Goal: Task Accomplishment & Management: Use online tool/utility

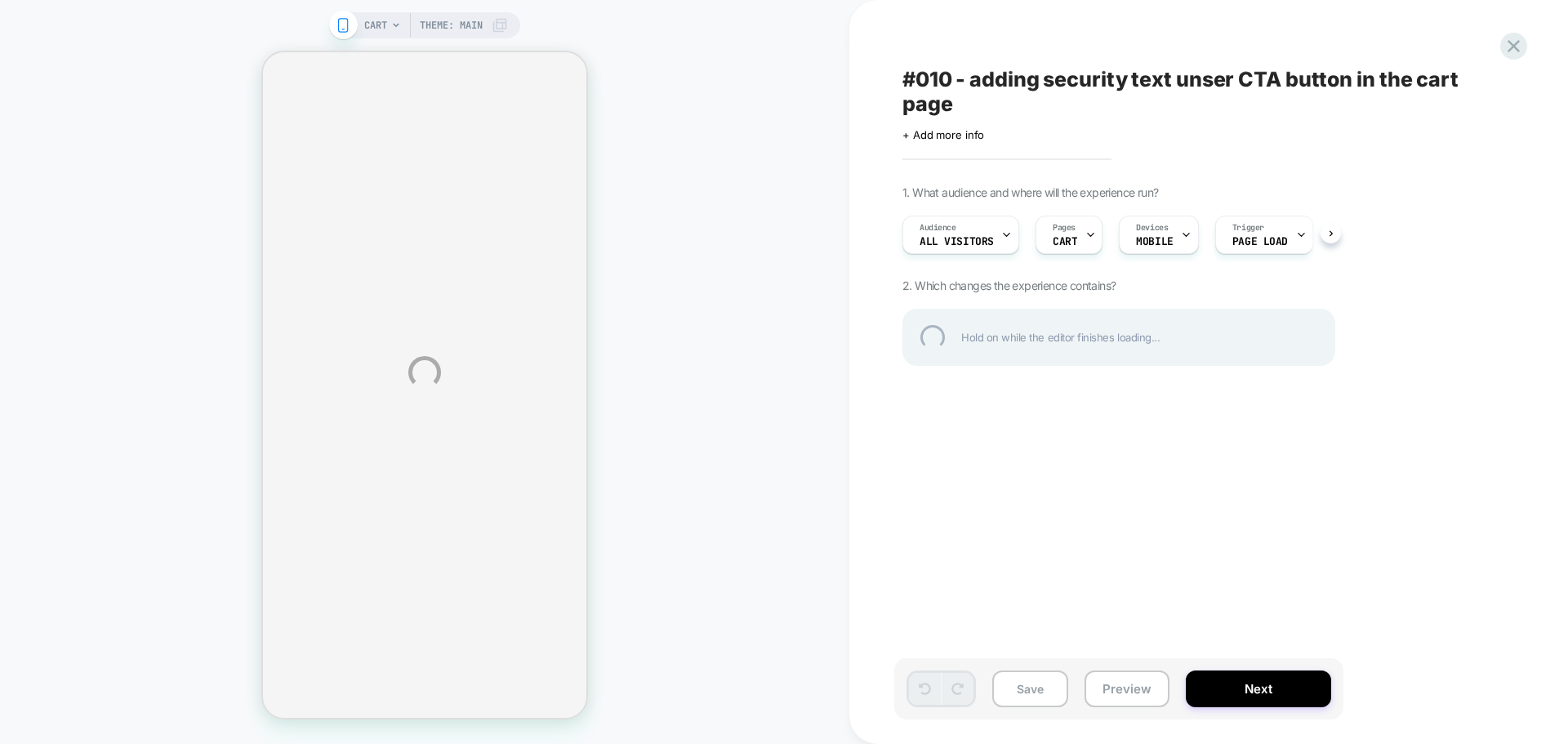
click at [1132, 694] on div "CART Theme: MAIN #010 - adding security text unser CTA button in the cart page …" at bounding box center [784, 372] width 1568 height 744
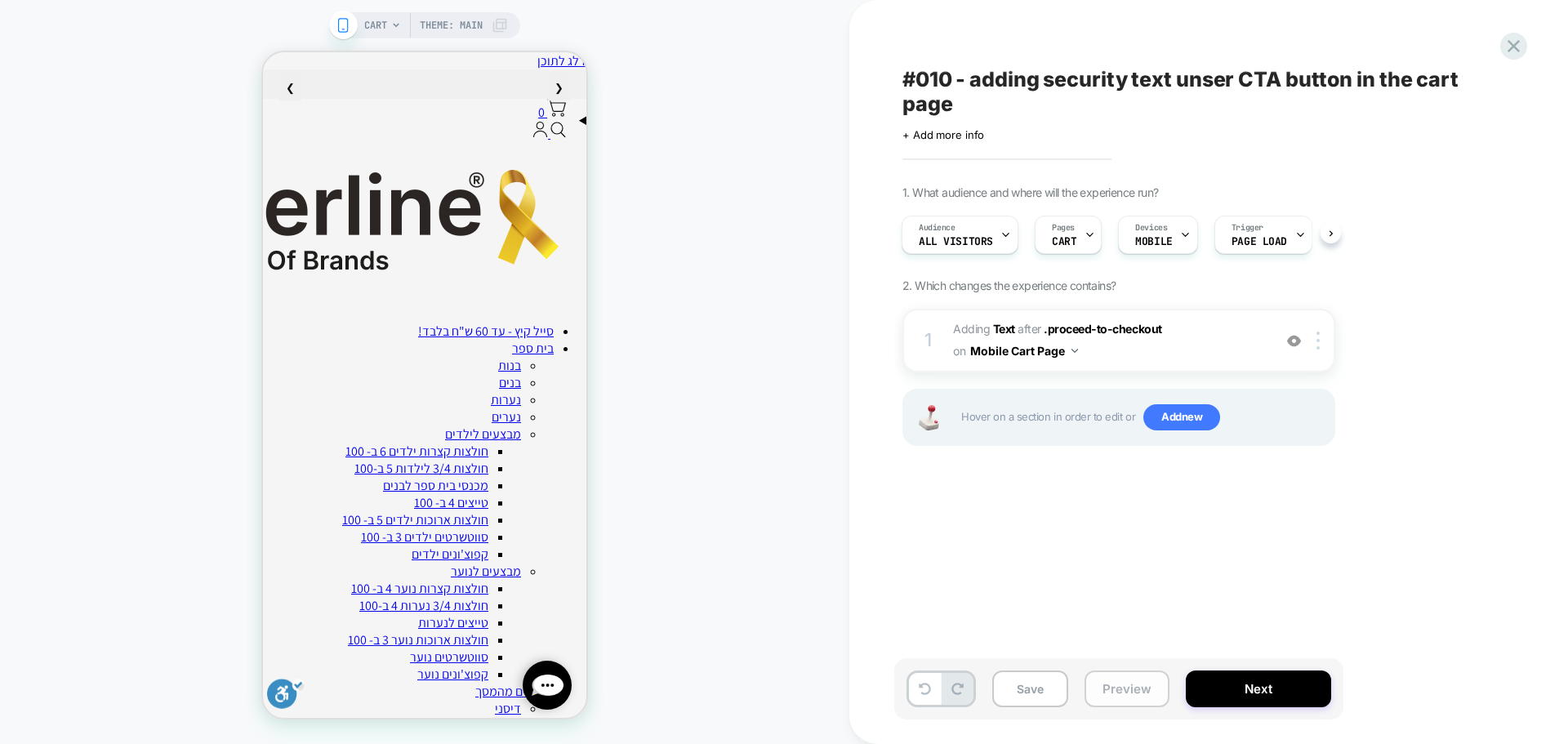
click at [1106, 689] on button "Preview" at bounding box center [1127, 689] width 85 height 37
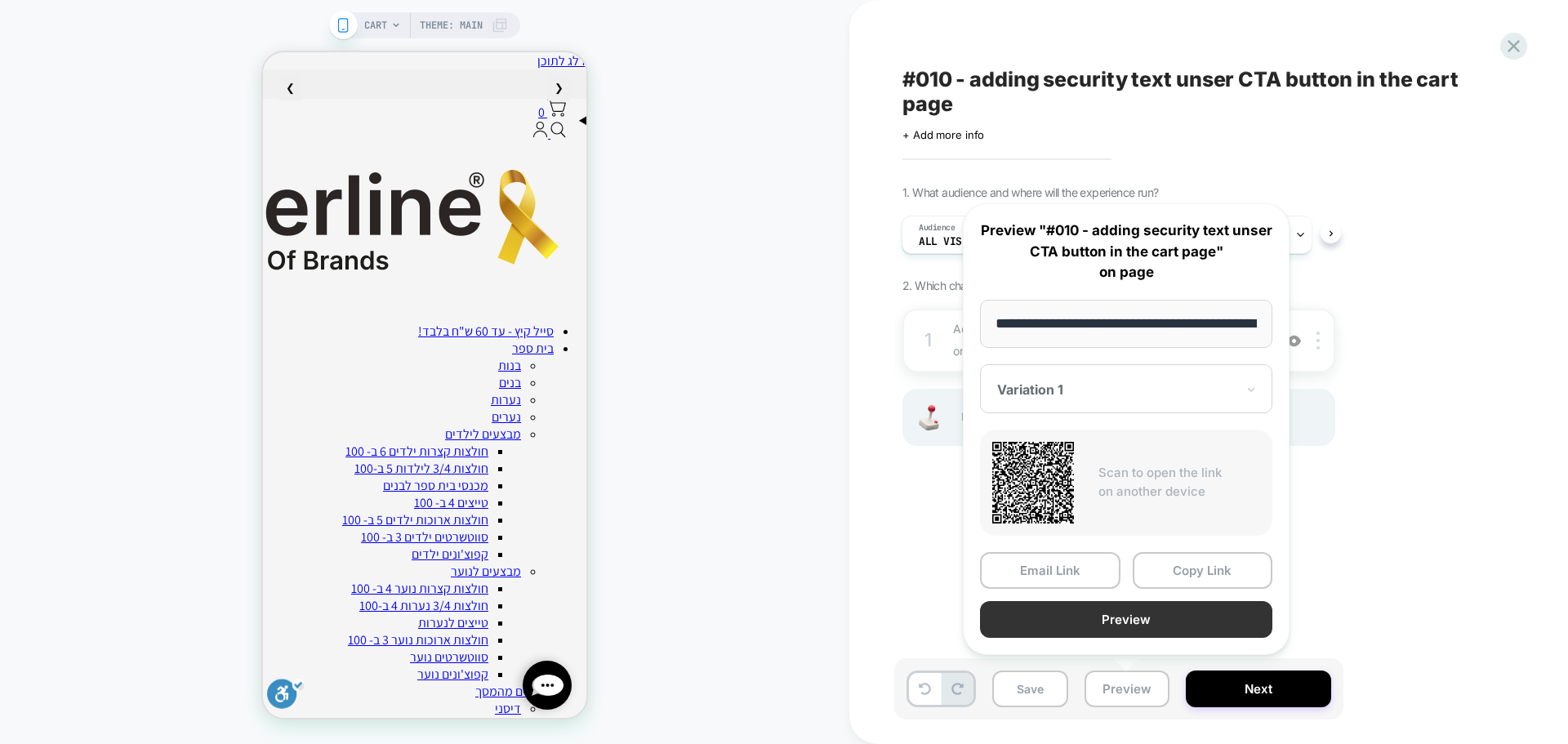
click at [1139, 623] on button "Preview" at bounding box center [1126, 620] width 293 height 37
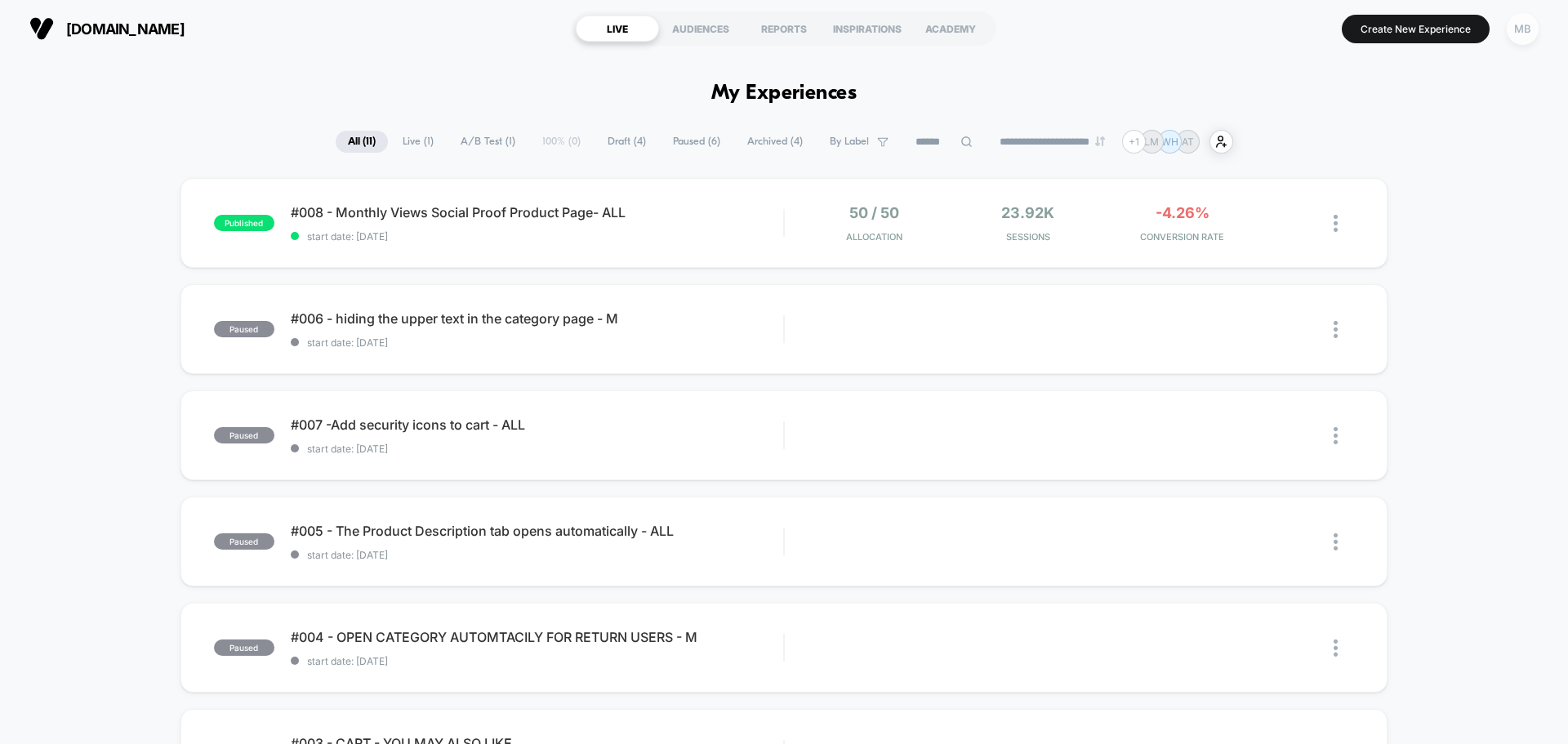
click at [1518, 37] on div "MB" at bounding box center [1522, 29] width 32 height 32
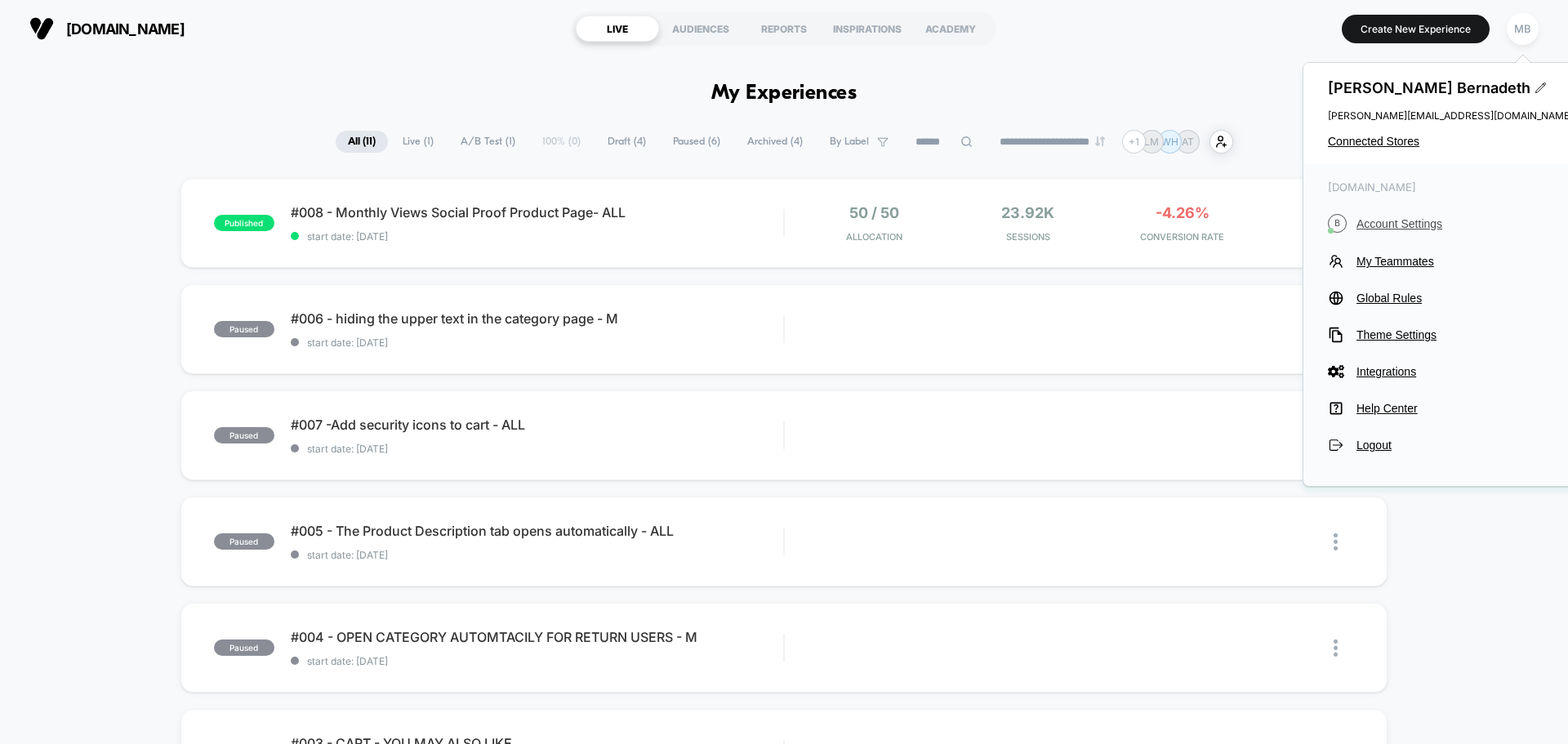
click at [1399, 225] on span "Account Settings" at bounding box center [1464, 224] width 216 height 13
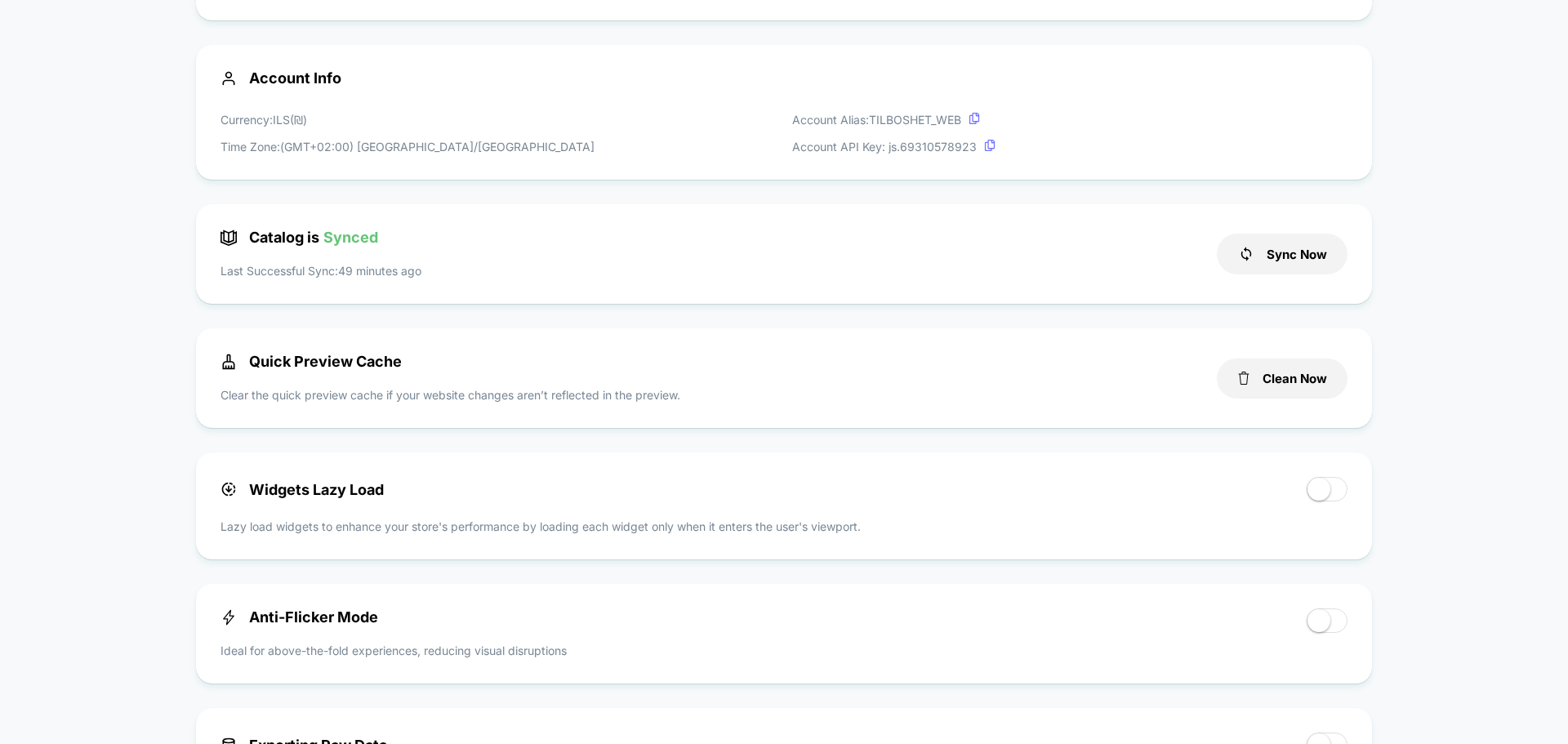
scroll to position [466, 0]
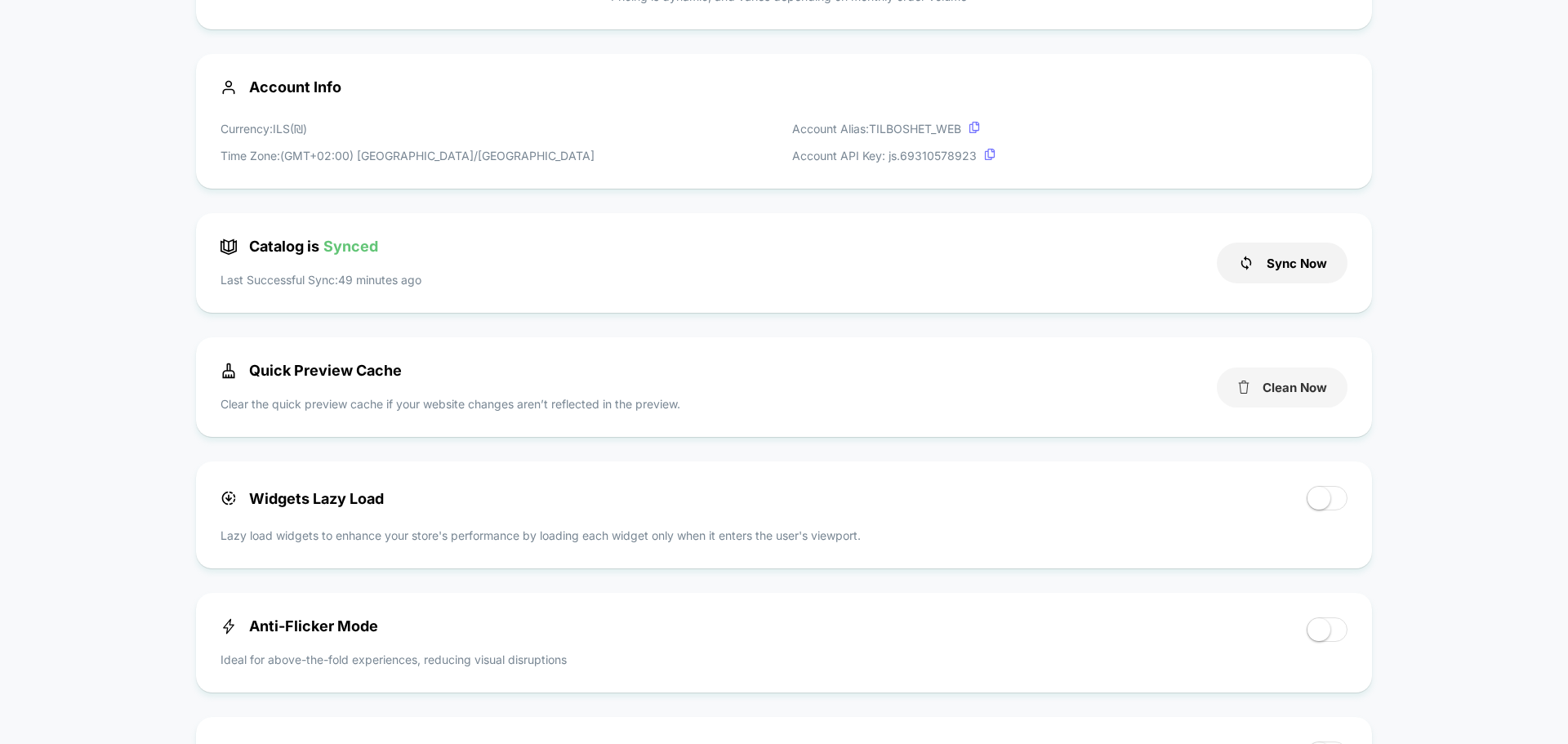
click at [1279, 387] on button "Clean Now" at bounding box center [1282, 388] width 131 height 40
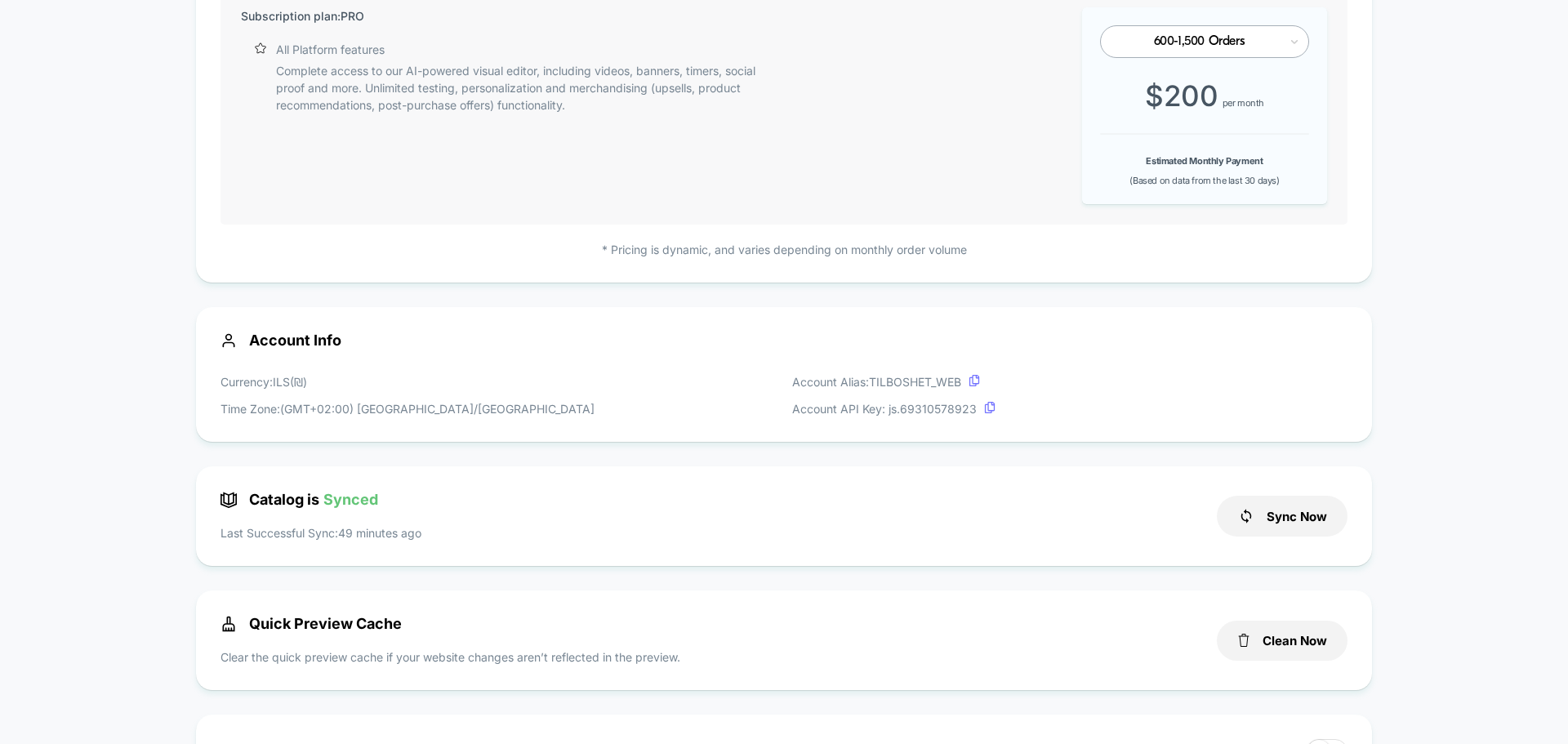
scroll to position [0, 0]
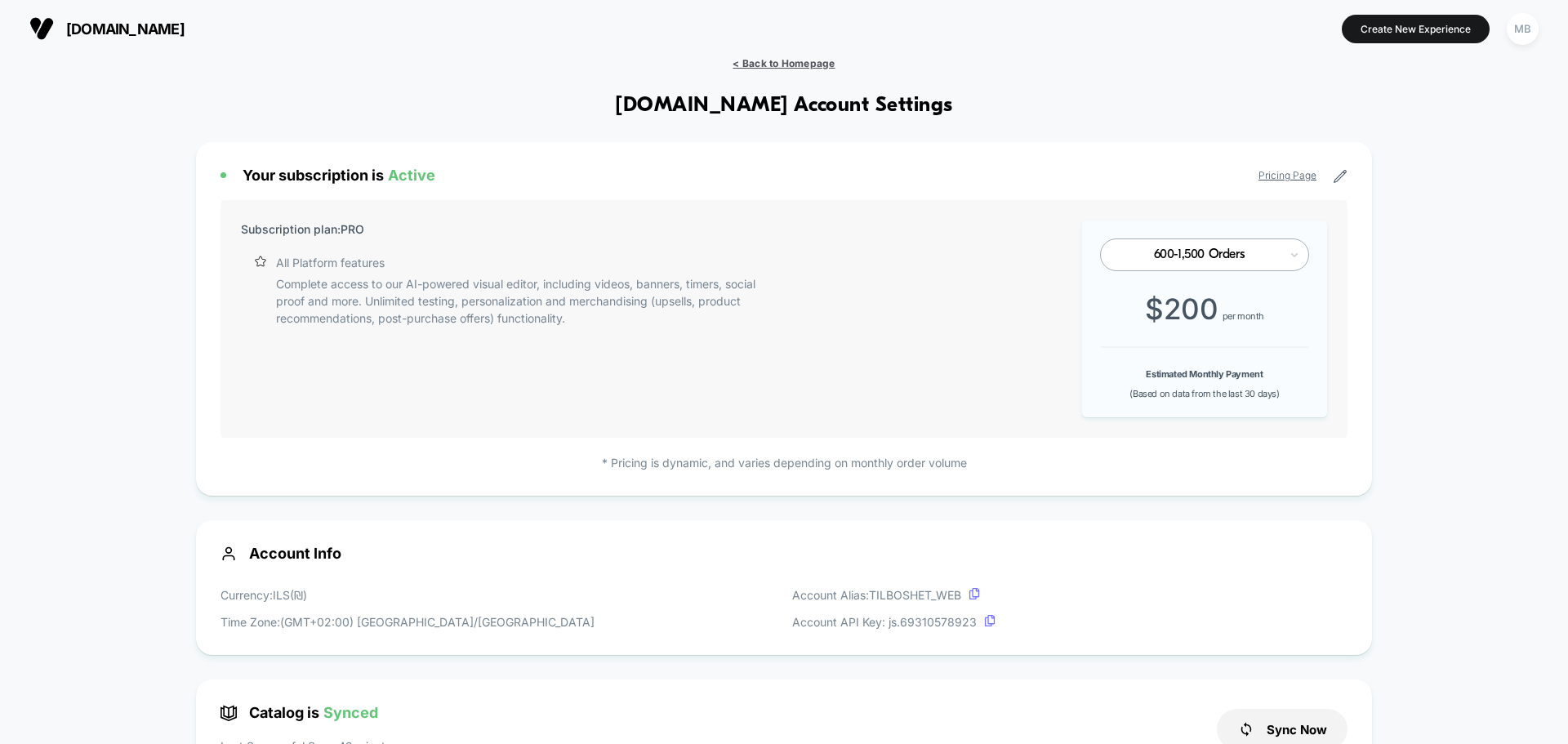
click at [761, 61] on span "< Back to Homepage" at bounding box center [783, 63] width 102 height 13
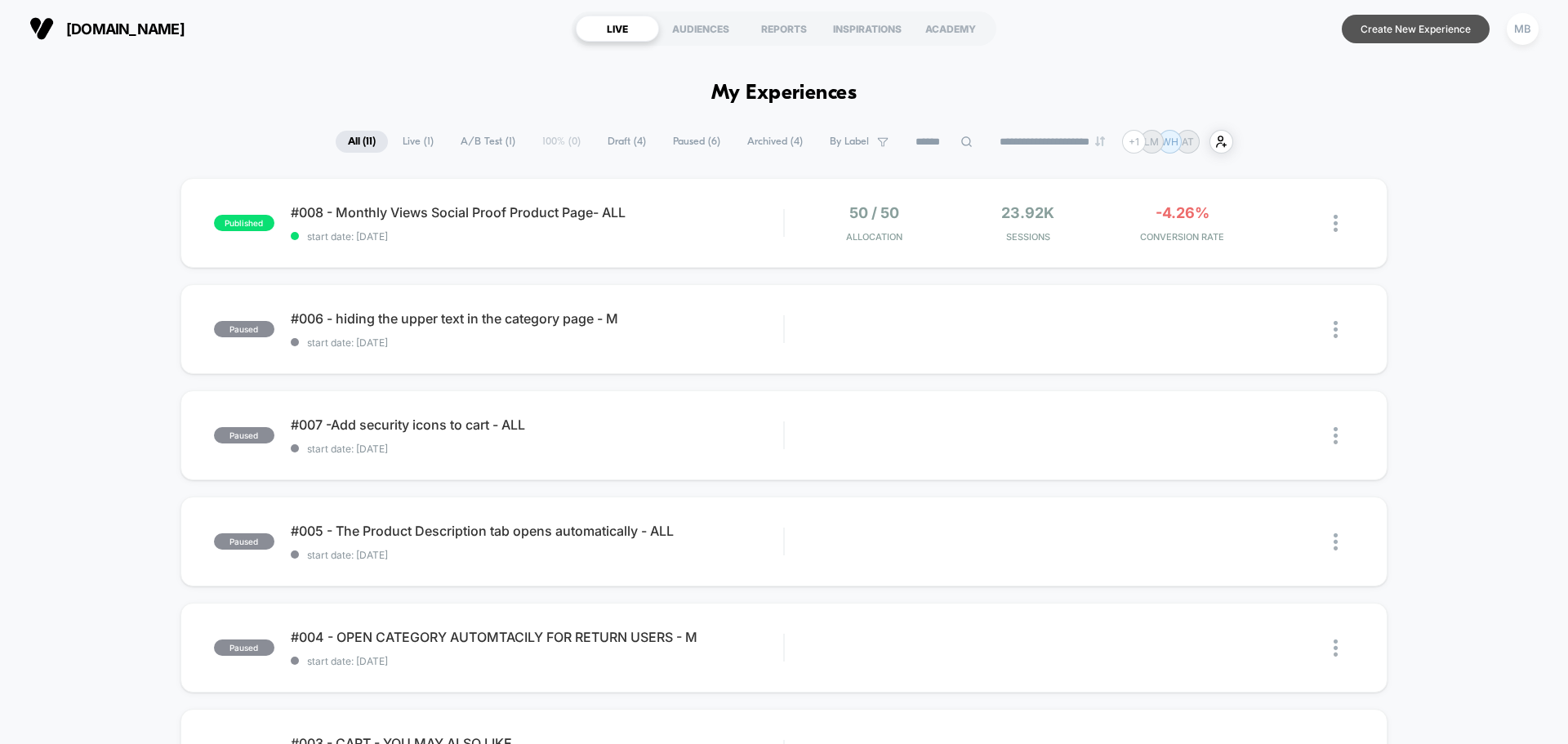
click at [1394, 26] on button "Create New Experience" at bounding box center [1415, 29] width 148 height 28
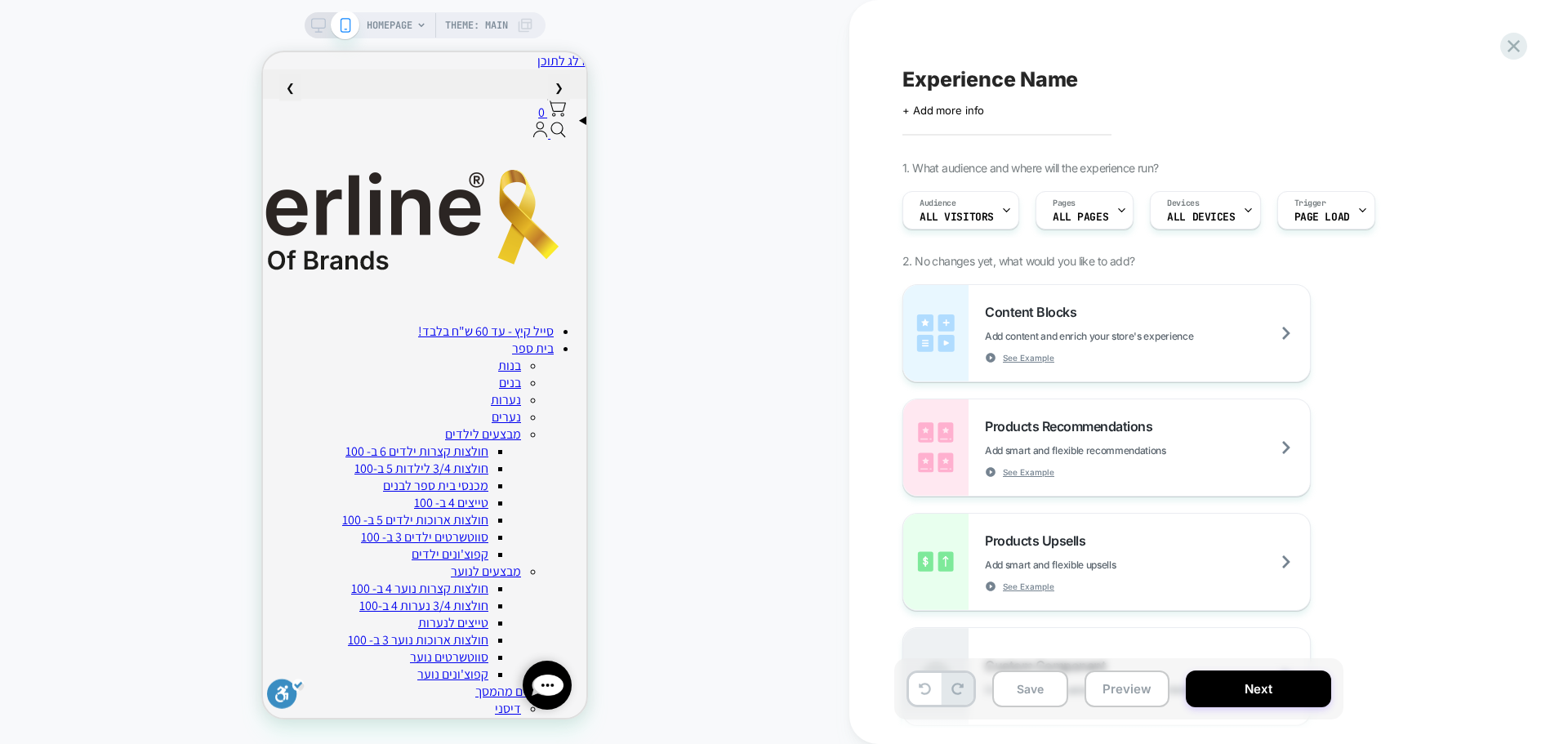
click at [483, 25] on span "Theme: MAIN" at bounding box center [476, 25] width 63 height 26
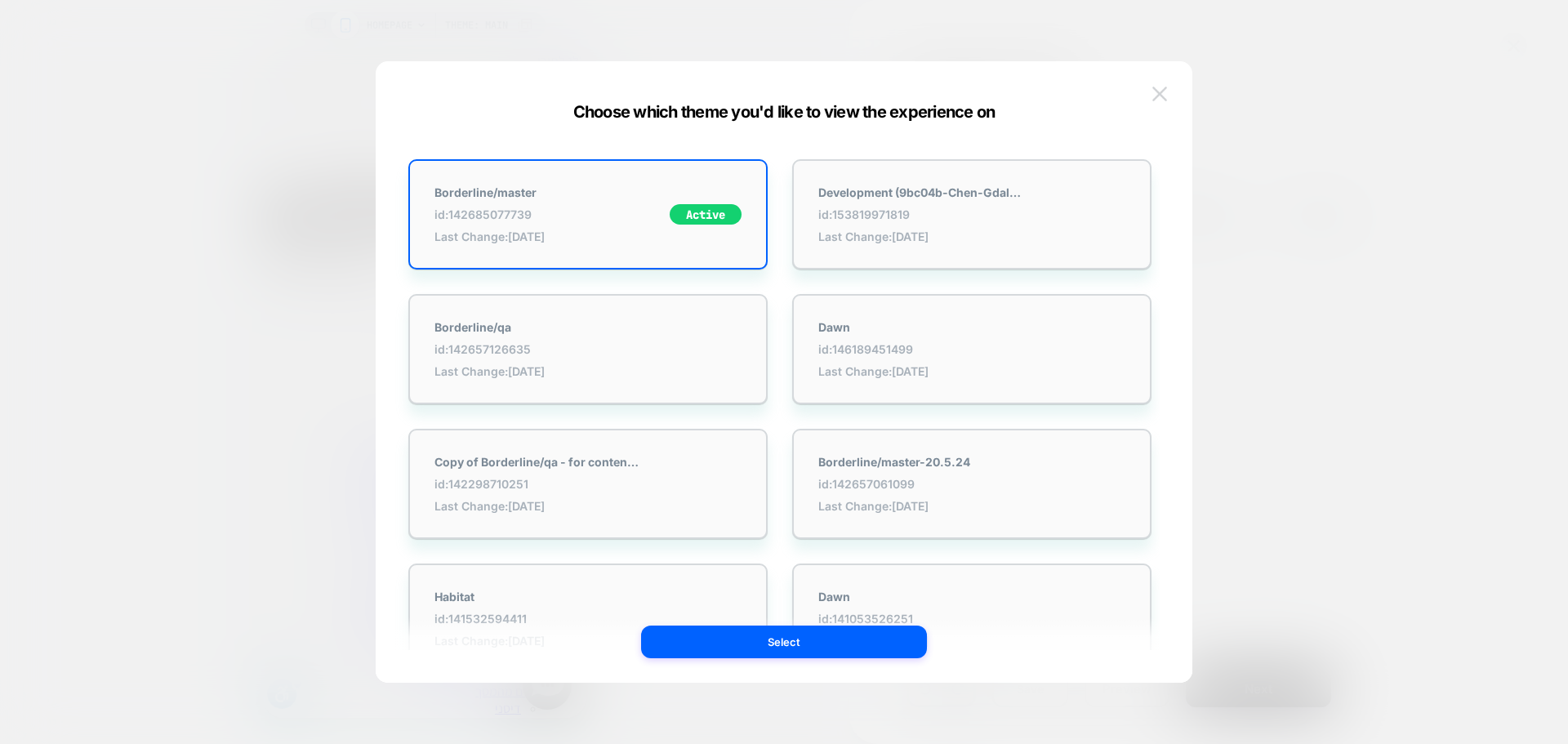
click at [1158, 96] on img at bounding box center [1160, 93] width 15 height 14
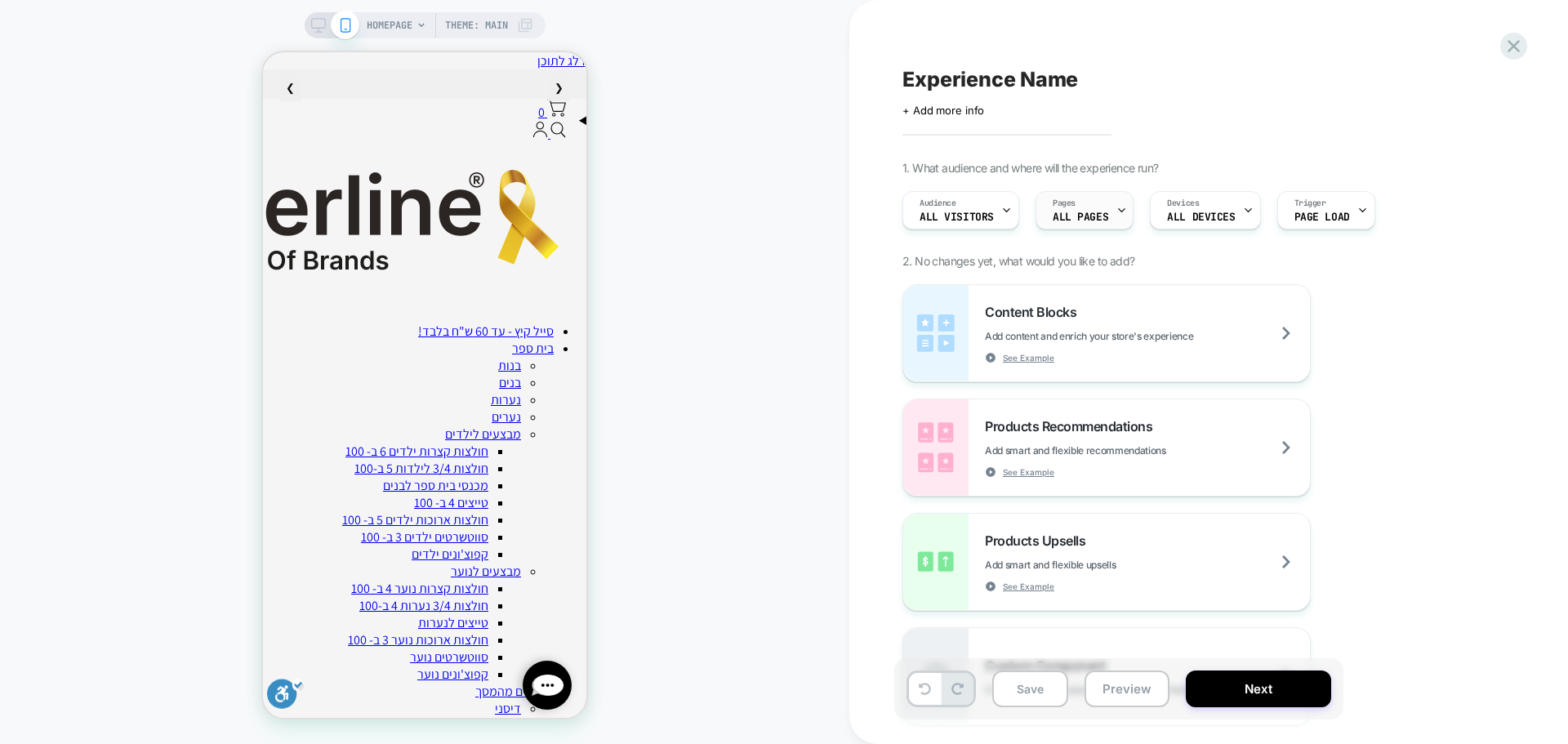
click at [1092, 201] on div "Pages ALL PAGES" at bounding box center [1080, 210] width 88 height 37
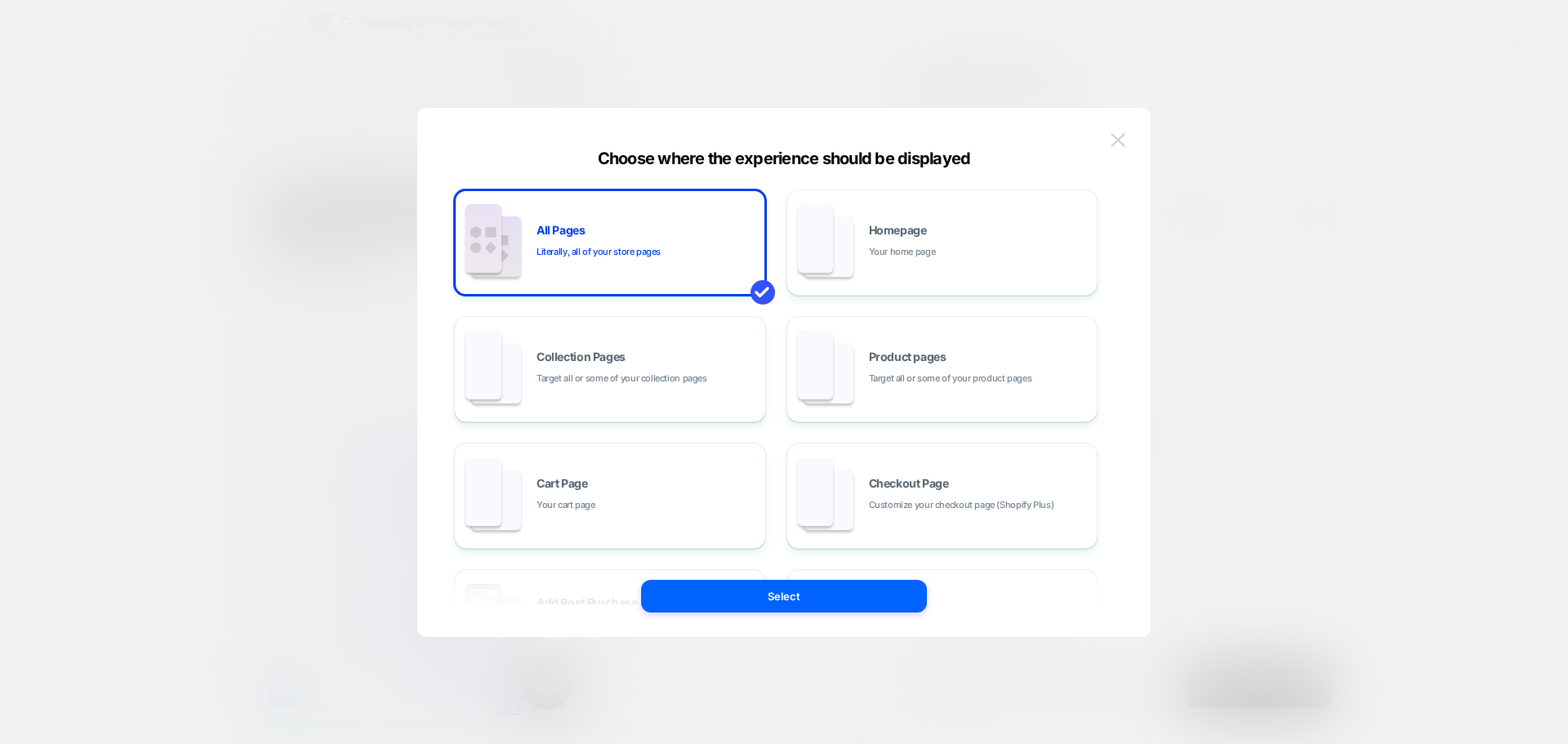
click at [1114, 138] on img at bounding box center [1118, 140] width 15 height 14
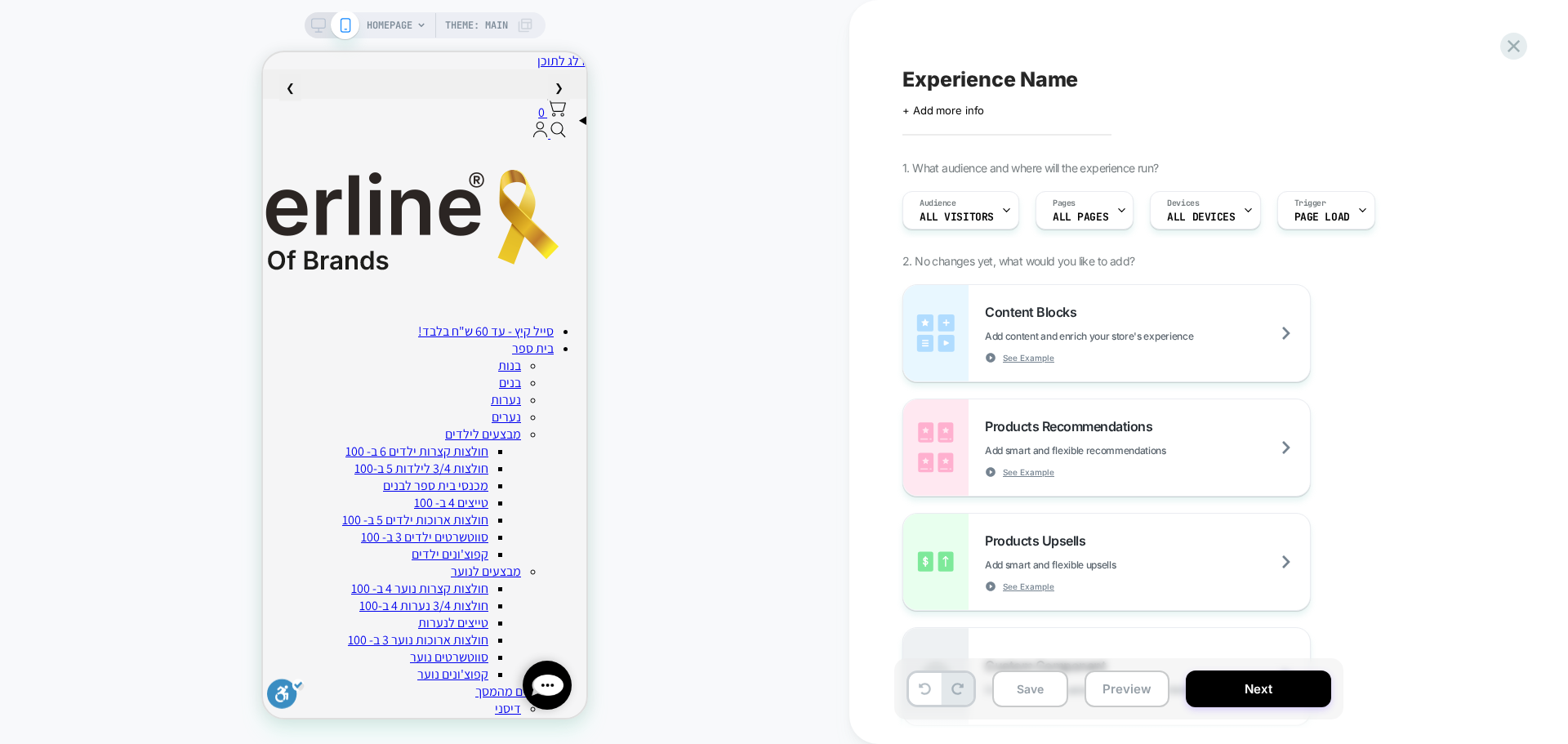
click at [410, 26] on span "HOMEPAGE" at bounding box center [389, 25] width 46 height 26
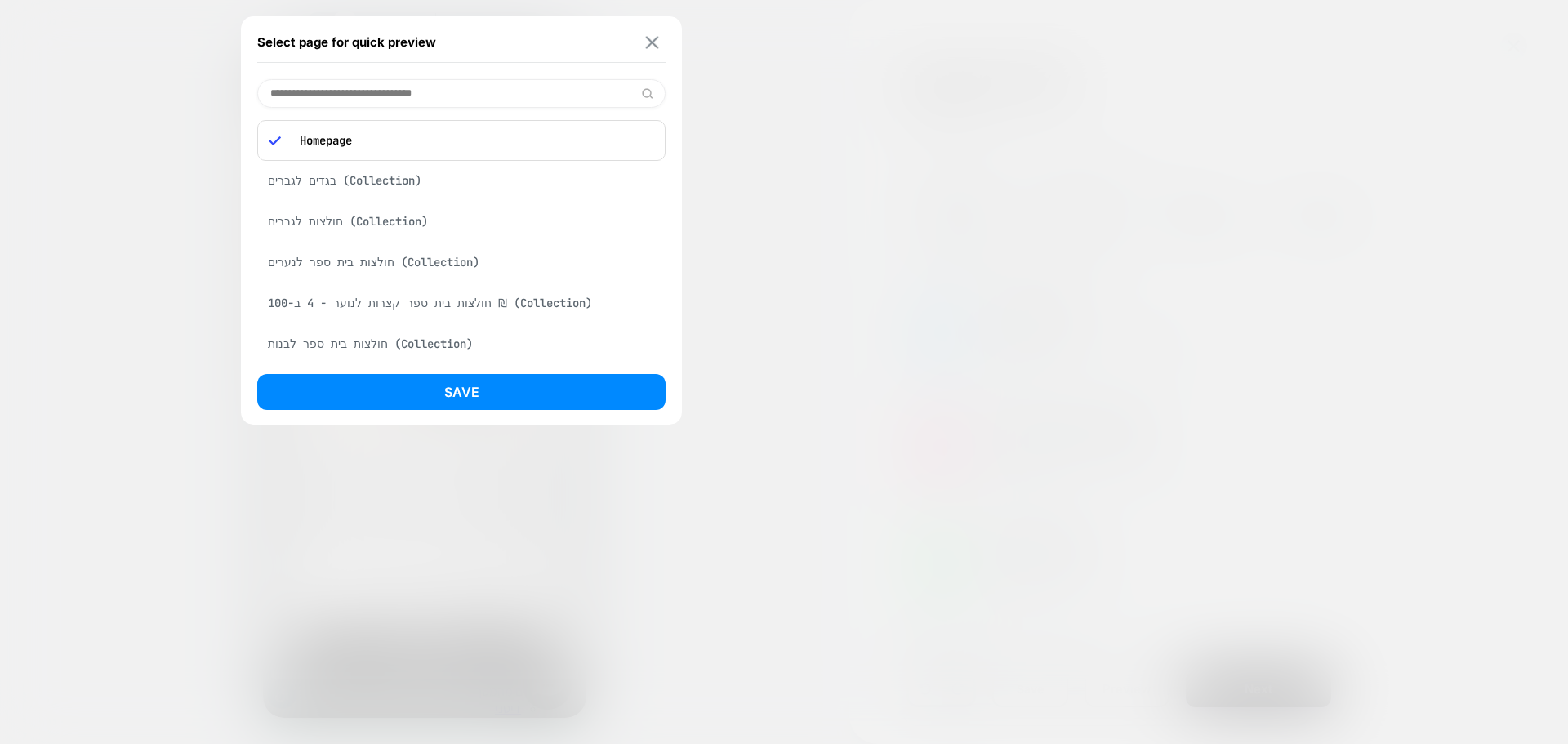
click at [646, 43] on img at bounding box center [652, 42] width 13 height 13
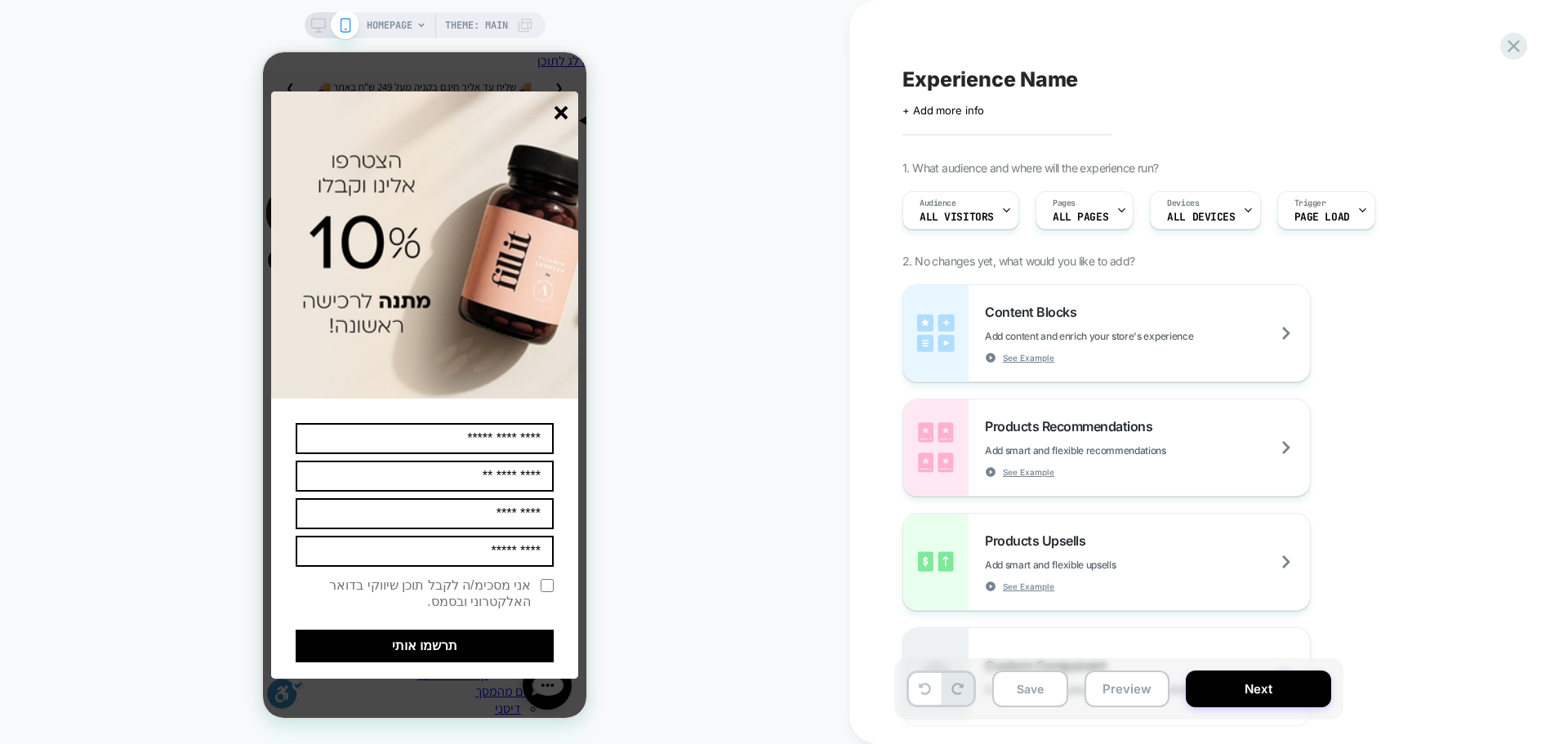
click at [475, 27] on span "Theme: MAIN" at bounding box center [476, 25] width 63 height 26
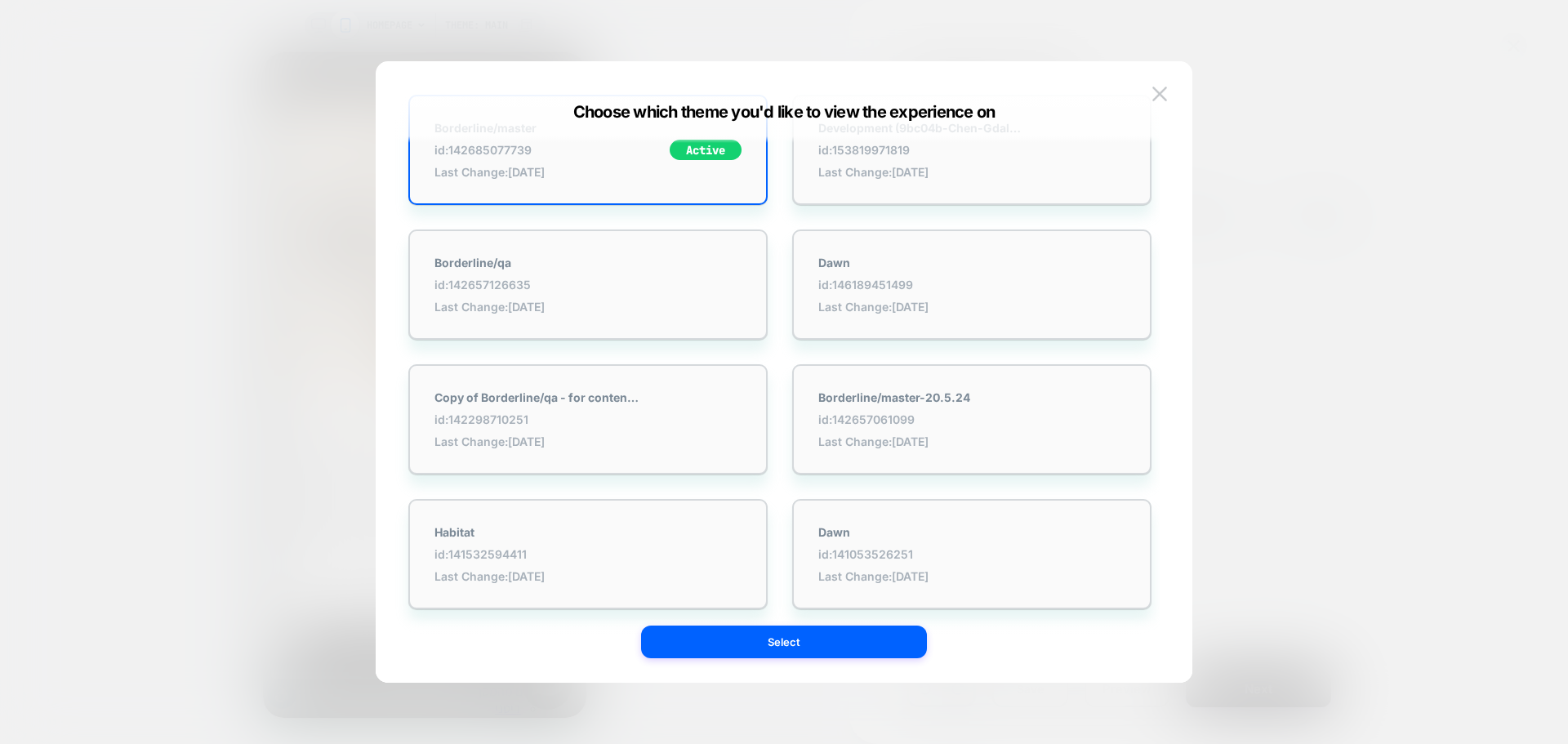
scroll to position [65, 0]
click at [1160, 96] on img at bounding box center [1160, 93] width 15 height 14
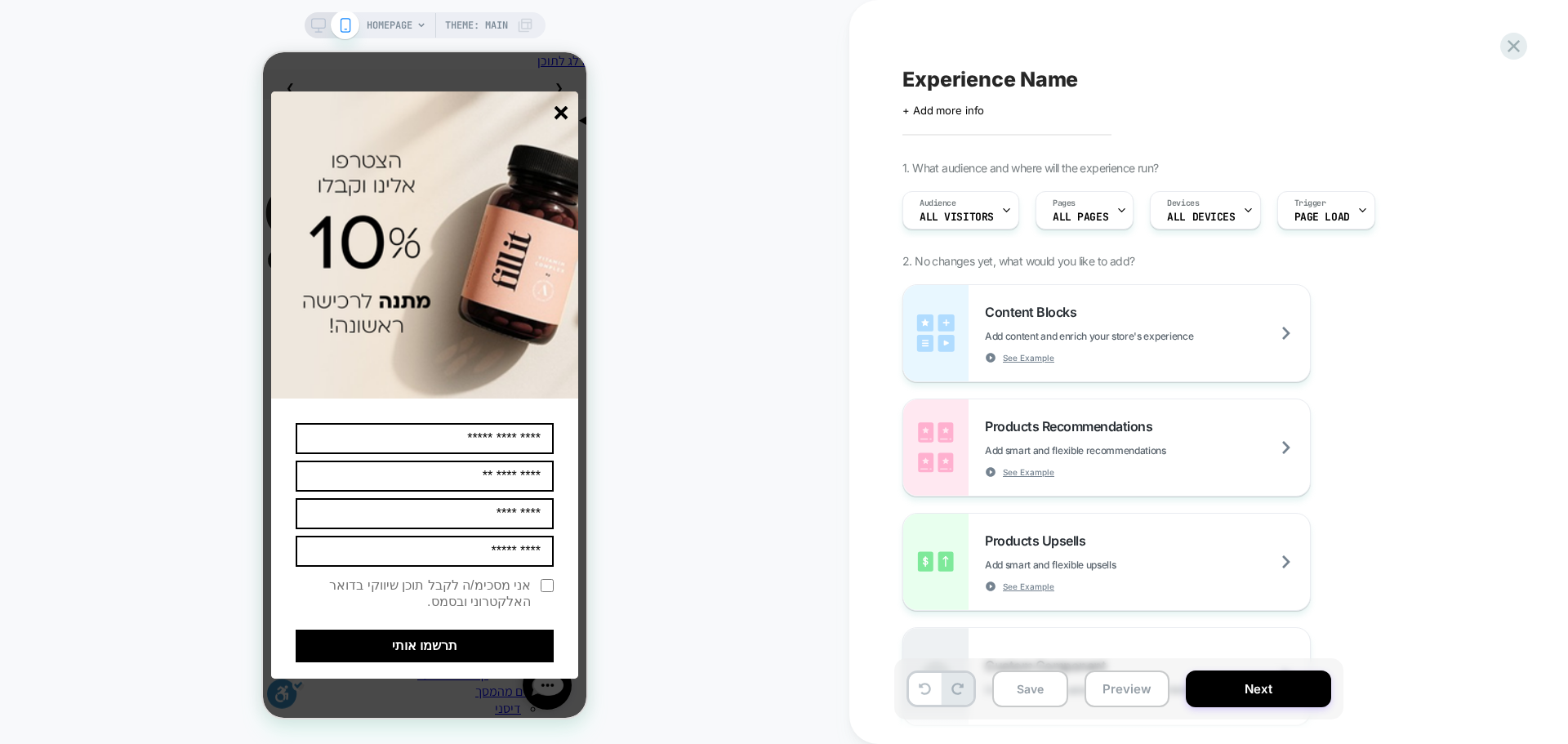
click at [555, 115] on icon "סגור" at bounding box center [561, 113] width 14 height 14
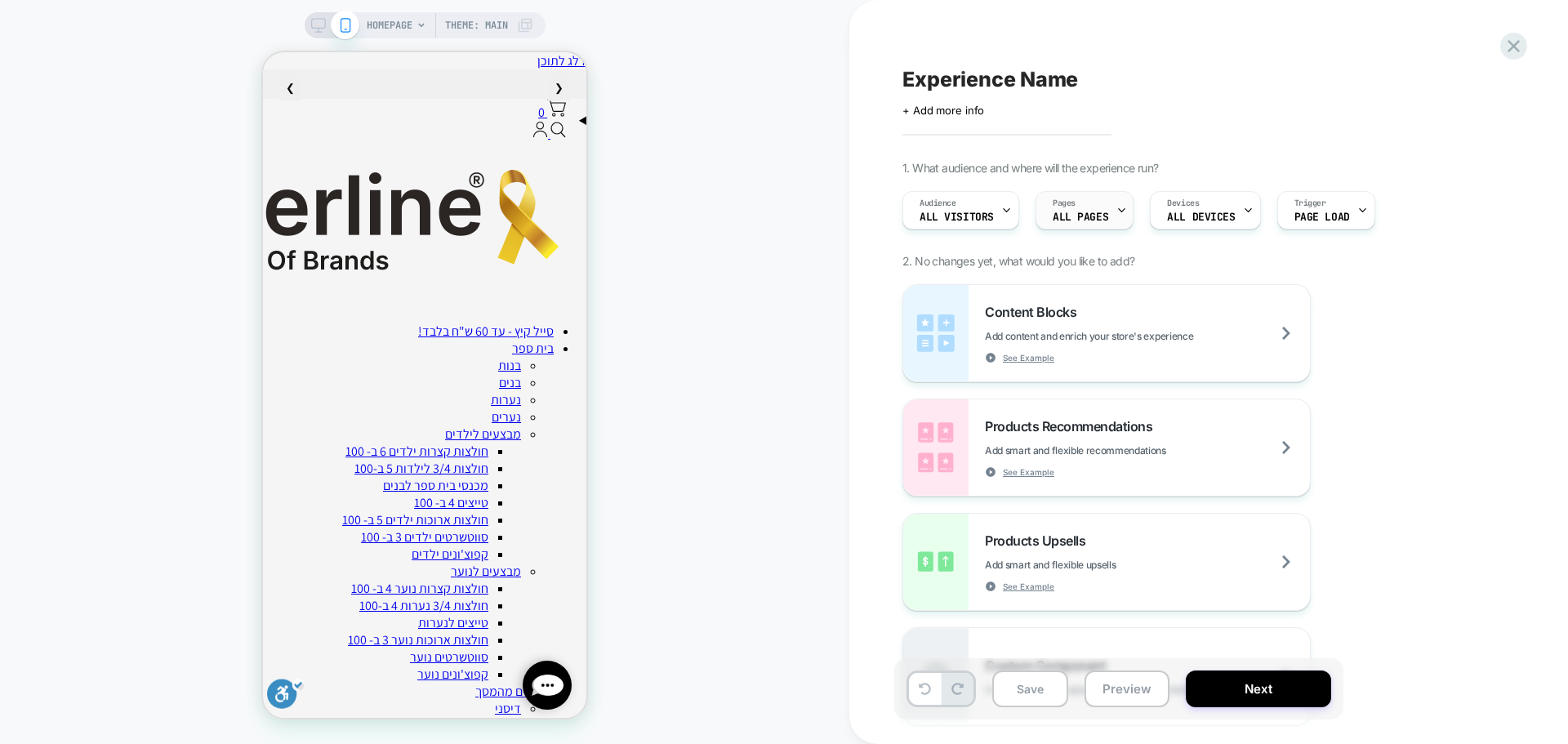
click at [1073, 207] on span "Pages" at bounding box center [1063, 204] width 23 height 12
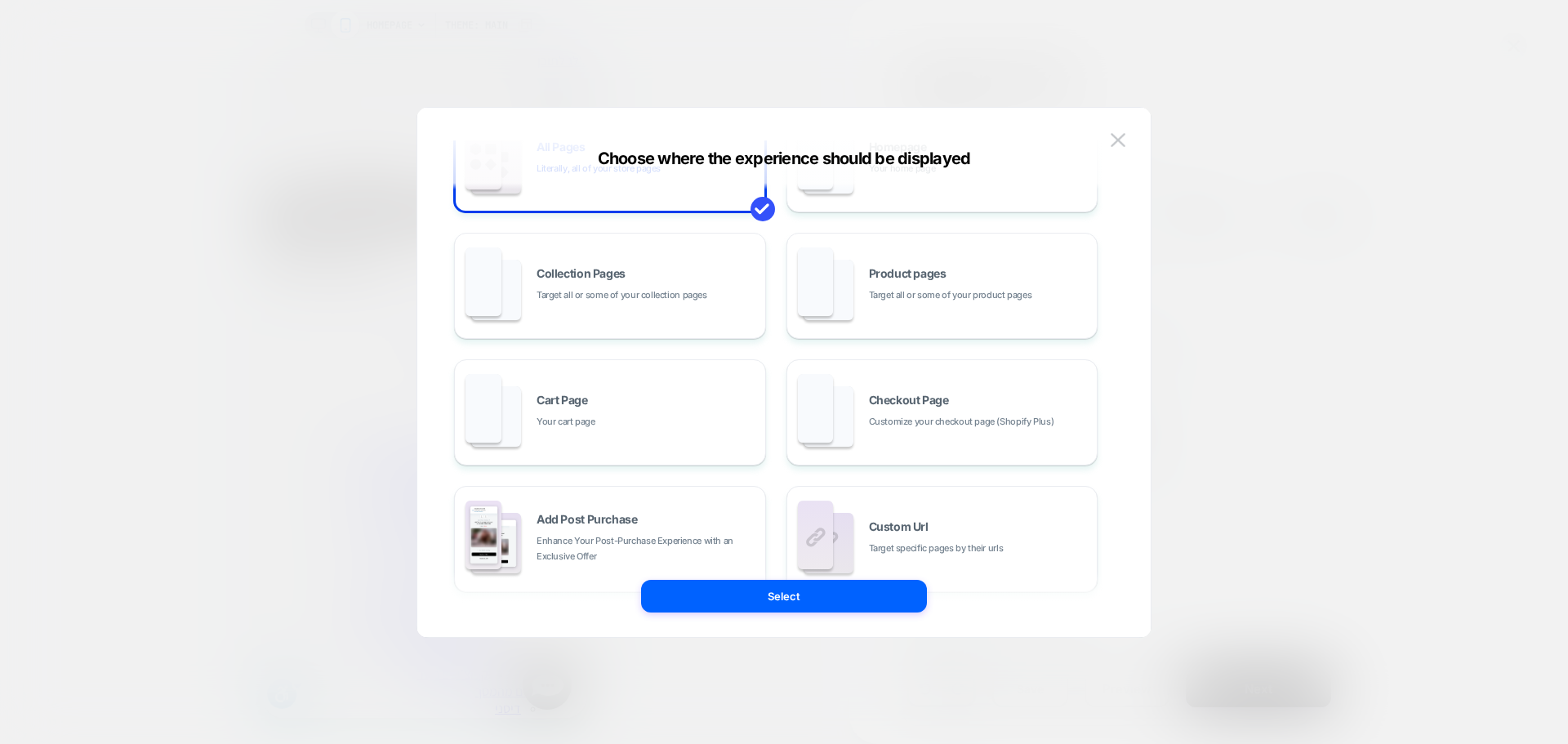
scroll to position [247, 0]
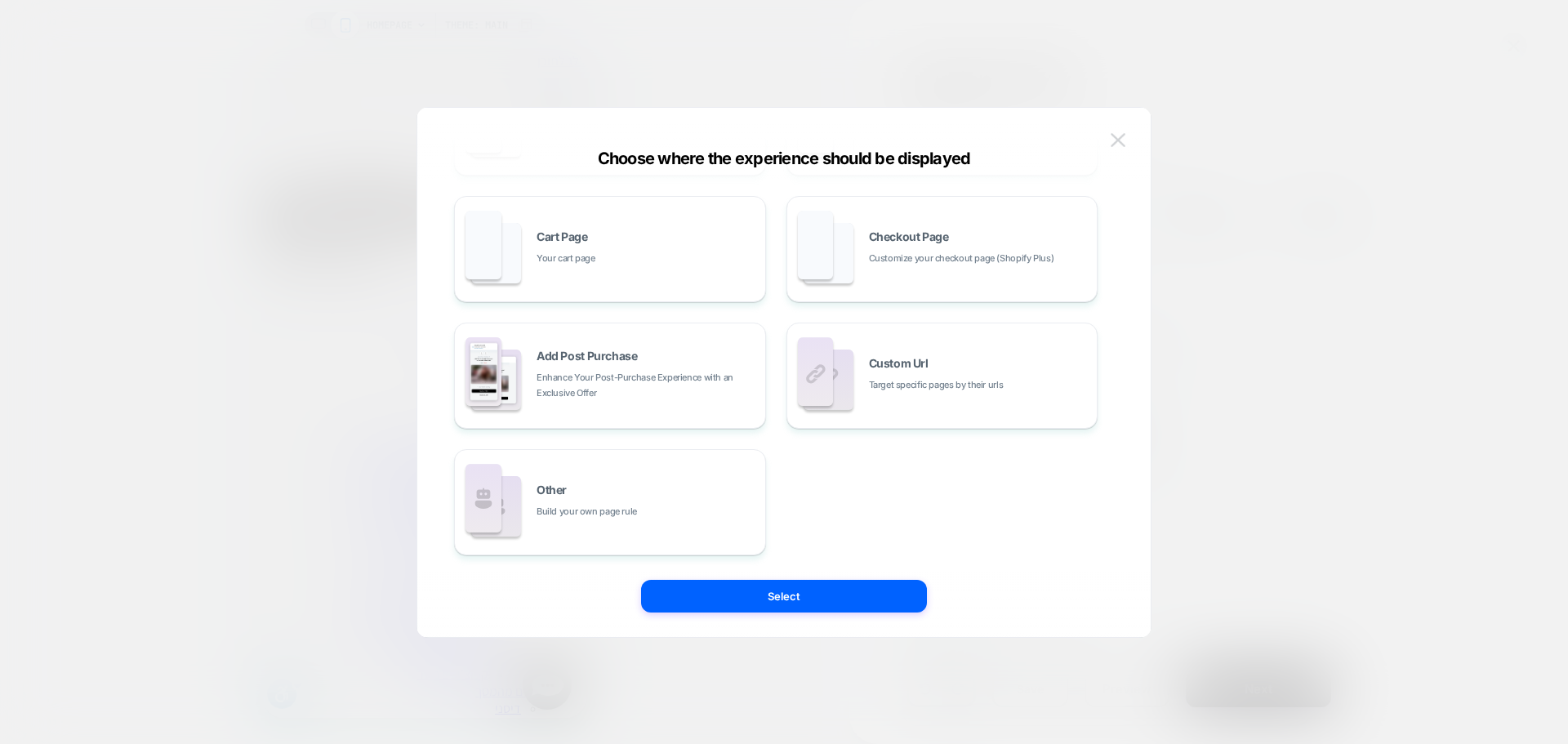
click at [1122, 141] on img at bounding box center [1118, 140] width 15 height 14
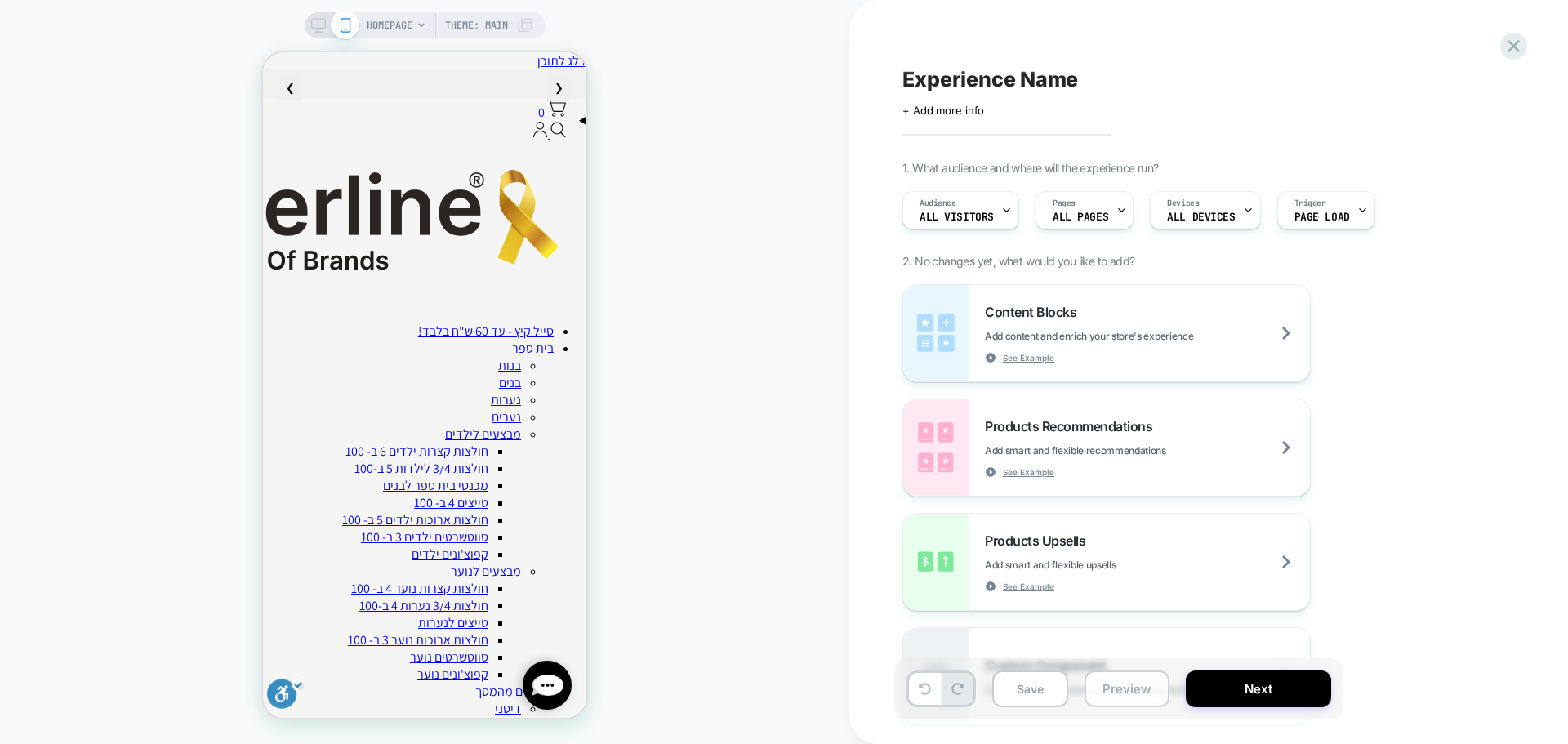
click at [1129, 689] on button "Preview" at bounding box center [1127, 689] width 85 height 37
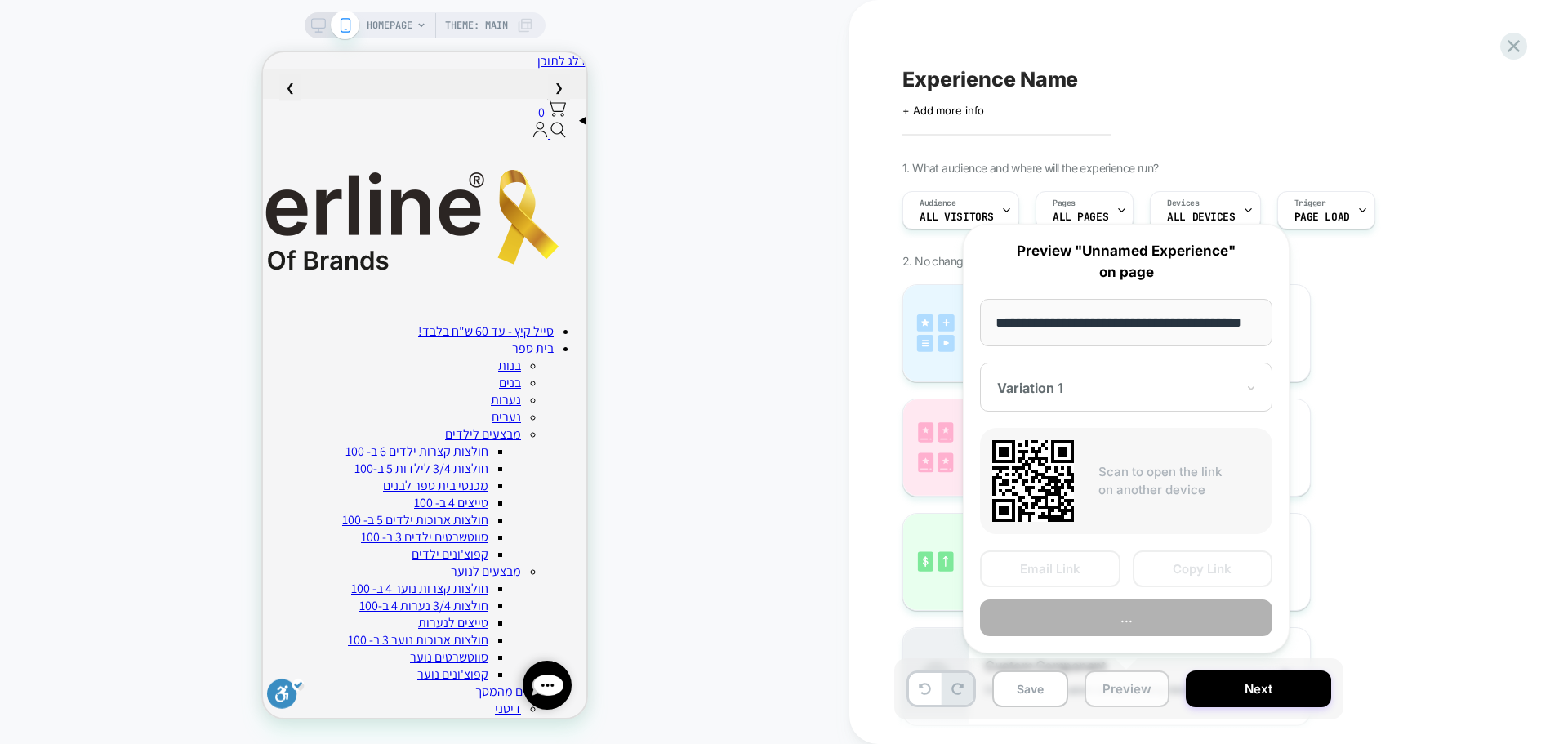
scroll to position [0, 19]
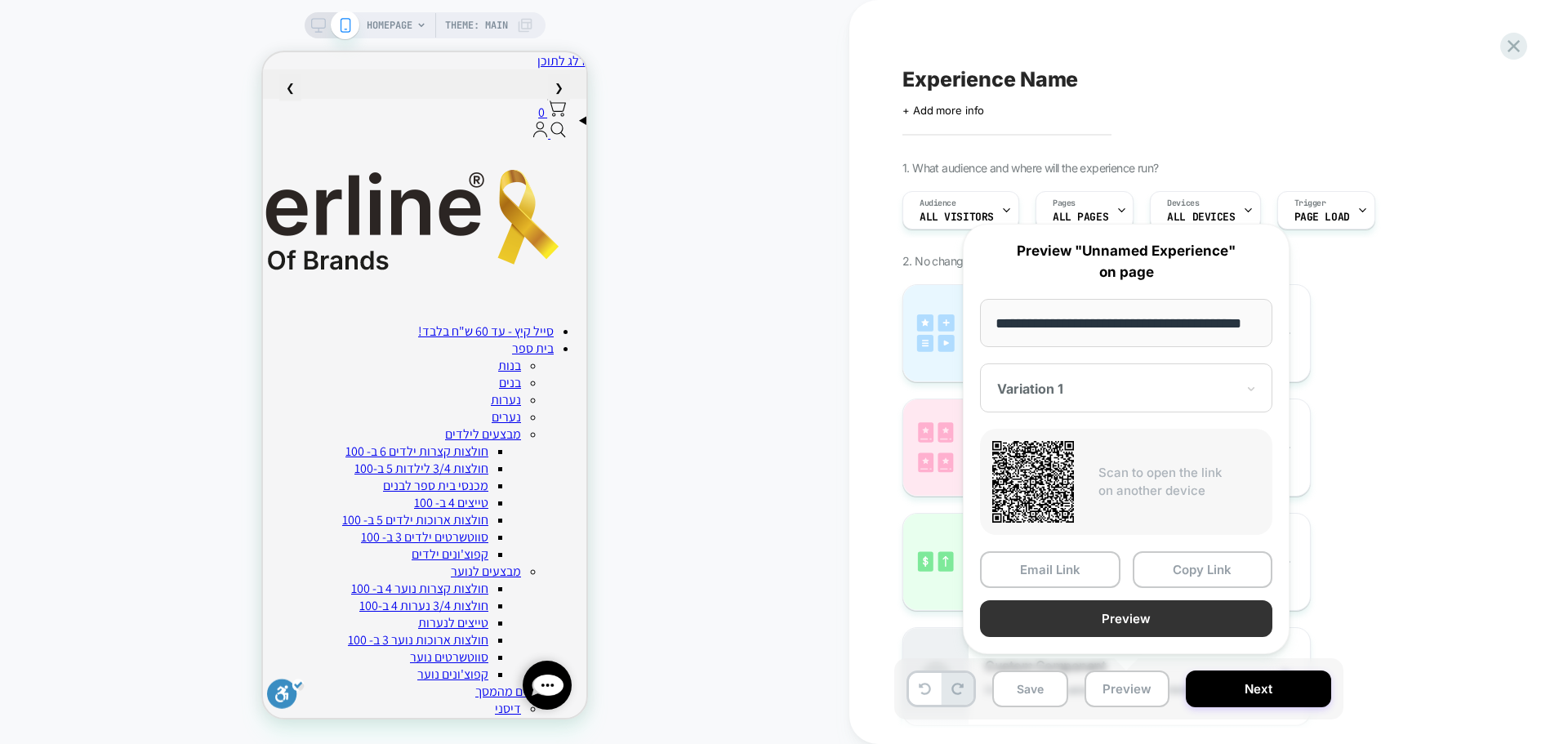
click at [1166, 628] on button "Preview" at bounding box center [1126, 619] width 293 height 37
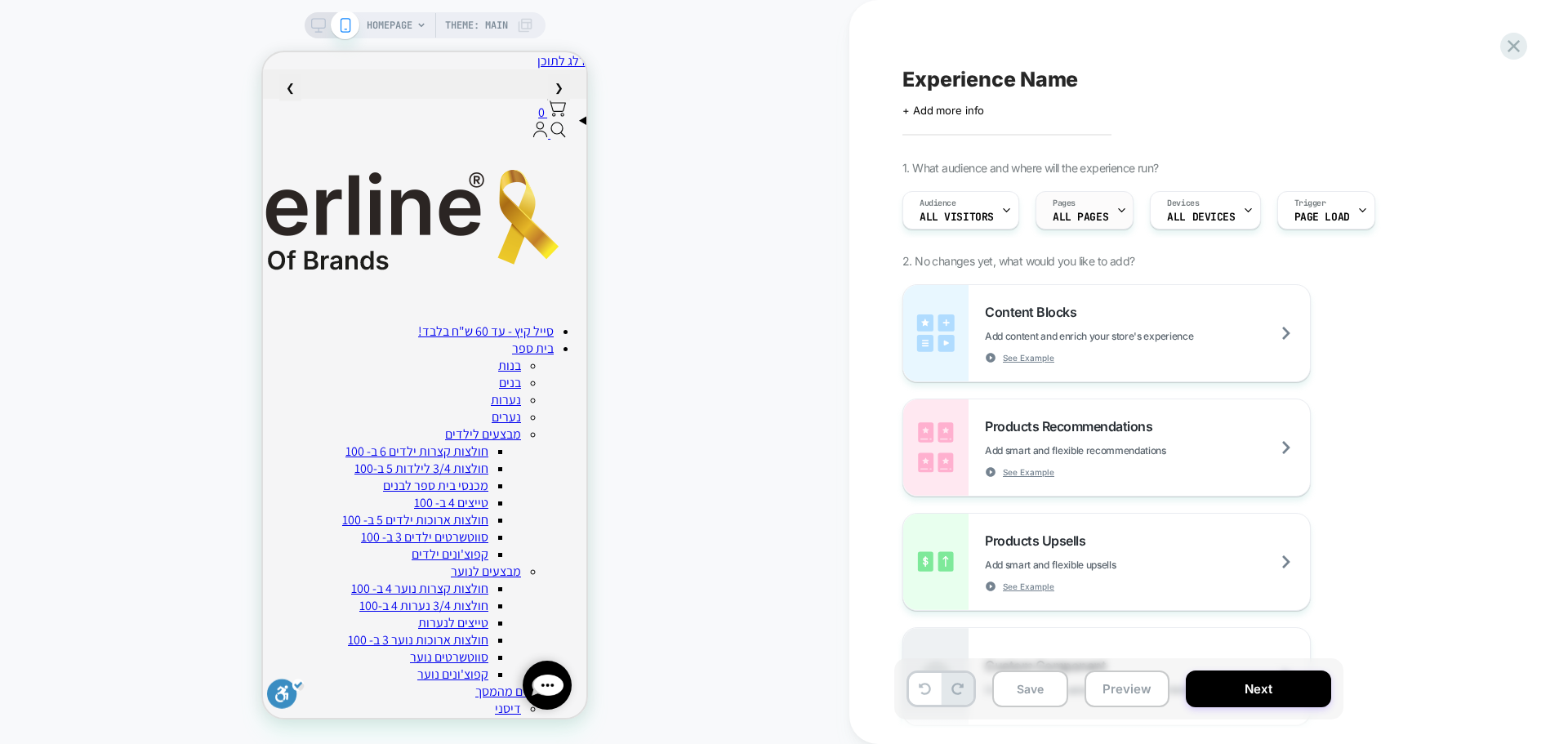
click at [1102, 218] on span "ALL PAGES" at bounding box center [1080, 218] width 56 height 12
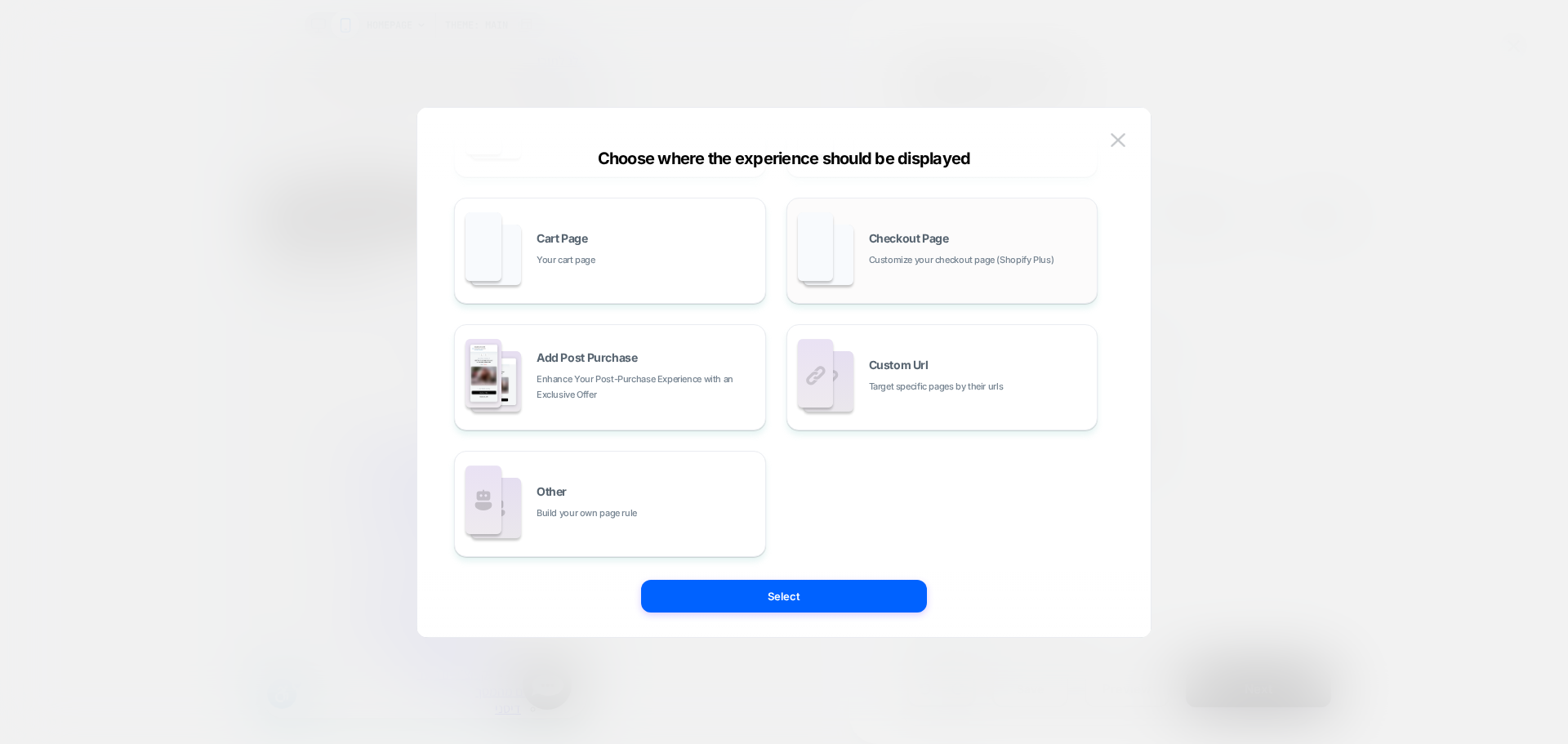
scroll to position [247, 0]
click at [1121, 135] on img at bounding box center [1118, 140] width 15 height 14
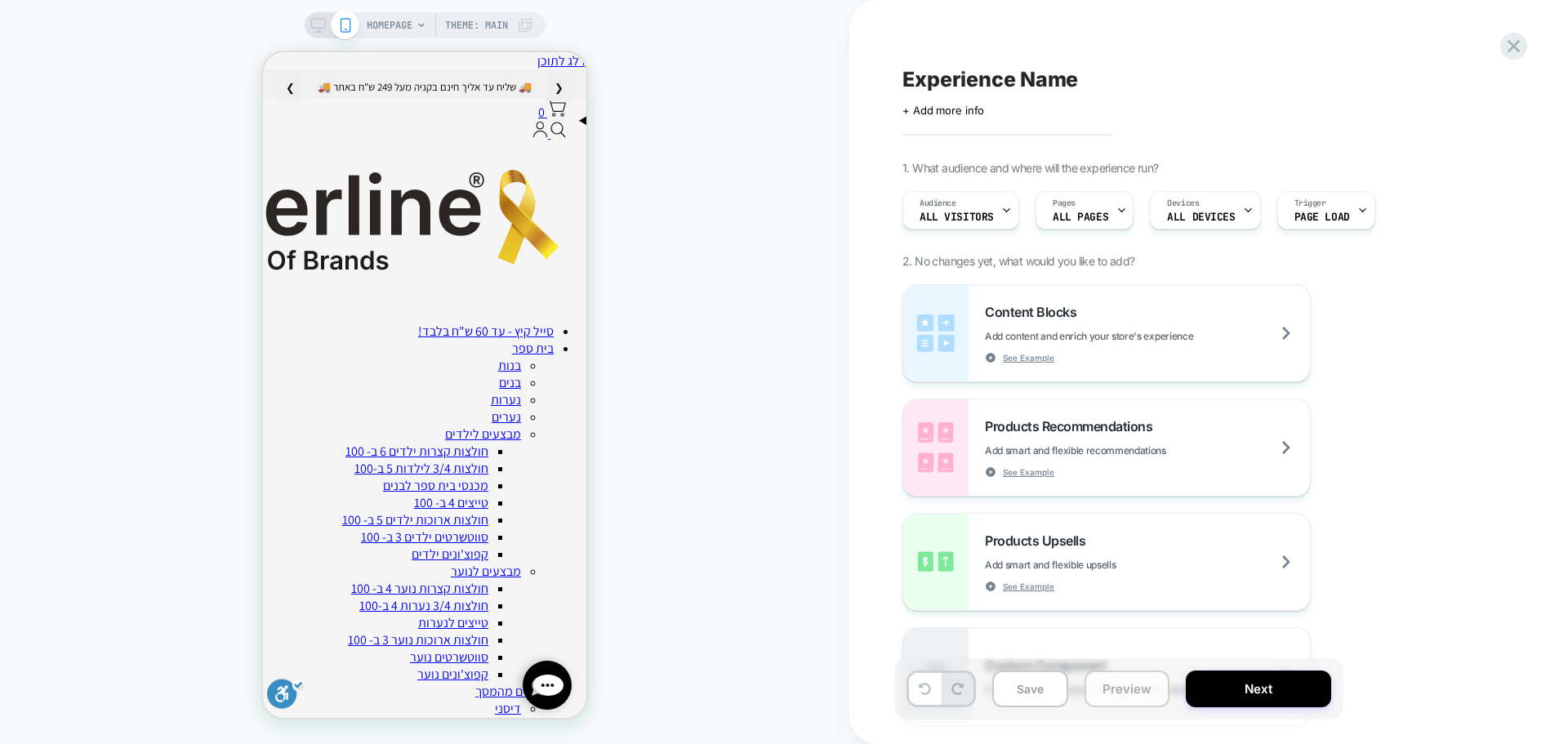
click at [1153, 690] on button "Preview" at bounding box center [1127, 689] width 85 height 37
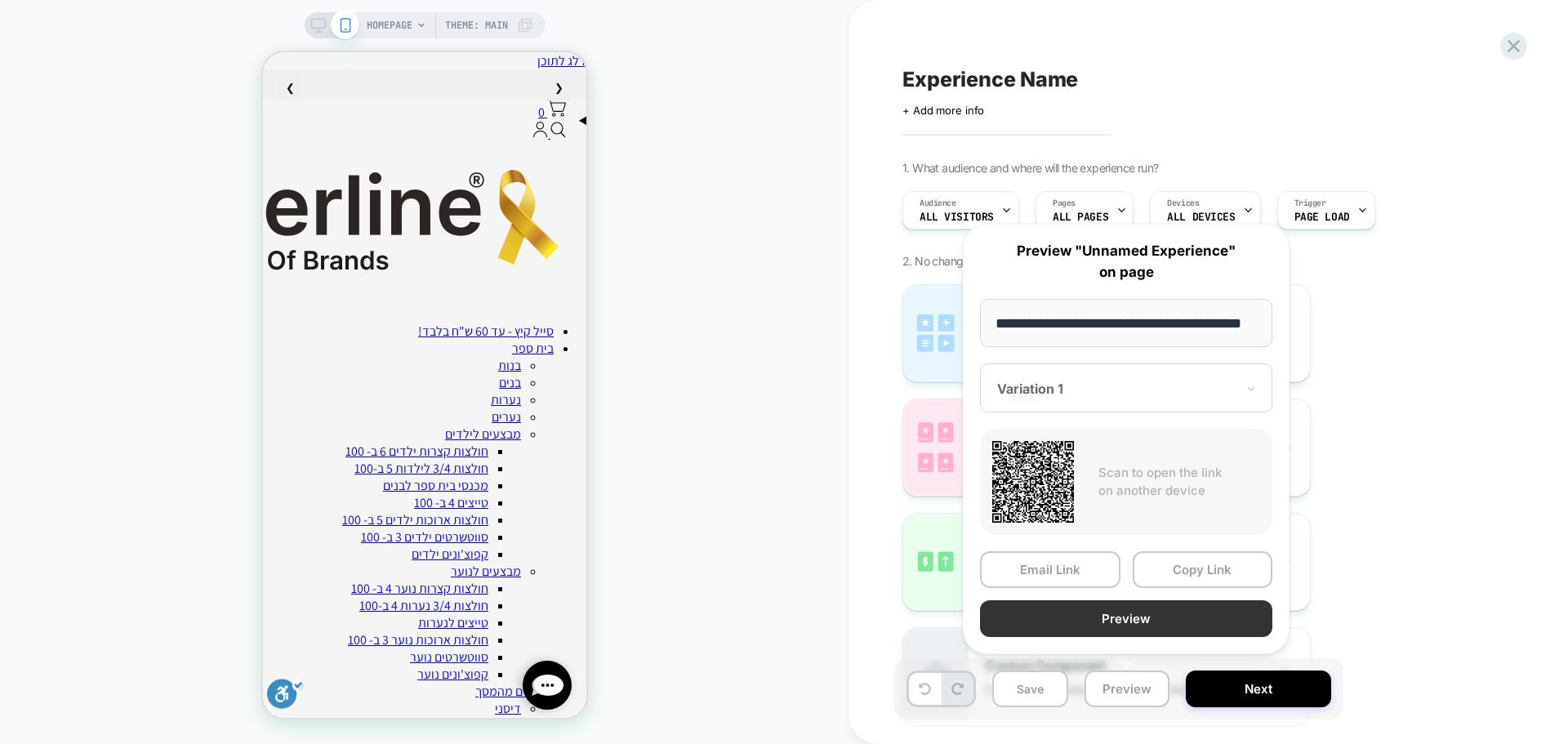
scroll to position [0, 0]
click at [1147, 606] on button "Preview" at bounding box center [1126, 619] width 293 height 37
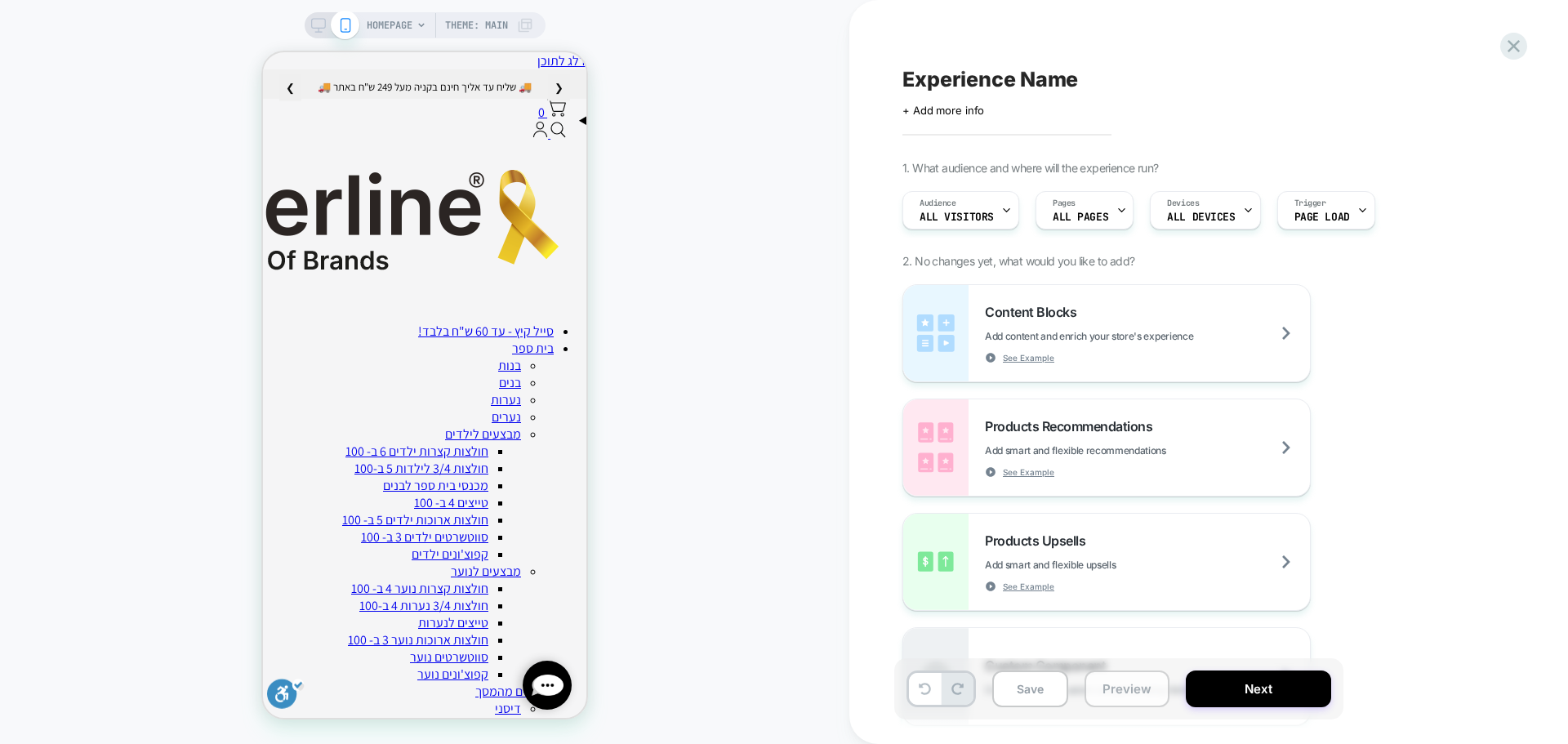
click at [1109, 679] on button "Preview" at bounding box center [1127, 689] width 85 height 37
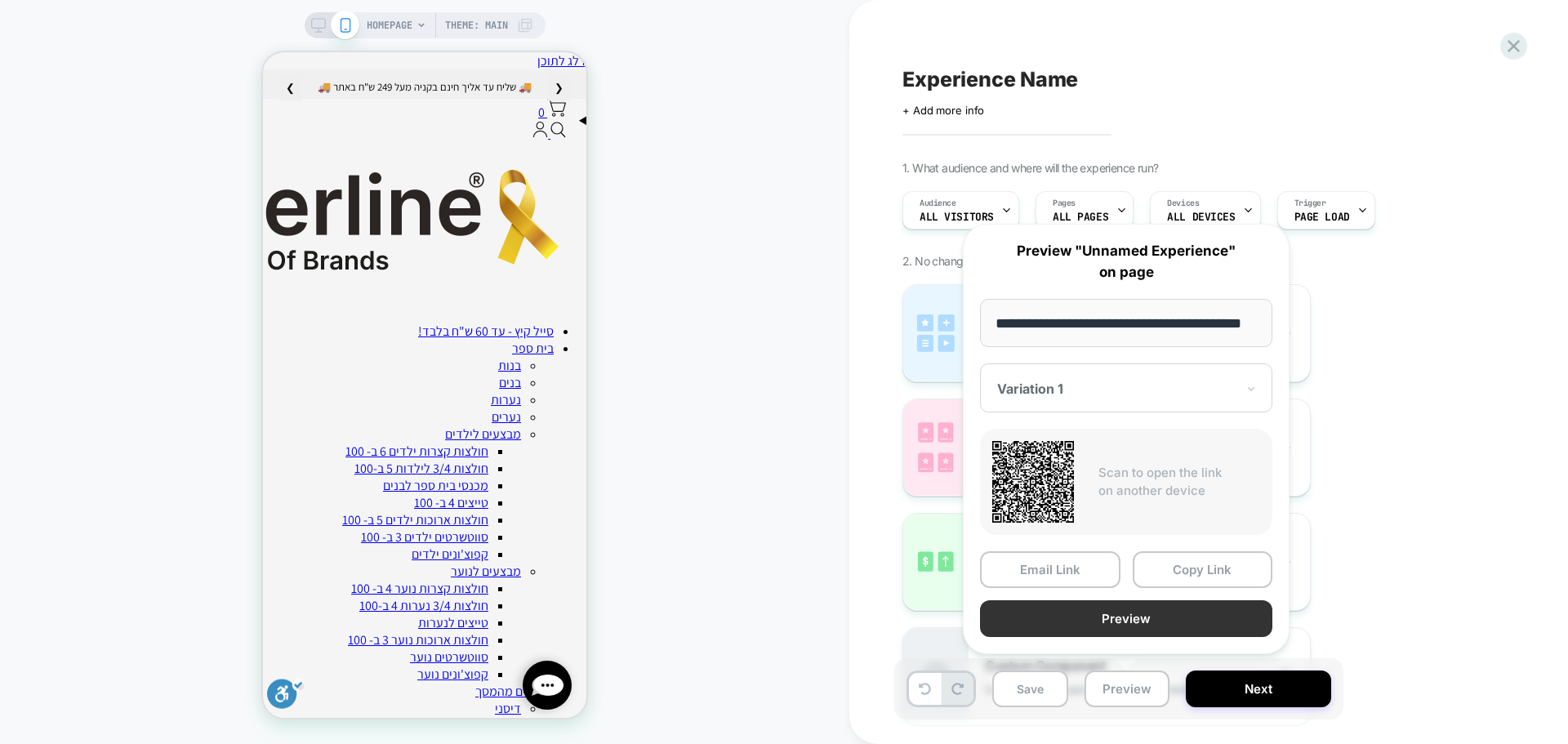
click at [1164, 621] on button "Preview" at bounding box center [1126, 619] width 293 height 37
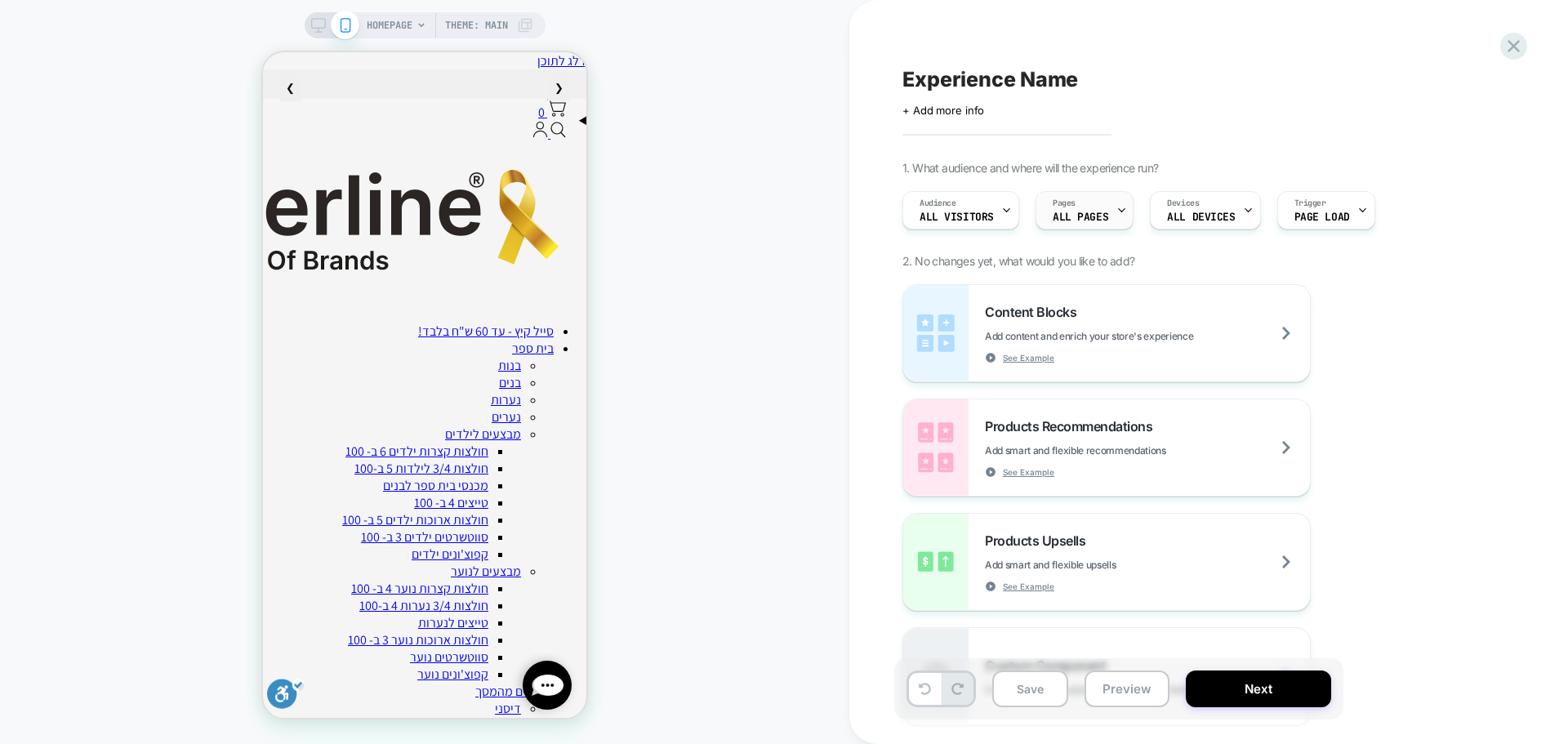
click at [1064, 218] on span "ALL PAGES" at bounding box center [1080, 218] width 56 height 12
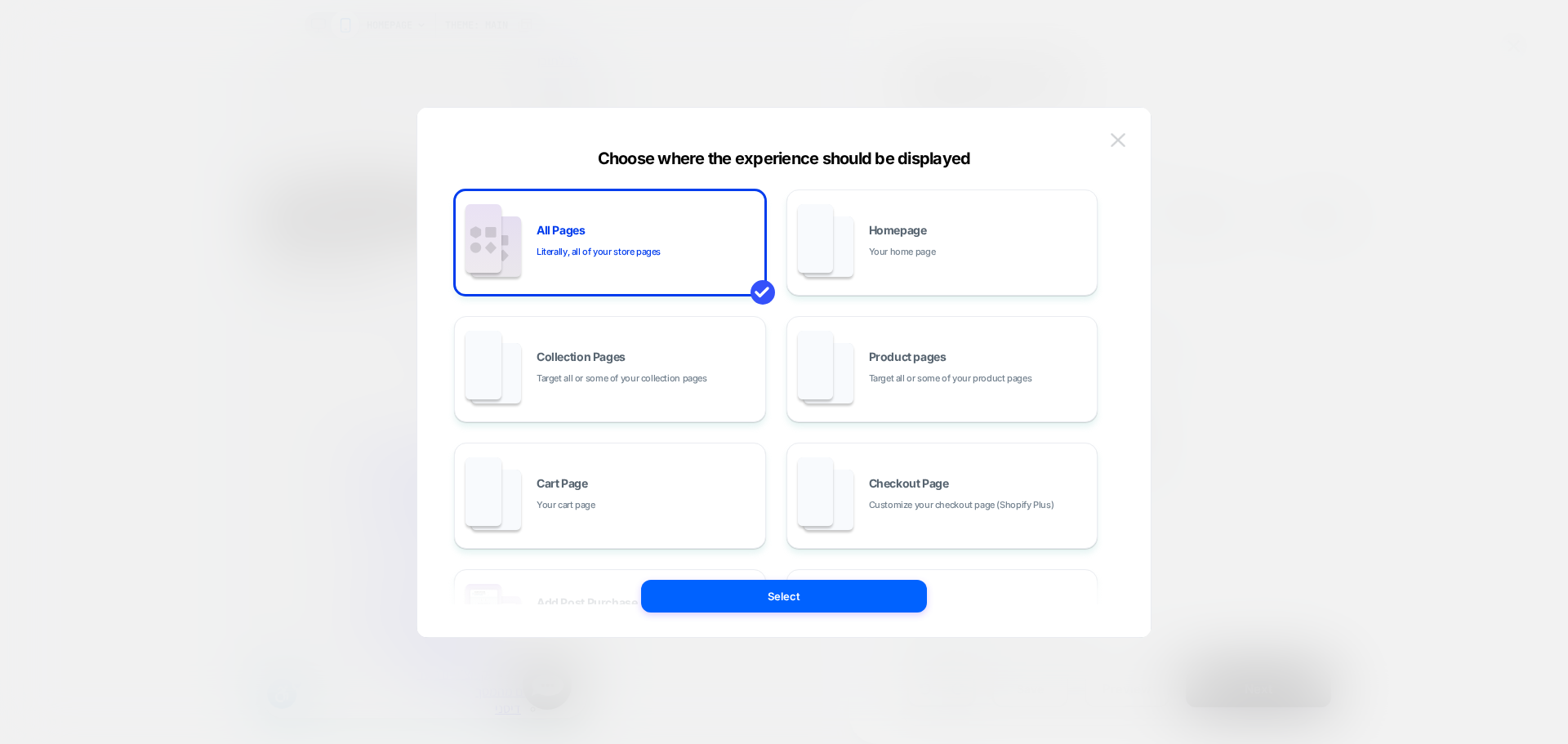
click at [1121, 144] on img at bounding box center [1118, 140] width 15 height 14
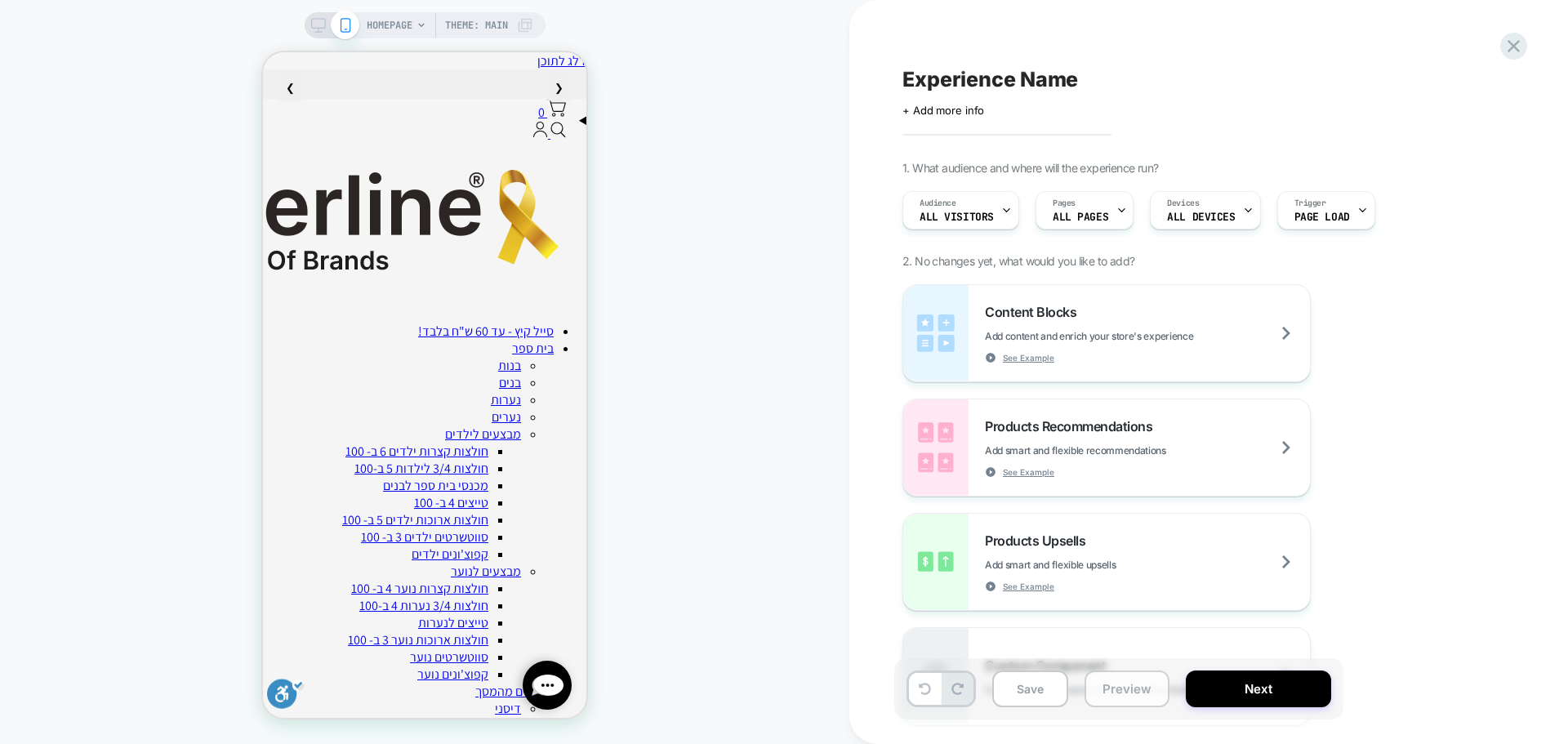
click at [1137, 690] on button "Preview" at bounding box center [1127, 689] width 85 height 37
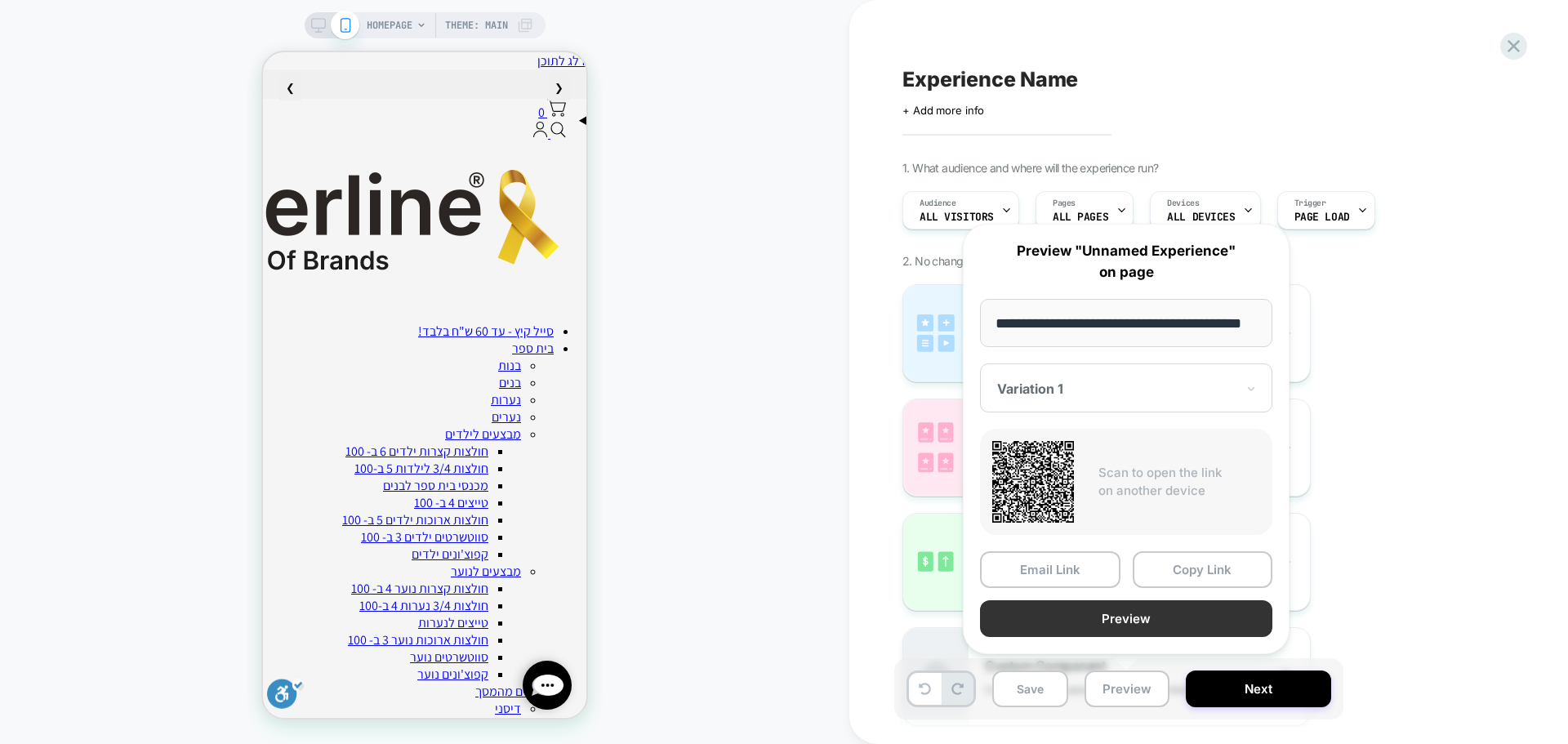
click at [1170, 616] on button "Preview" at bounding box center [1126, 619] width 293 height 37
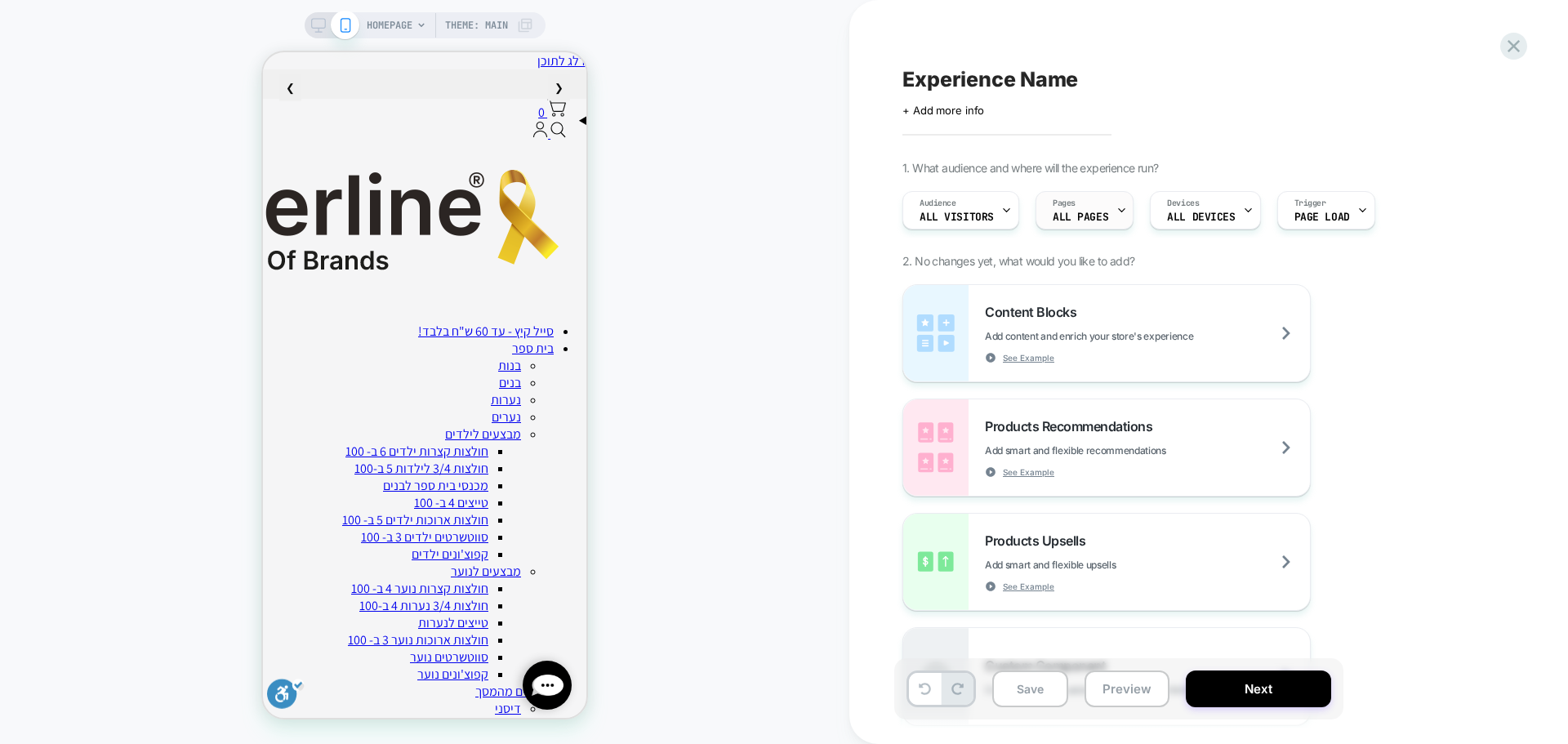
click at [1110, 210] on div "Pages ALL PAGES" at bounding box center [1080, 210] width 88 height 37
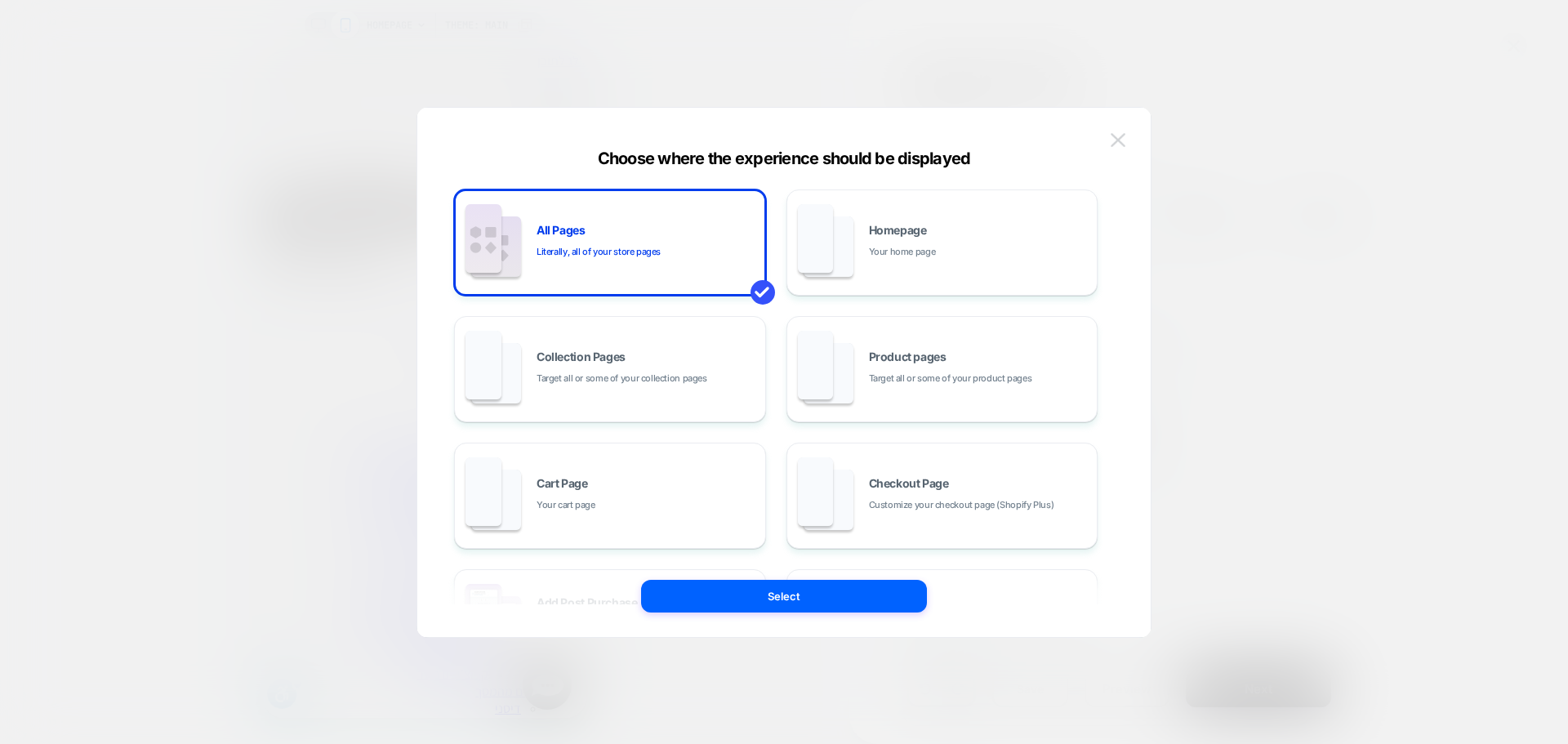
click at [1119, 135] on img at bounding box center [1118, 140] width 15 height 14
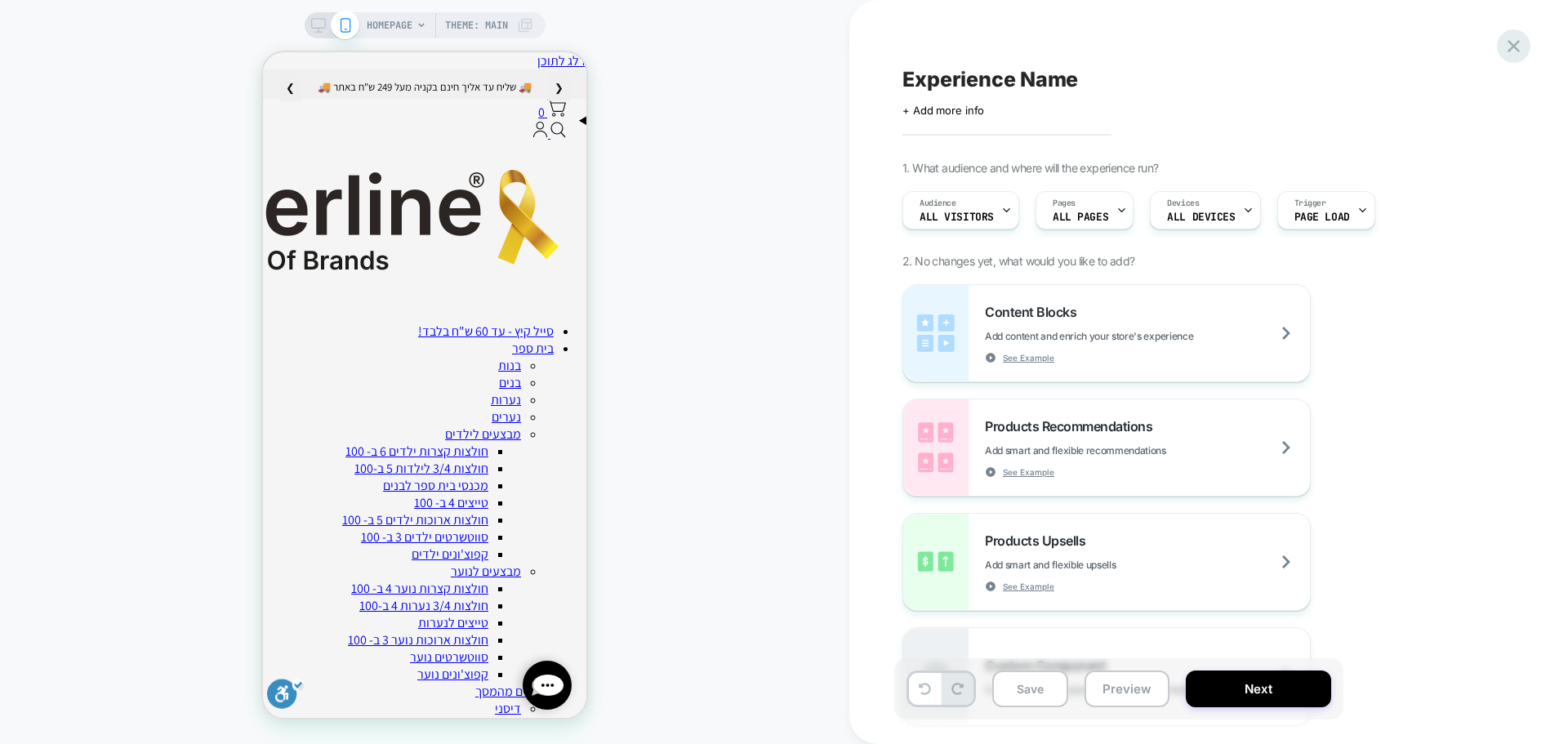
click at [1515, 48] on icon at bounding box center [1513, 46] width 13 height 13
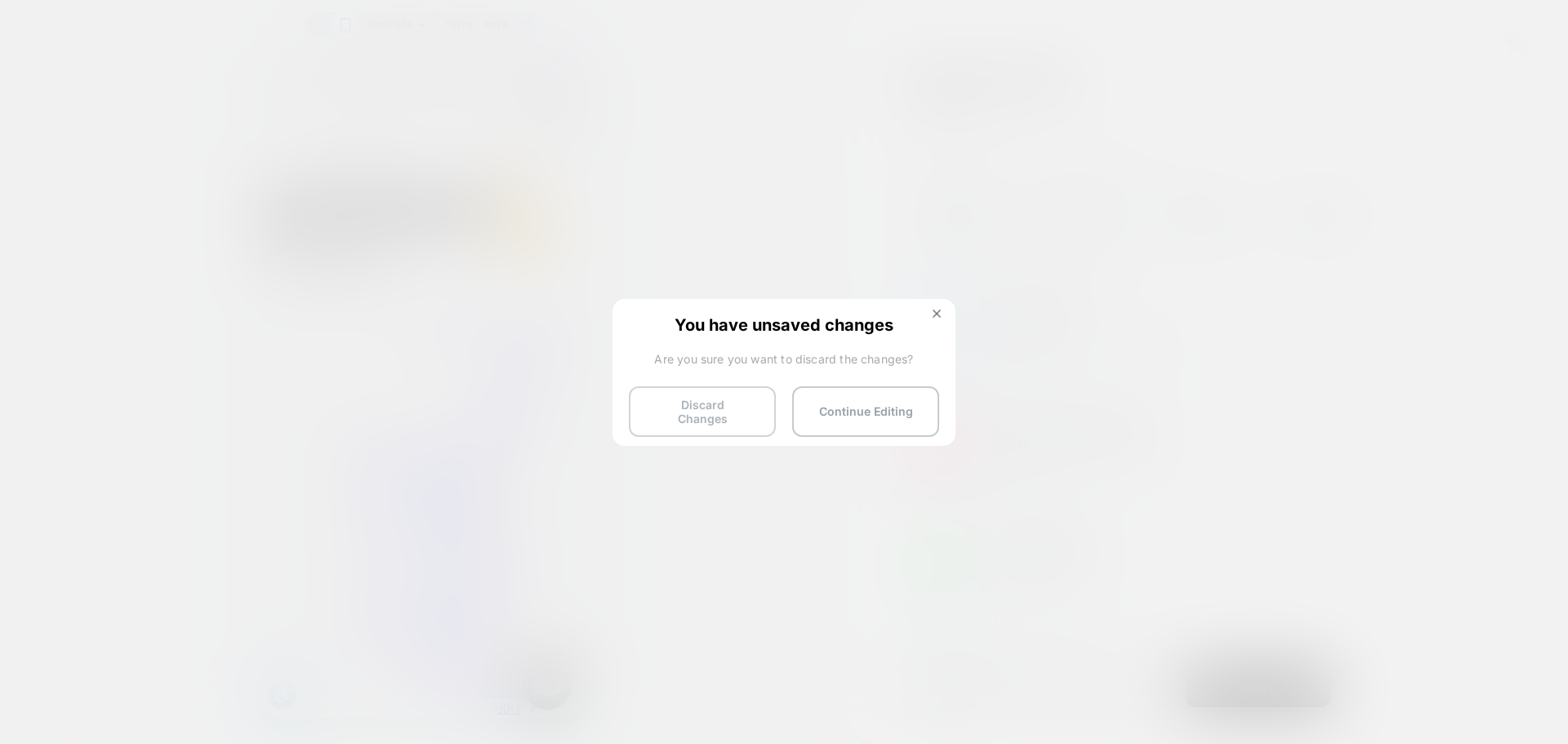
click at [704, 412] on button "Discard Changes" at bounding box center [702, 411] width 147 height 51
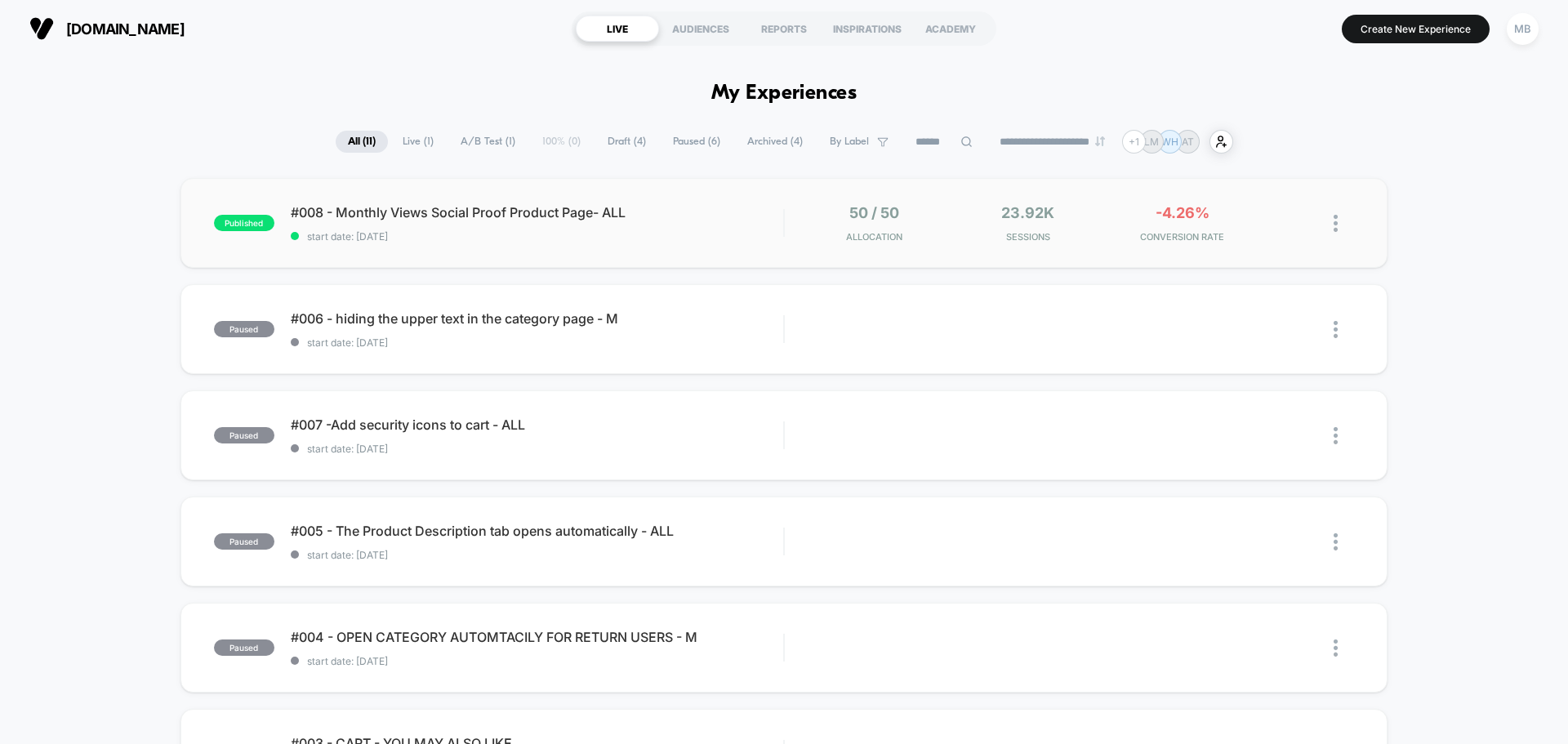
click at [470, 251] on div "published #008 - Monthly Views Social Proof Product Page- ALL start date: 7/23/…" at bounding box center [783, 223] width 1207 height 90
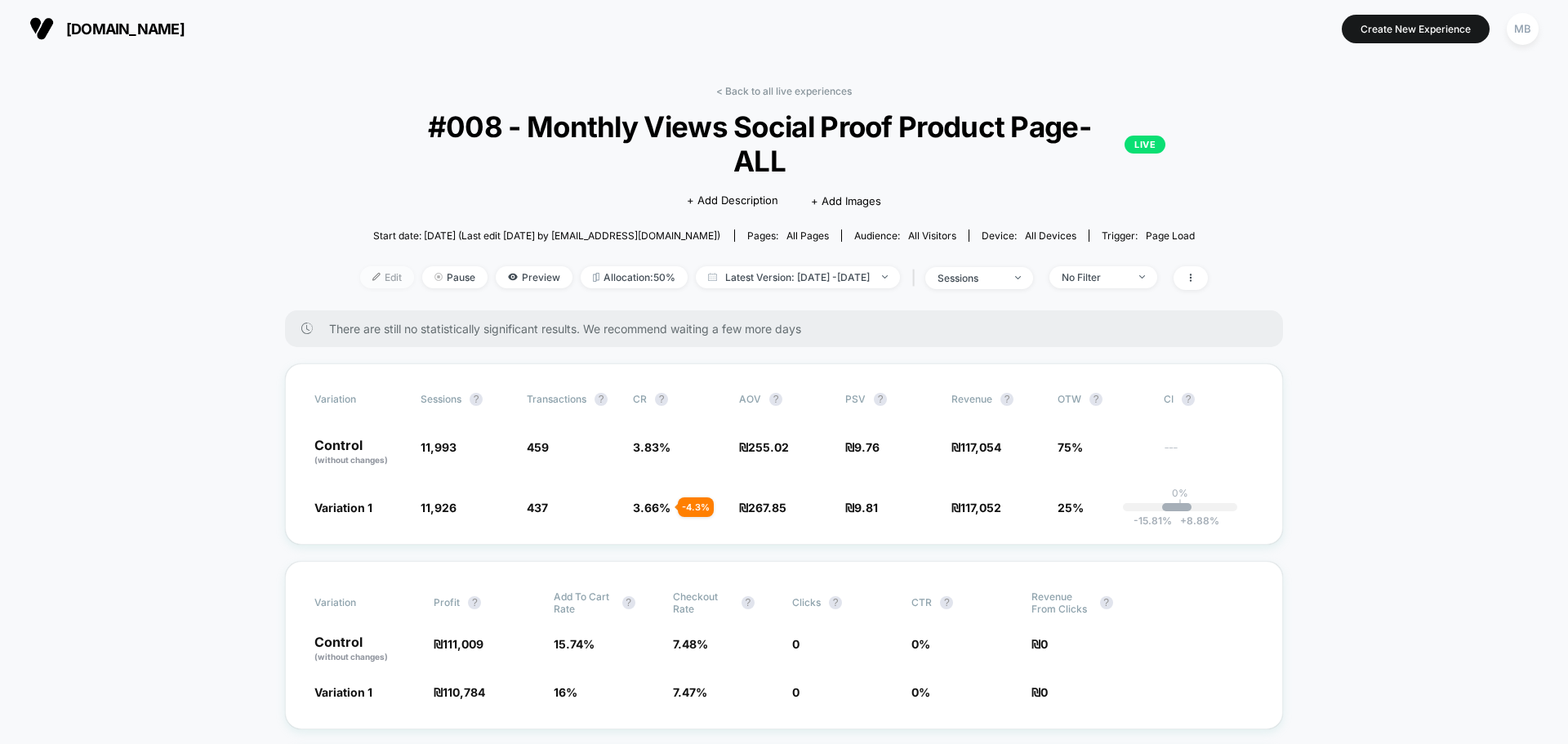
click at [360, 266] on span "Edit" at bounding box center [387, 277] width 54 height 22
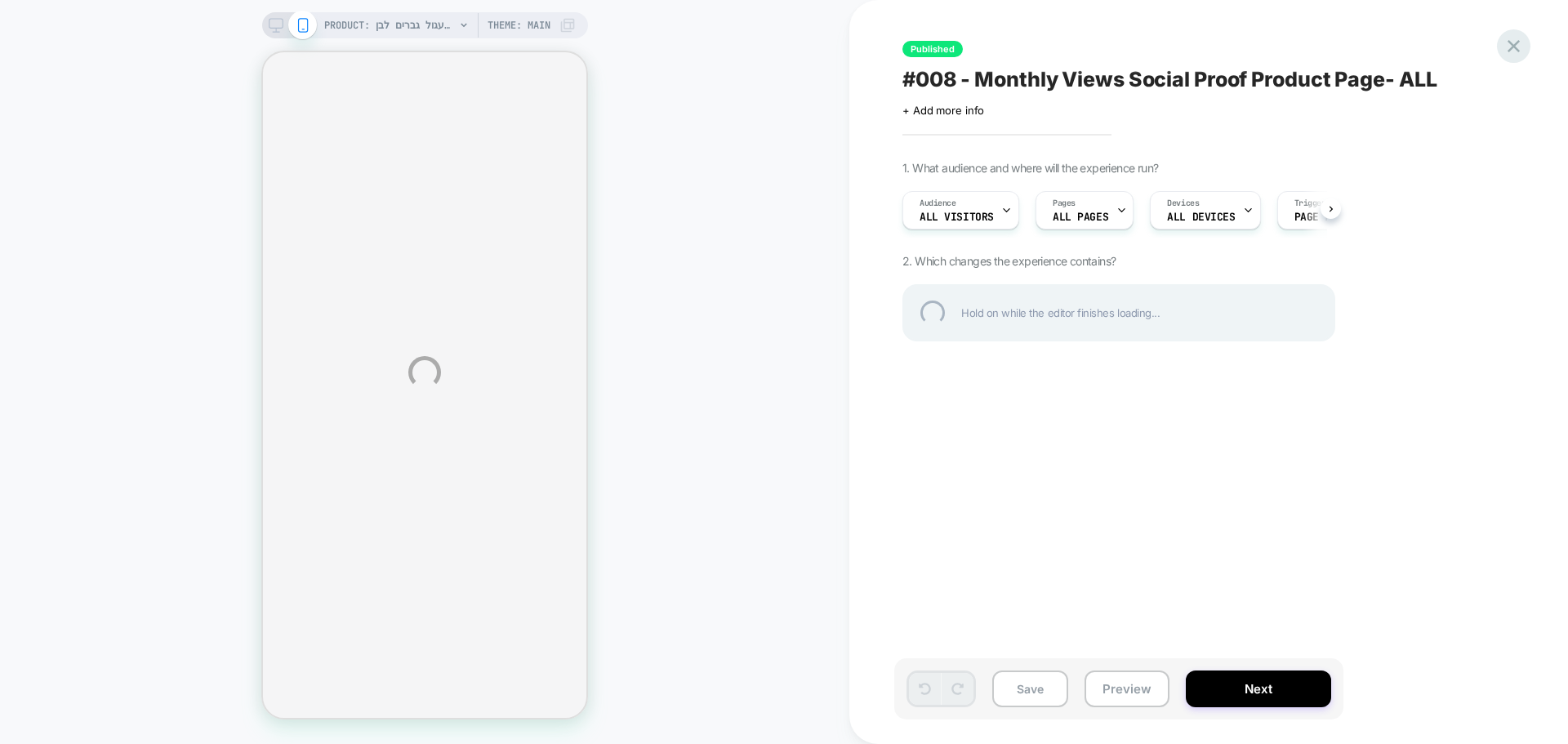
click at [1508, 47] on div at bounding box center [1514, 46] width 33 height 33
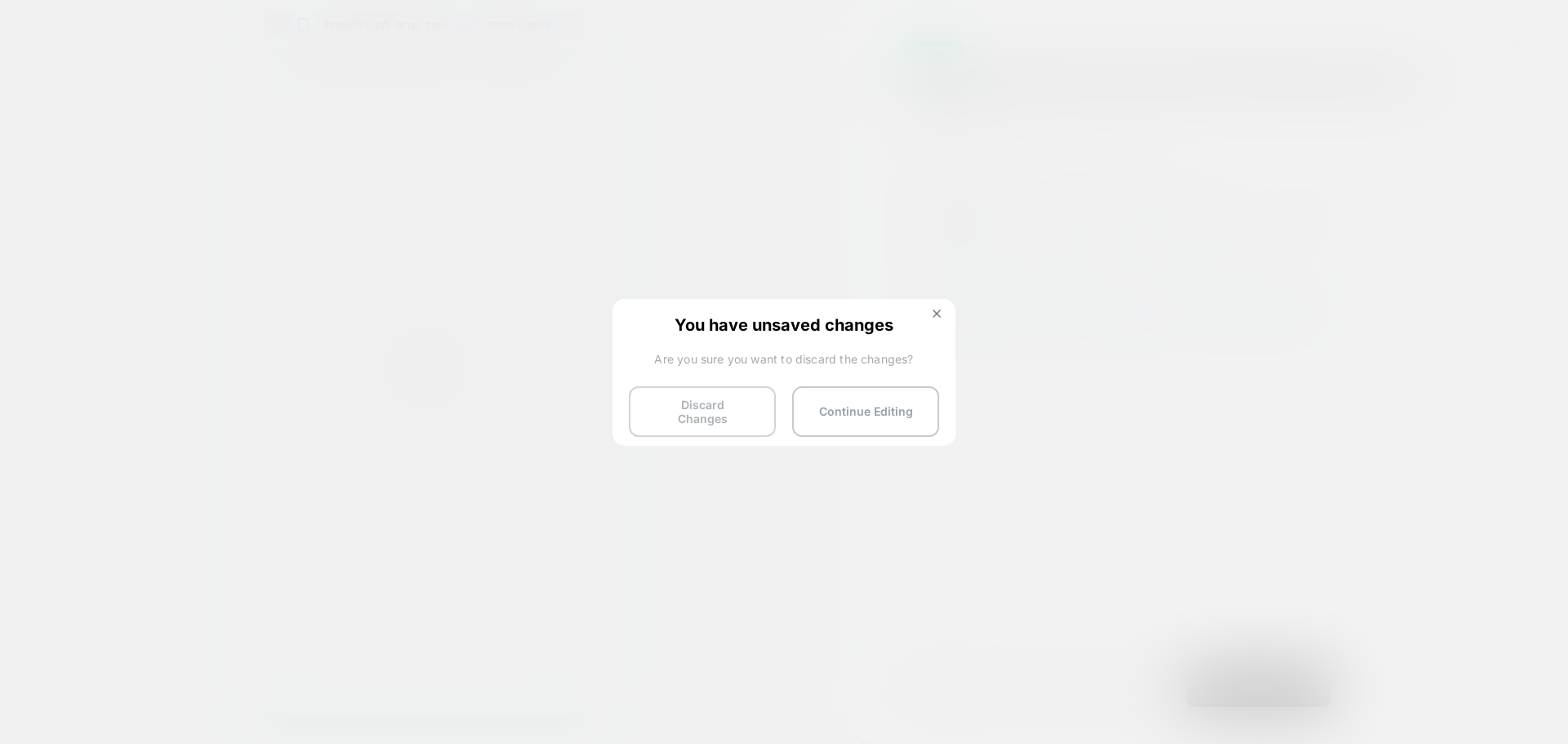
click at [727, 410] on button "Discard Changes" at bounding box center [702, 411] width 147 height 51
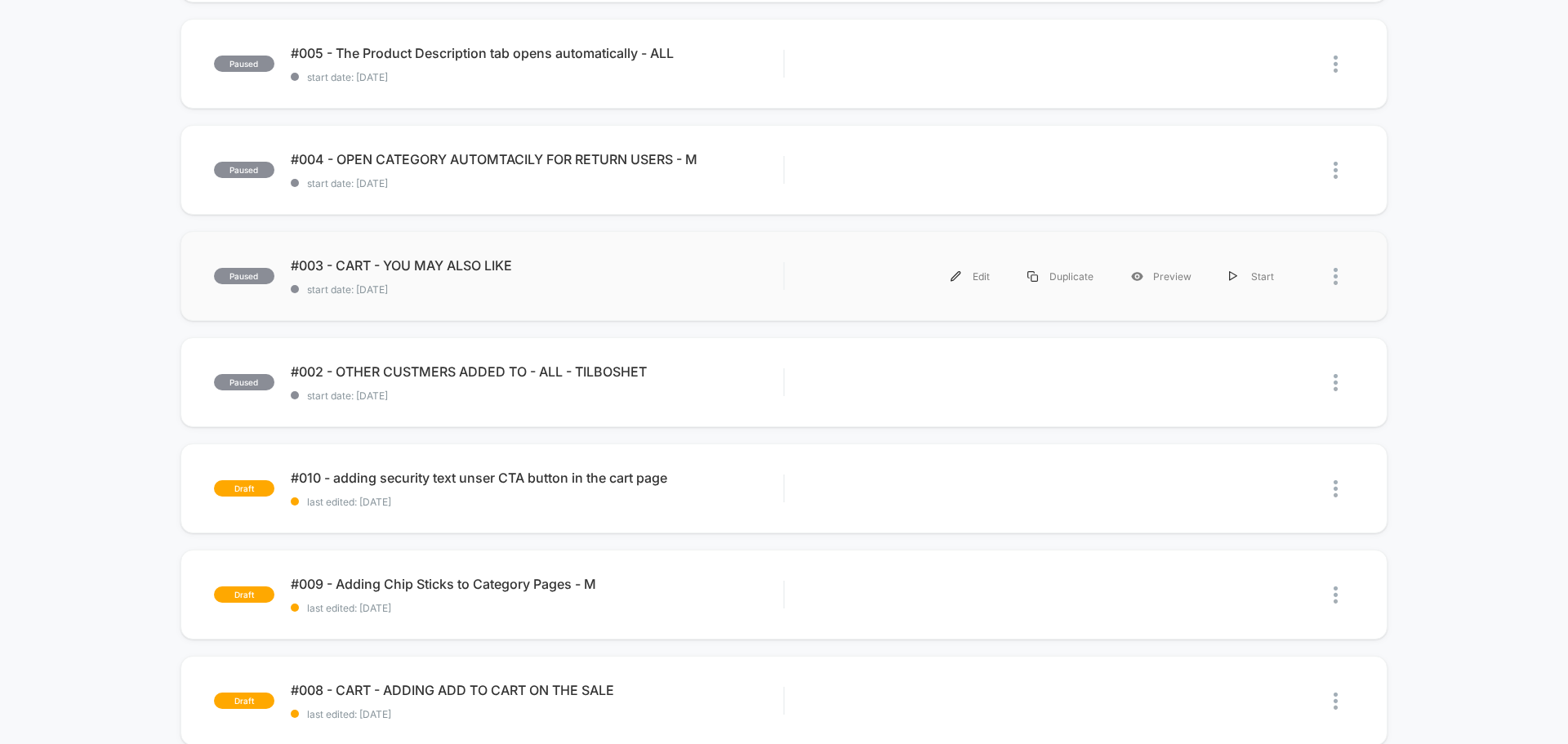
scroll to position [490, 0]
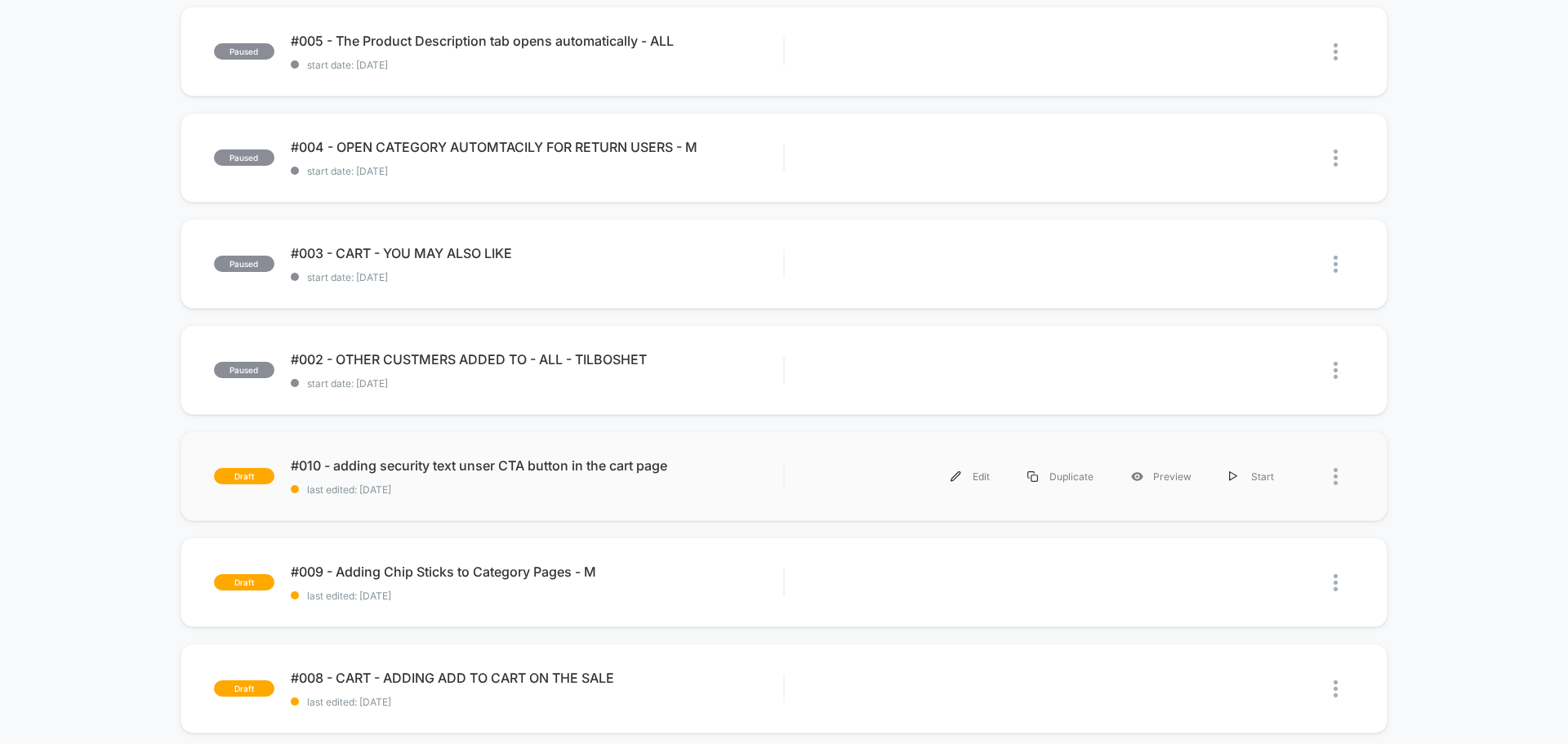
click at [626, 510] on div "draft #010 - adding security text unser CTA button in the cart page last edited…" at bounding box center [783, 476] width 1207 height 90
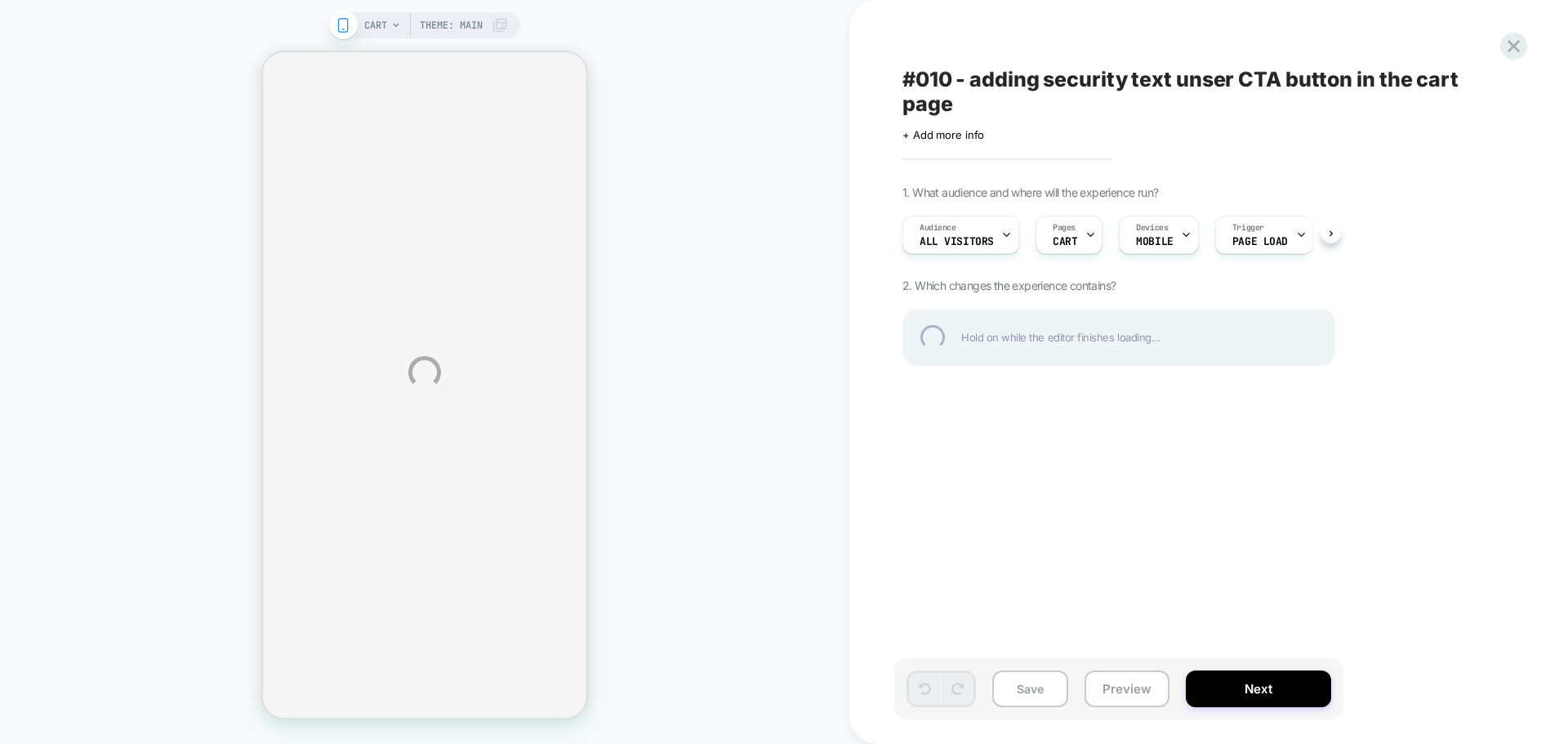
click at [968, 89] on div "#010 - adding security text unser CTA button in the cart page" at bounding box center [1200, 91] width 596 height 49
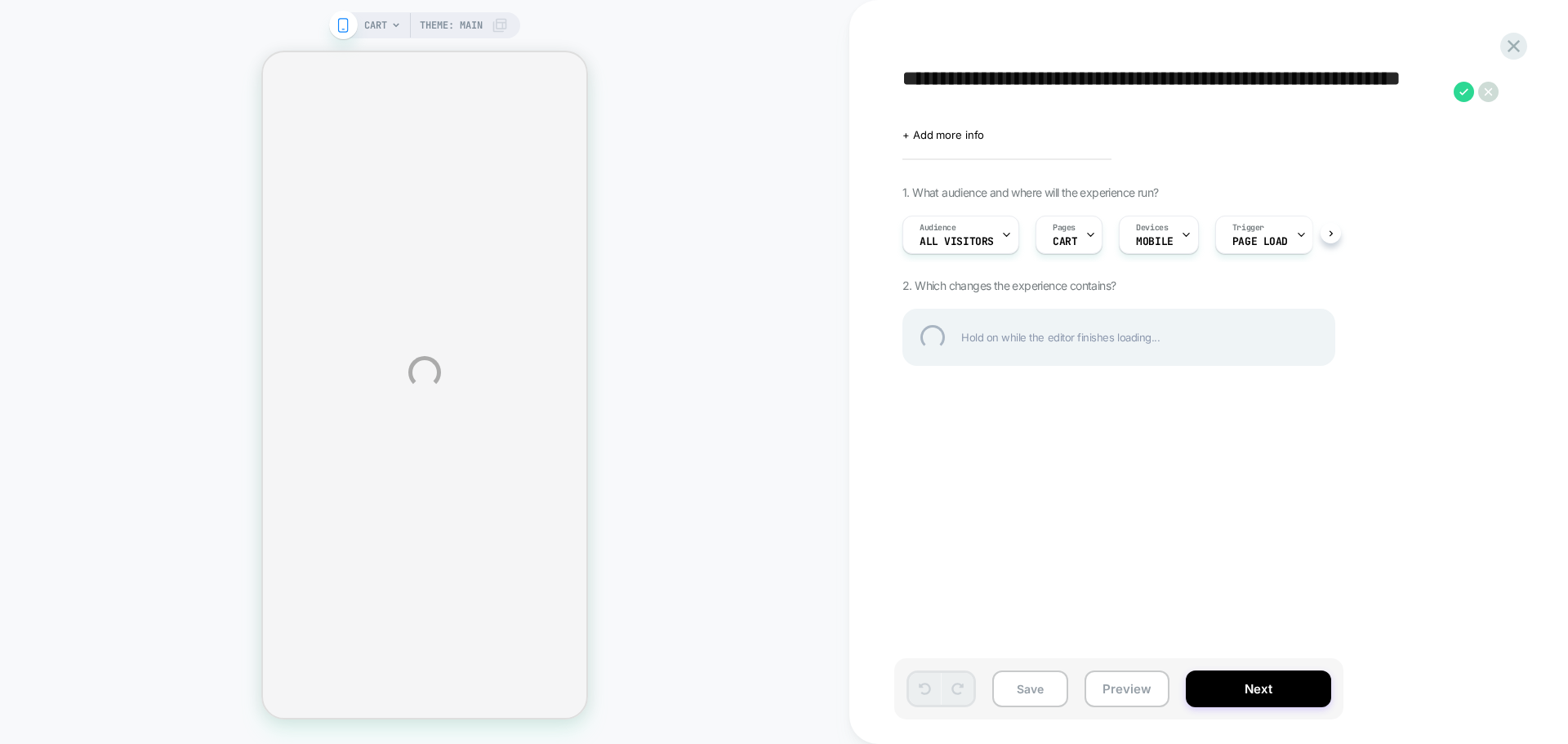
click at [953, 88] on textarea "**********" at bounding box center [1173, 91] width 543 height 49
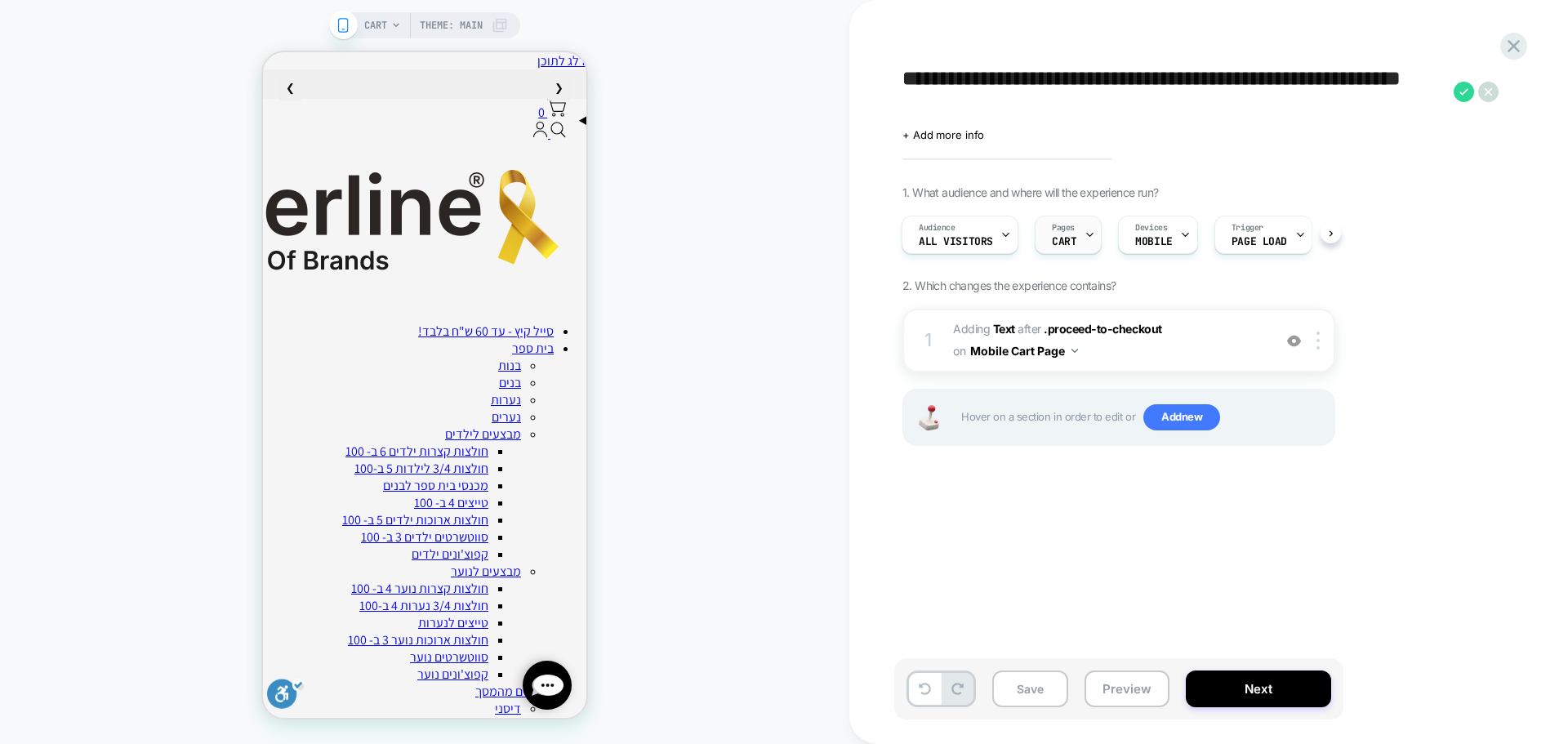
click at [1059, 238] on span "CART" at bounding box center [1063, 242] width 24 height 12
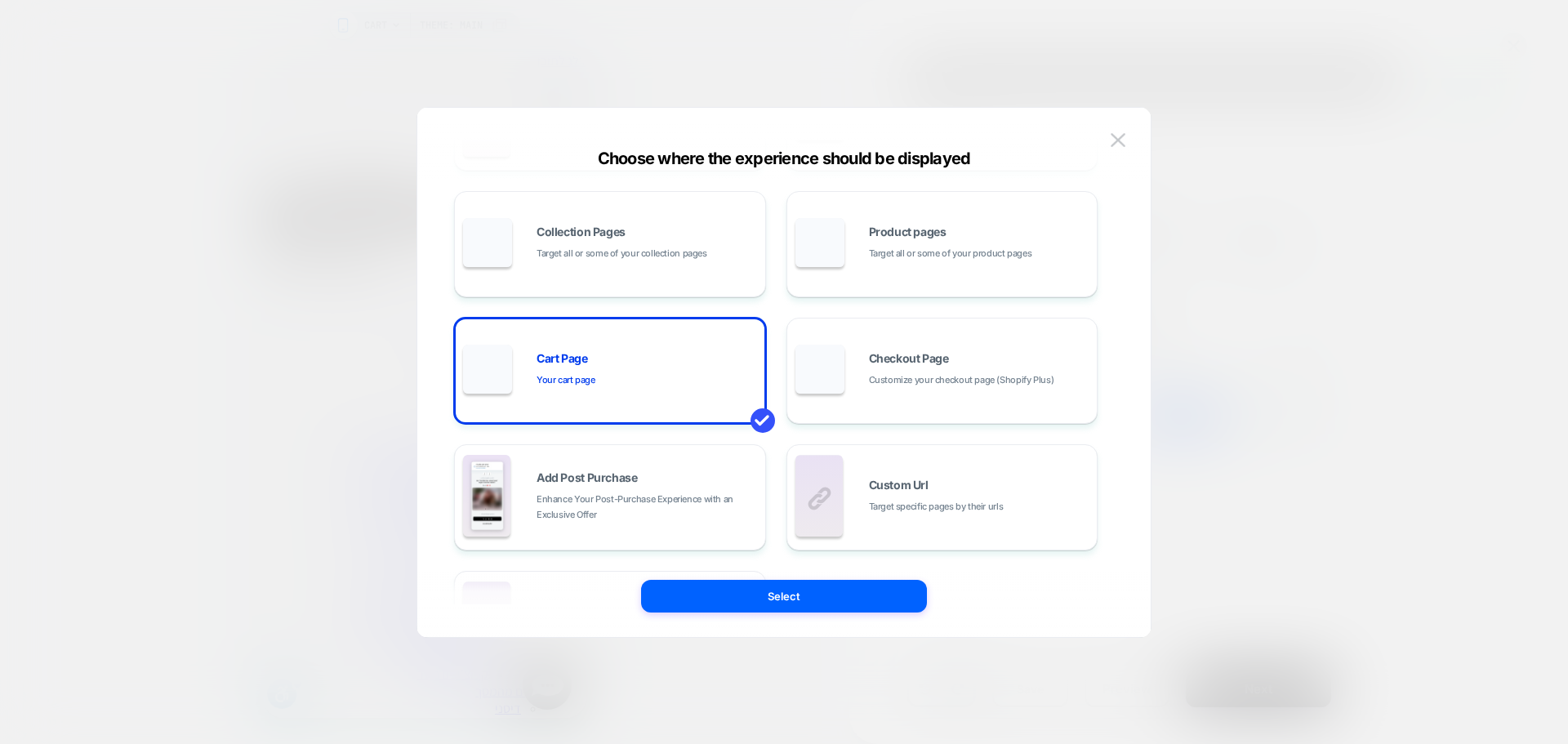
scroll to position [165, 0]
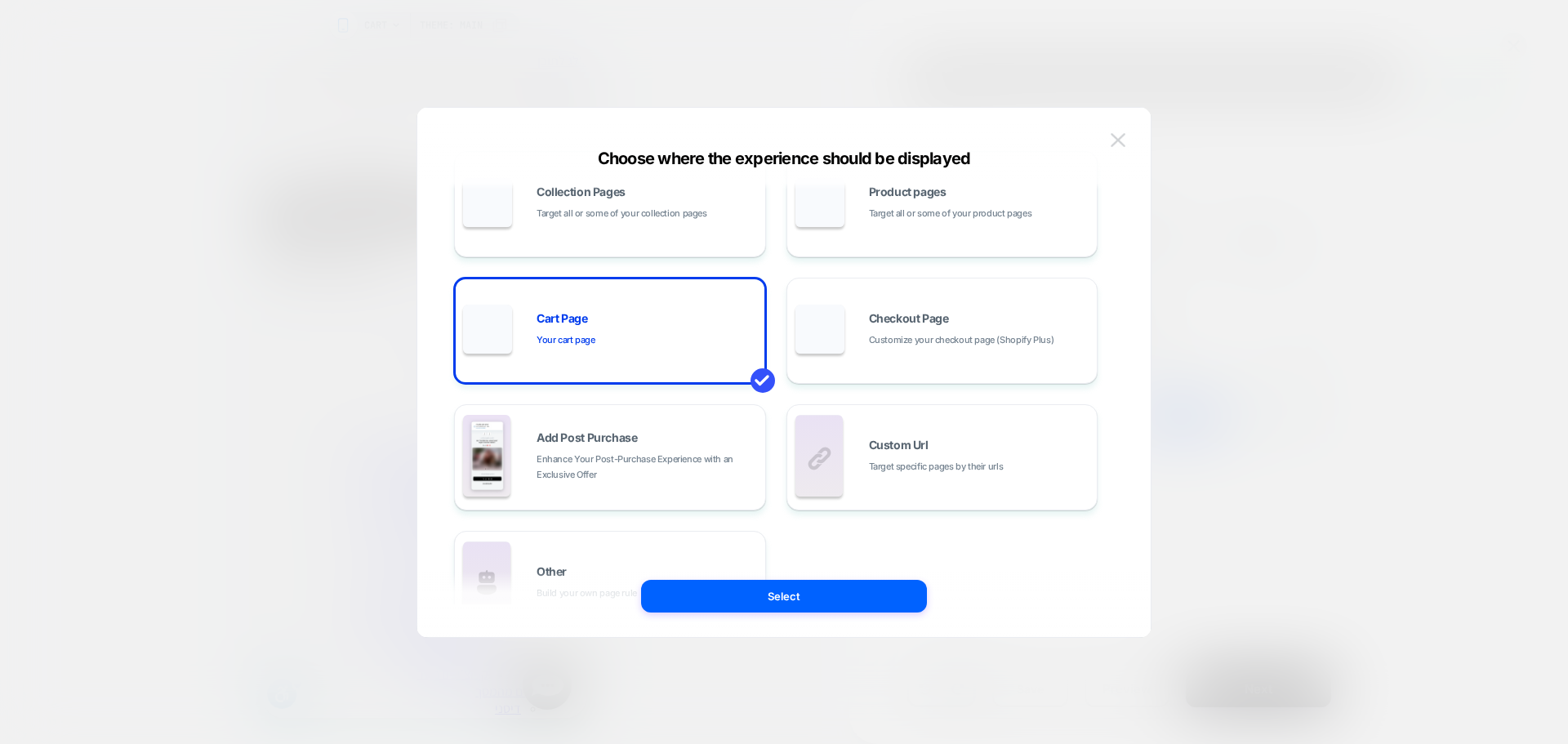
click at [1112, 138] on img at bounding box center [1118, 140] width 15 height 14
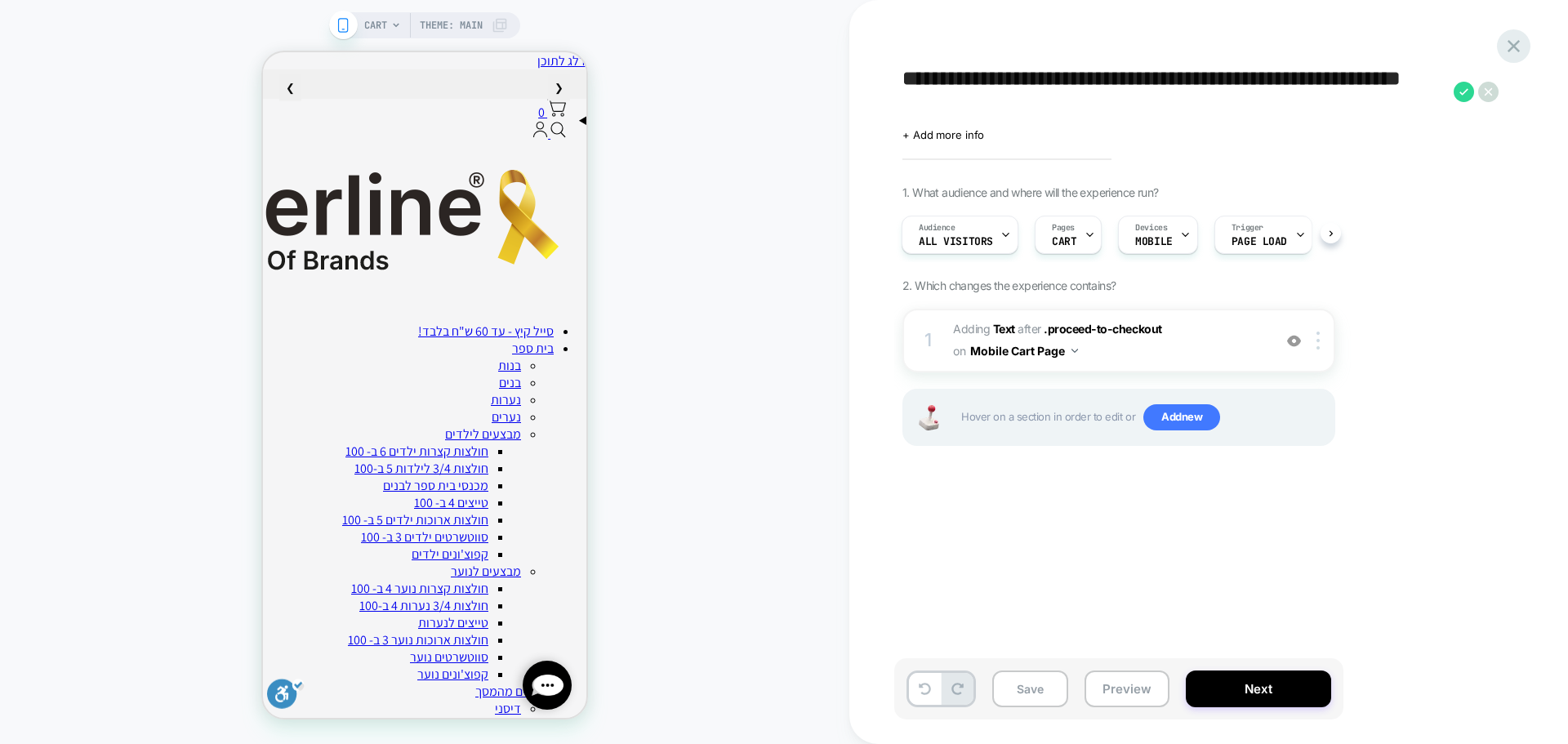
click at [1501, 48] on div at bounding box center [1514, 46] width 33 height 33
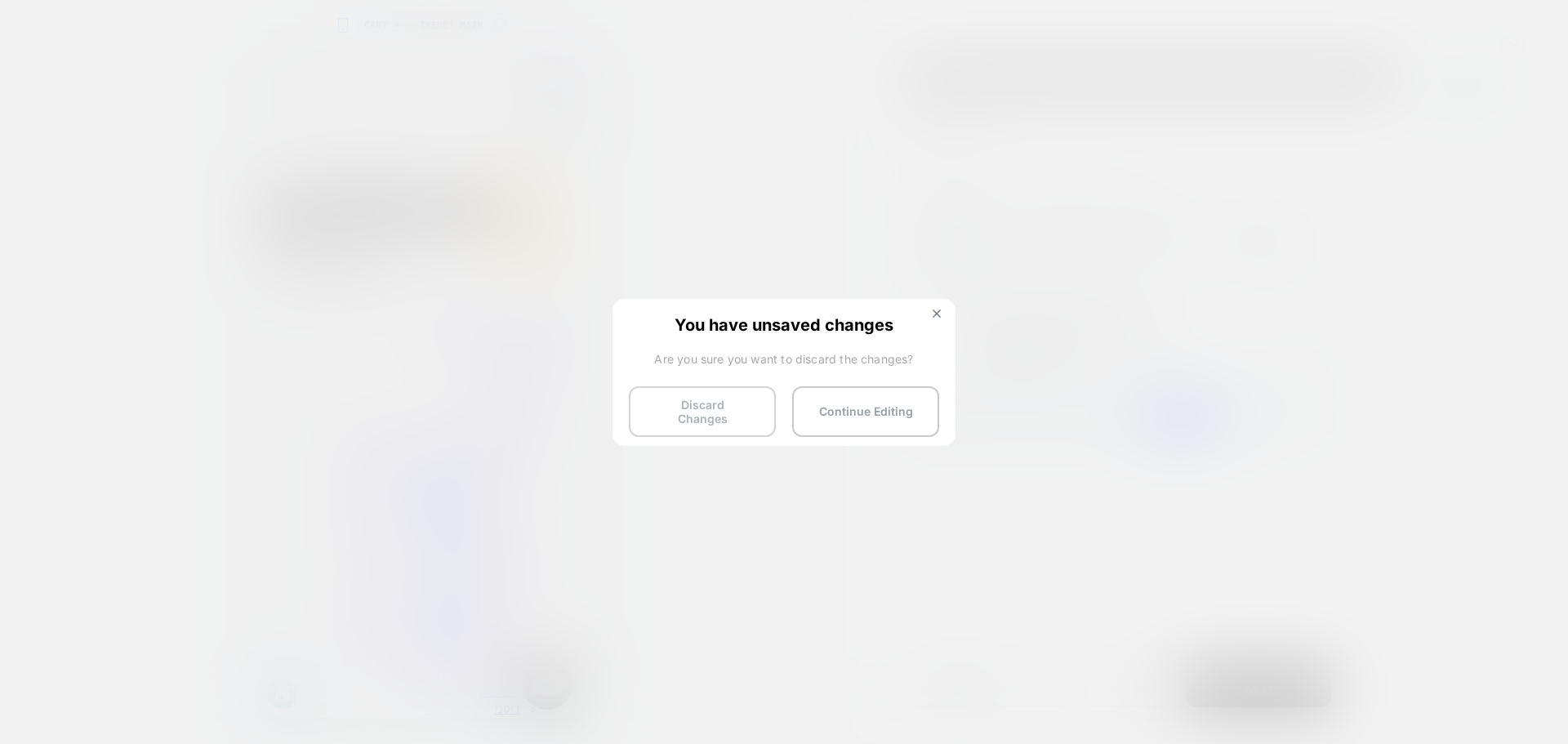
click at [718, 408] on button "Discard Changes" at bounding box center [702, 411] width 147 height 51
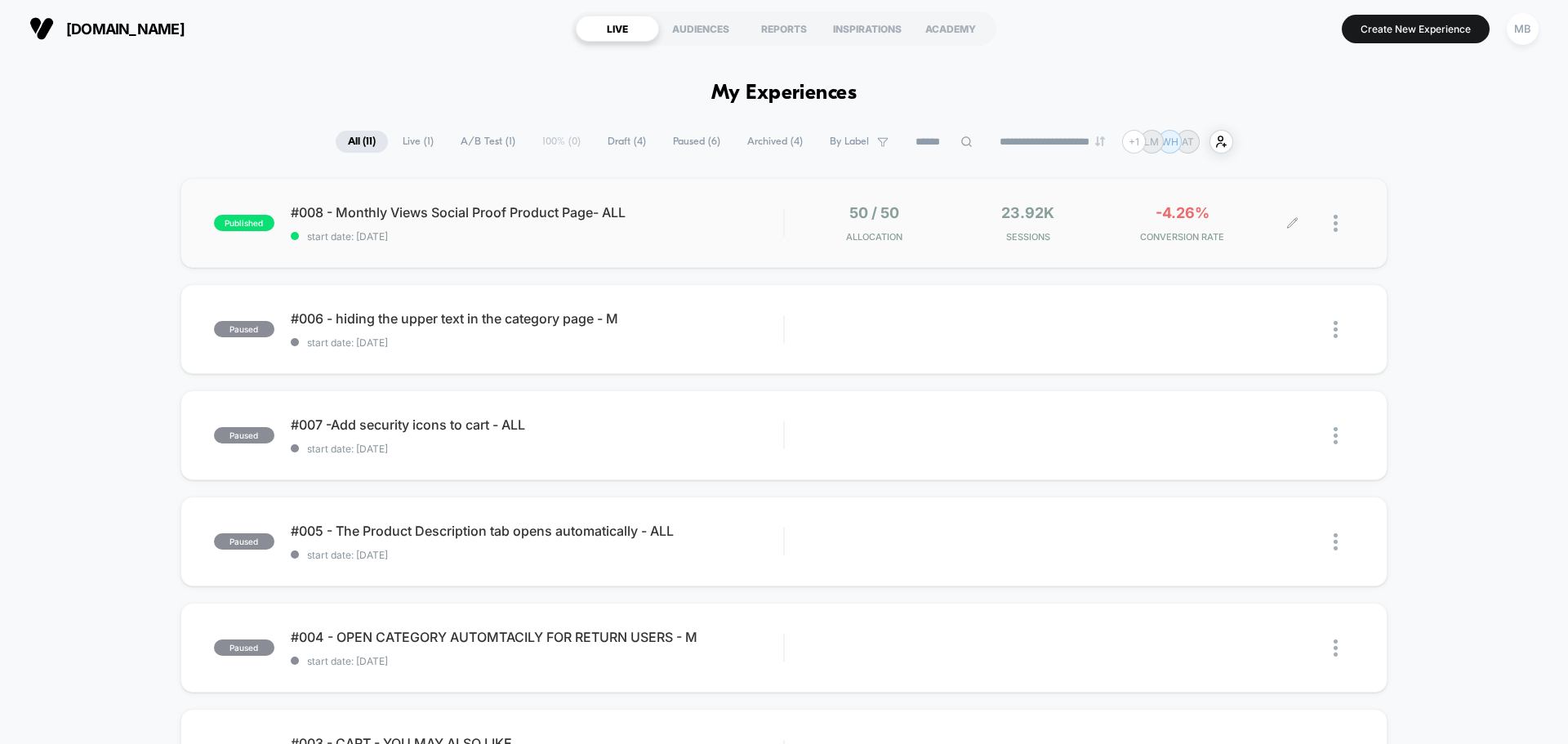
click at [1339, 226] on div at bounding box center [1344, 224] width 20 height 38
click at [1269, 282] on div "Export Data" at bounding box center [1252, 279] width 147 height 37
click at [1336, 222] on img at bounding box center [1335, 224] width 4 height 18
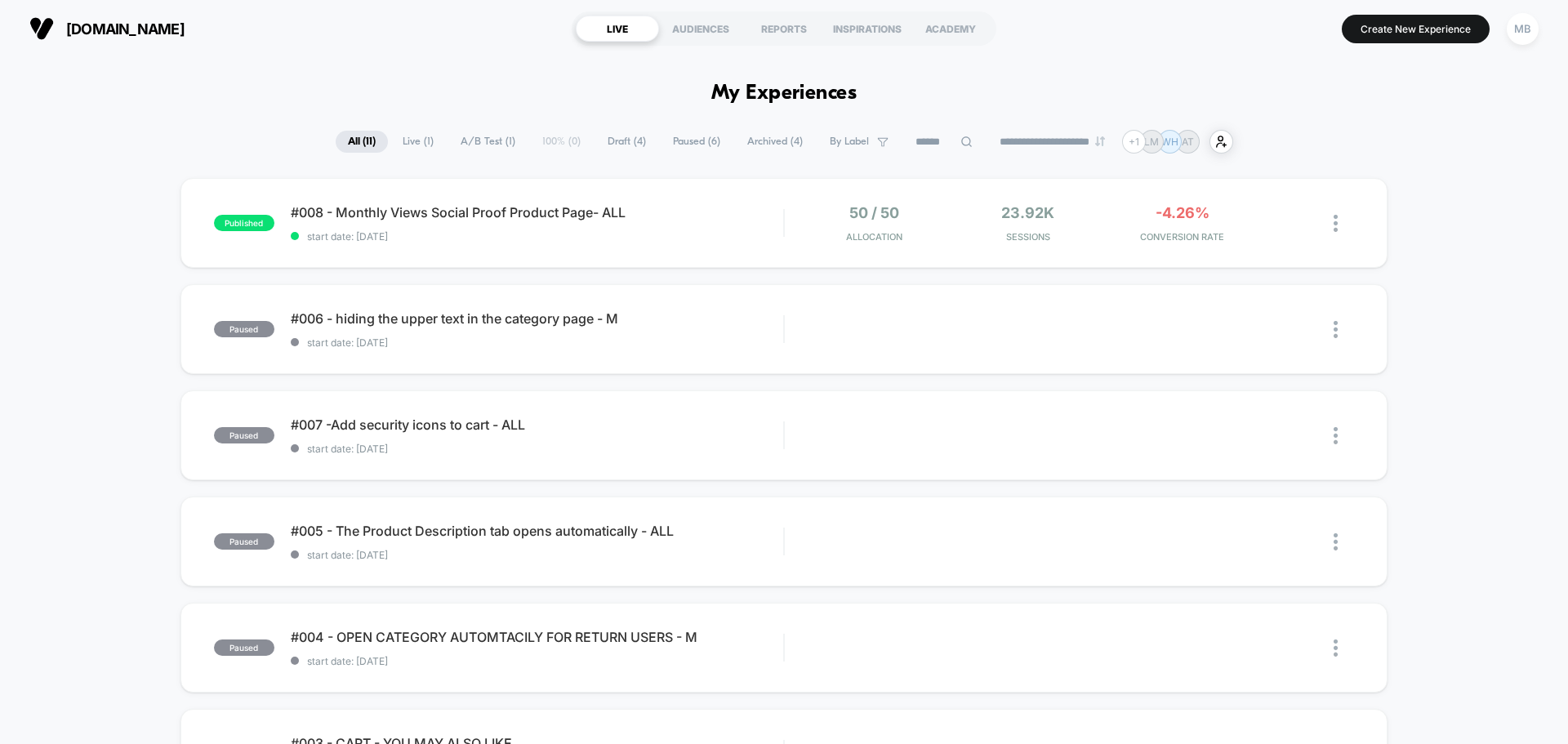
click at [482, 248] on div "published #008 - Monthly Views Social Proof Product Page- ALL start date: 7/23/…" at bounding box center [783, 223] width 1207 height 90
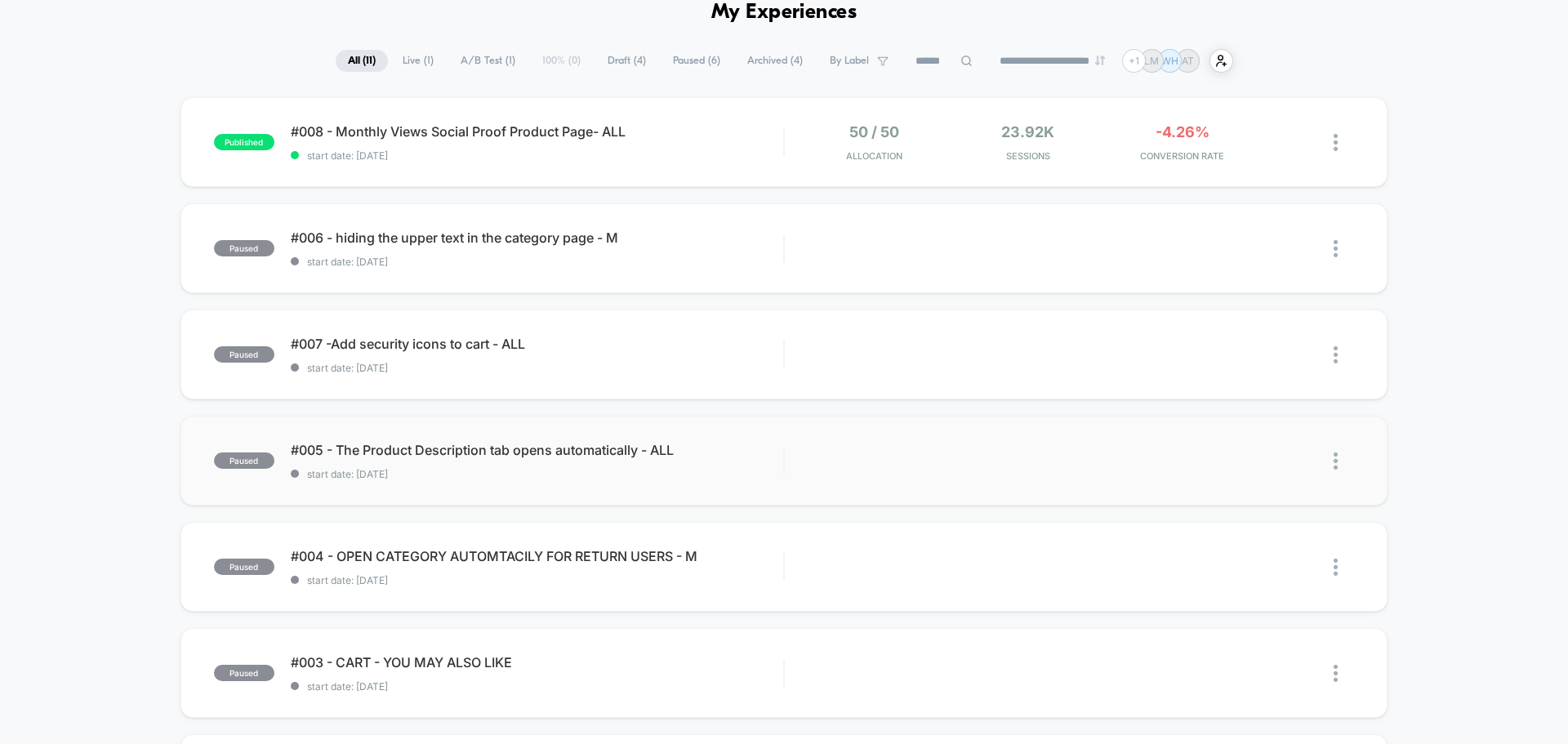
scroll to position [82, 0]
click at [518, 158] on span "start date: [DATE]" at bounding box center [537, 154] width 492 height 13
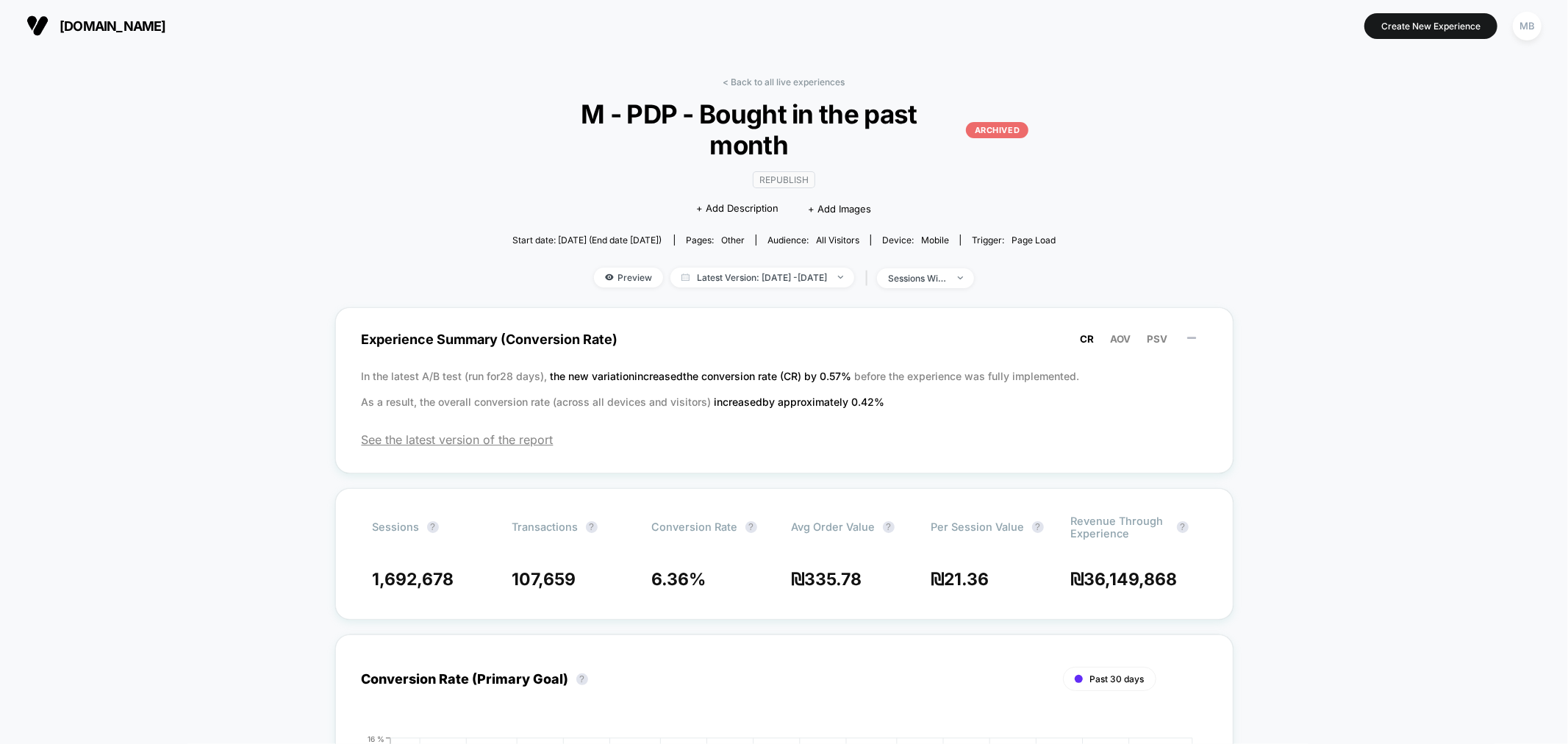
drag, startPoint x: 223, startPoint y: 189, endPoint x: 246, endPoint y: 232, distance: 48.8
click at [759, 267] on span "Latest Version: May 6, 2024 - Nov 12, 2024" at bounding box center [762, 277] width 184 height 20
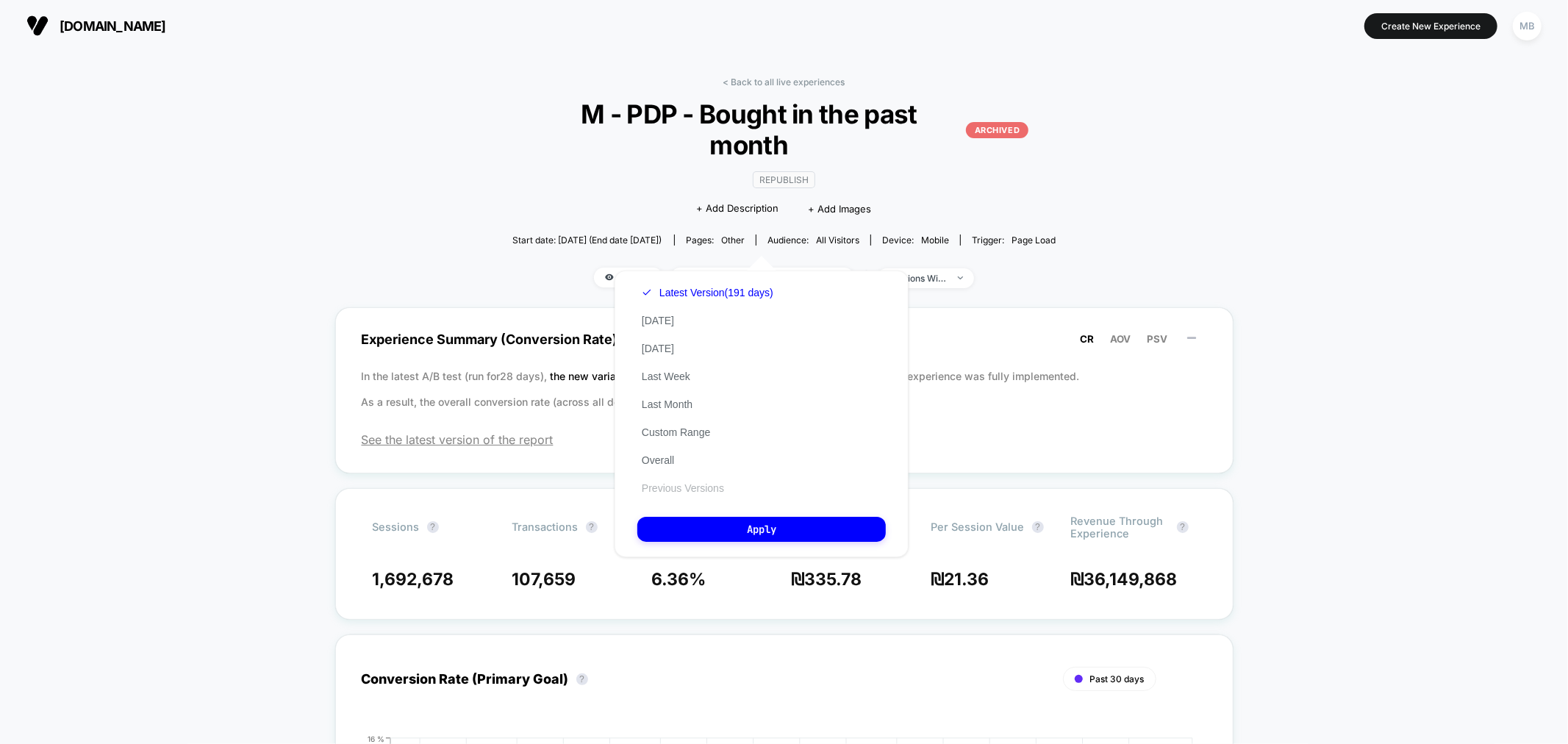
click at [704, 489] on button "Previous Versions" at bounding box center [683, 488] width 91 height 14
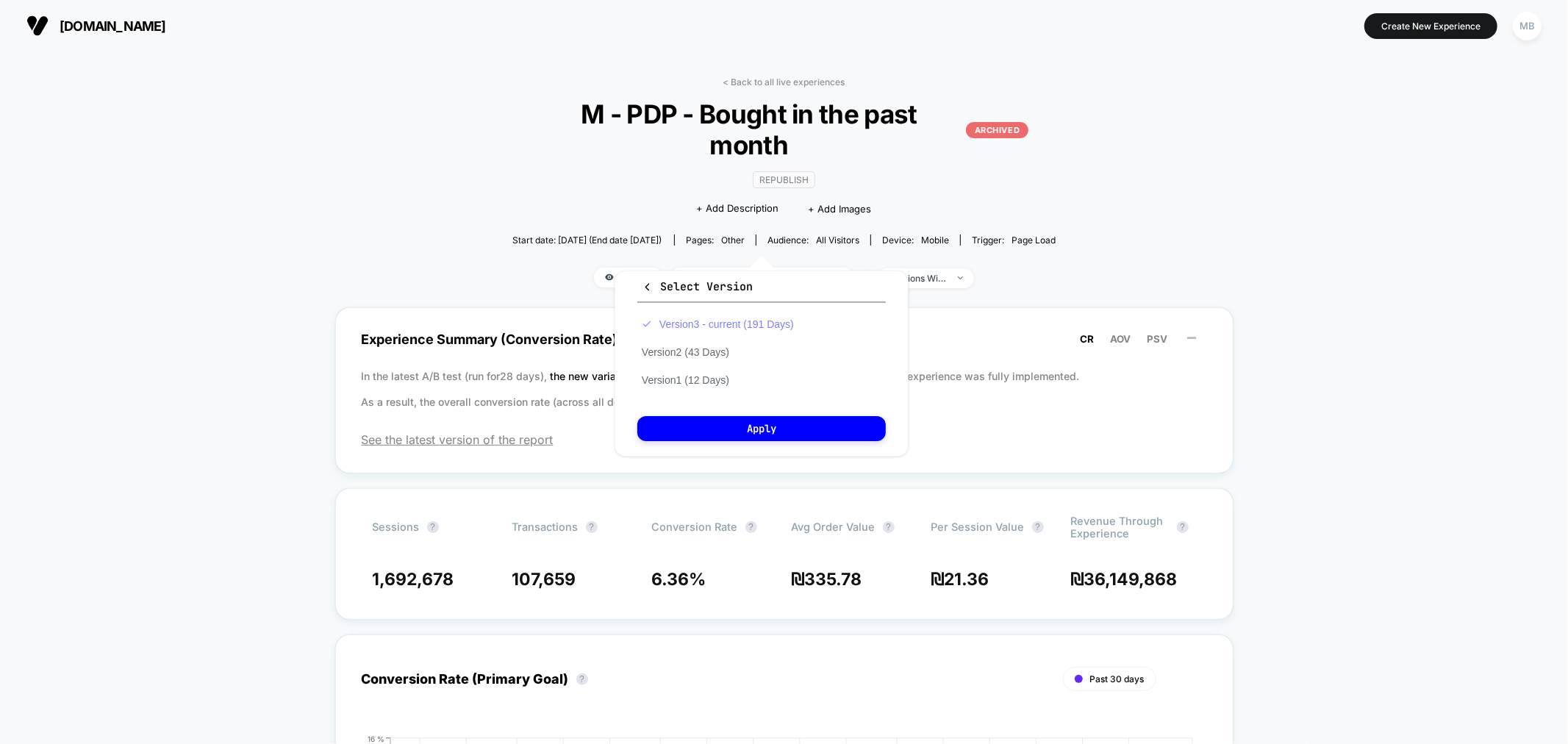
click at [768, 320] on button "Version 3 - current (191 Days)" at bounding box center [718, 324] width 161 height 14
click at [788, 427] on button "Apply" at bounding box center [761, 428] width 249 height 25
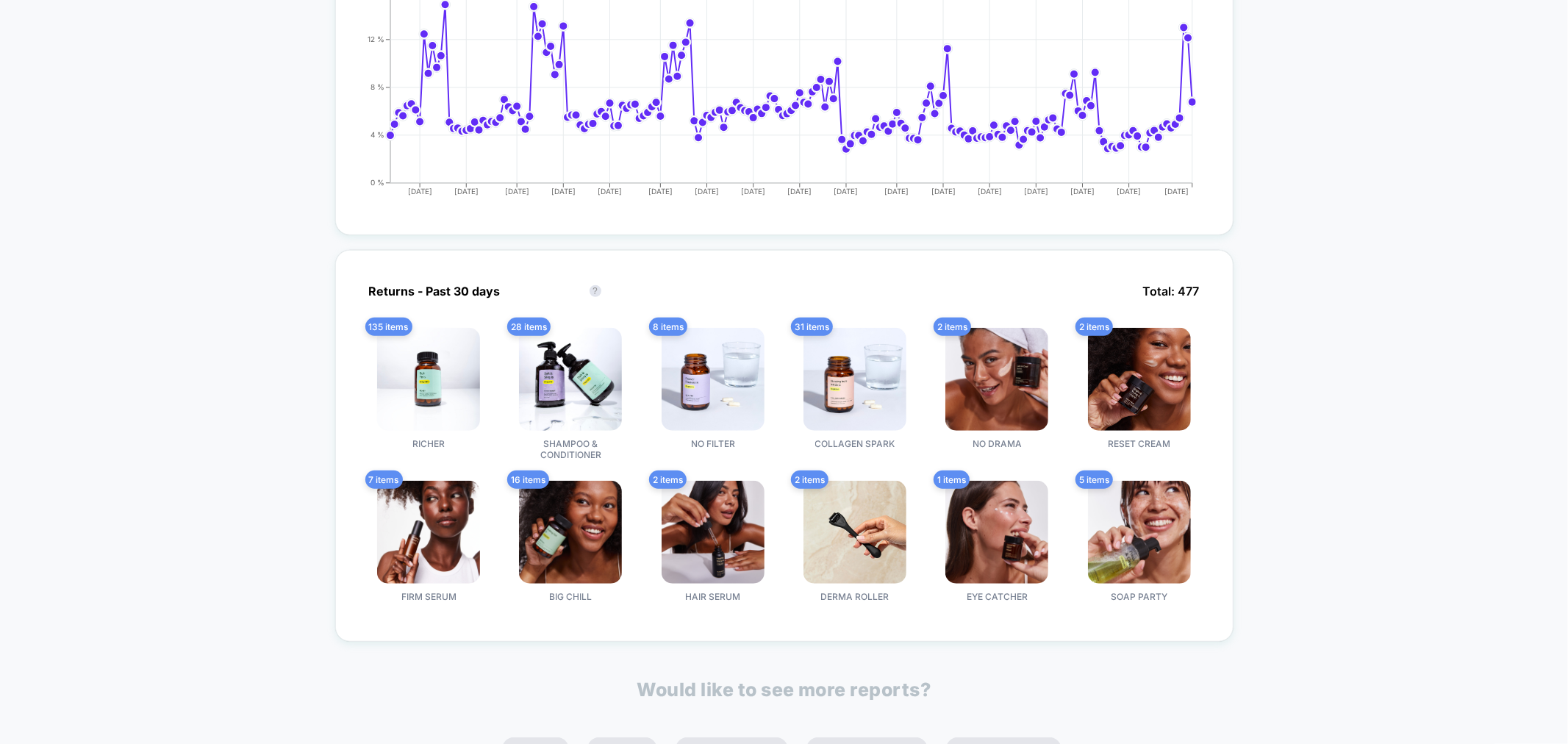
scroll to position [817, 0]
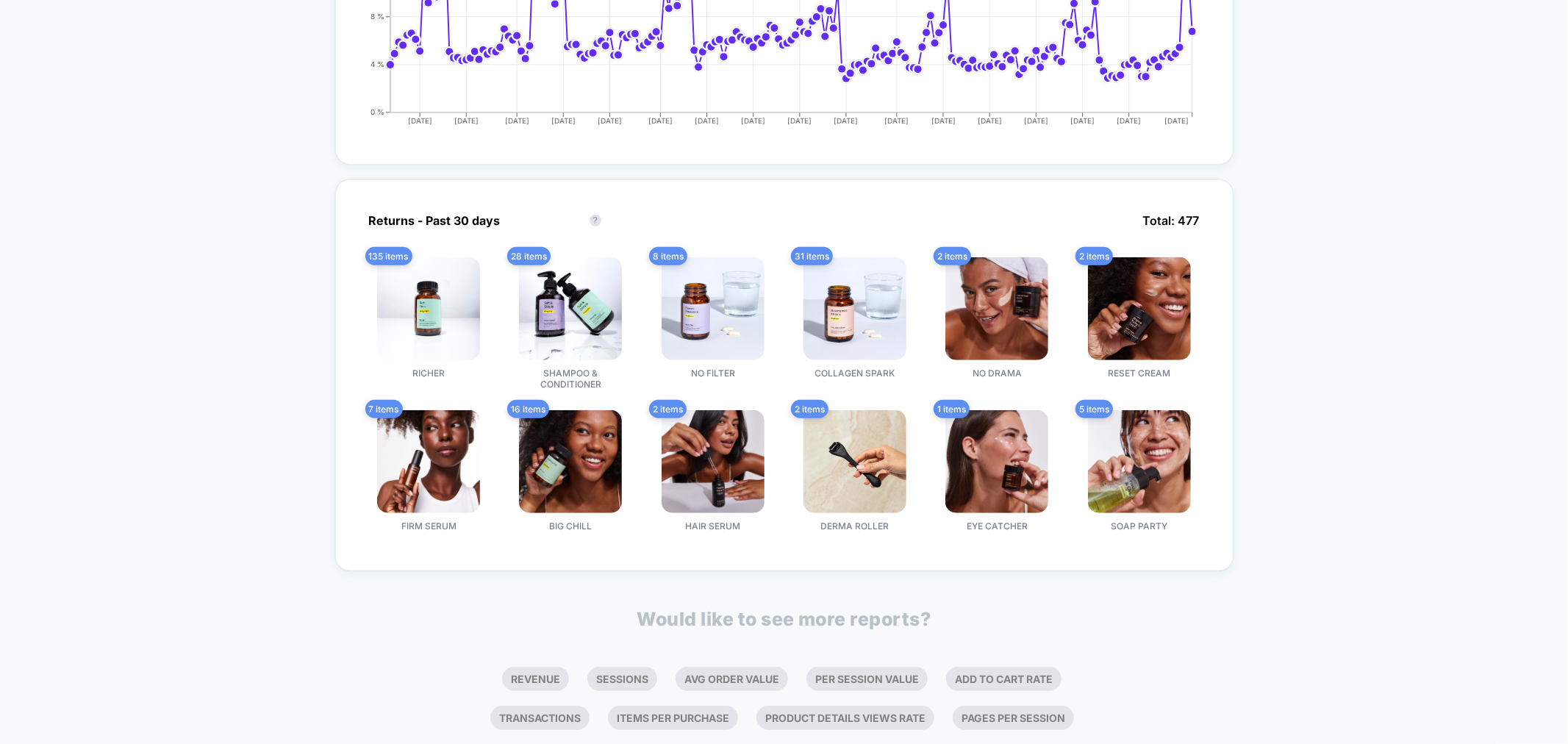
click at [143, 149] on div "< Back to all live experiences M - PDP - Bought in the past month ARCHIVED Repu…" at bounding box center [784, 67] width 1568 height 1664
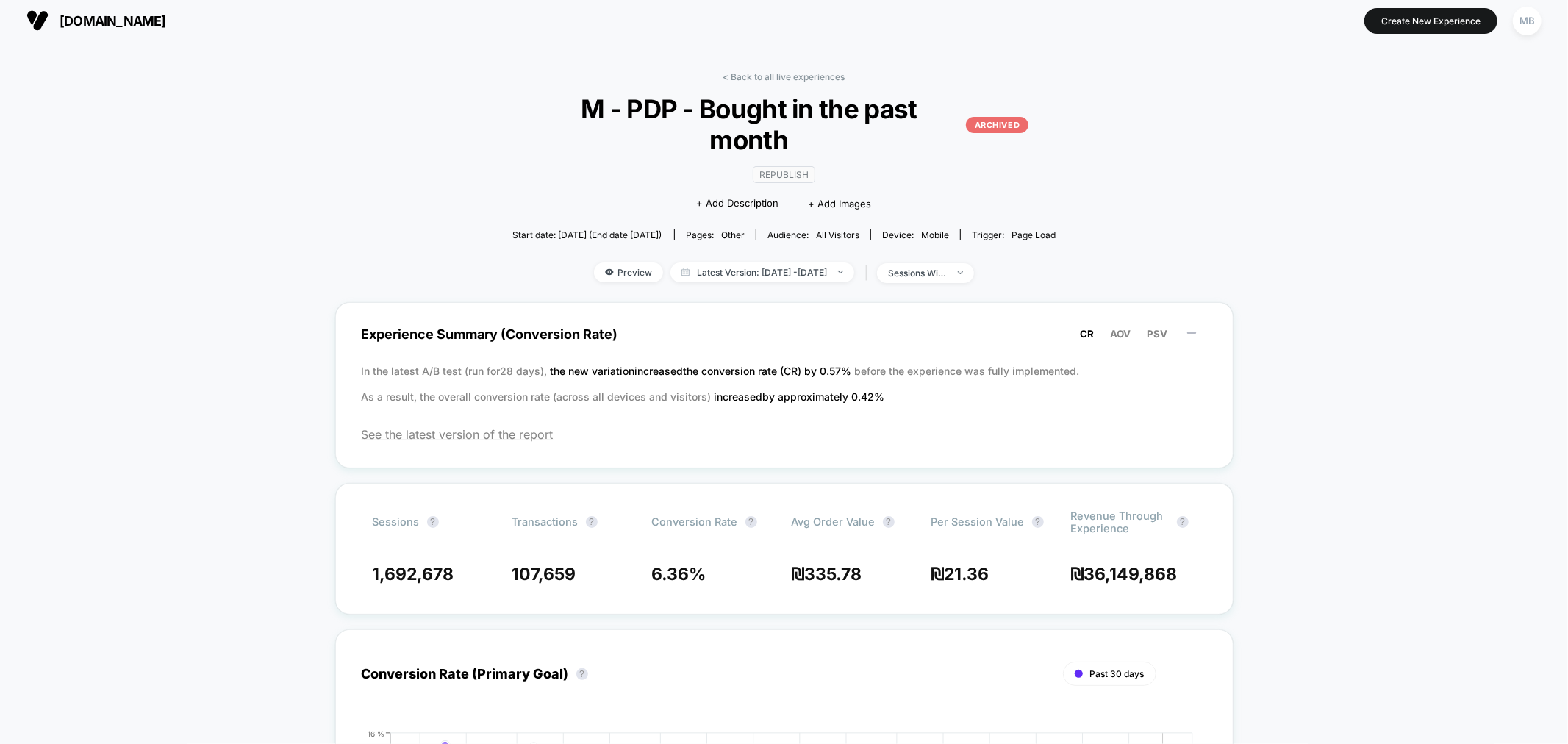
scroll to position [0, 0]
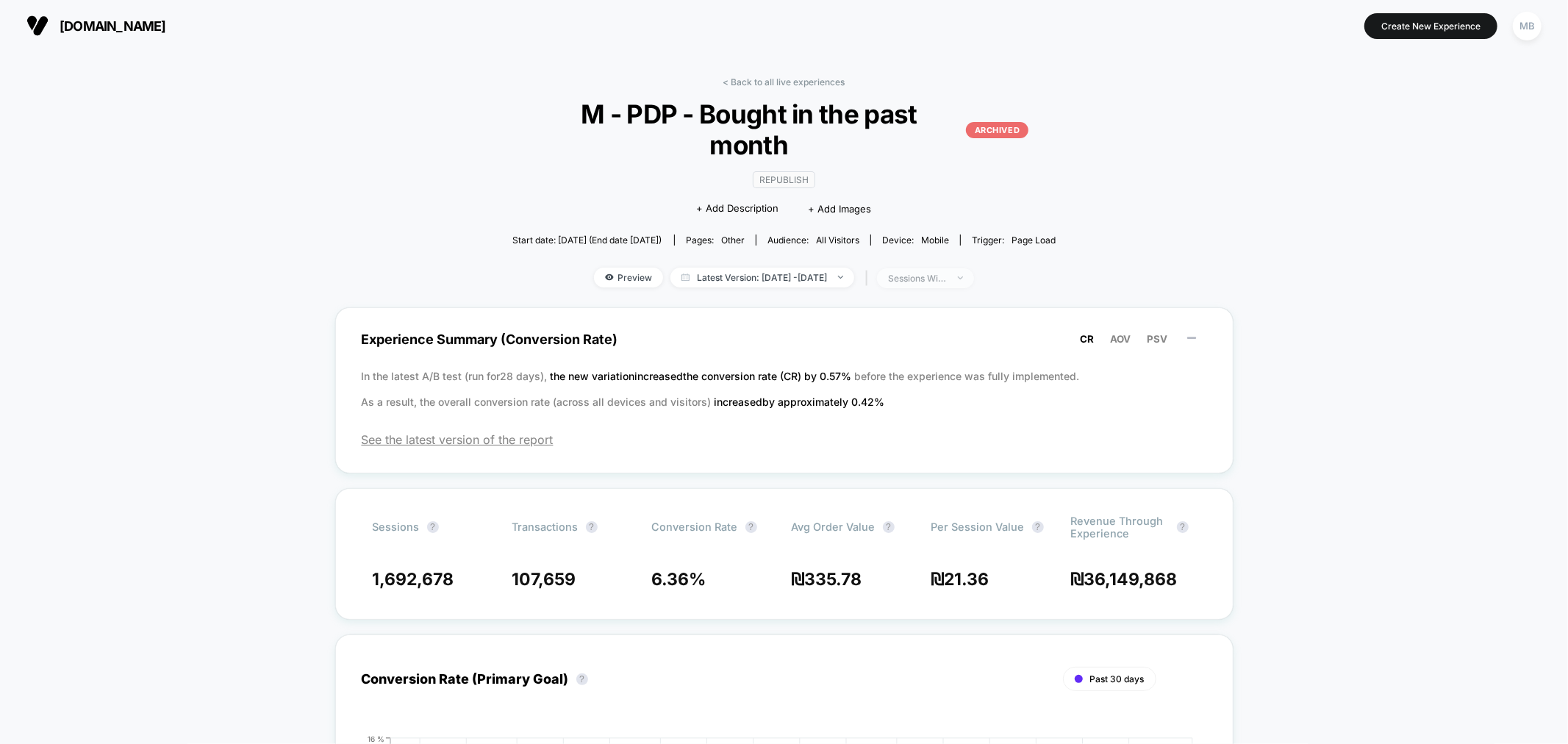
click at [973, 268] on span "sessions with impression" at bounding box center [925, 278] width 97 height 20
click at [767, 267] on span "Latest Version: May 6, 2024 - Nov 12, 2024" at bounding box center [762, 277] width 184 height 20
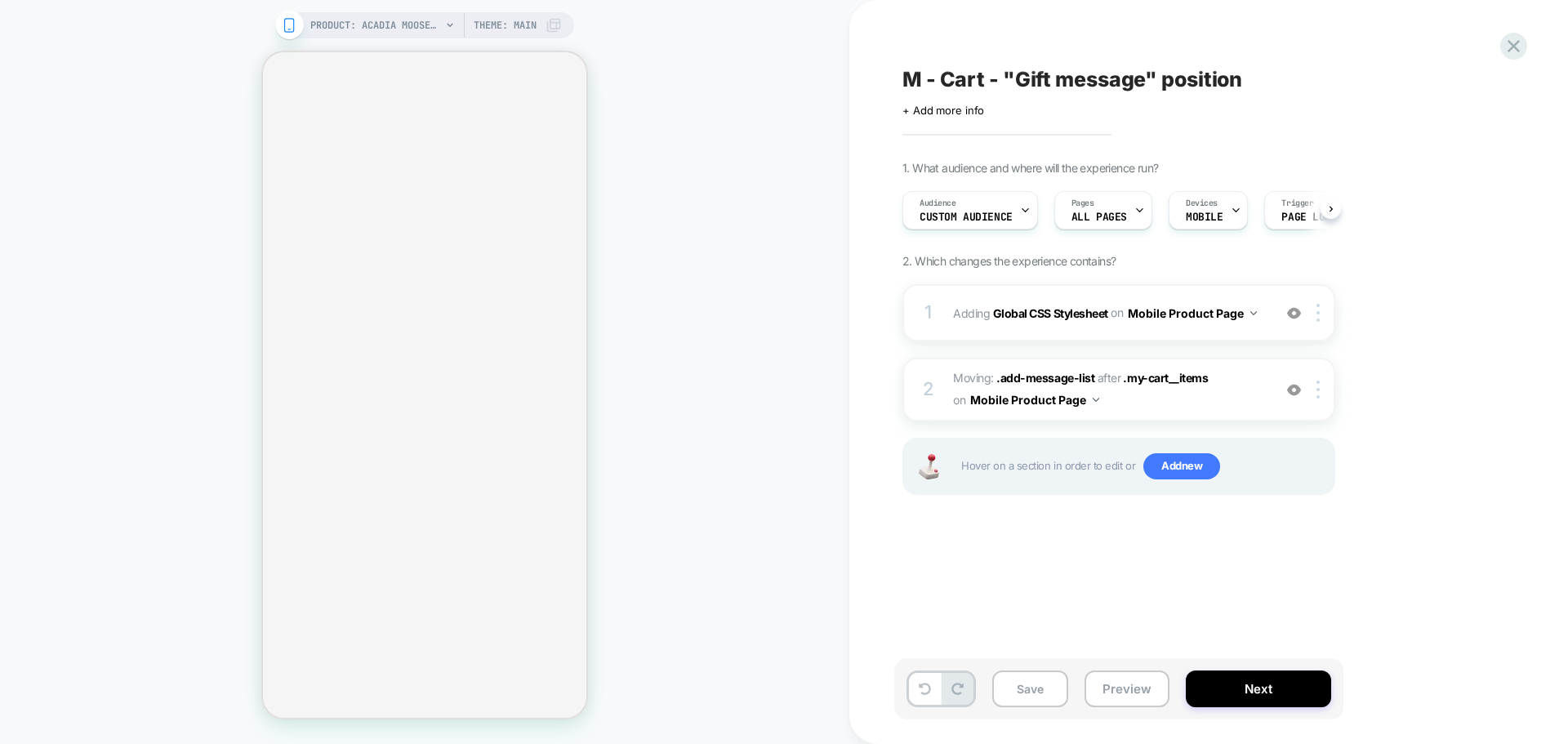
scroll to position [0, 1]
select select "**"
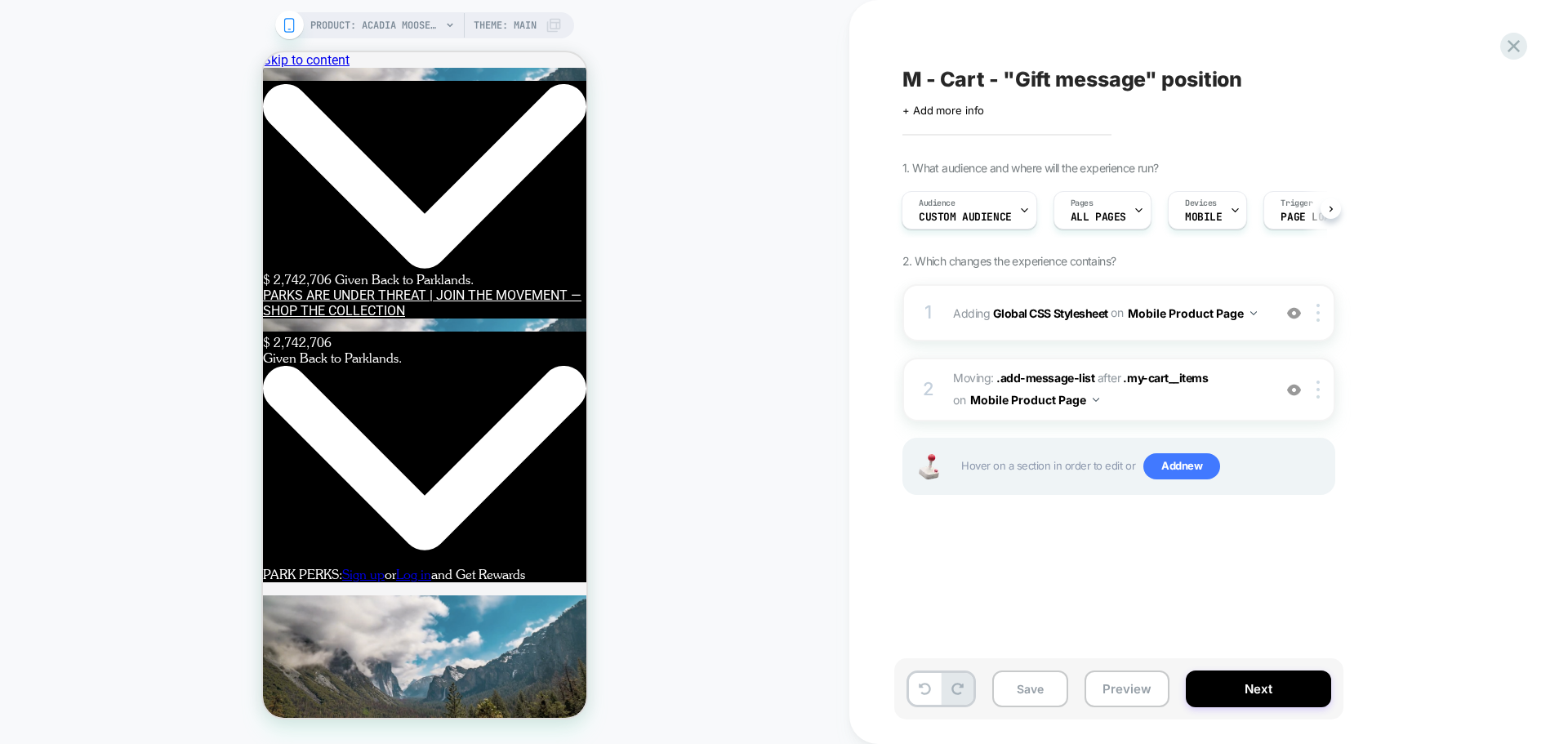
scroll to position [0, 0]
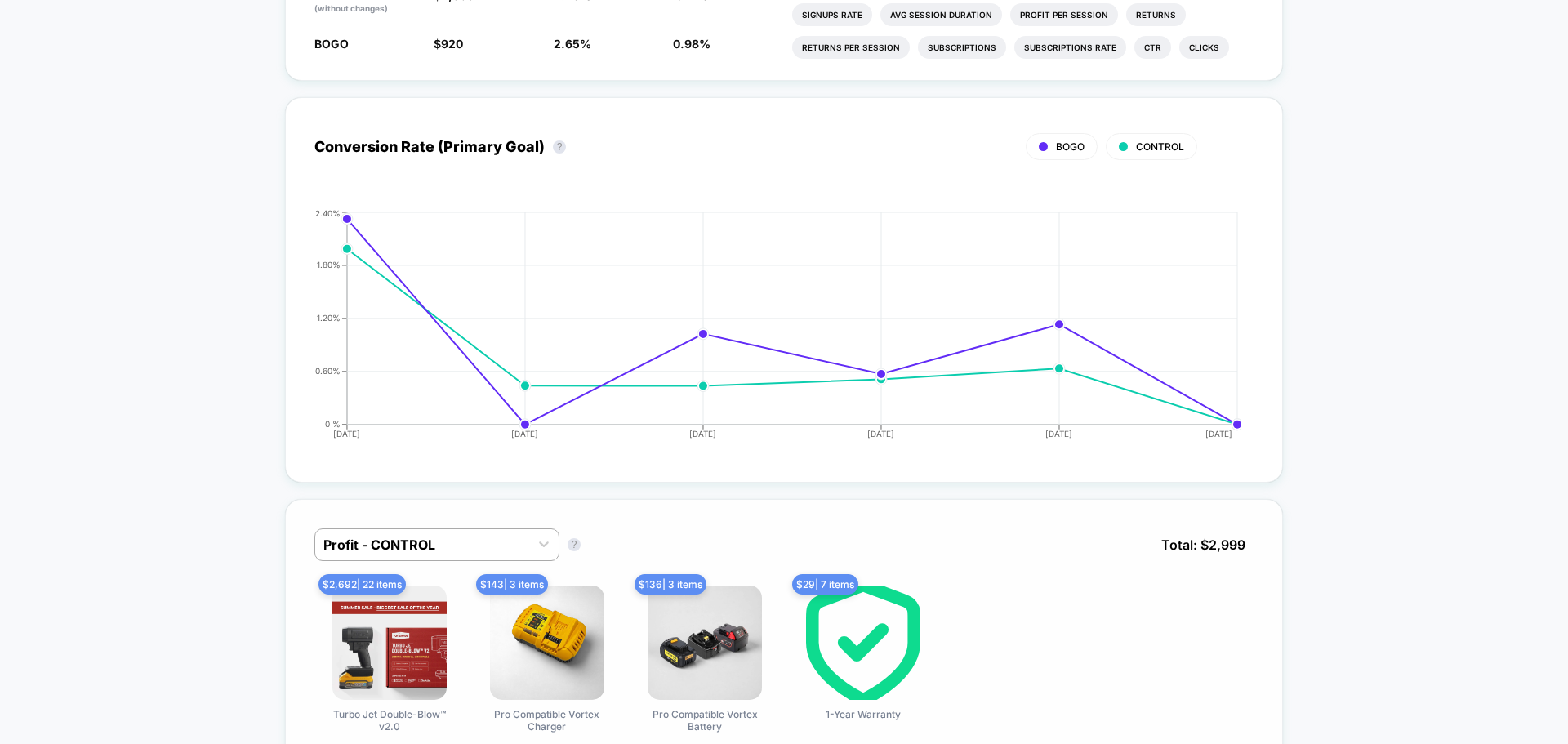
scroll to position [735, 0]
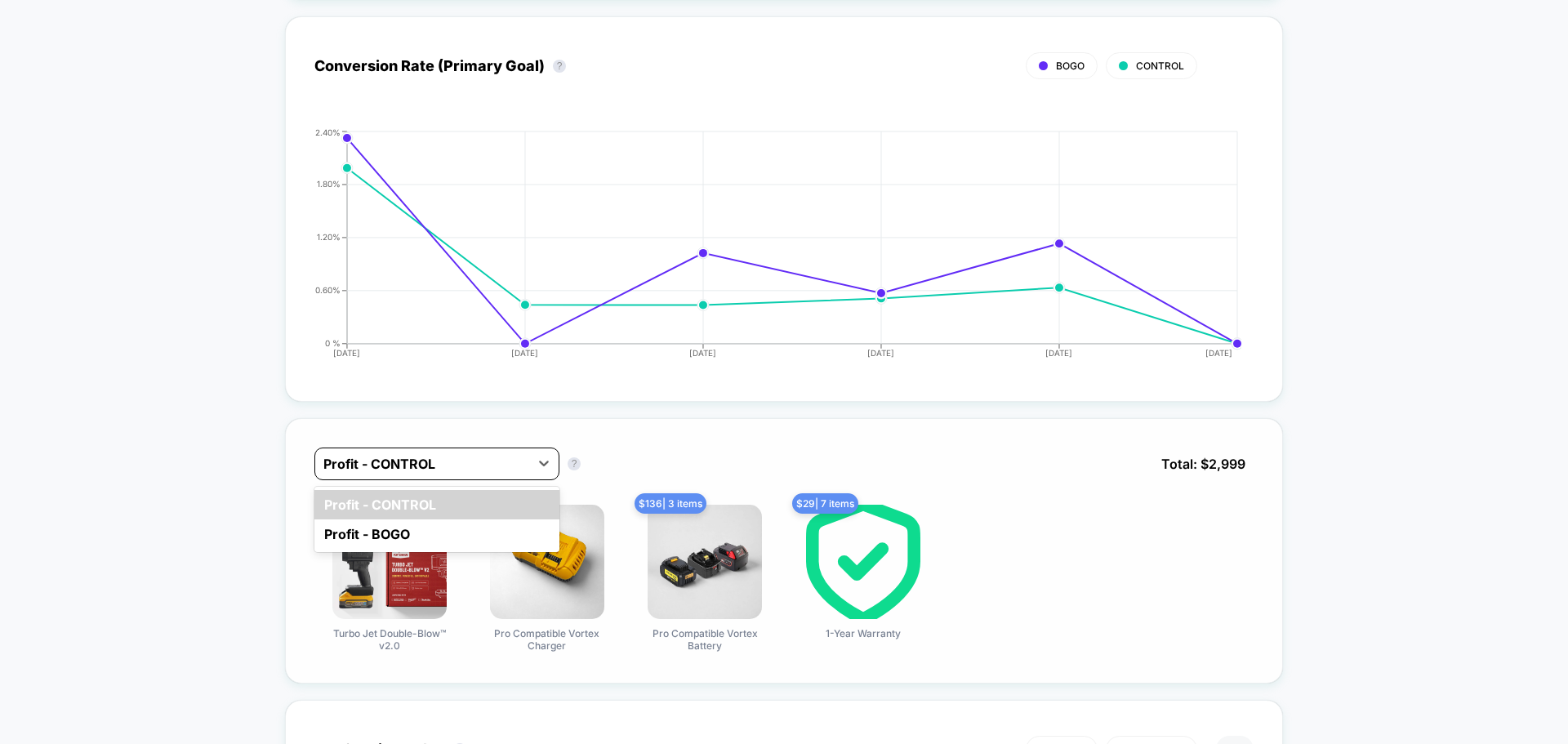
click at [456, 469] on div at bounding box center [422, 463] width 198 height 19
click at [384, 528] on div "Profit - BOGO" at bounding box center [437, 534] width 245 height 29
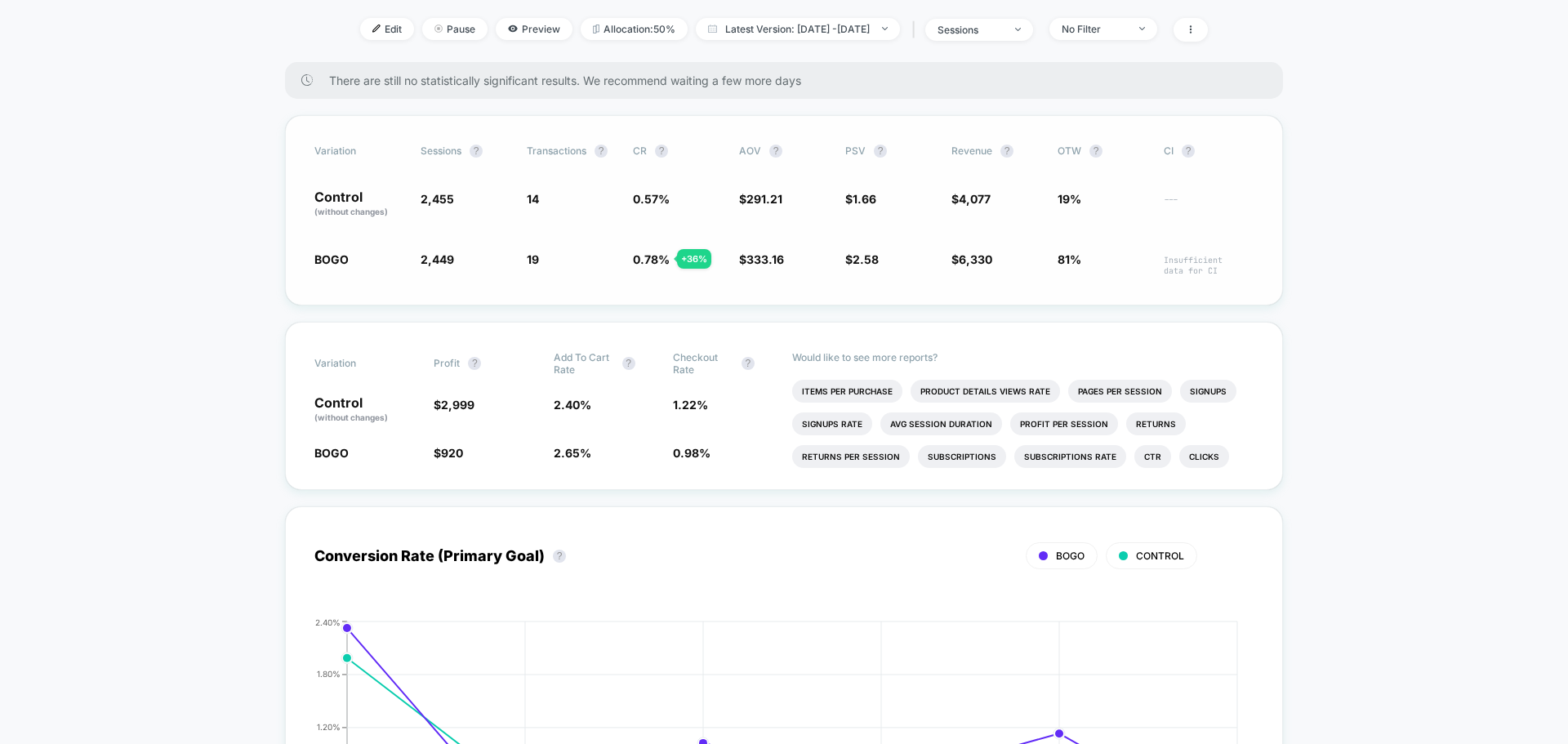
scroll to position [0, 0]
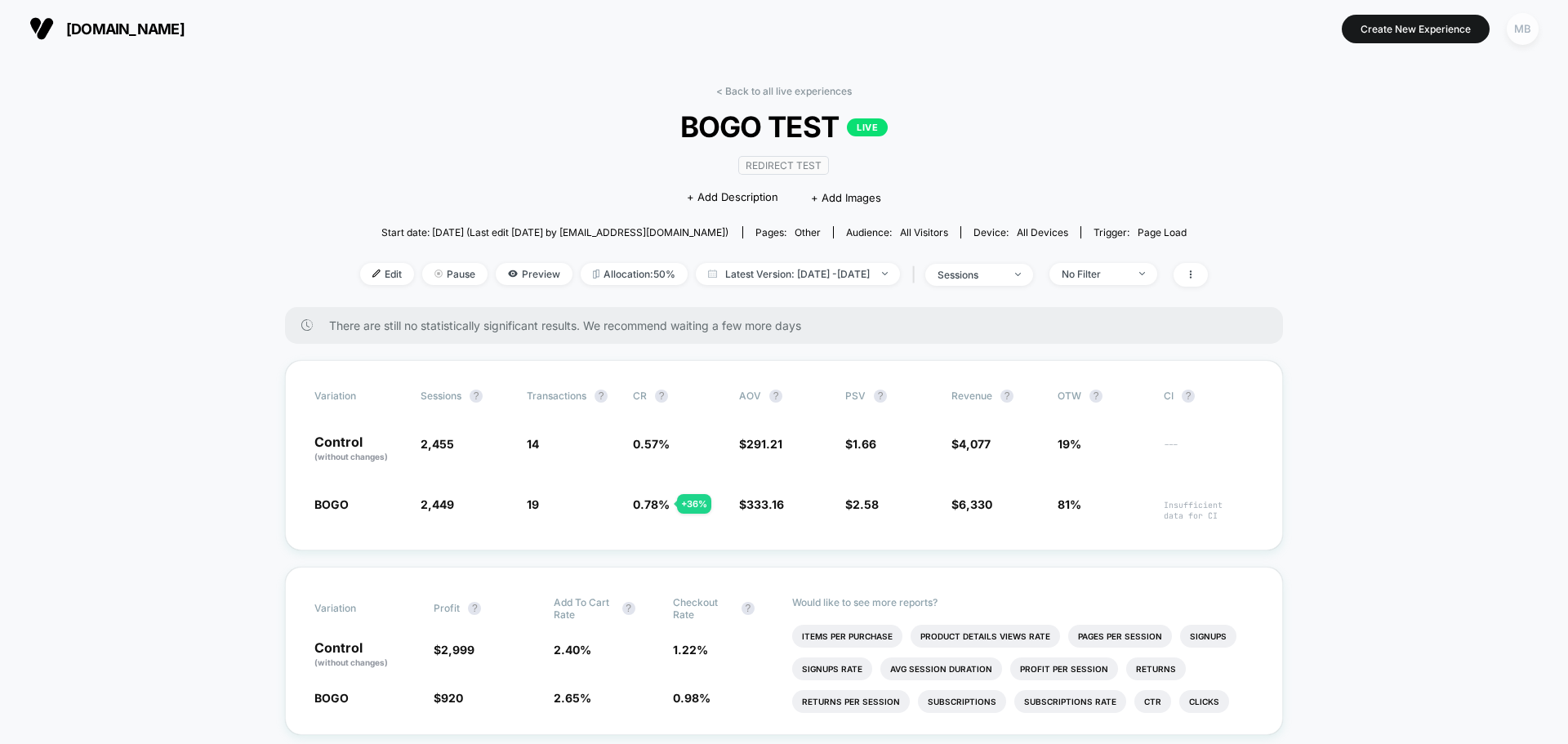
click at [1535, 33] on div "MB" at bounding box center [1522, 29] width 32 height 32
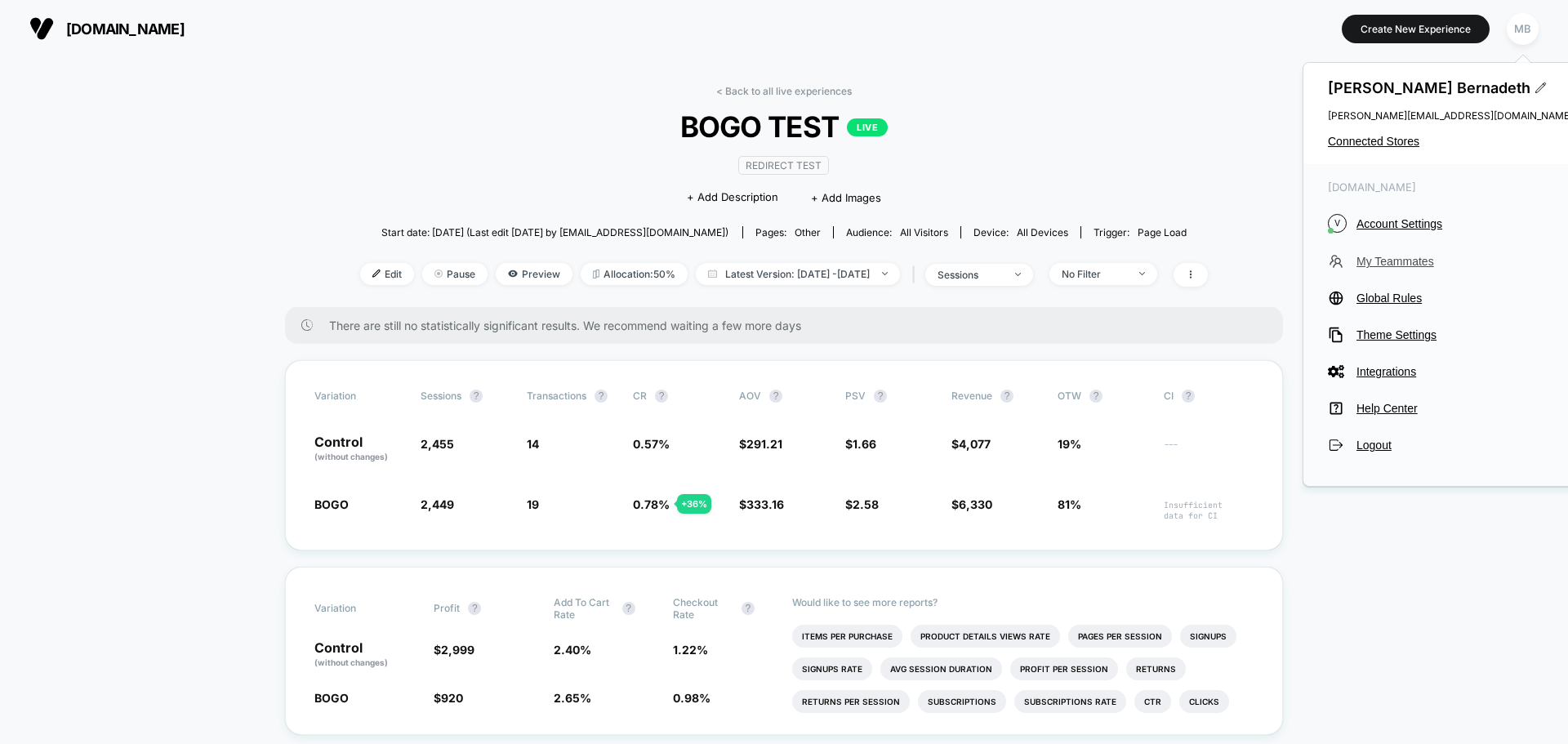
click at [1405, 260] on span "My Teammates" at bounding box center [1464, 261] width 216 height 13
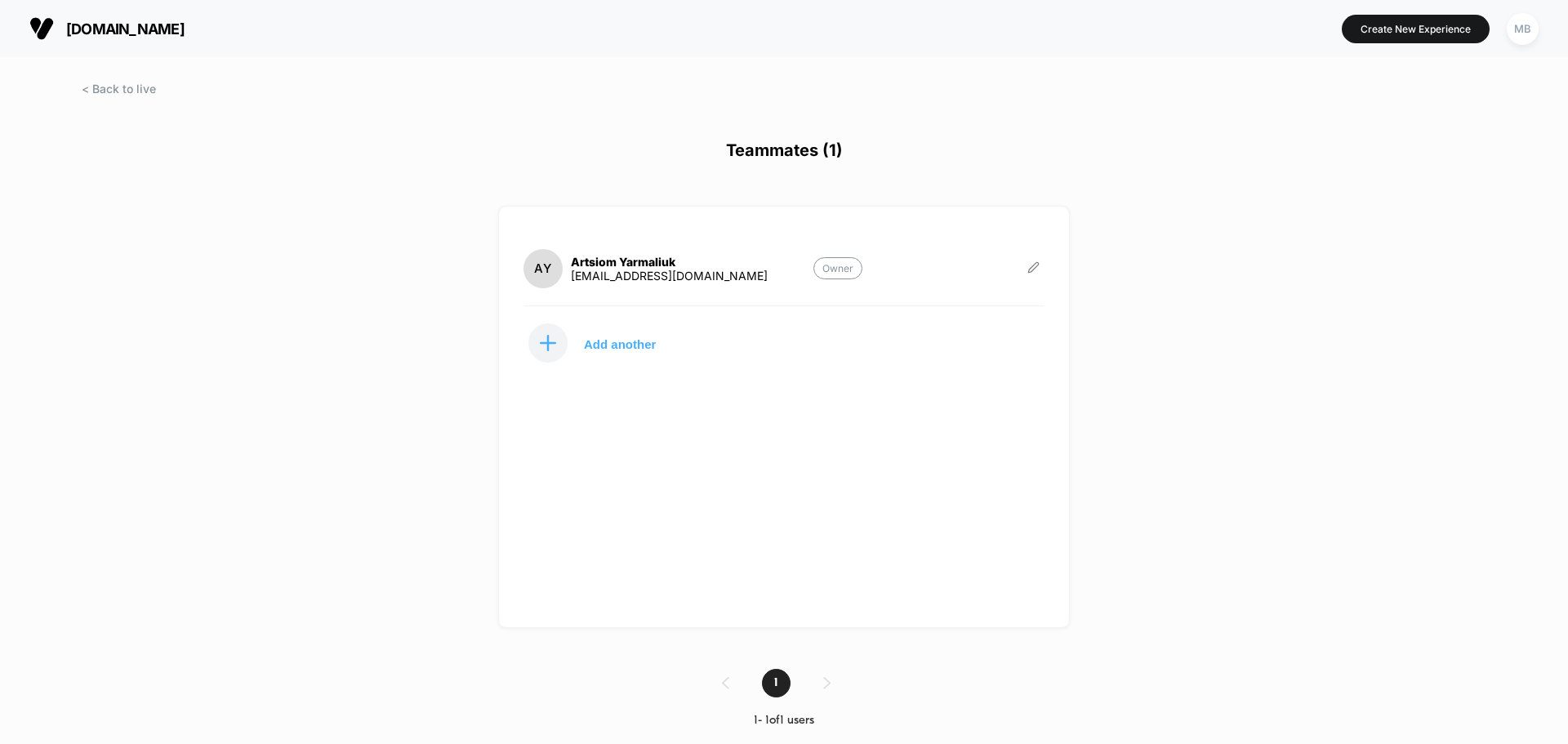
click at [1033, 267] on icon at bounding box center [1033, 267] width 13 height 13
click at [1121, 244] on button "Edit Role" at bounding box center [1114, 249] width 105 height 38
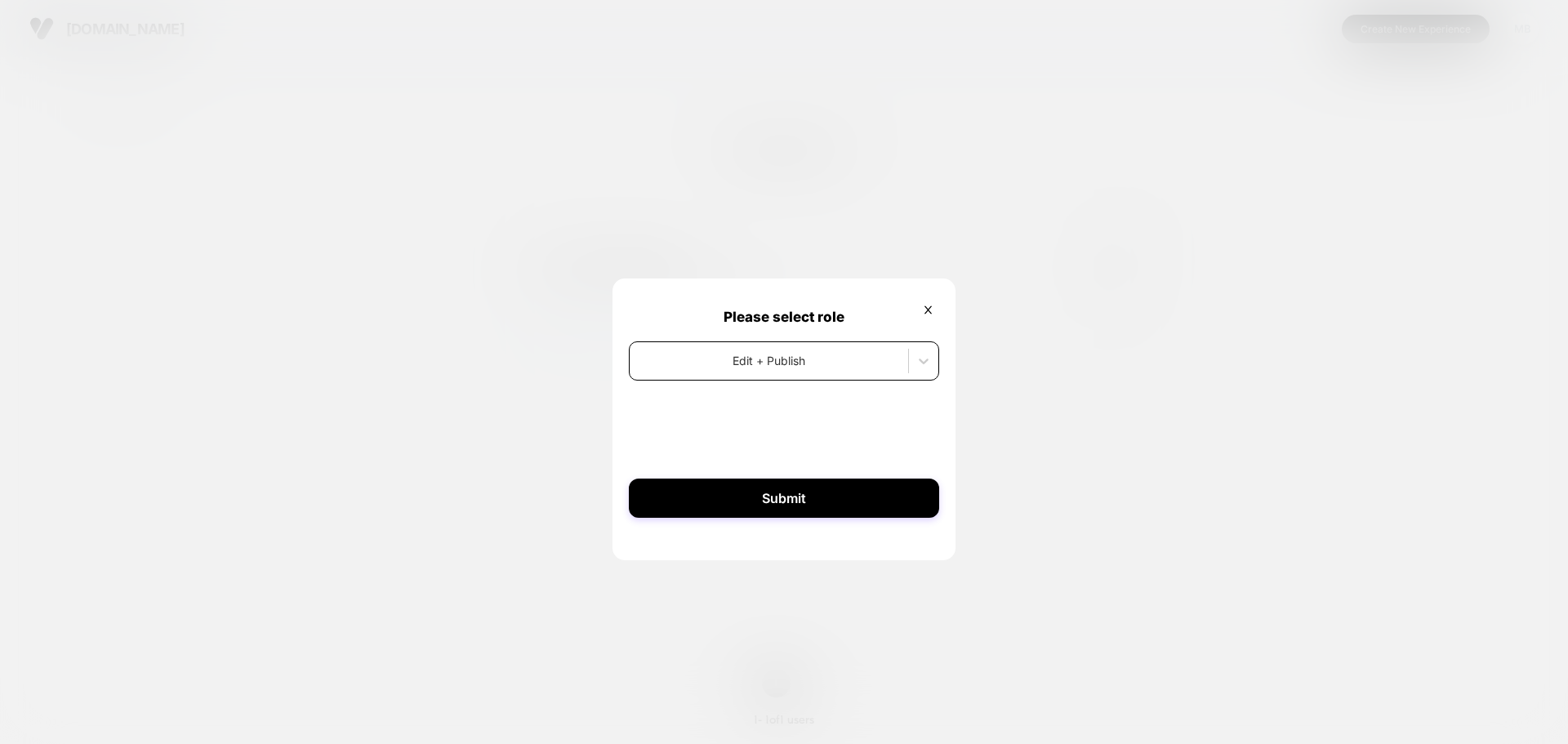
click at [782, 375] on div "Edit + Publish" at bounding box center [784, 360] width 310 height 39
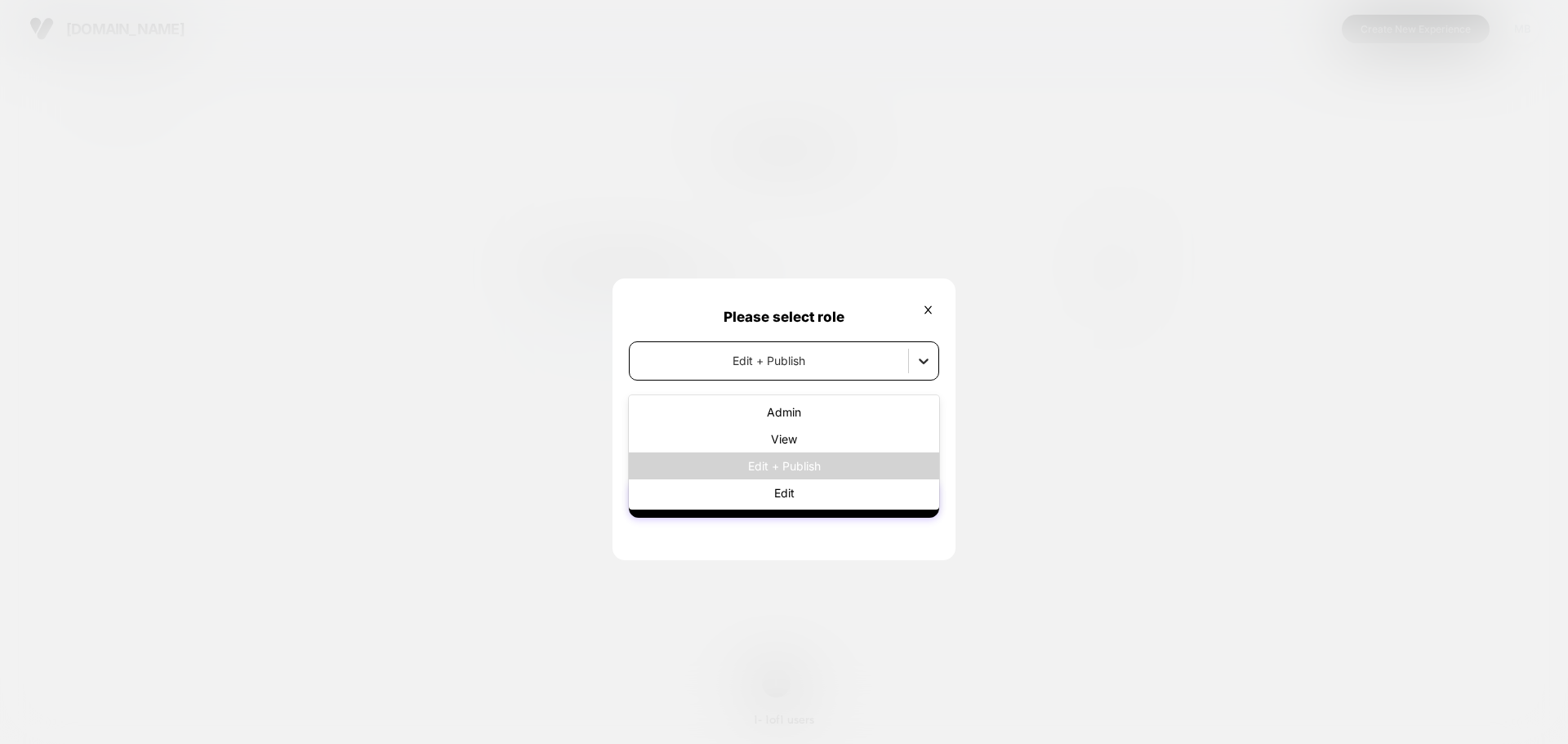
click at [927, 364] on icon at bounding box center [924, 361] width 17 height 17
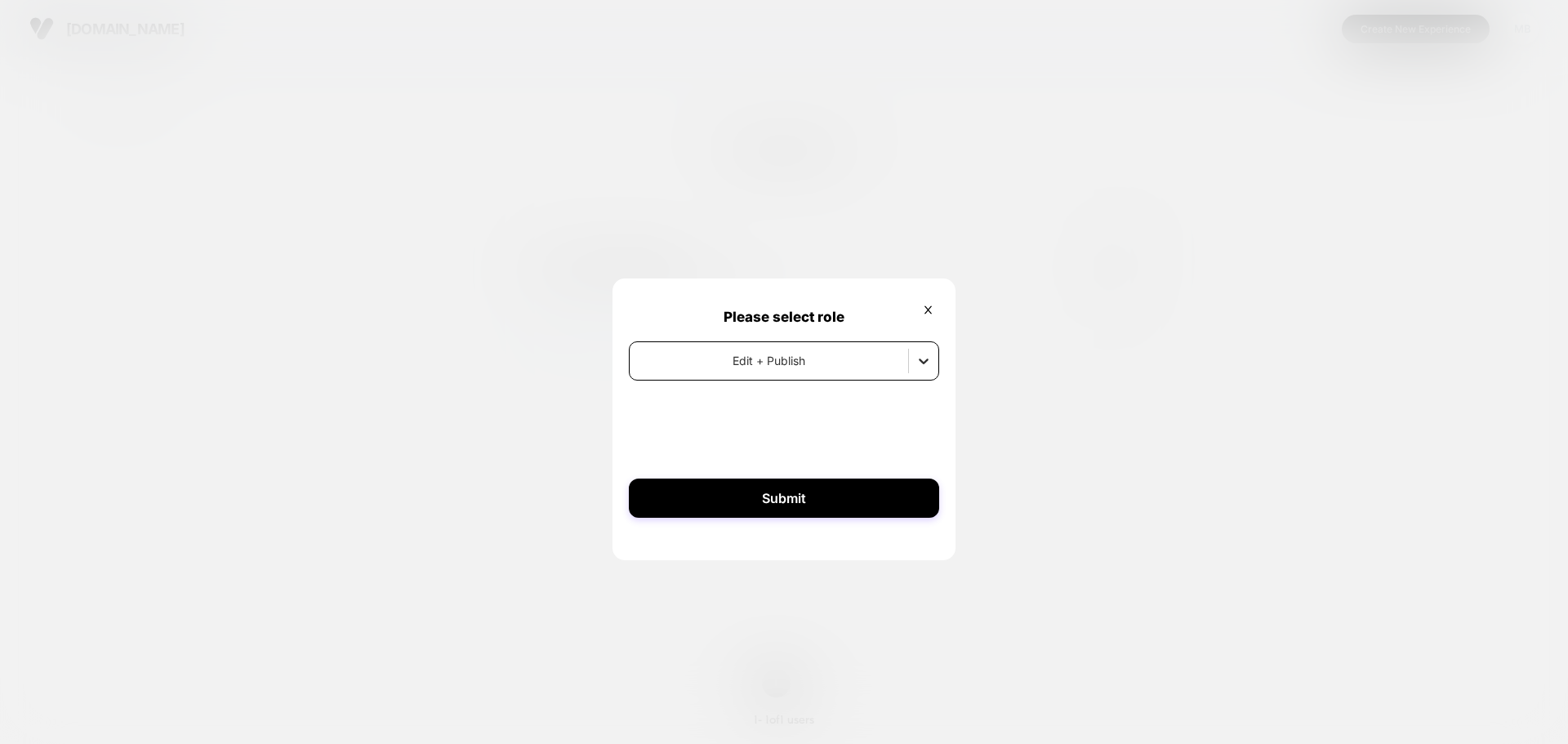
click at [922, 374] on div at bounding box center [923, 360] width 29 height 29
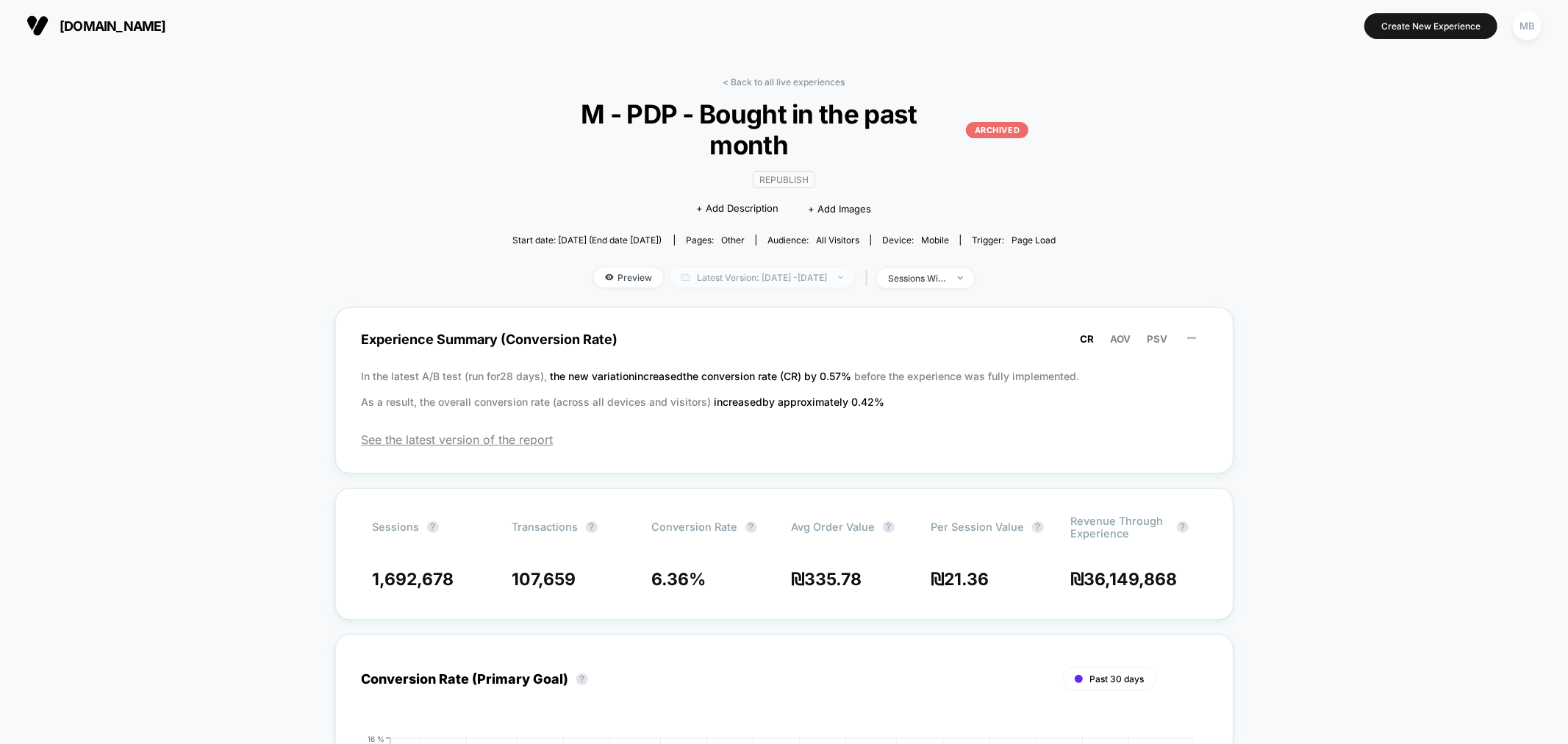
click at [782, 267] on span "Latest Version: [DATE] - [DATE]" at bounding box center [762, 277] width 184 height 20
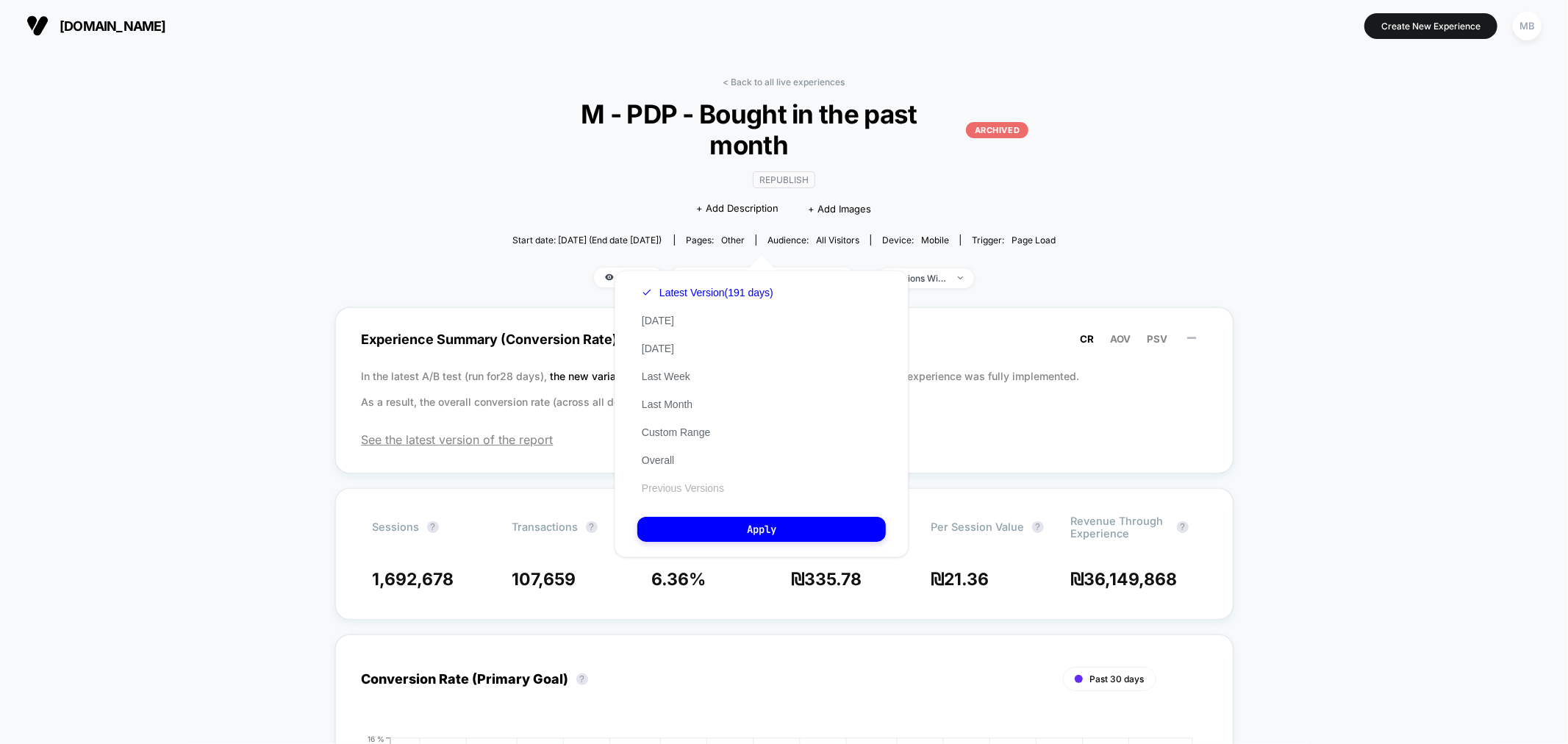
click at [708, 486] on button "Previous Versions" at bounding box center [683, 488] width 91 height 14
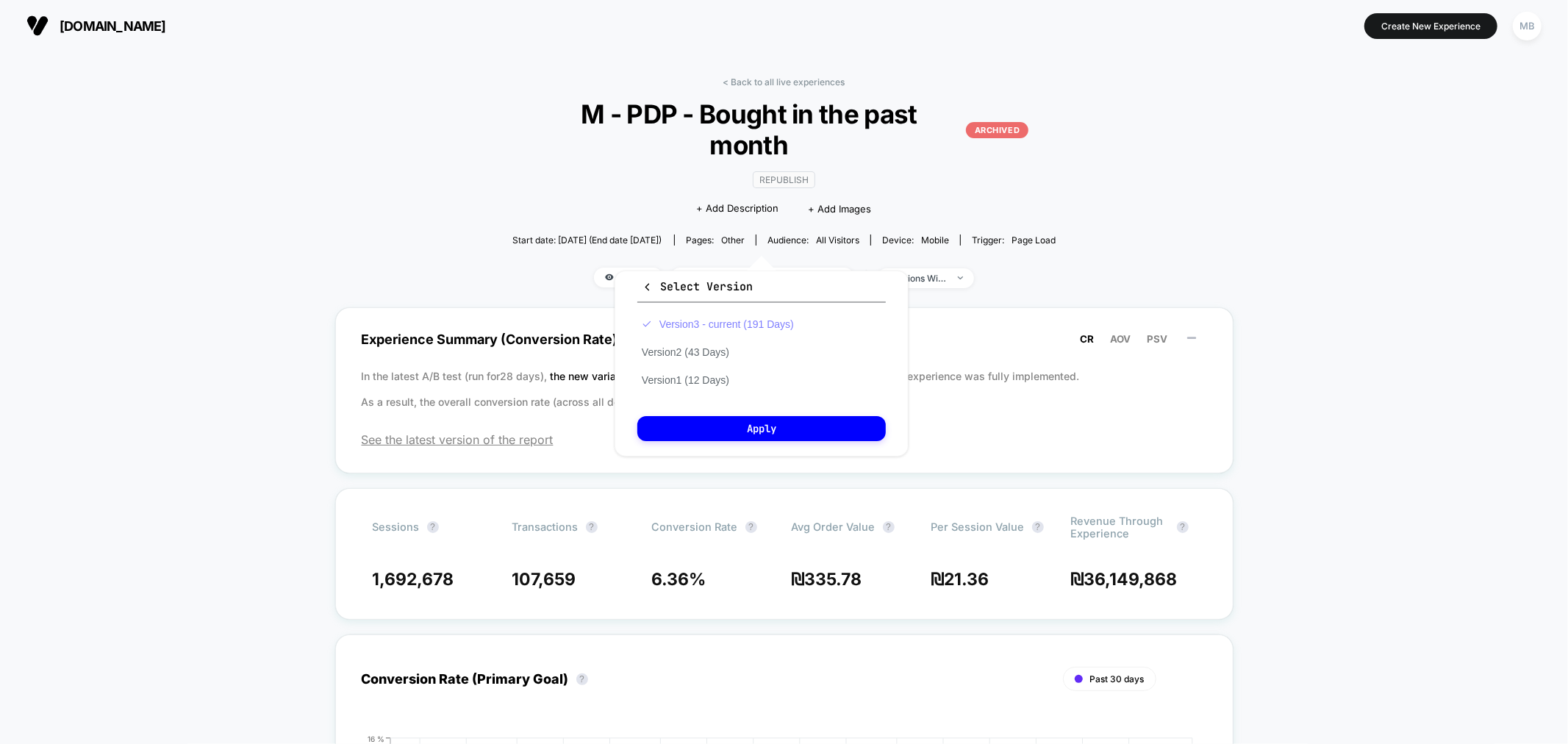
click at [781, 321] on button "Version 3 - current (191 Days)" at bounding box center [718, 324] width 161 height 14
click at [723, 350] on button "Version 2 (43 Days)" at bounding box center [686, 352] width 96 height 14
click at [767, 431] on button "Apply" at bounding box center [761, 428] width 249 height 25
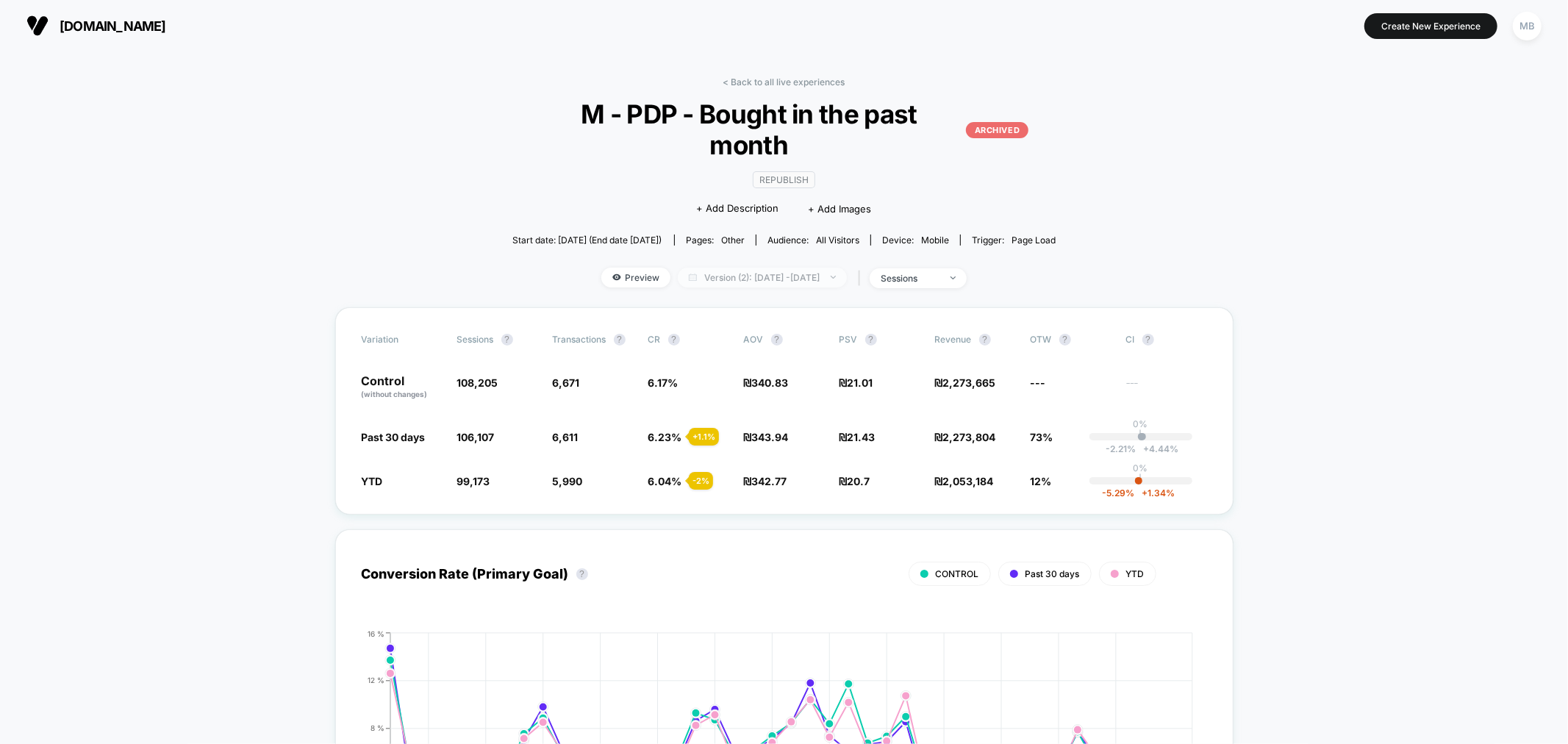
click at [810, 267] on span "Version (2): May 6, 2024 - Nov 12, 2024" at bounding box center [762, 277] width 169 height 20
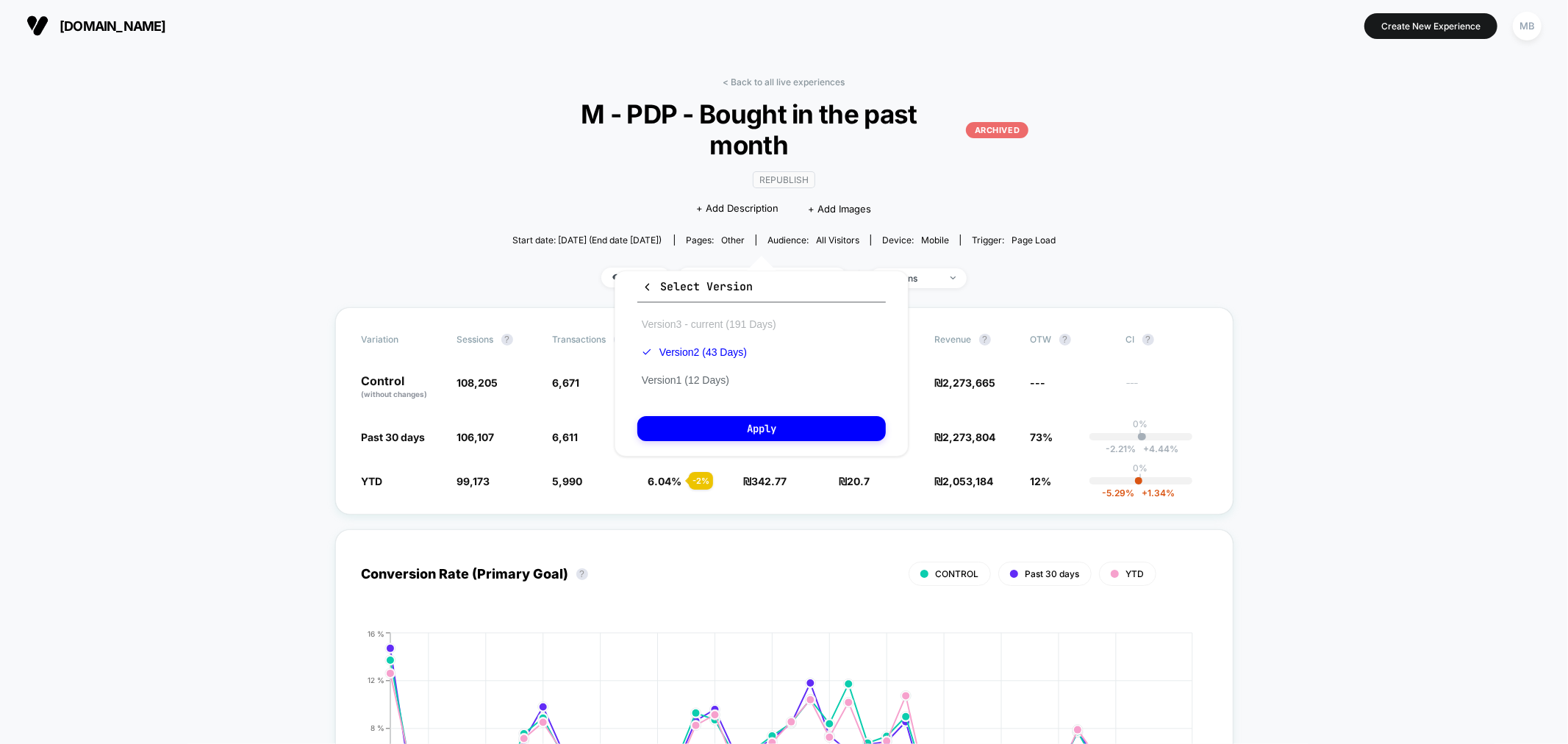
click at [721, 326] on button "Version 3 - current (191 Days)" at bounding box center [709, 324] width 143 height 14
click at [792, 420] on button "Apply" at bounding box center [761, 428] width 249 height 25
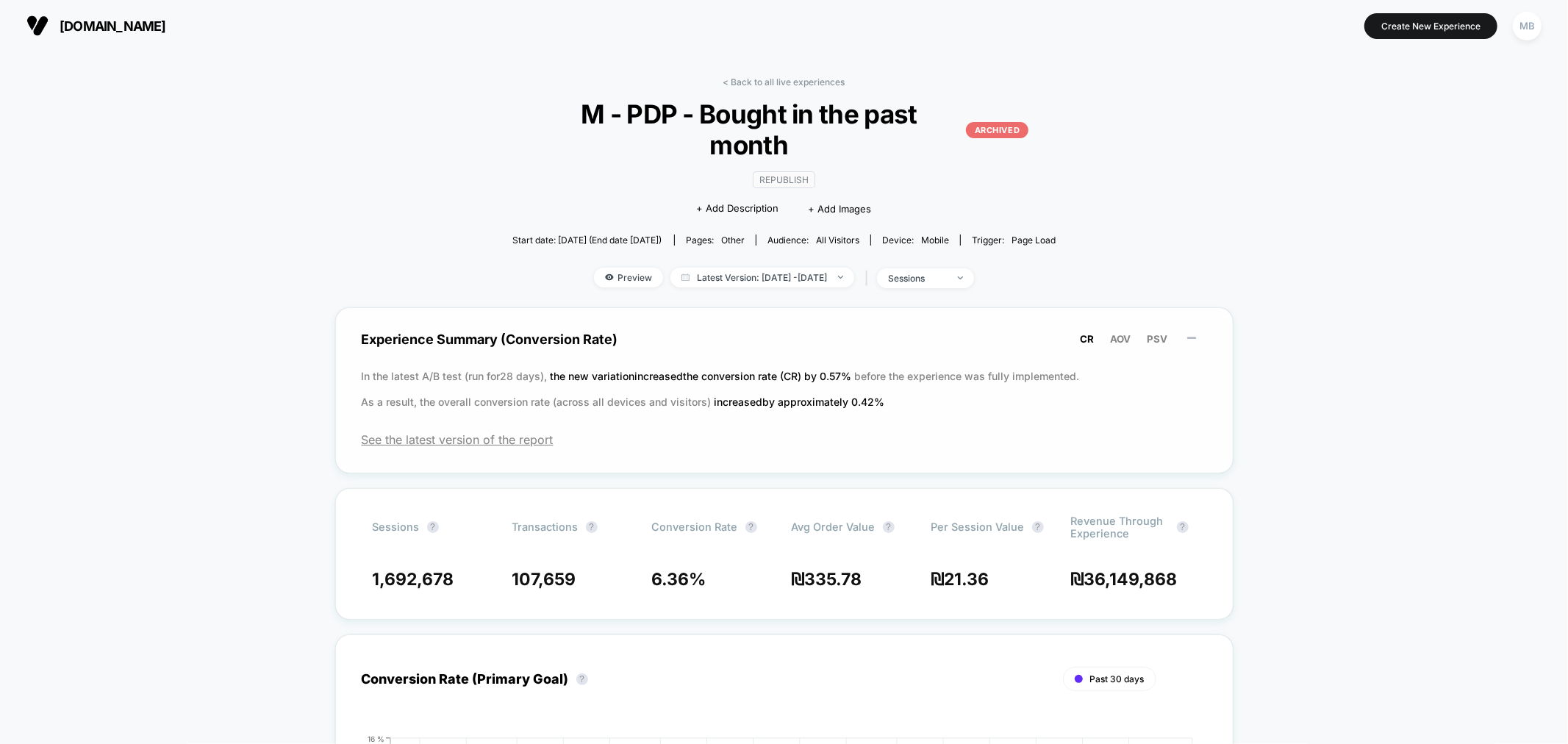
drag, startPoint x: 583, startPoint y: 346, endPoint x: 924, endPoint y: 340, distance: 341.1
click at [924, 363] on p "In the latest A/B test (run for 28 days), the new variation increased the conve…" at bounding box center [785, 389] width 846 height 52
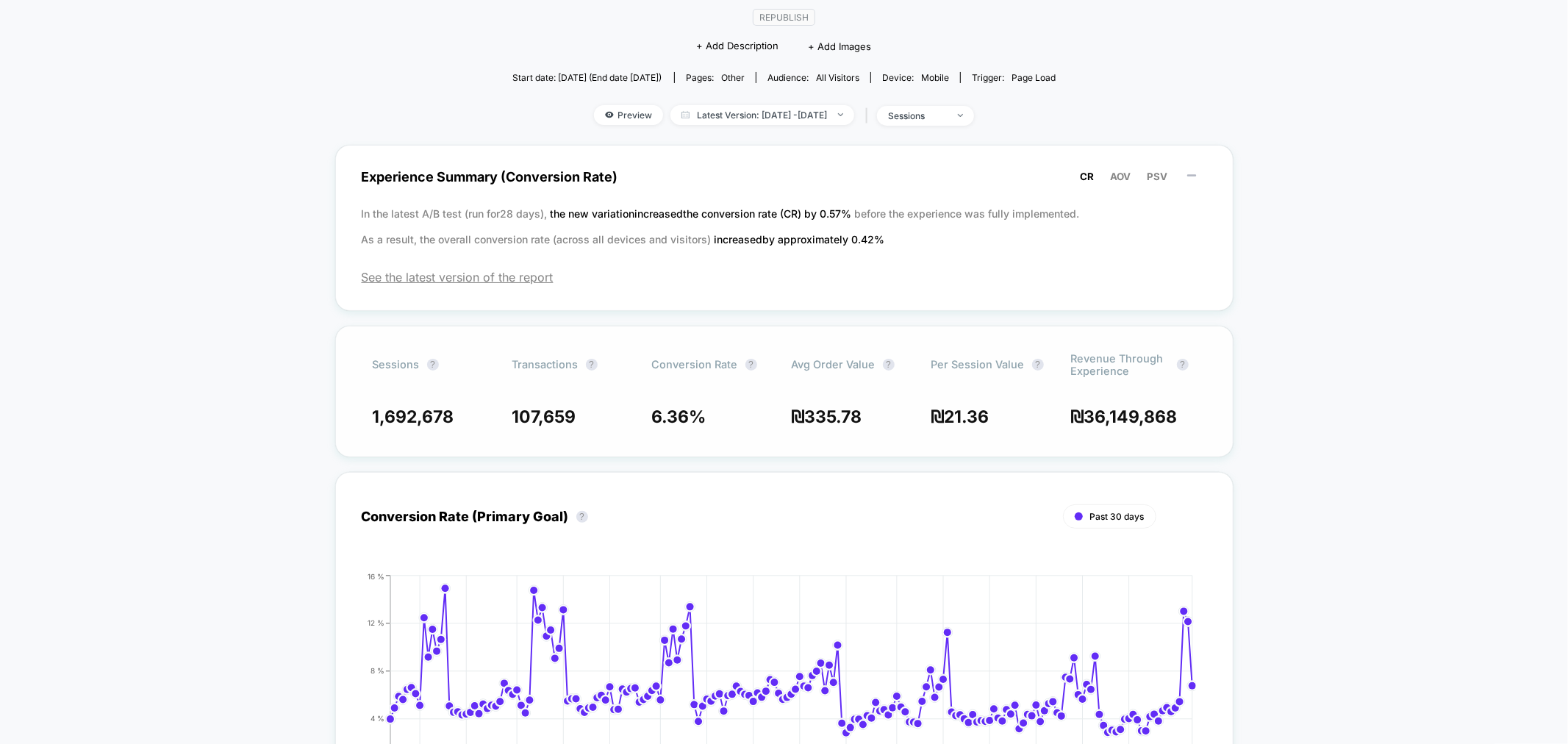
scroll to position [163, 0]
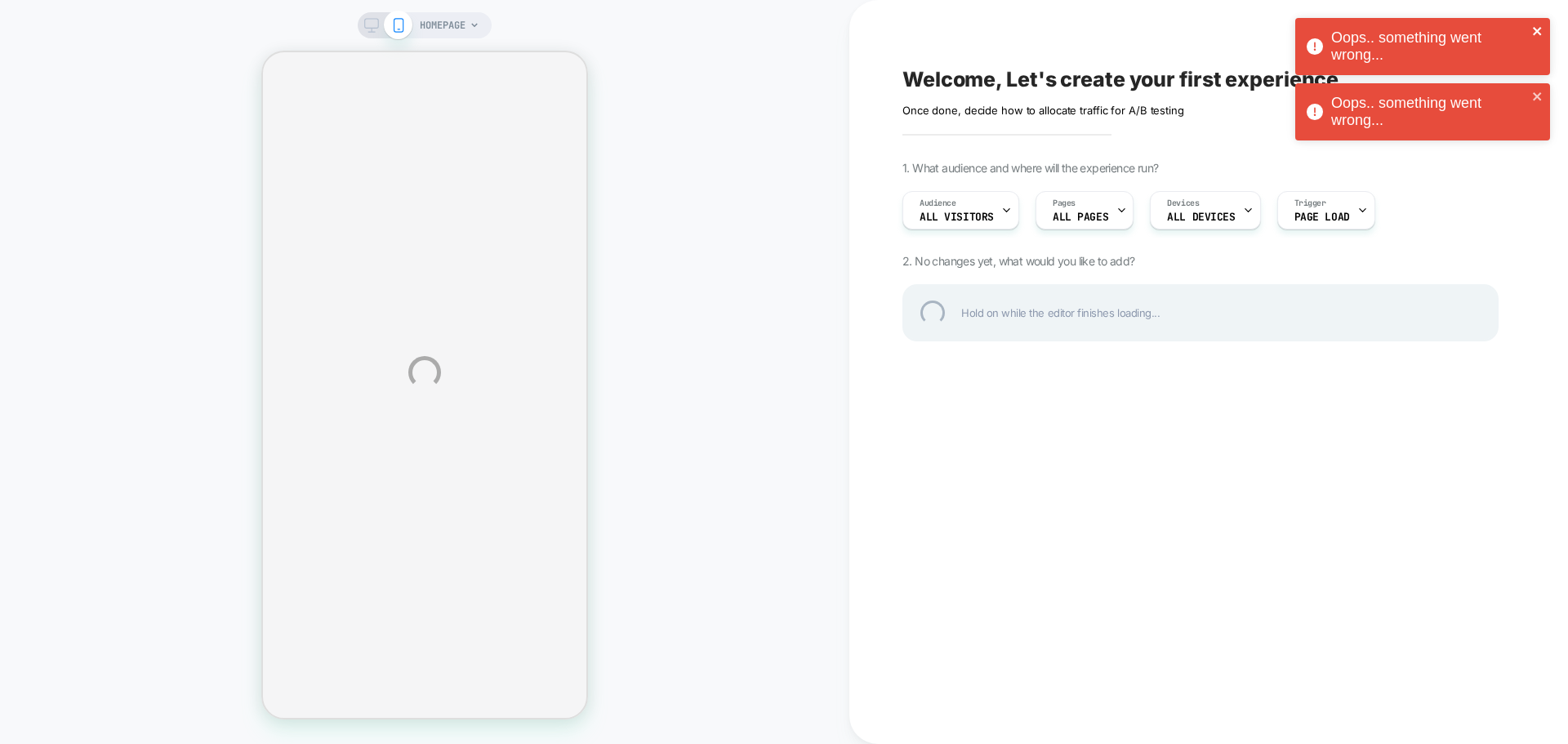
click at [1539, 30] on icon "close" at bounding box center [1537, 31] width 8 height 8
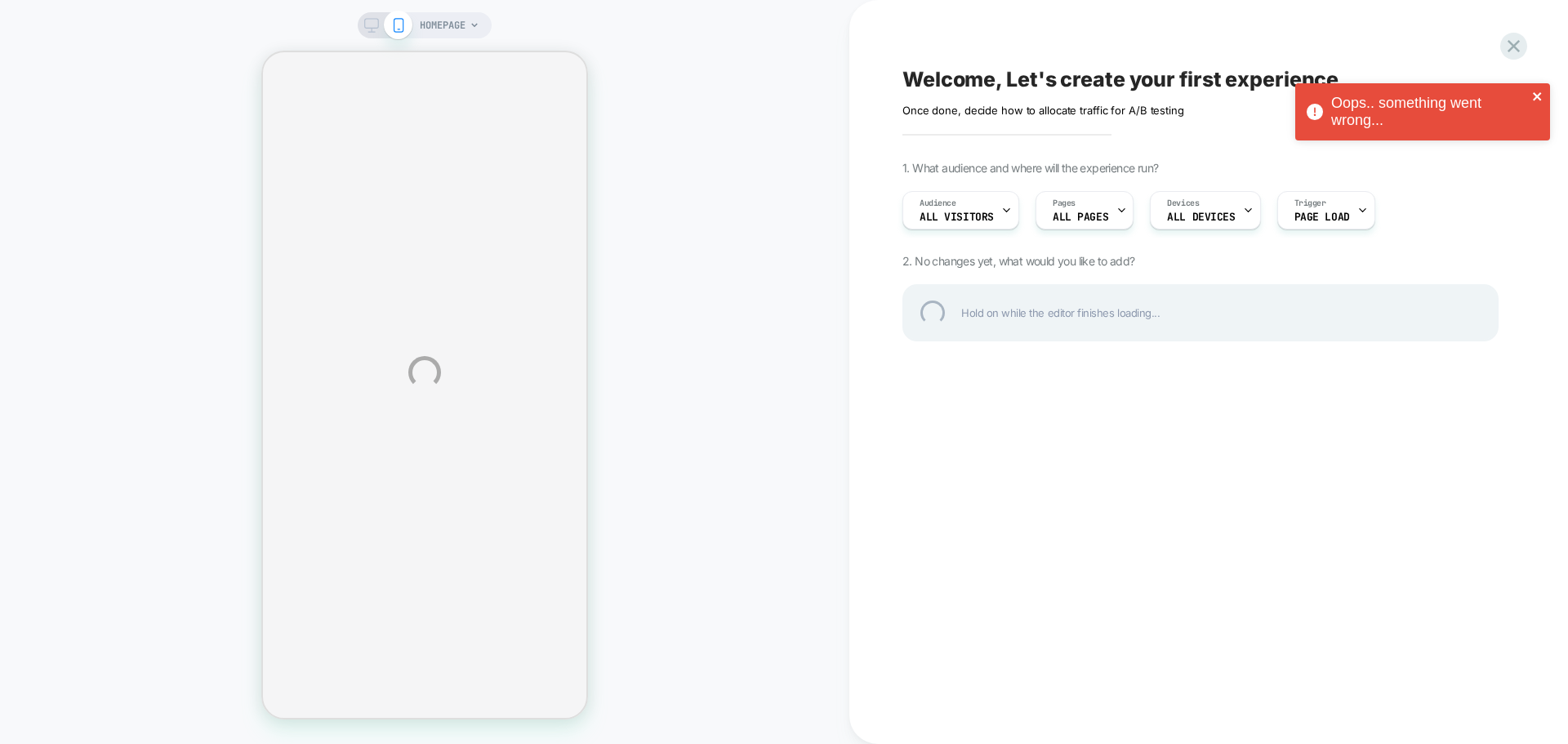
click at [1535, 97] on icon "close" at bounding box center [1538, 97] width 12 height 13
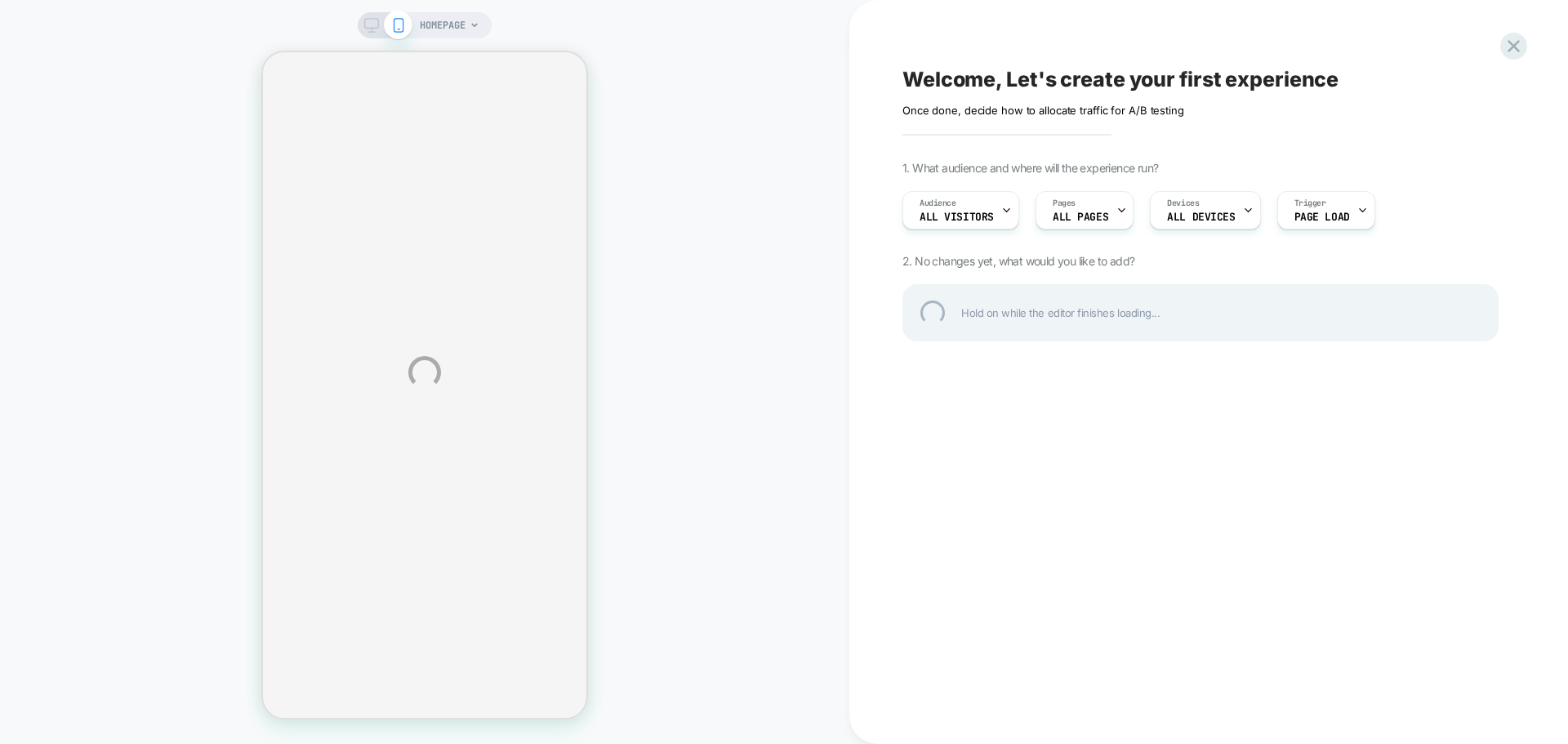
click at [1510, 46] on div "Oops.. something went wrong..." at bounding box center [1422, 51] width 261 height 72
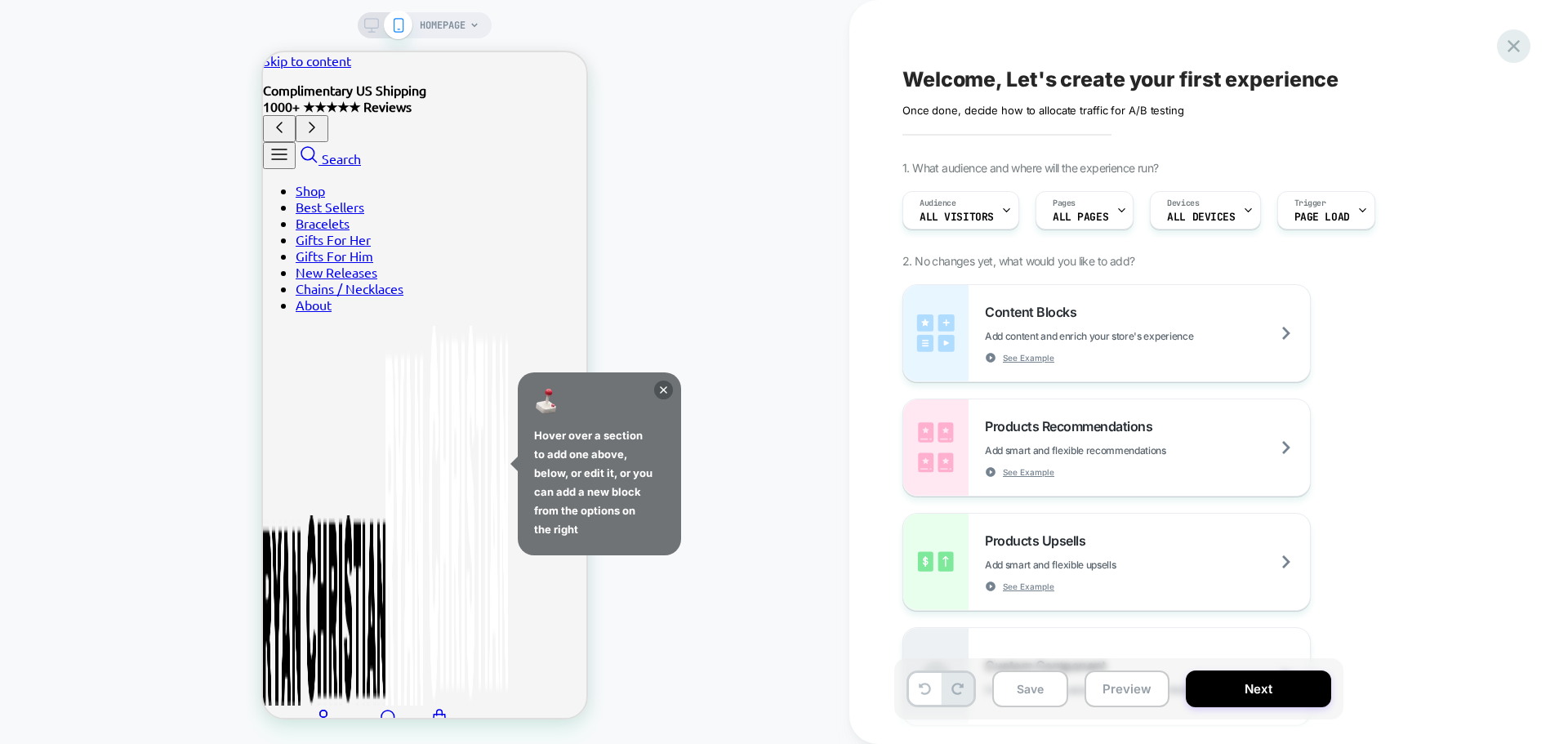
click at [1509, 51] on icon at bounding box center [1513, 46] width 13 height 13
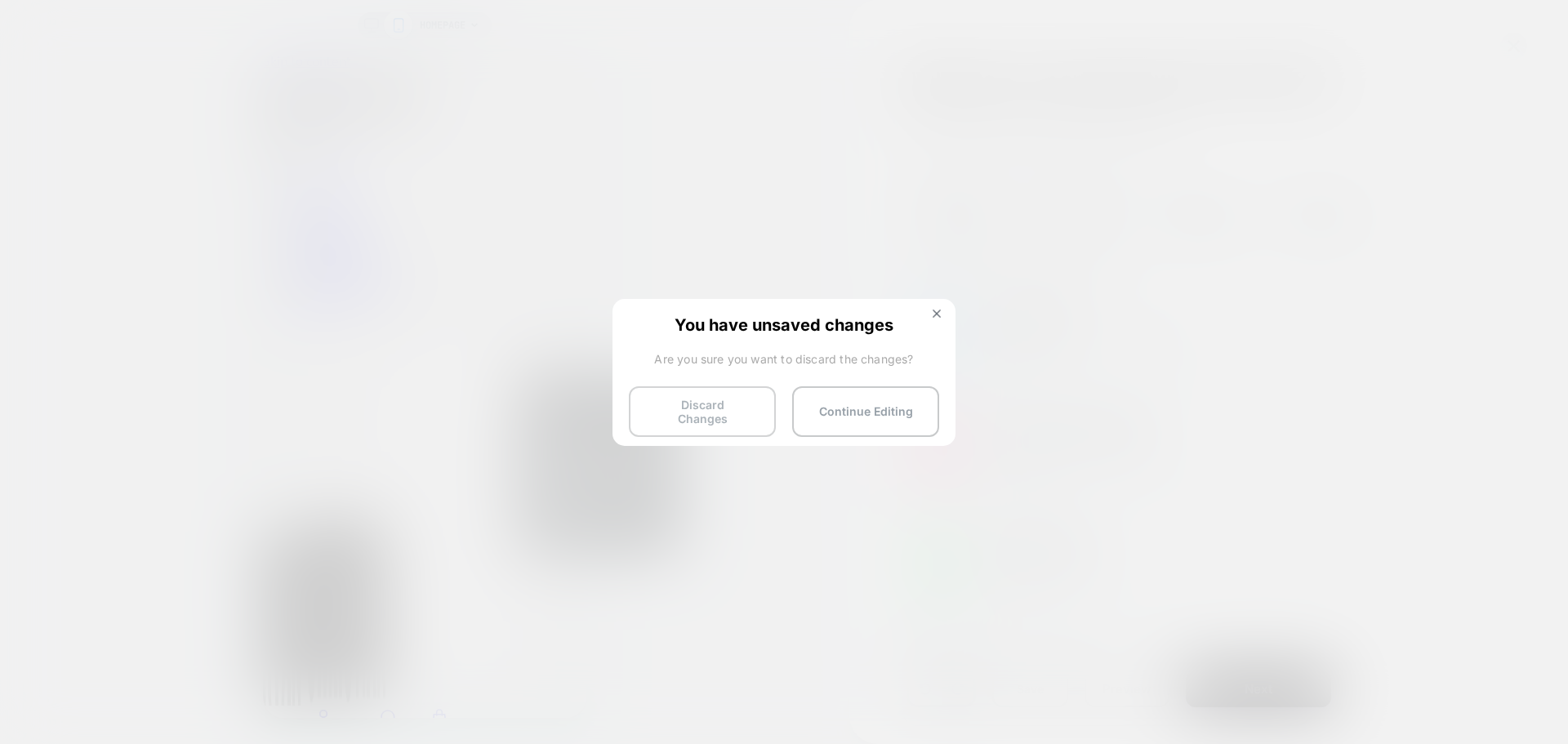
click at [726, 411] on button "Discard Changes" at bounding box center [702, 411] width 147 height 51
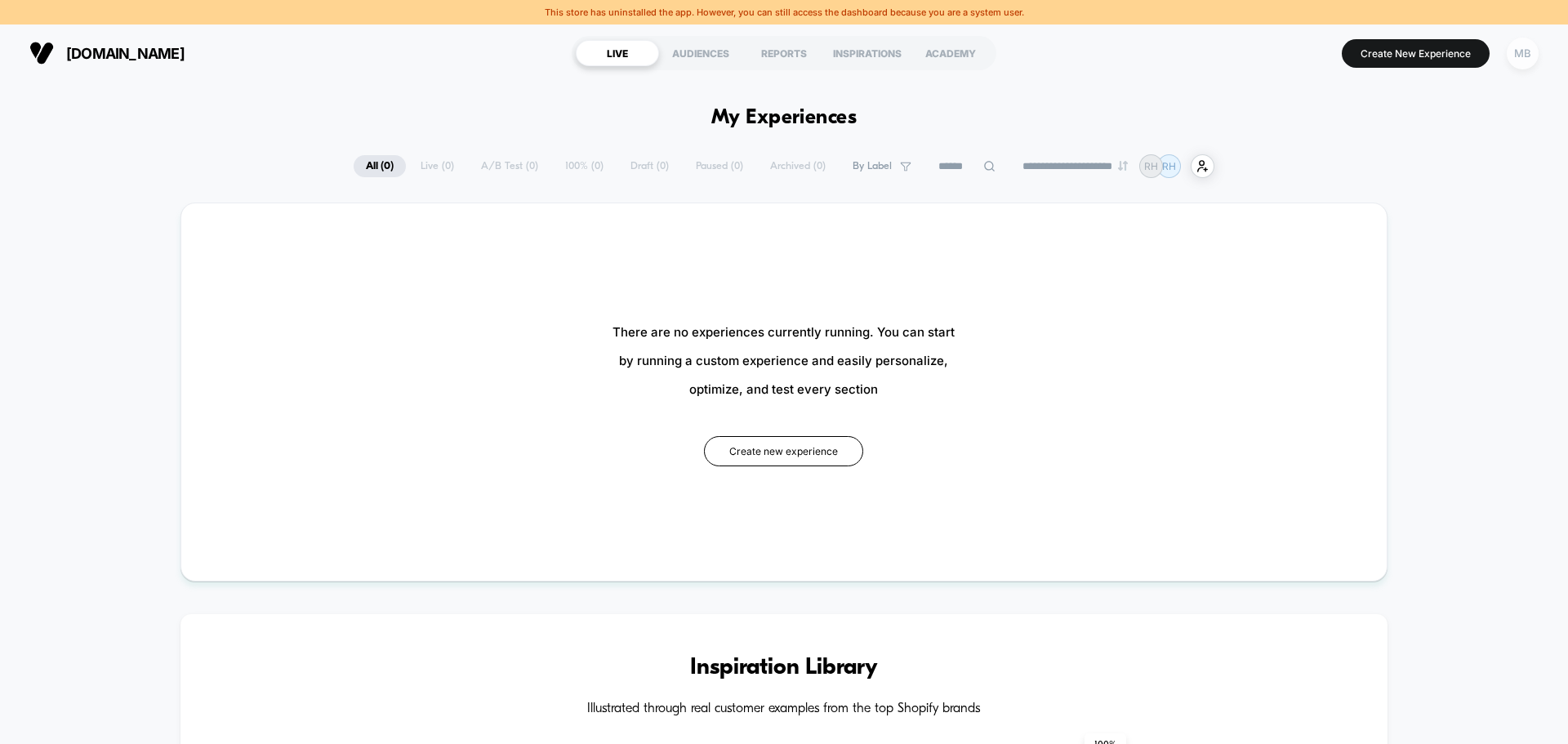
click at [1512, 56] on div "MB" at bounding box center [1522, 53] width 32 height 32
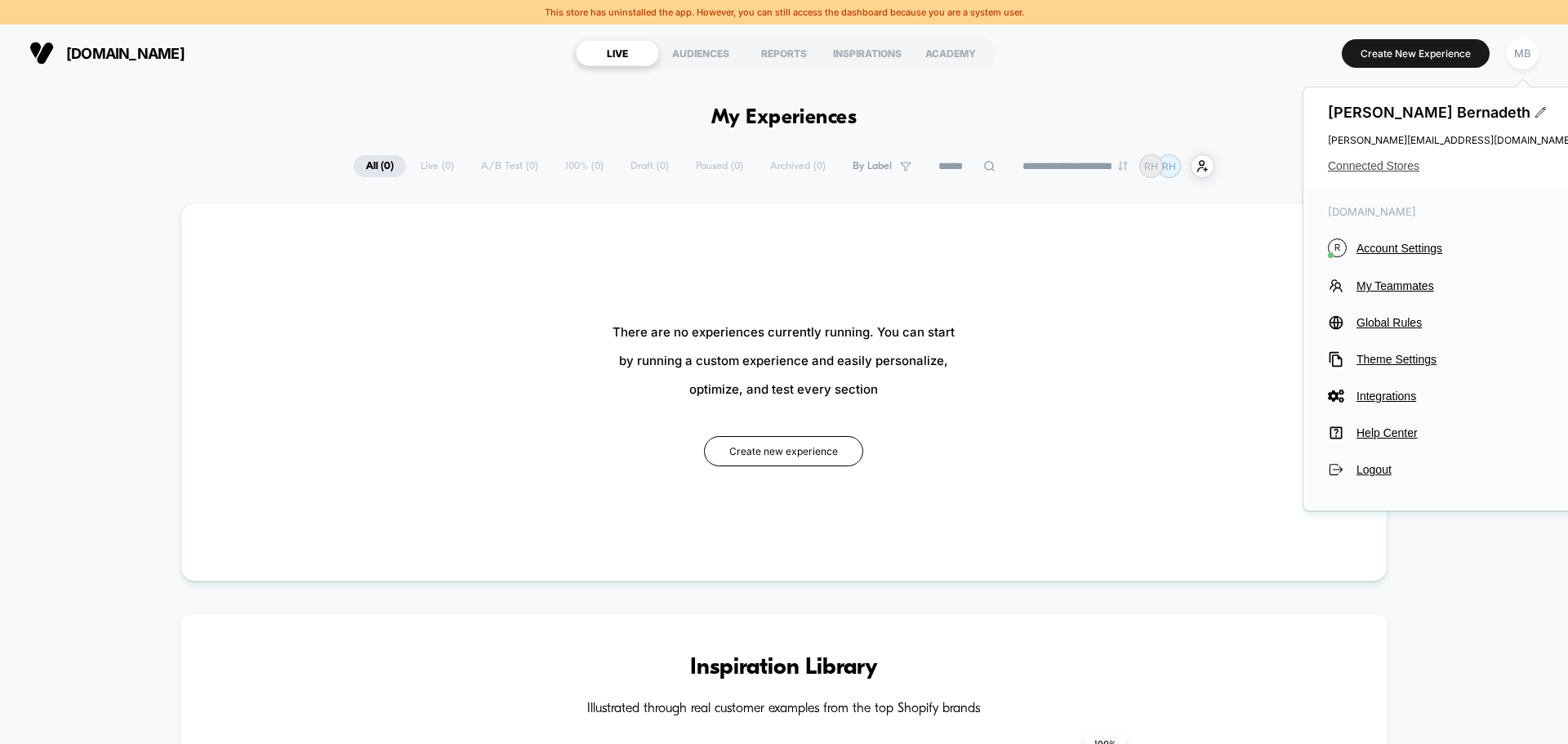
click at [1391, 163] on span "Connected Stores" at bounding box center [1450, 166] width 245 height 13
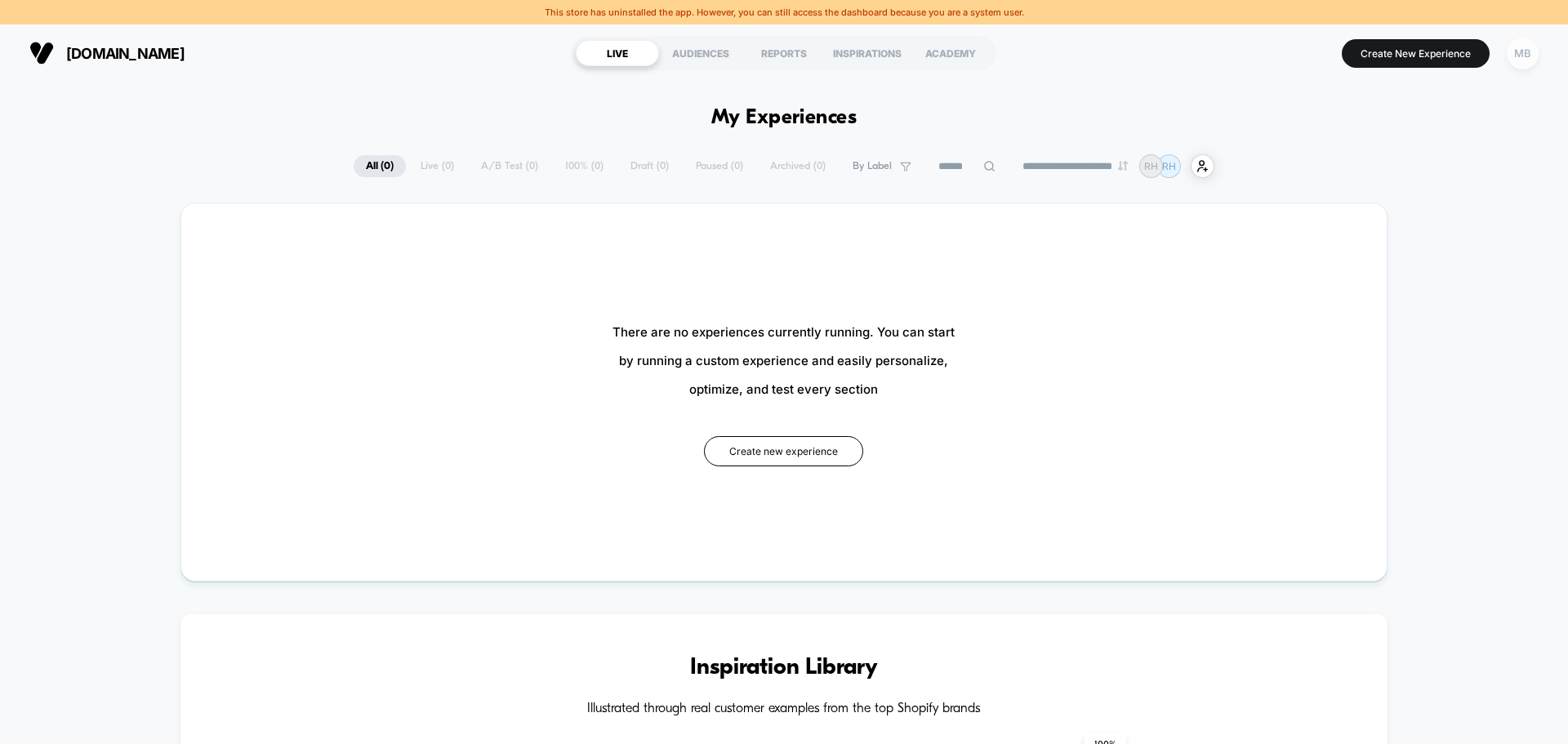
click at [1518, 58] on div "MB" at bounding box center [1522, 53] width 32 height 32
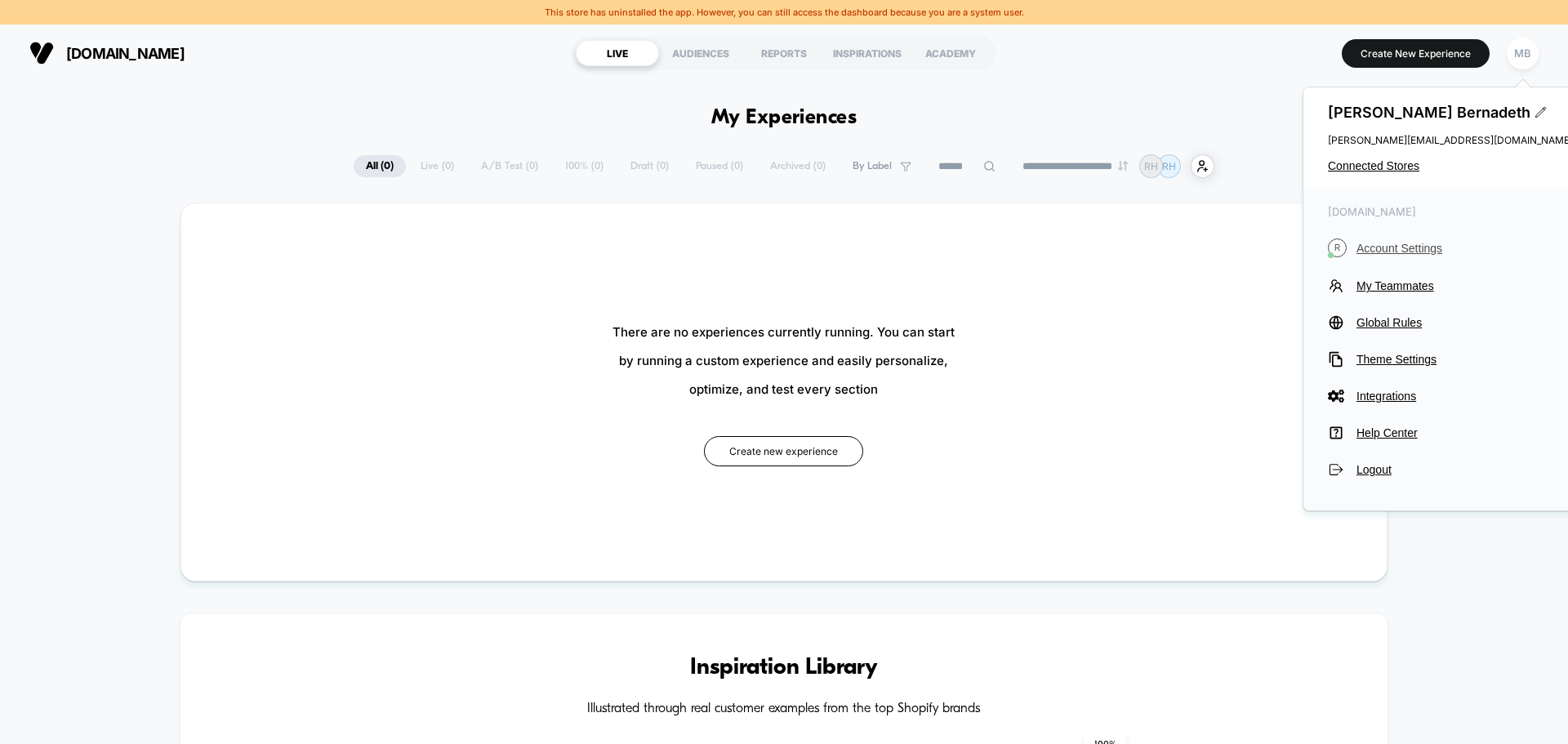
click at [1388, 247] on span "Account Settings" at bounding box center [1464, 249] width 216 height 13
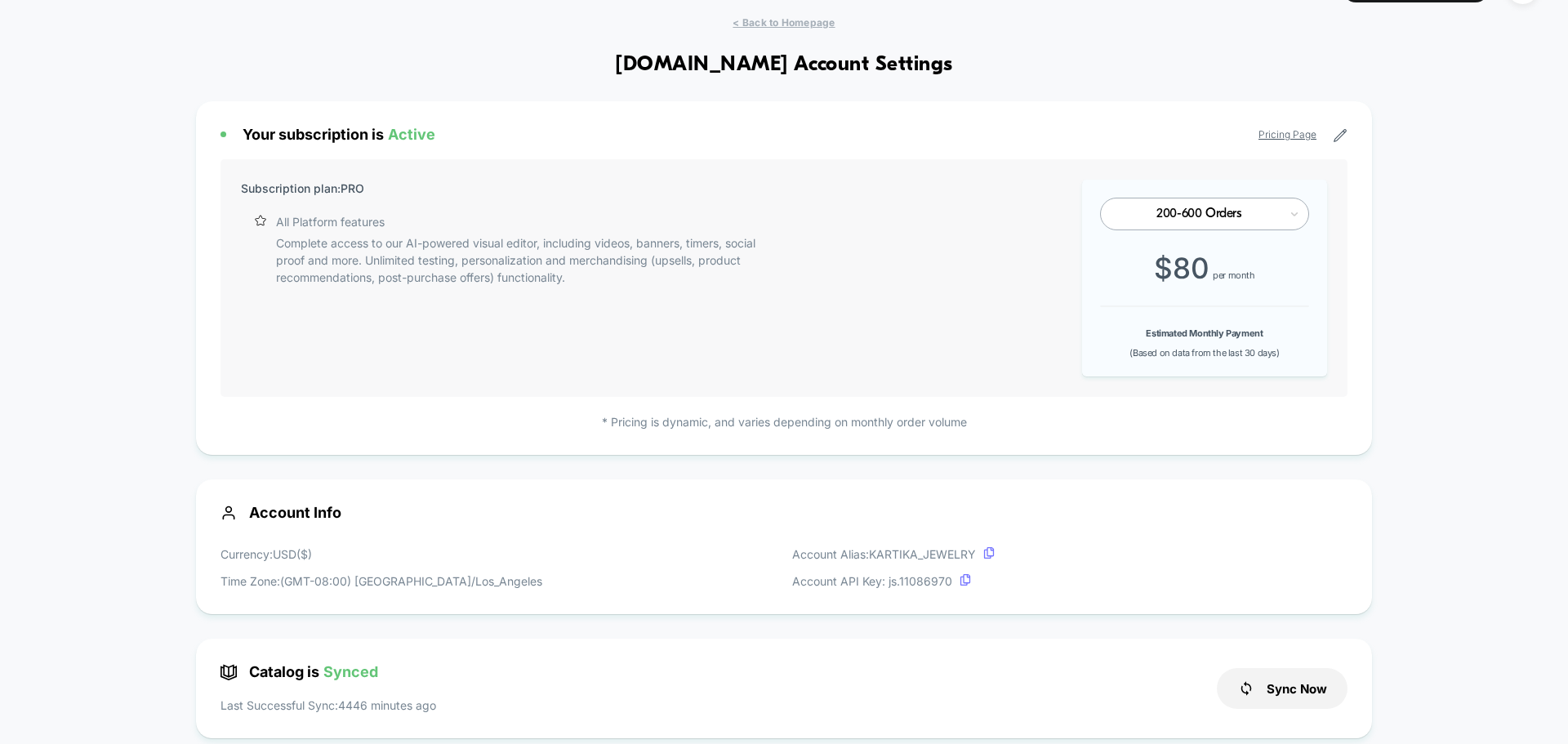
scroll to position [82, 0]
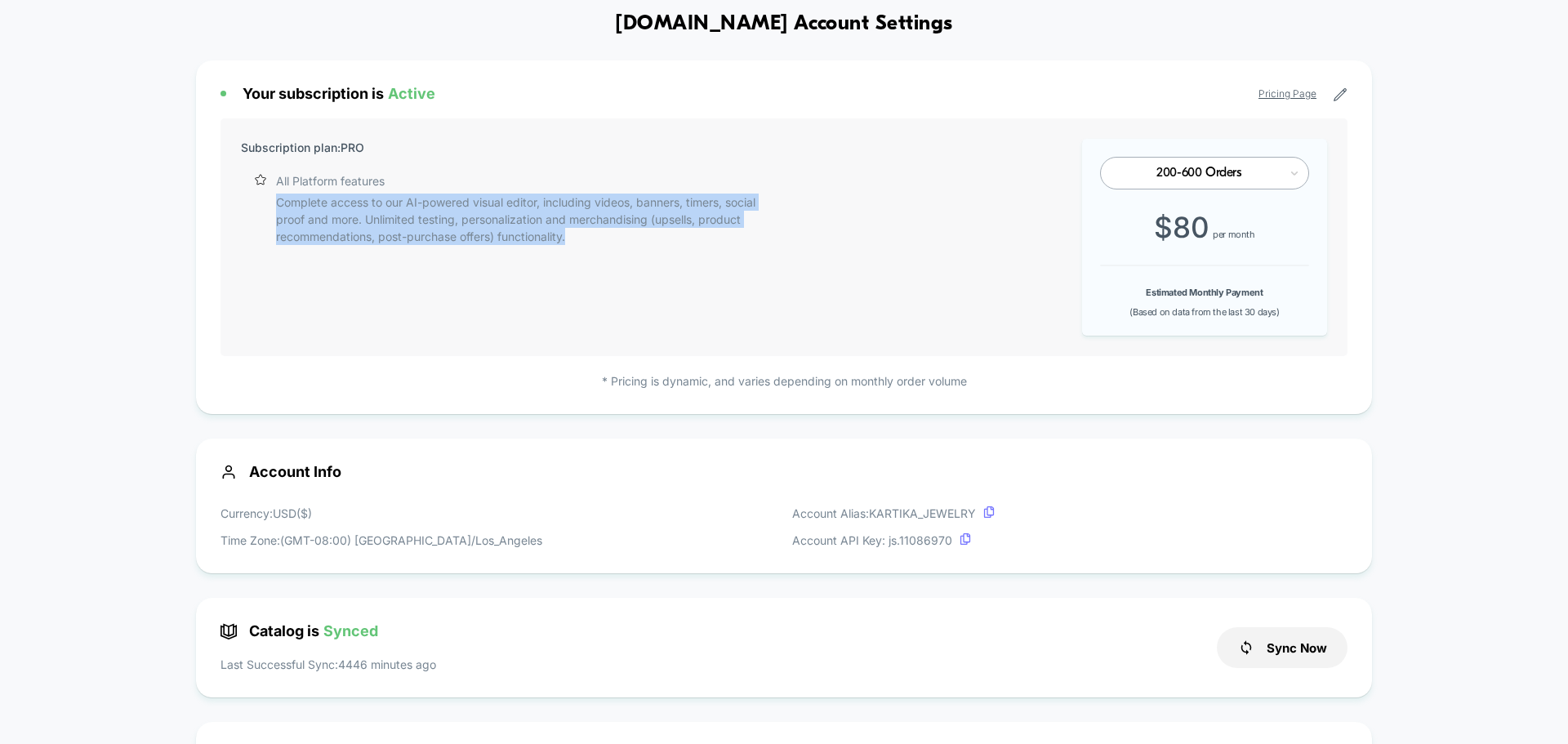
drag, startPoint x: 656, startPoint y: 259, endPoint x: 631, endPoint y: 178, distance: 84.8
click at [631, 178] on div "Subscription plan: PRO All Platform features Complete access to our AI-powered …" at bounding box center [508, 237] width 535 height 197
click at [714, 273] on div "Subscription plan: PRO All Platform features Complete access to our AI-powered …" at bounding box center [508, 237] width 535 height 197
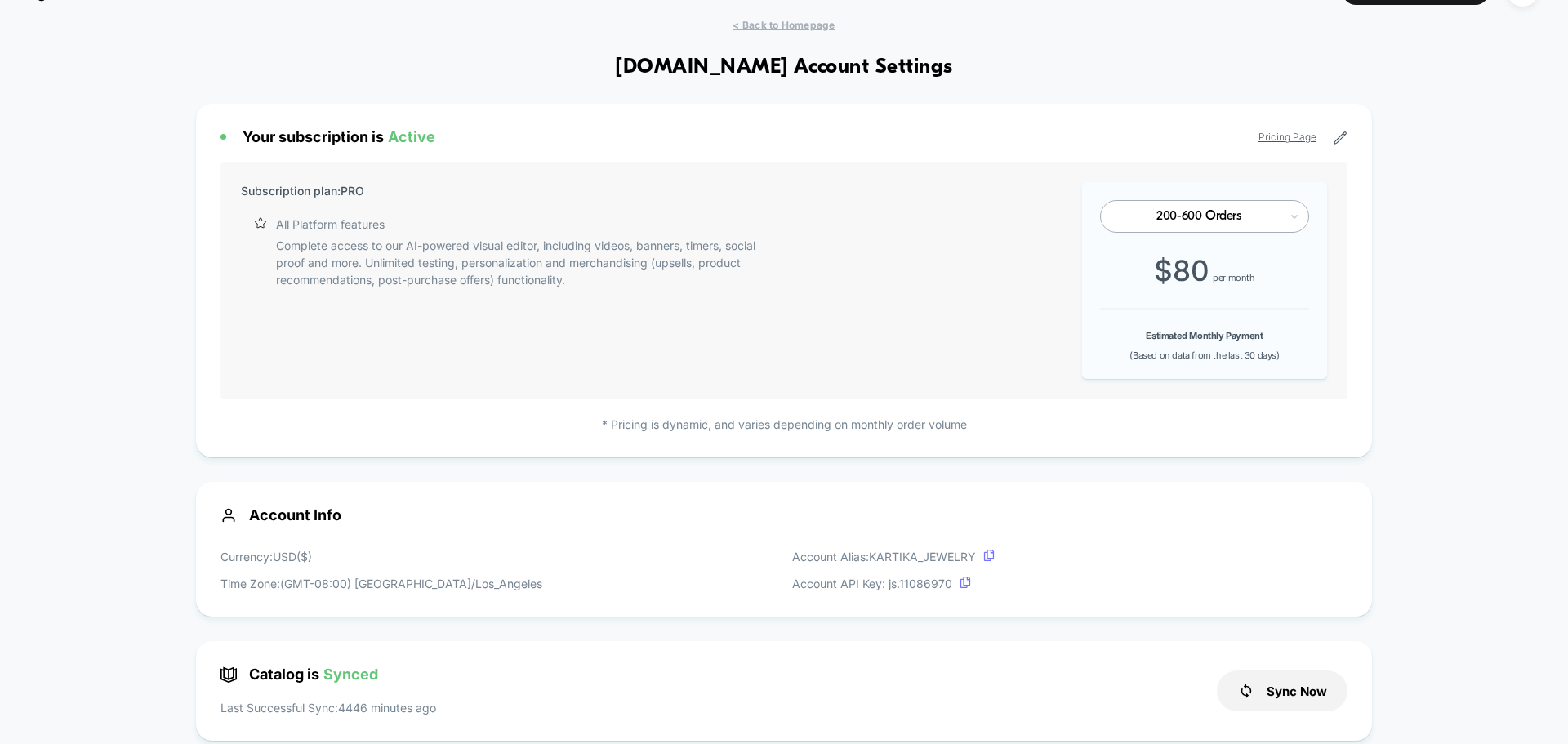
scroll to position [0, 0]
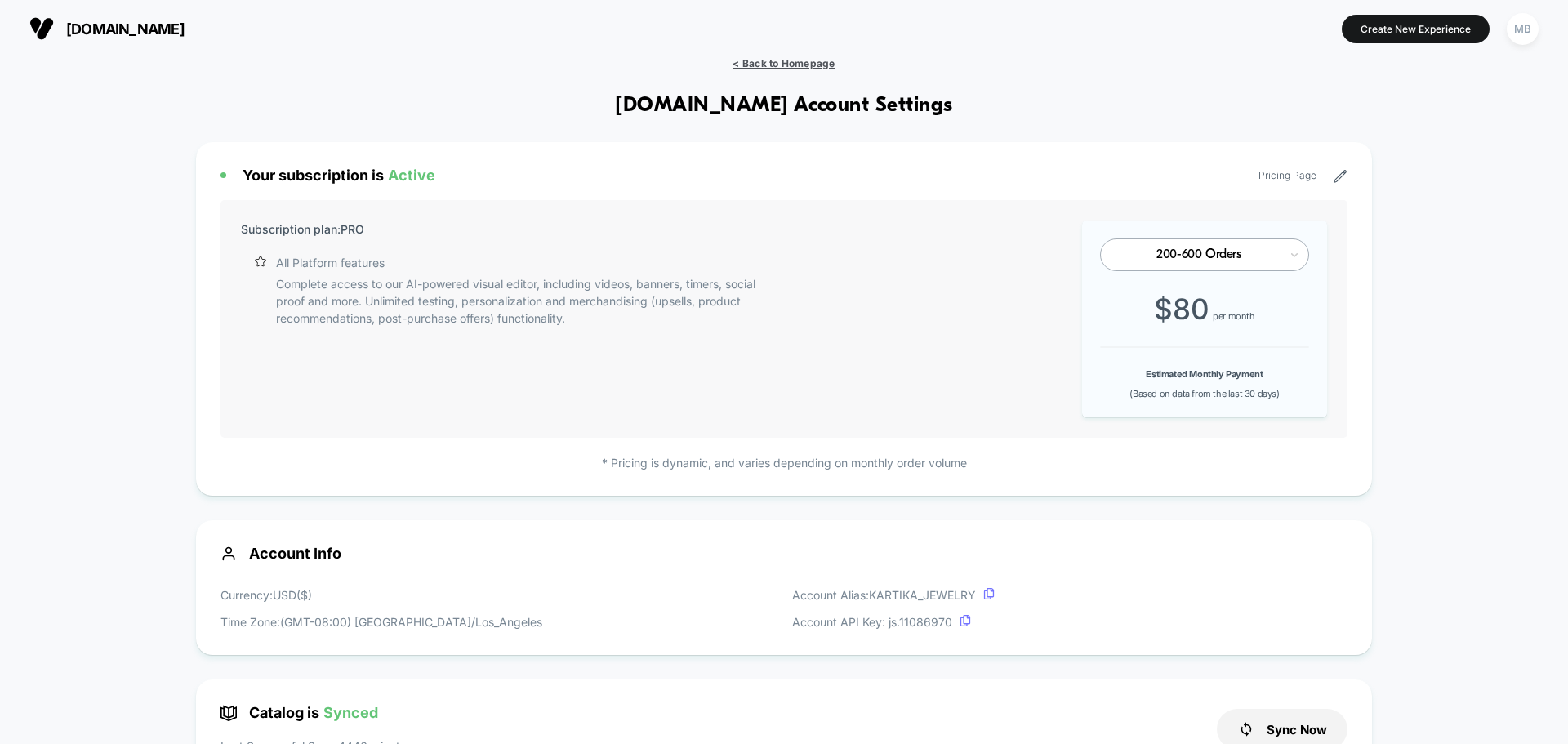
click at [789, 63] on span "< Back to Homepage" at bounding box center [783, 63] width 102 height 13
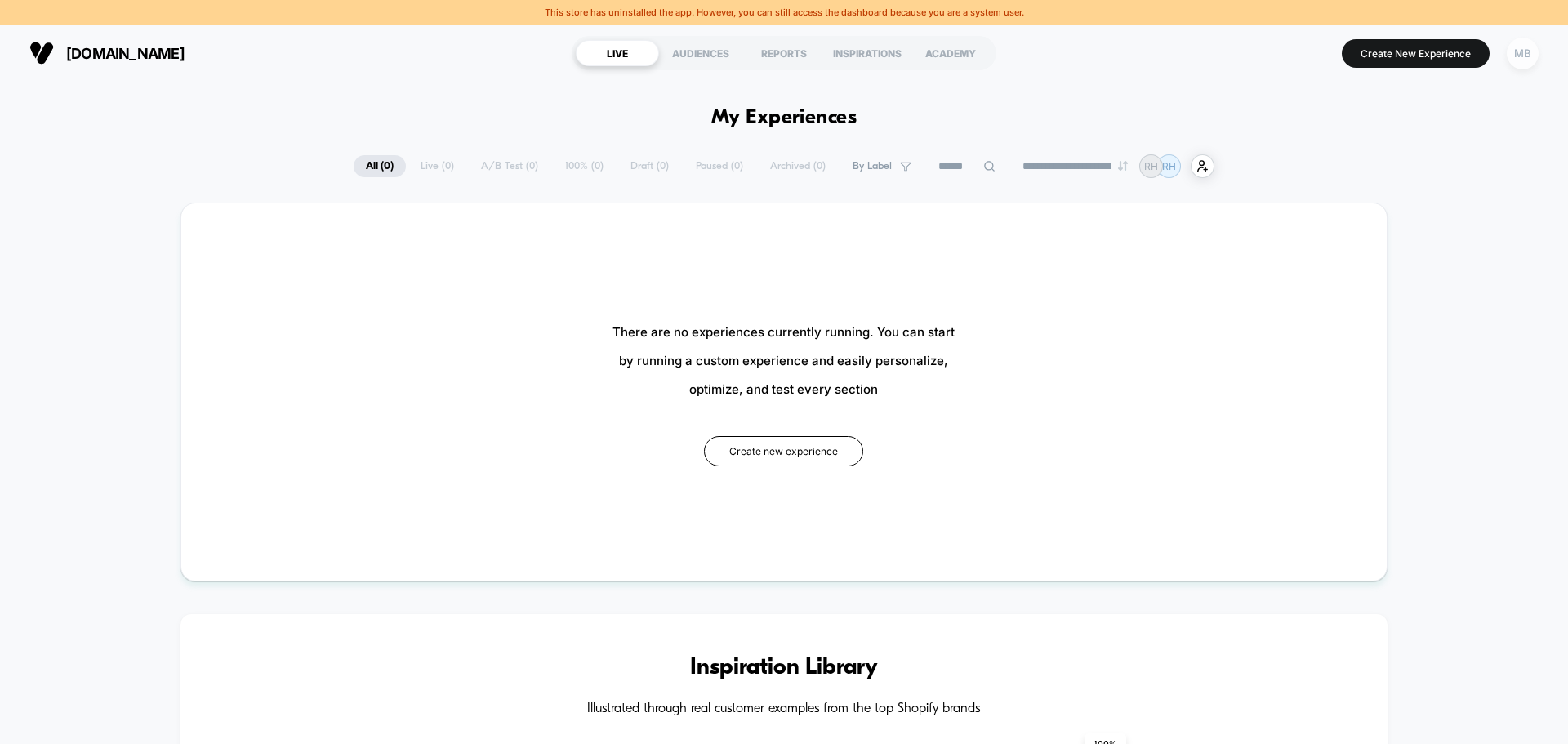
click at [1519, 62] on div "MB" at bounding box center [1522, 53] width 32 height 32
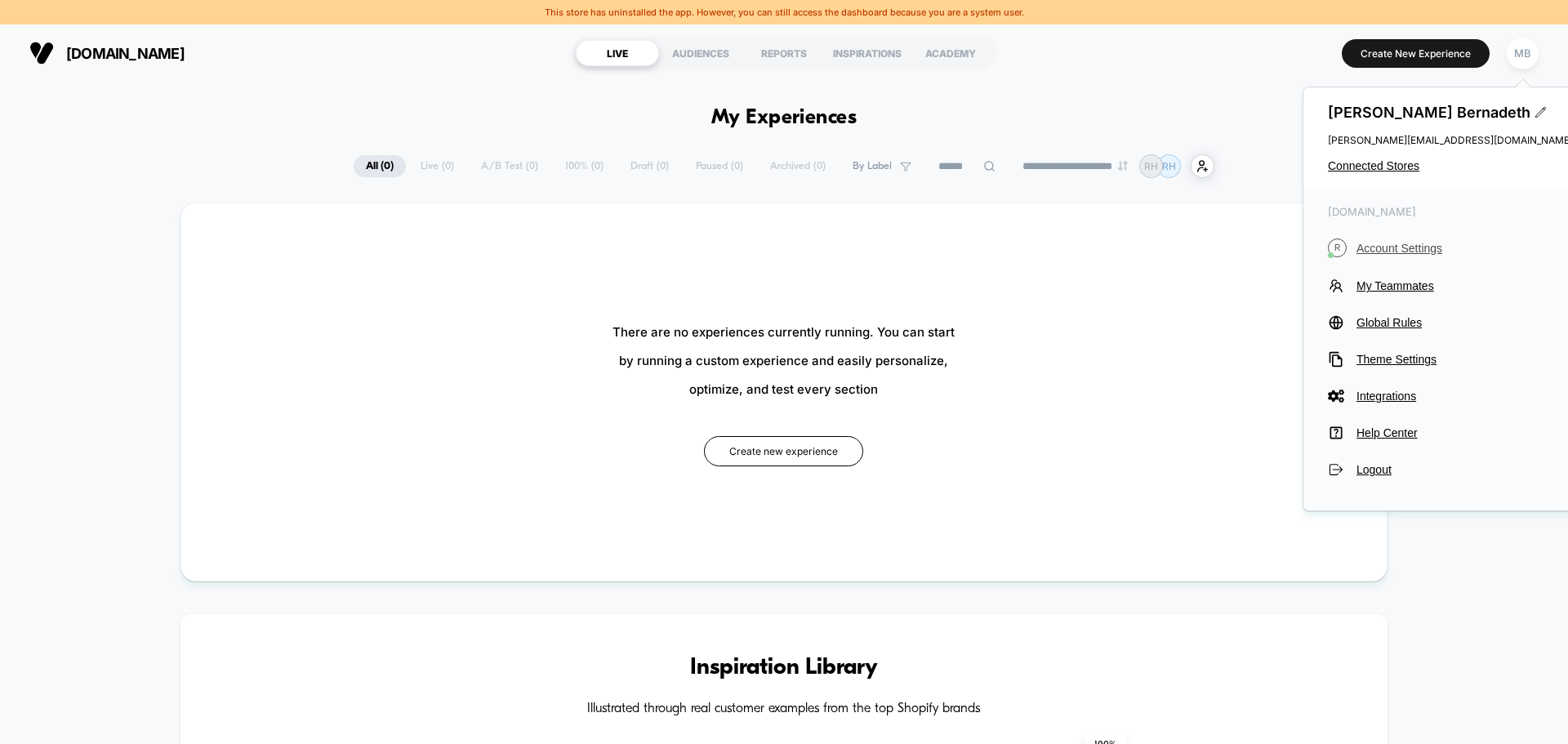
click at [1396, 242] on span "Account Settings" at bounding box center [1464, 249] width 216 height 13
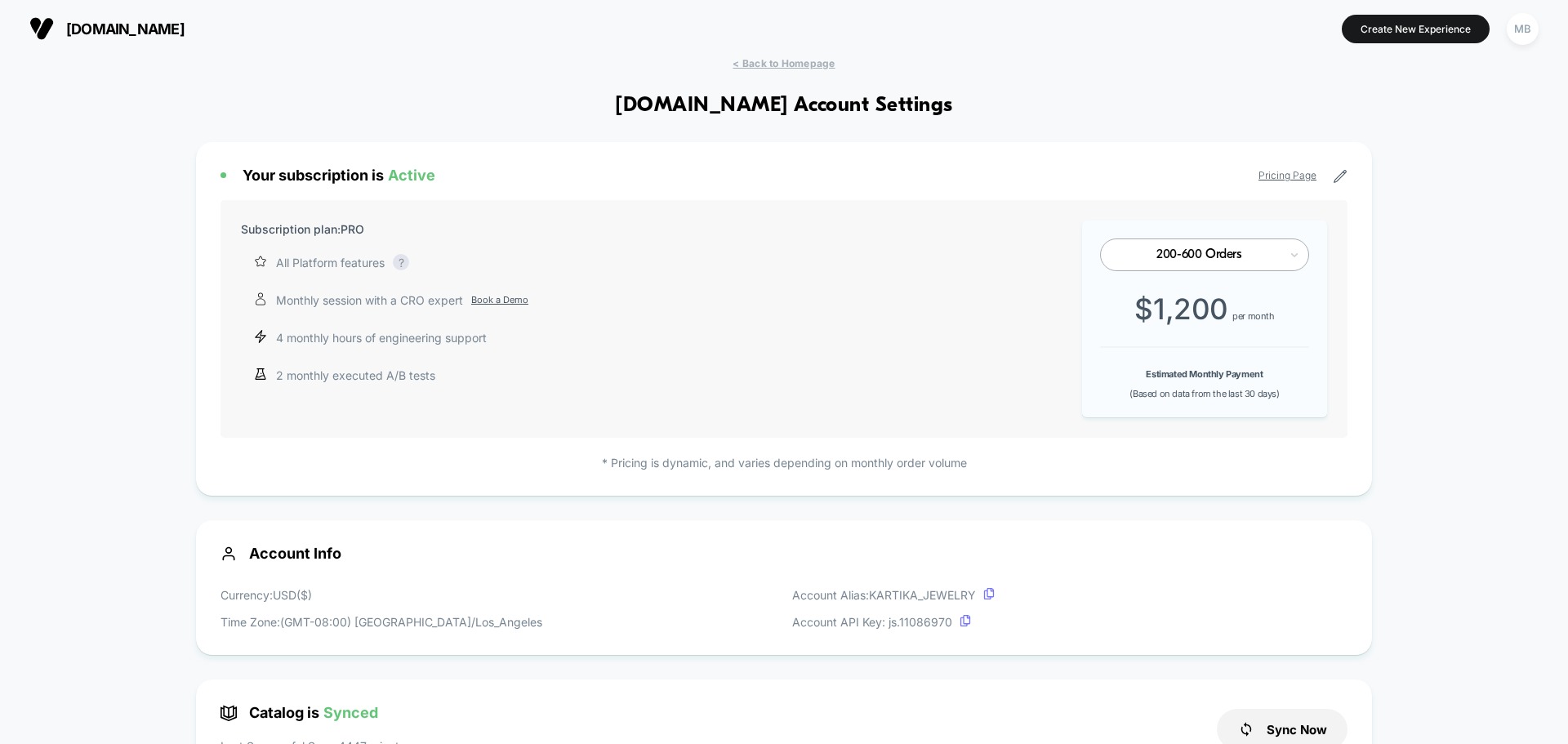
click at [1335, 176] on icon at bounding box center [1340, 177] width 15 height 15
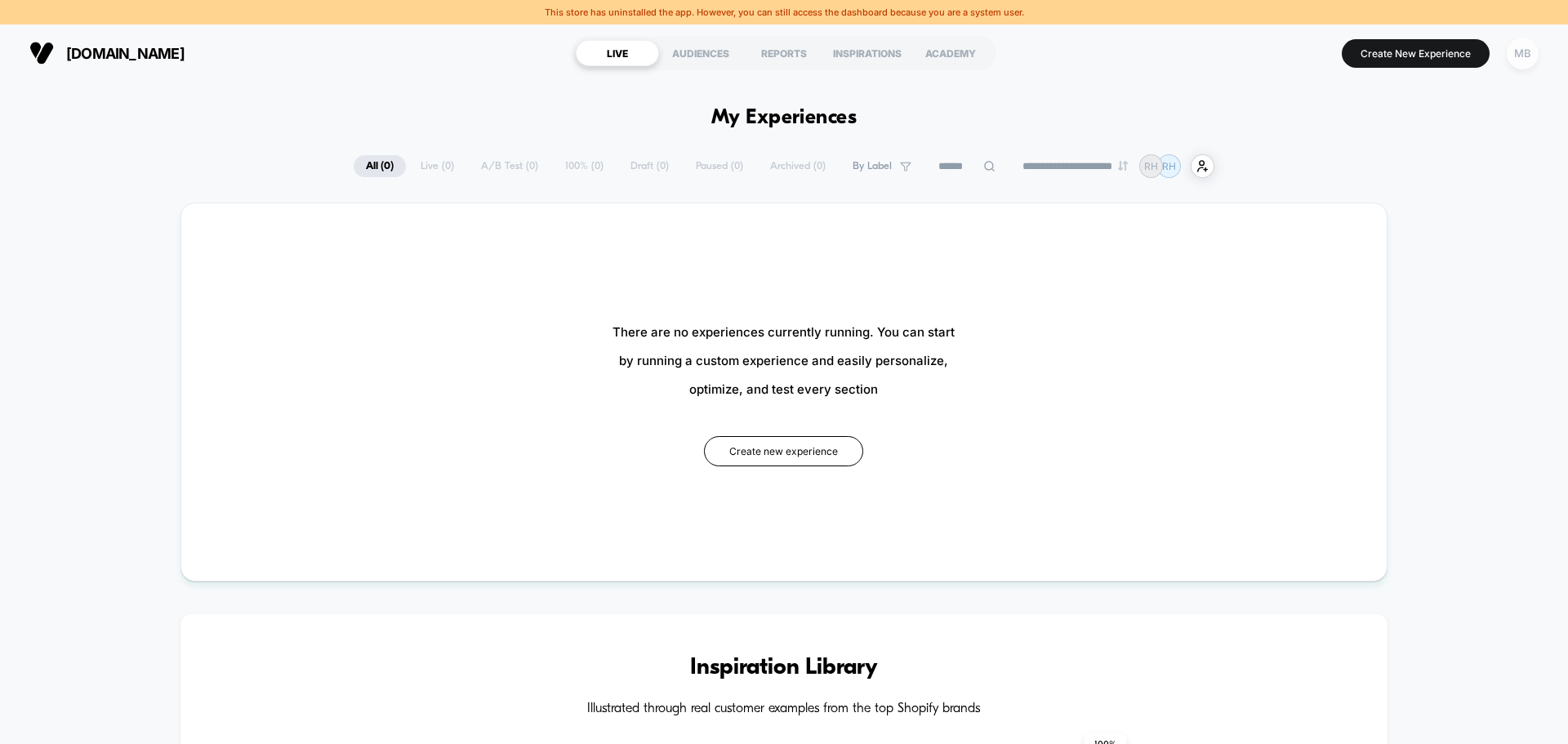
click at [1536, 54] on div "MB" at bounding box center [1522, 53] width 32 height 32
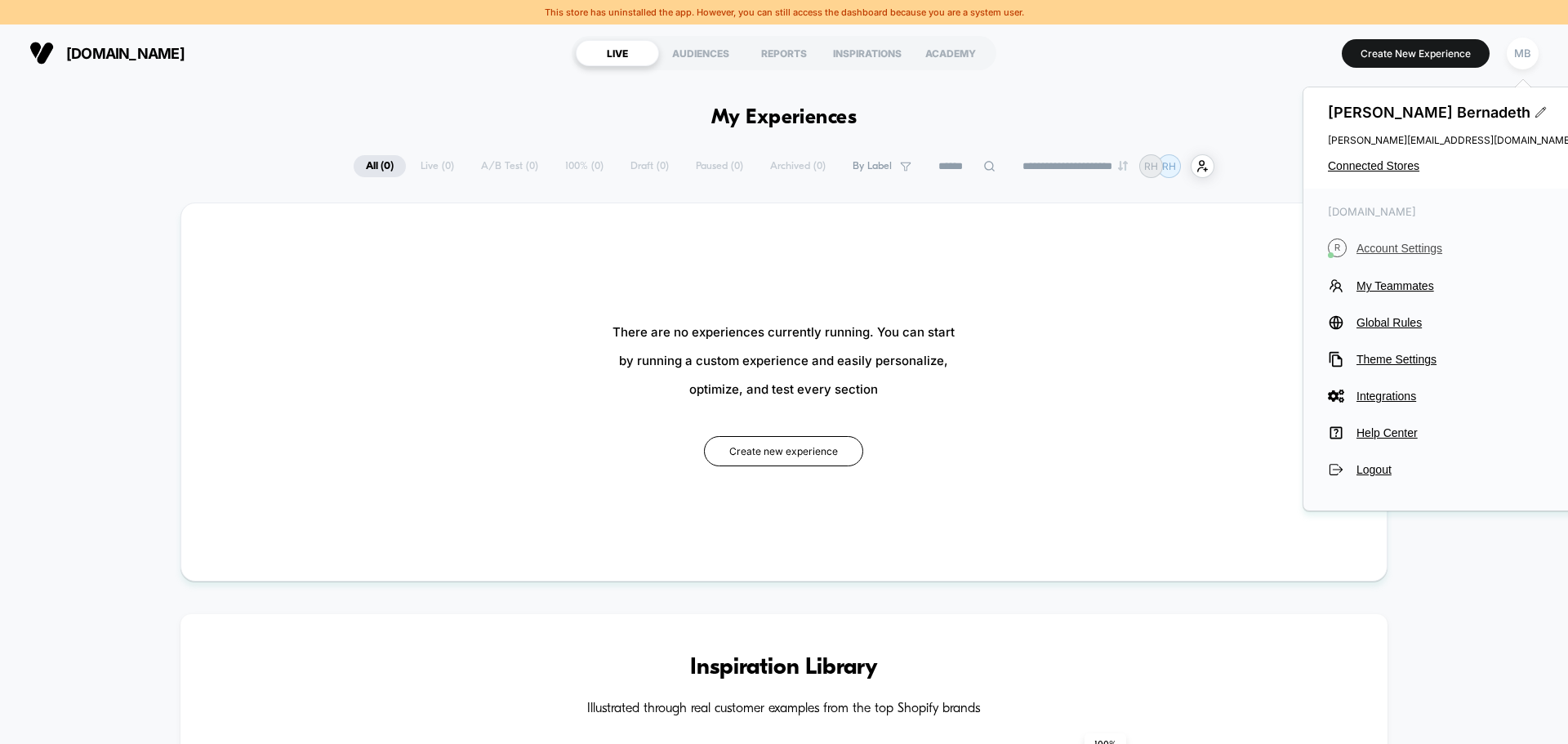
click at [1405, 242] on span "Account Settings" at bounding box center [1464, 249] width 216 height 13
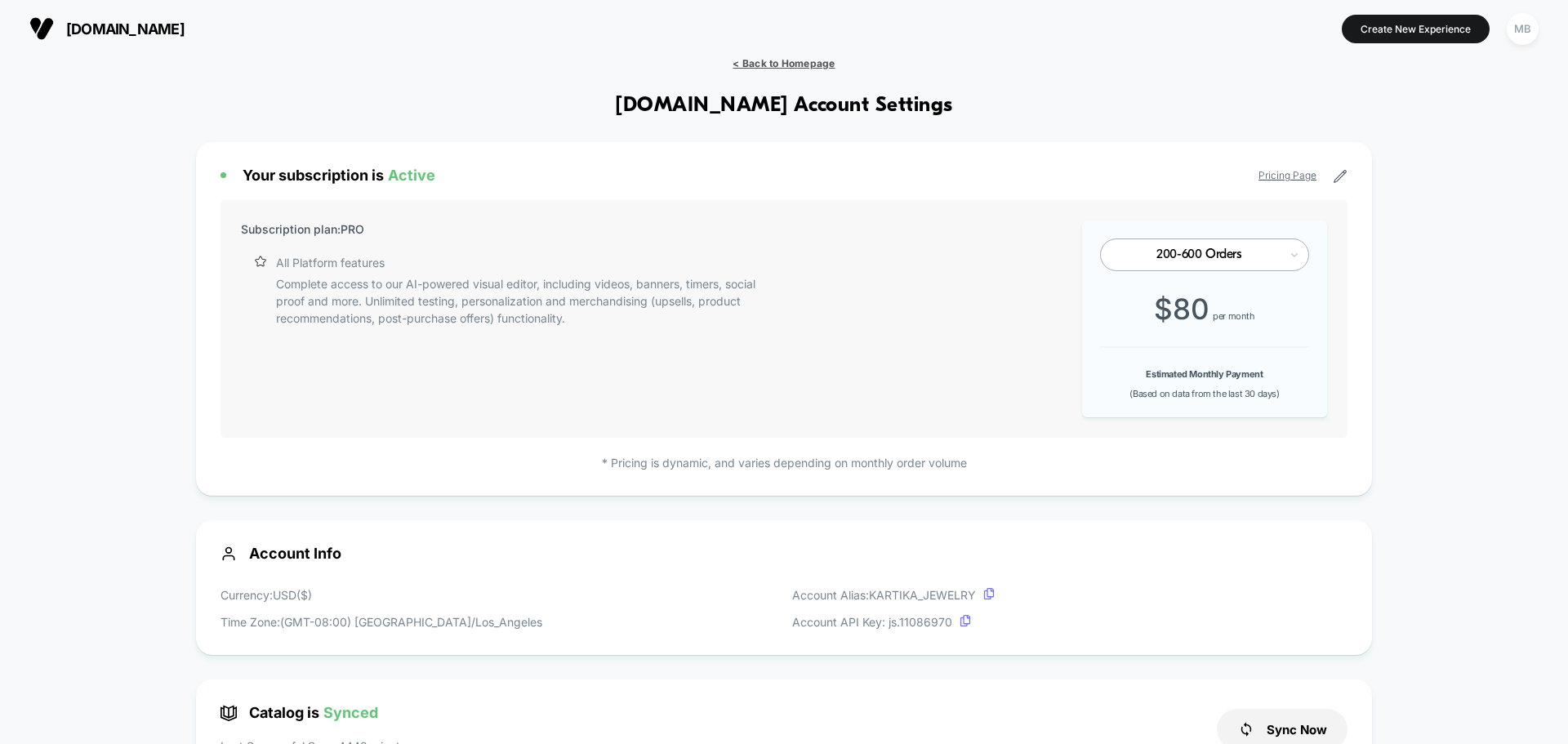
click at [805, 65] on span "< Back to Homepage" at bounding box center [783, 63] width 102 height 13
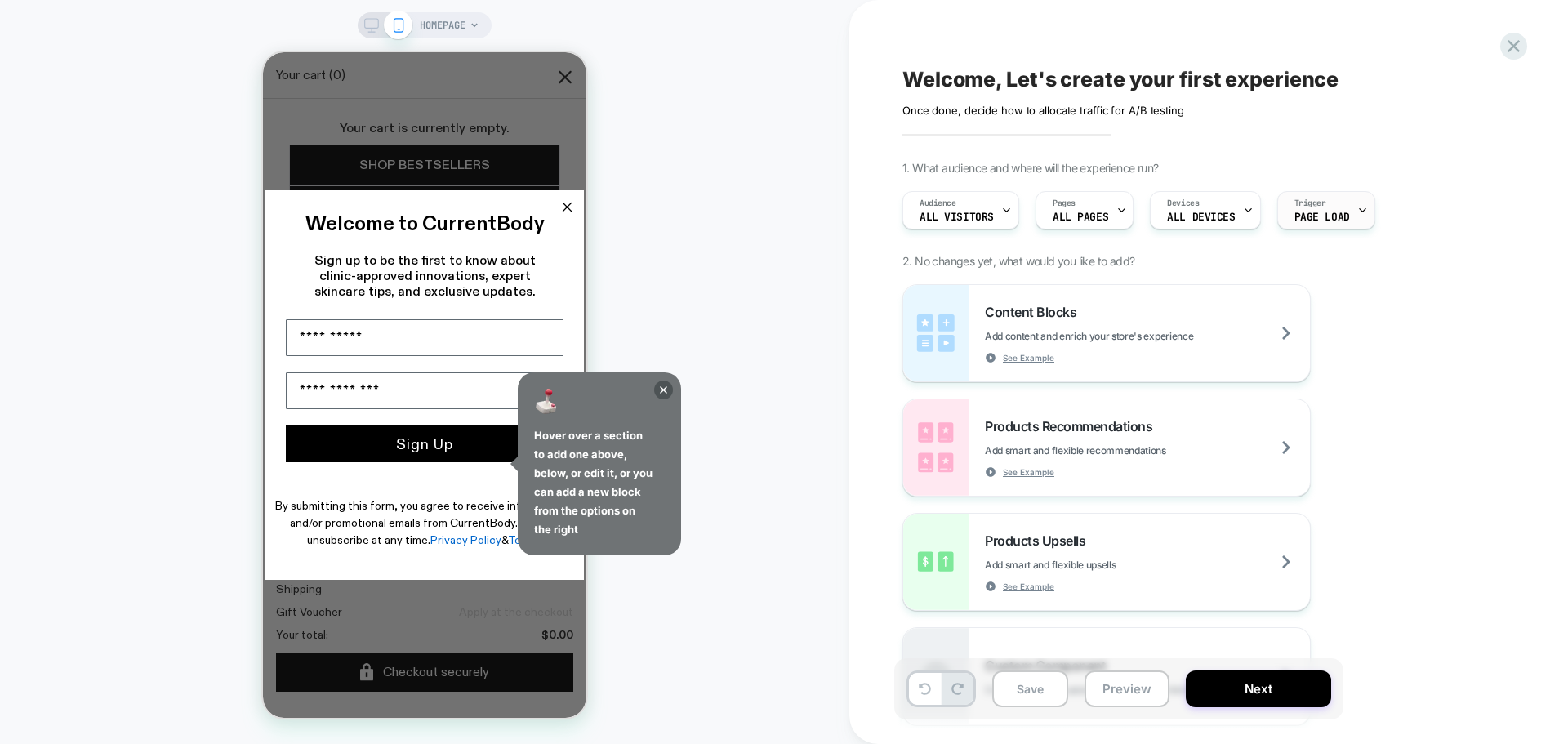
click at [1334, 200] on div "Trigger Page Load" at bounding box center [1322, 210] width 88 height 37
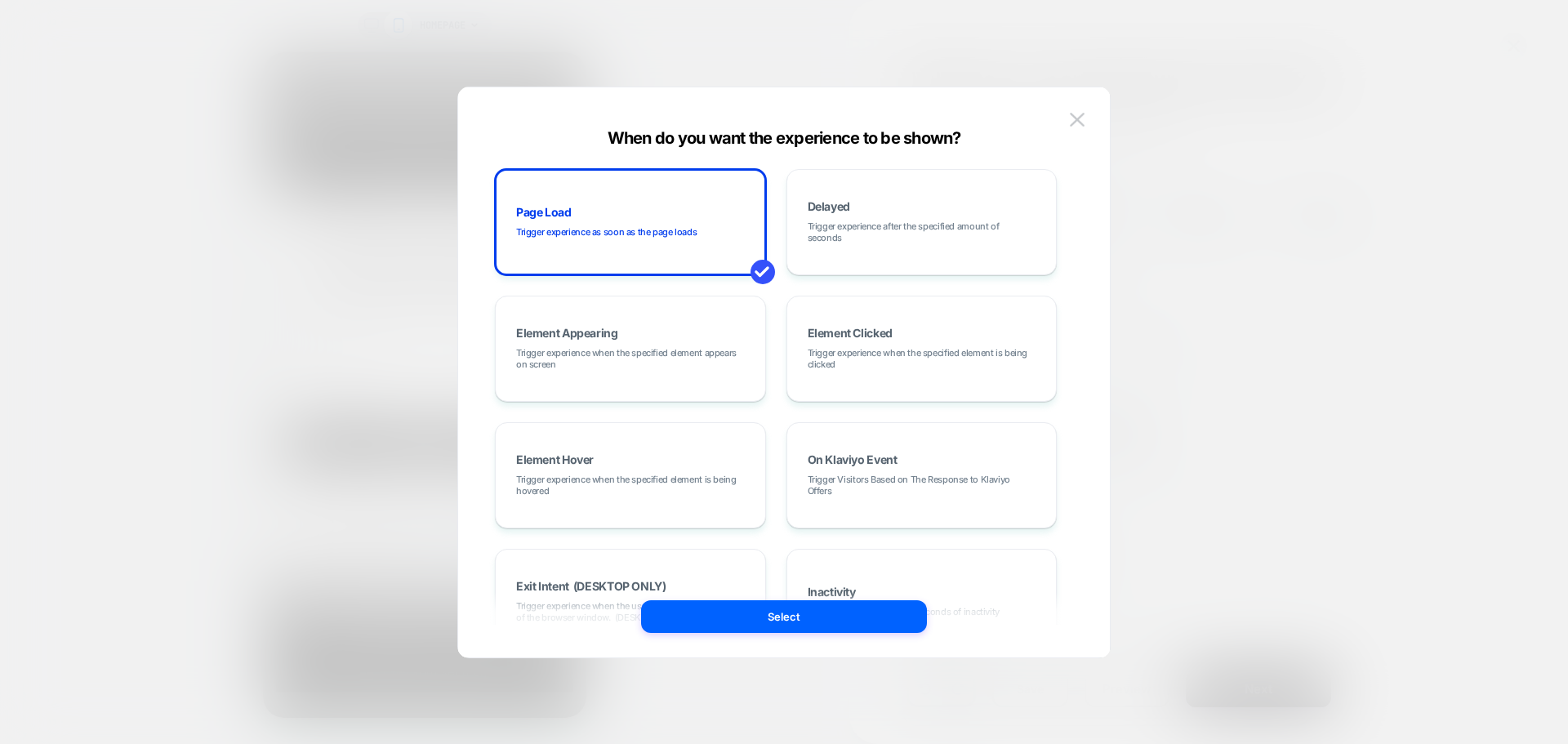
drag, startPoint x: 602, startPoint y: 132, endPoint x: 959, endPoint y: 133, distance: 357.0
click at [959, 133] on div "When do you want the experience to be shown?" at bounding box center [783, 138] width 651 height 19
click at [1070, 120] on button at bounding box center [1077, 119] width 24 height 24
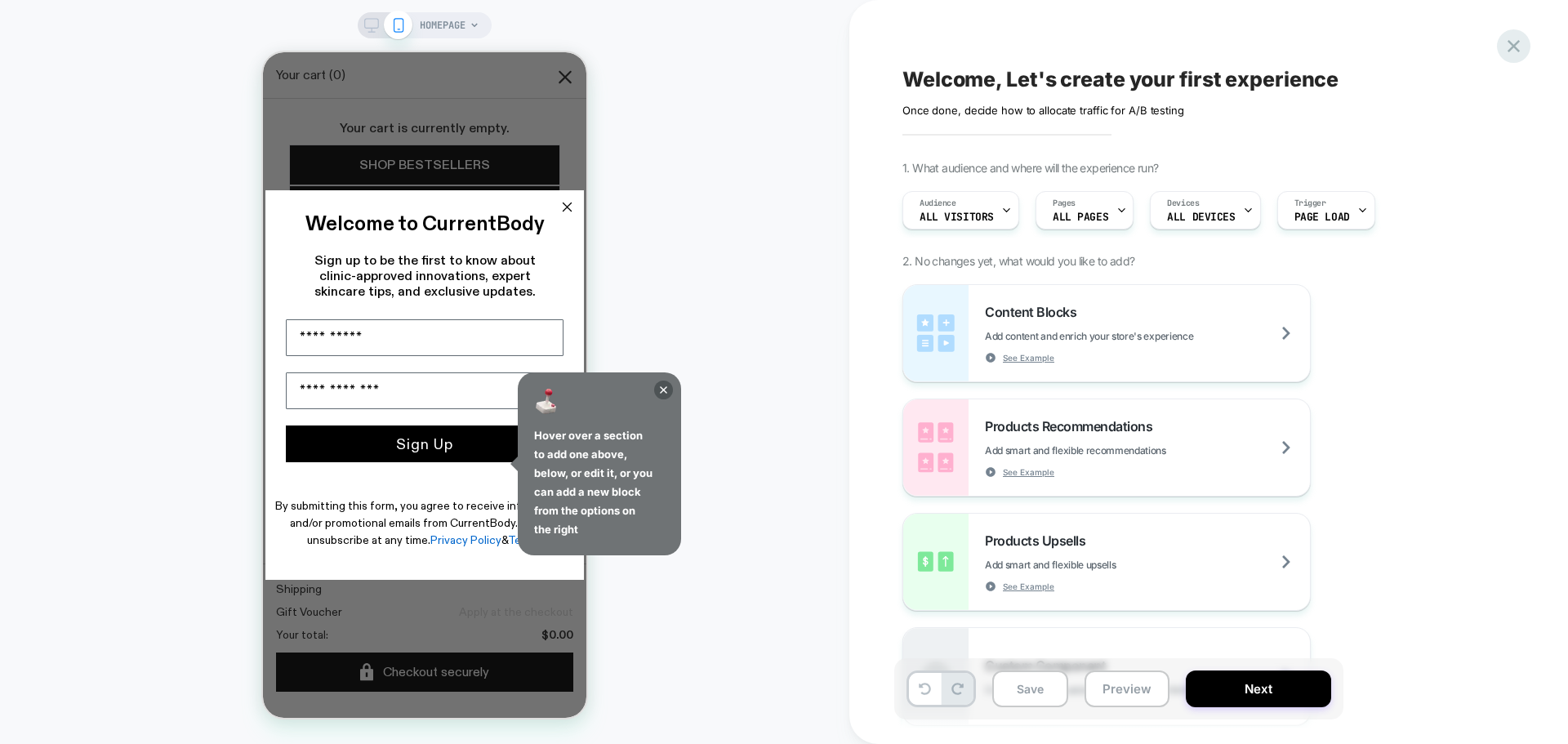
click at [1513, 50] on icon at bounding box center [1514, 46] width 22 height 22
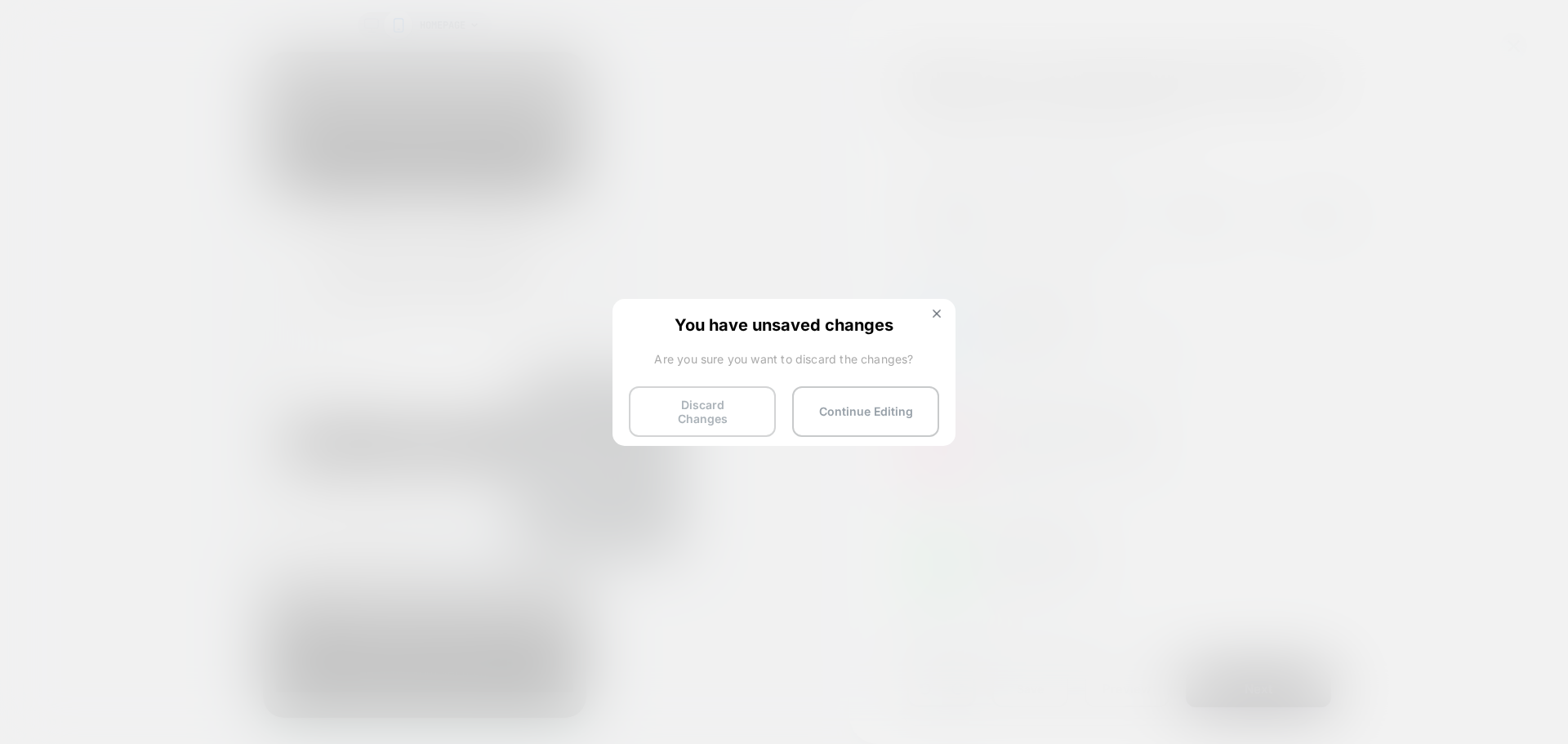
click at [710, 411] on button "Discard Changes" at bounding box center [702, 411] width 147 height 51
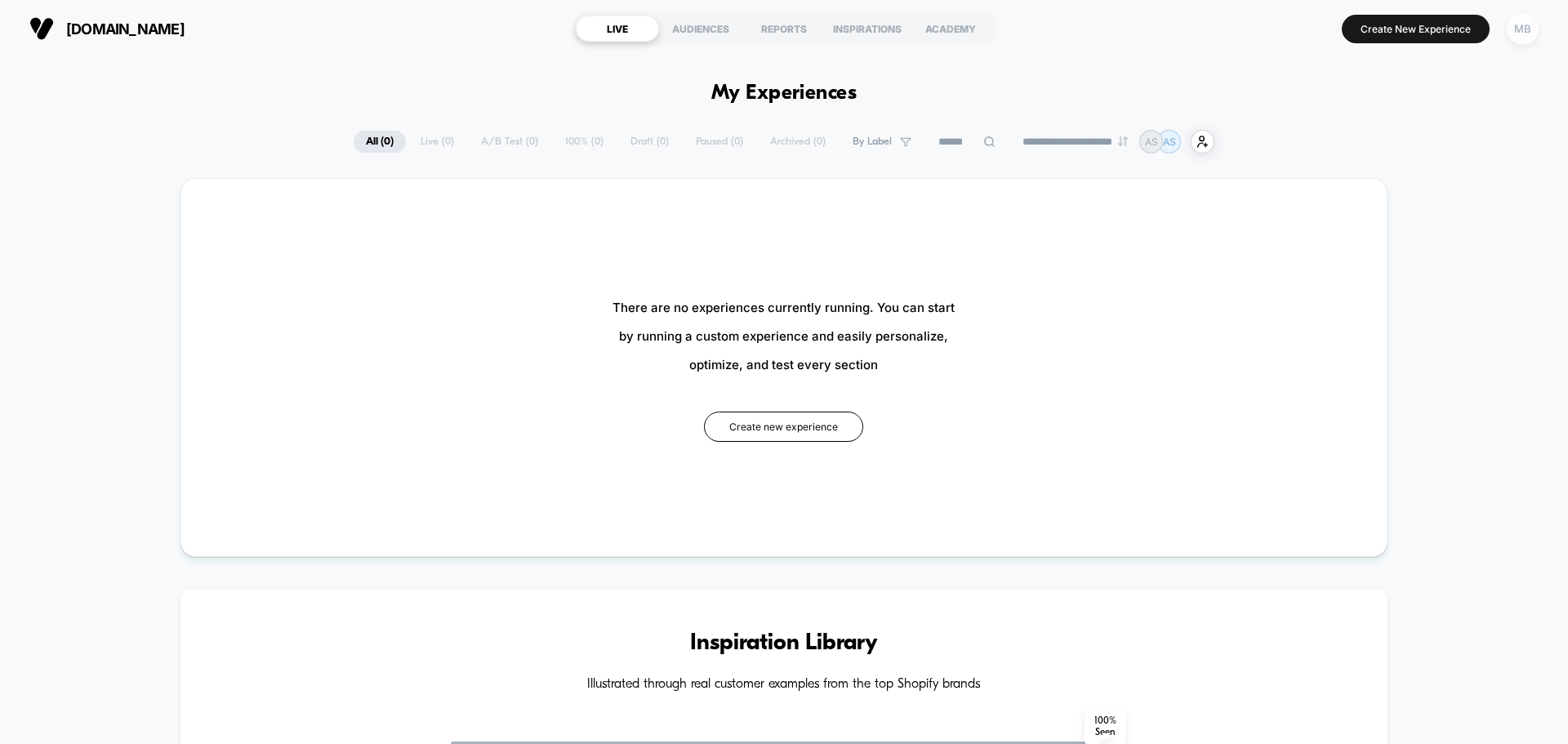
click at [1520, 36] on div "MB" at bounding box center [1522, 29] width 32 height 32
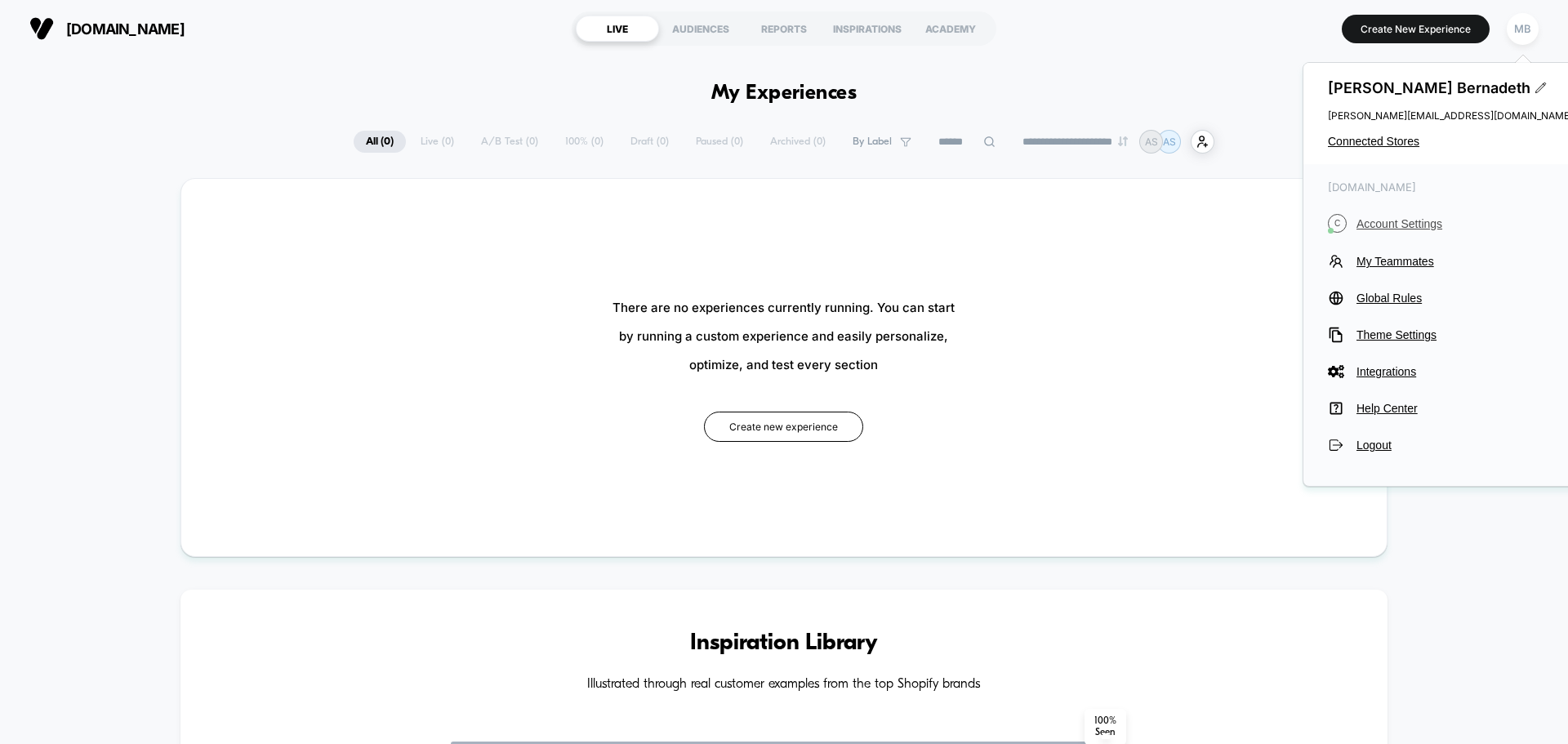
click at [1383, 219] on span "Account Settings" at bounding box center [1464, 224] width 216 height 13
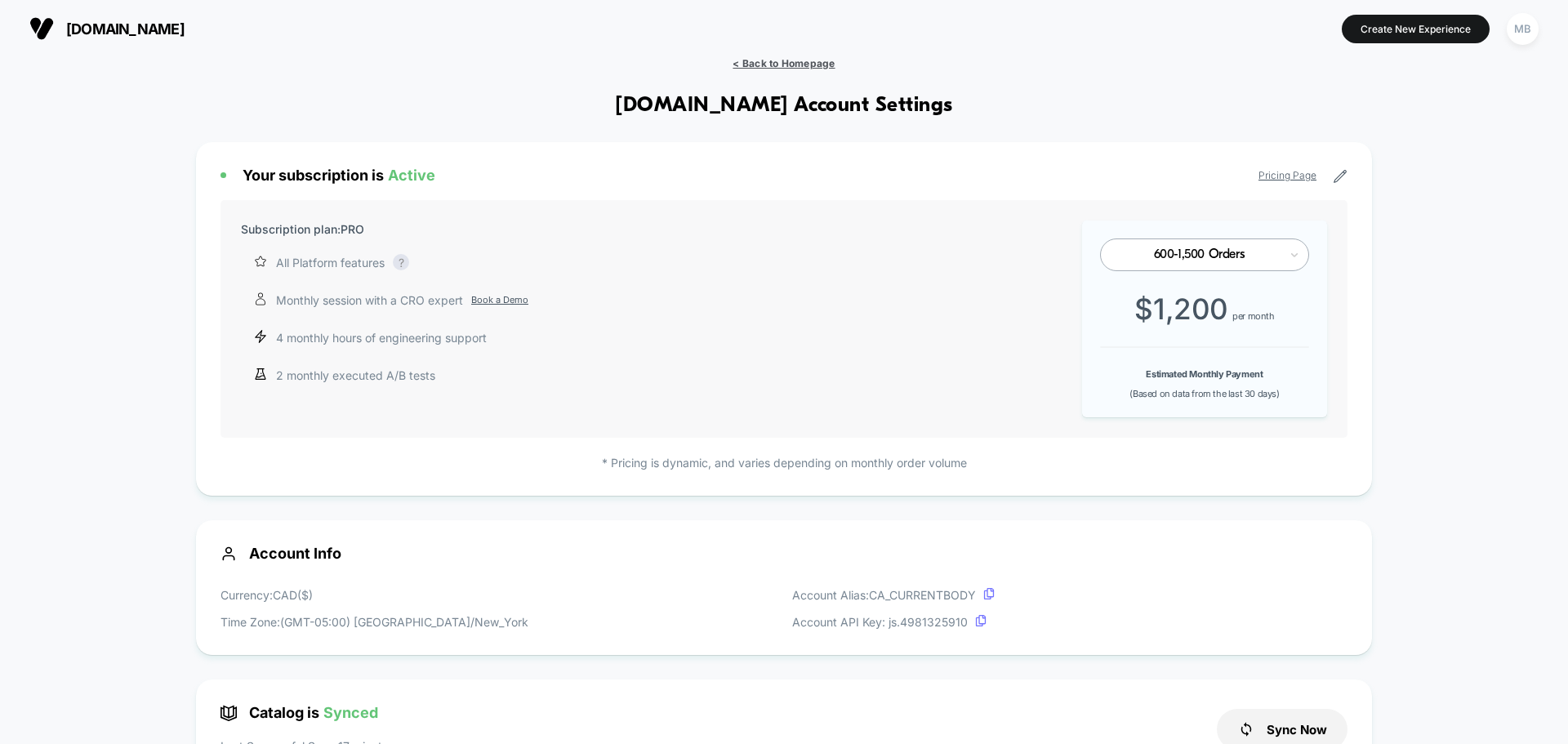
click at [776, 61] on span "< Back to Homepage" at bounding box center [783, 63] width 102 height 13
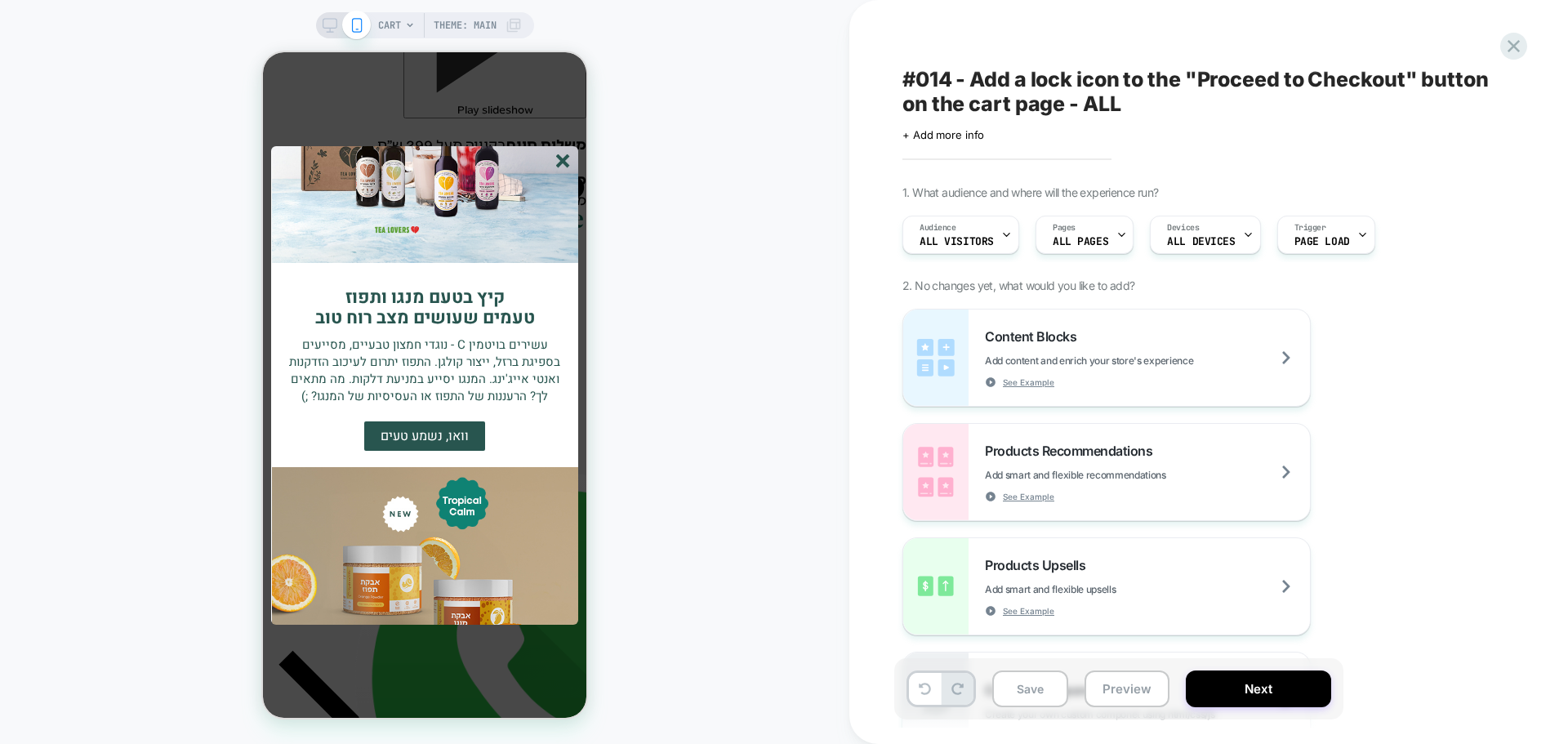
scroll to position [395, 0]
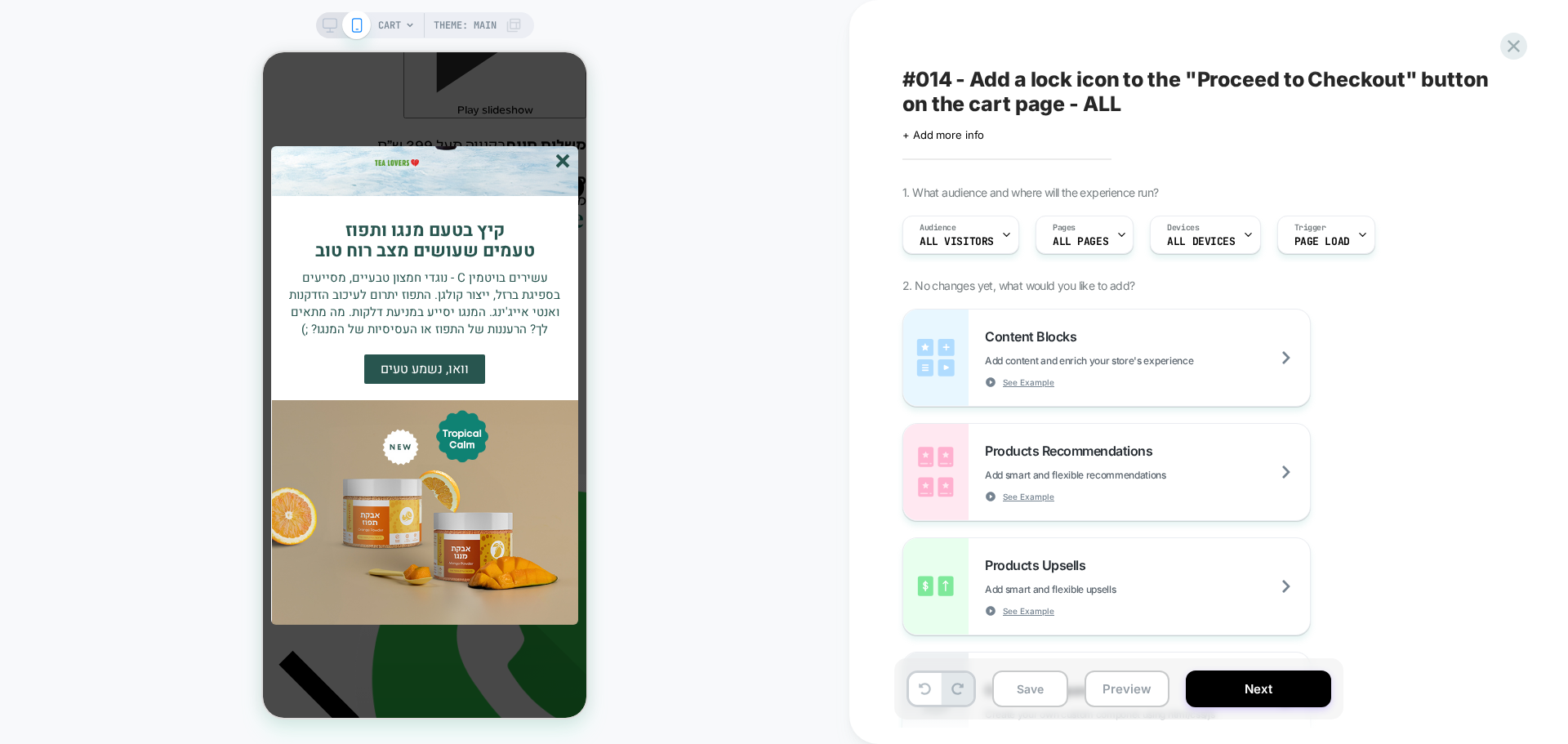
click at [571, 160] on img at bounding box center [425, 83] width 306 height 224
click at [560, 159] on line "סגור" at bounding box center [563, 161] width 12 height 12
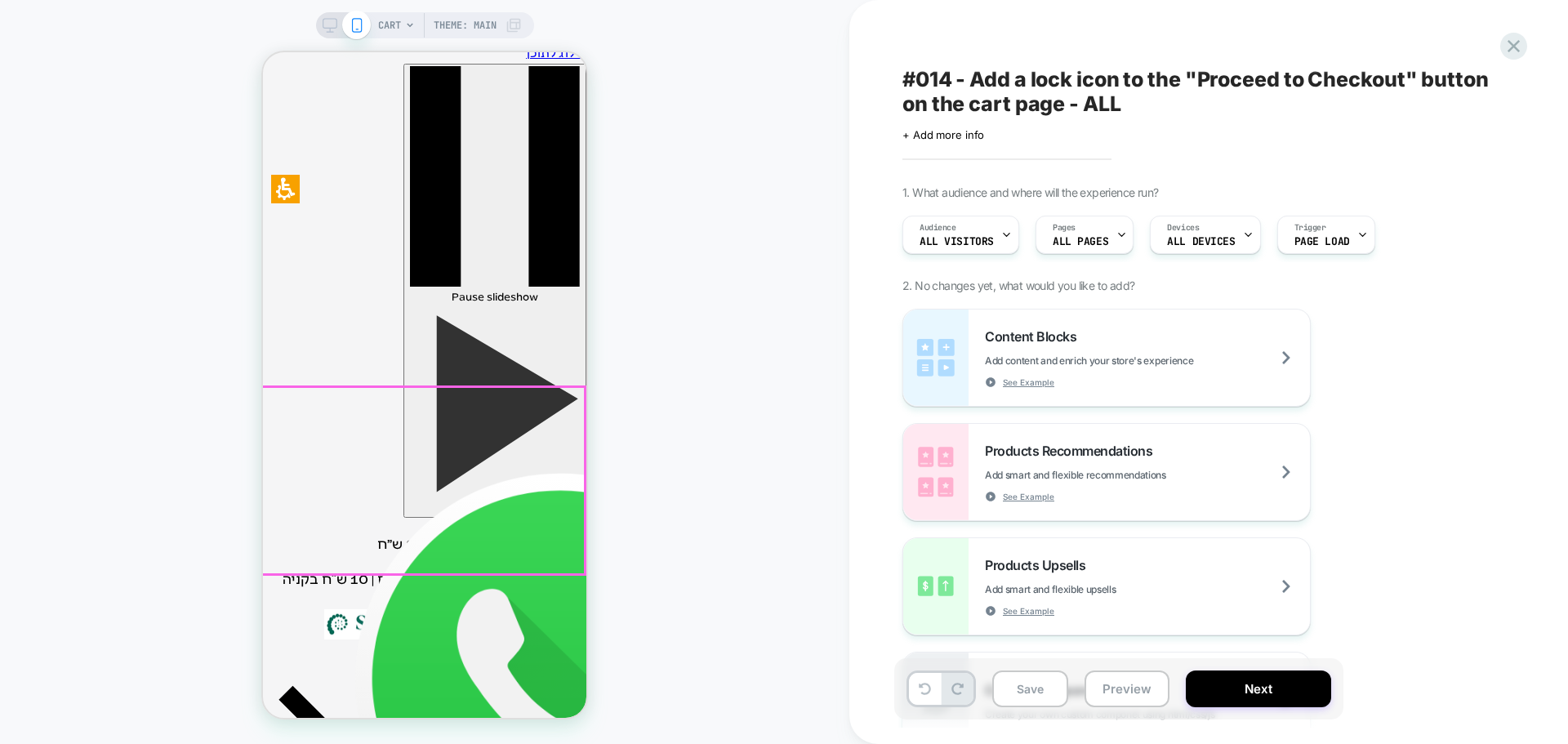
scroll to position [0, 0]
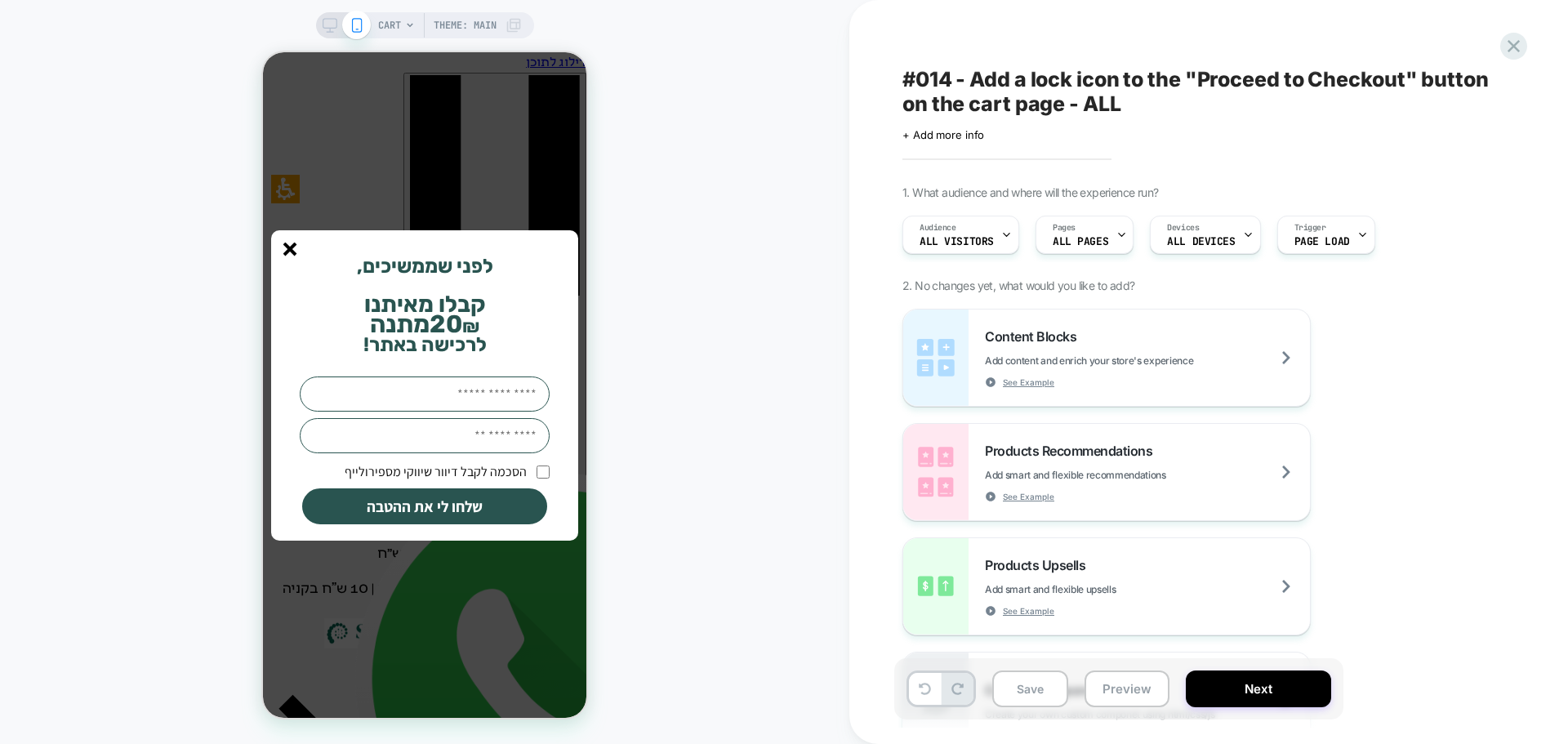
click at [289, 251] on line "סגור" at bounding box center [290, 249] width 12 height 12
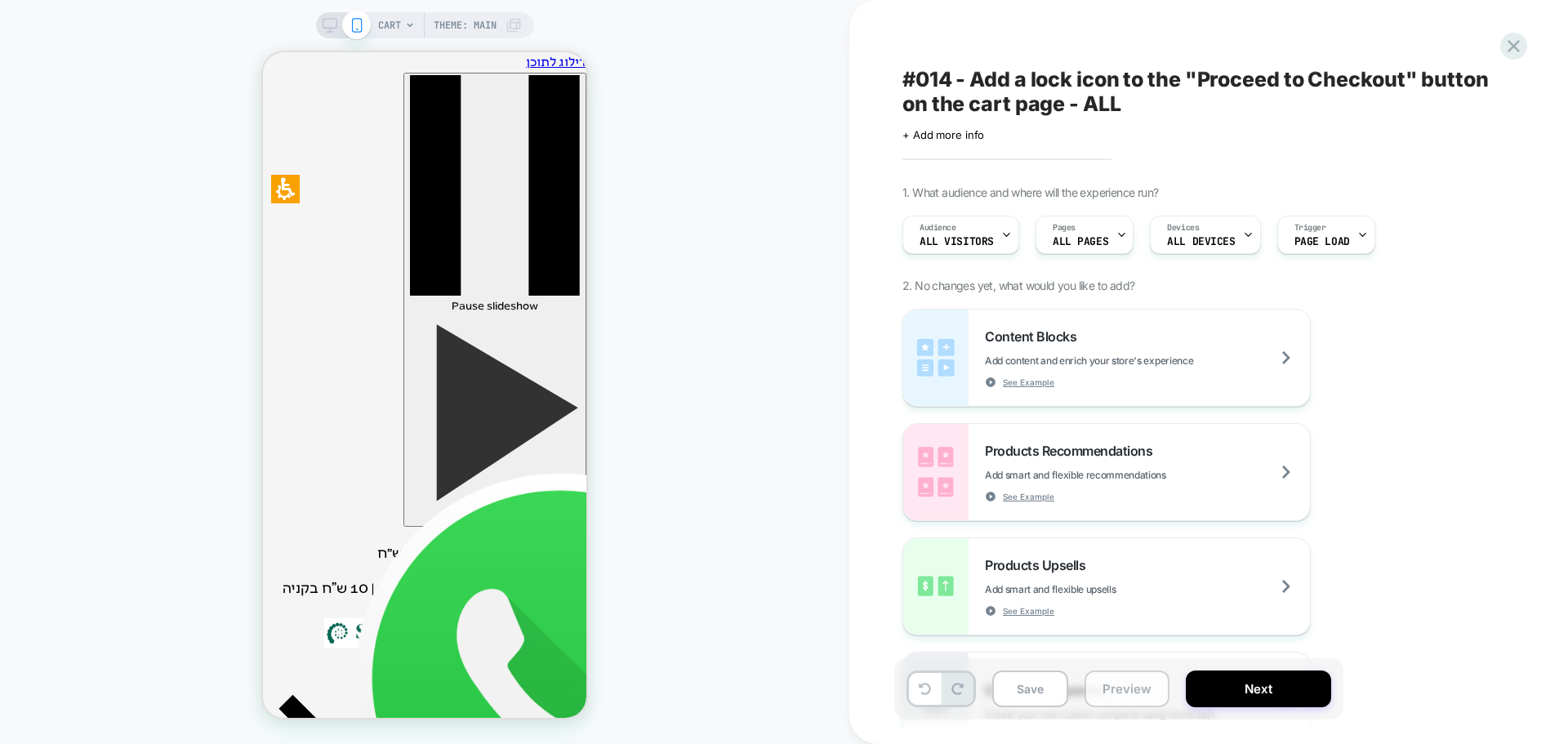
click at [1123, 689] on button "Preview" at bounding box center [1127, 689] width 85 height 37
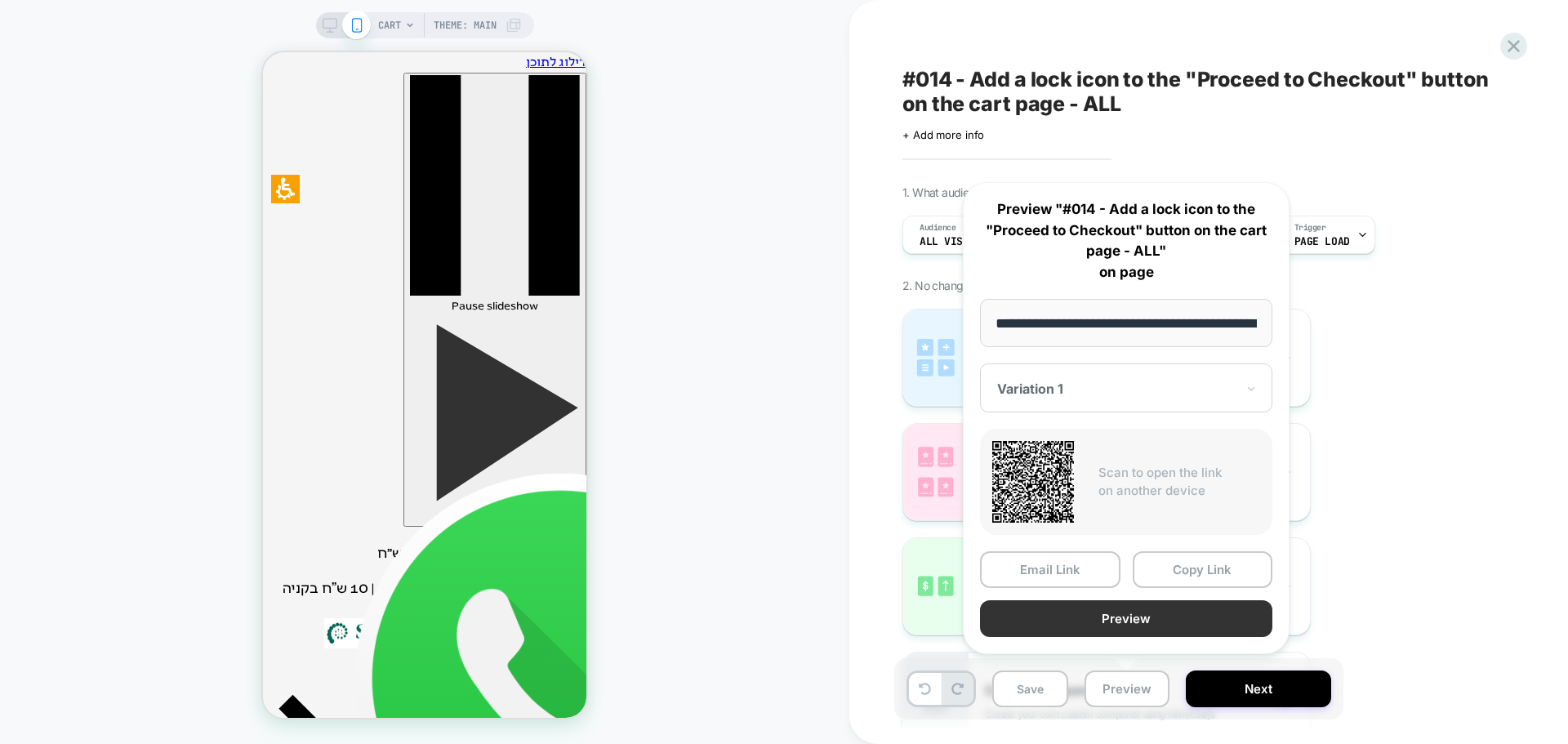
click at [1121, 622] on button "Preview" at bounding box center [1126, 619] width 293 height 37
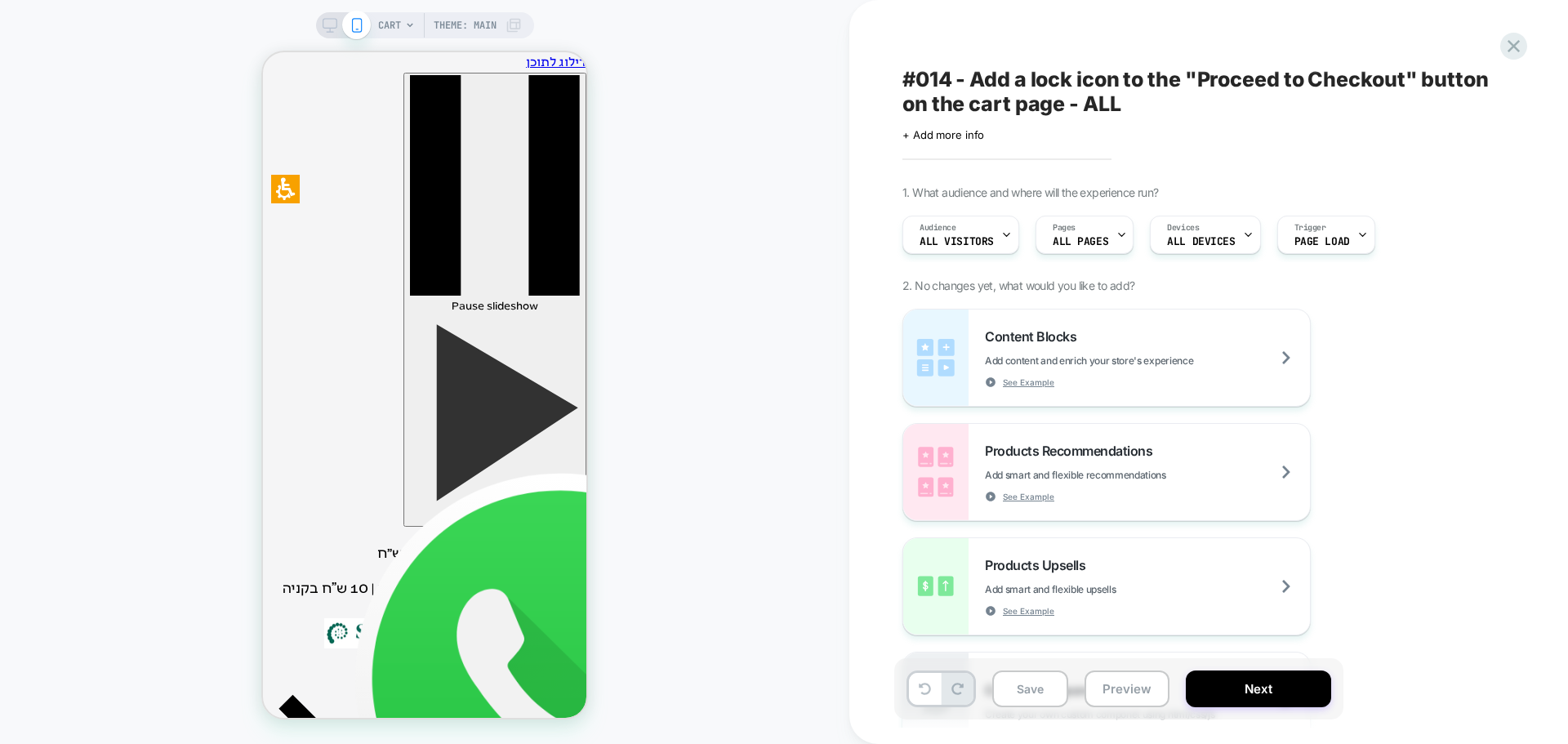
drag, startPoint x: 1083, startPoint y: 83, endPoint x: 1269, endPoint y: 72, distance: 186.3
click at [1269, 72] on span "#014 - Add a lock icon to the "Proceed to Checkout" button on the cart page - A…" at bounding box center [1200, 91] width 596 height 49
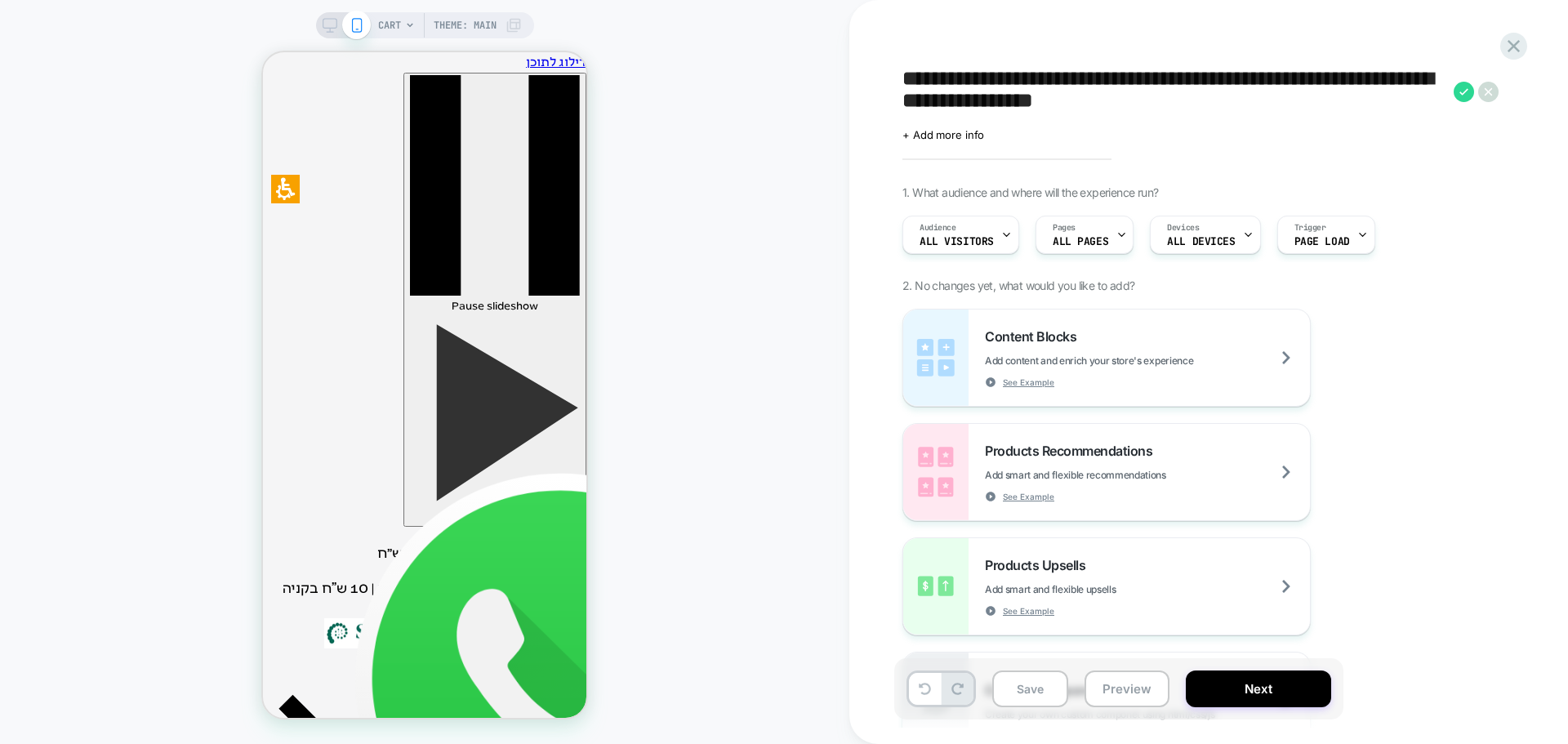
click at [1216, 45] on div "**********" at bounding box center [1200, 372] width 612 height 711
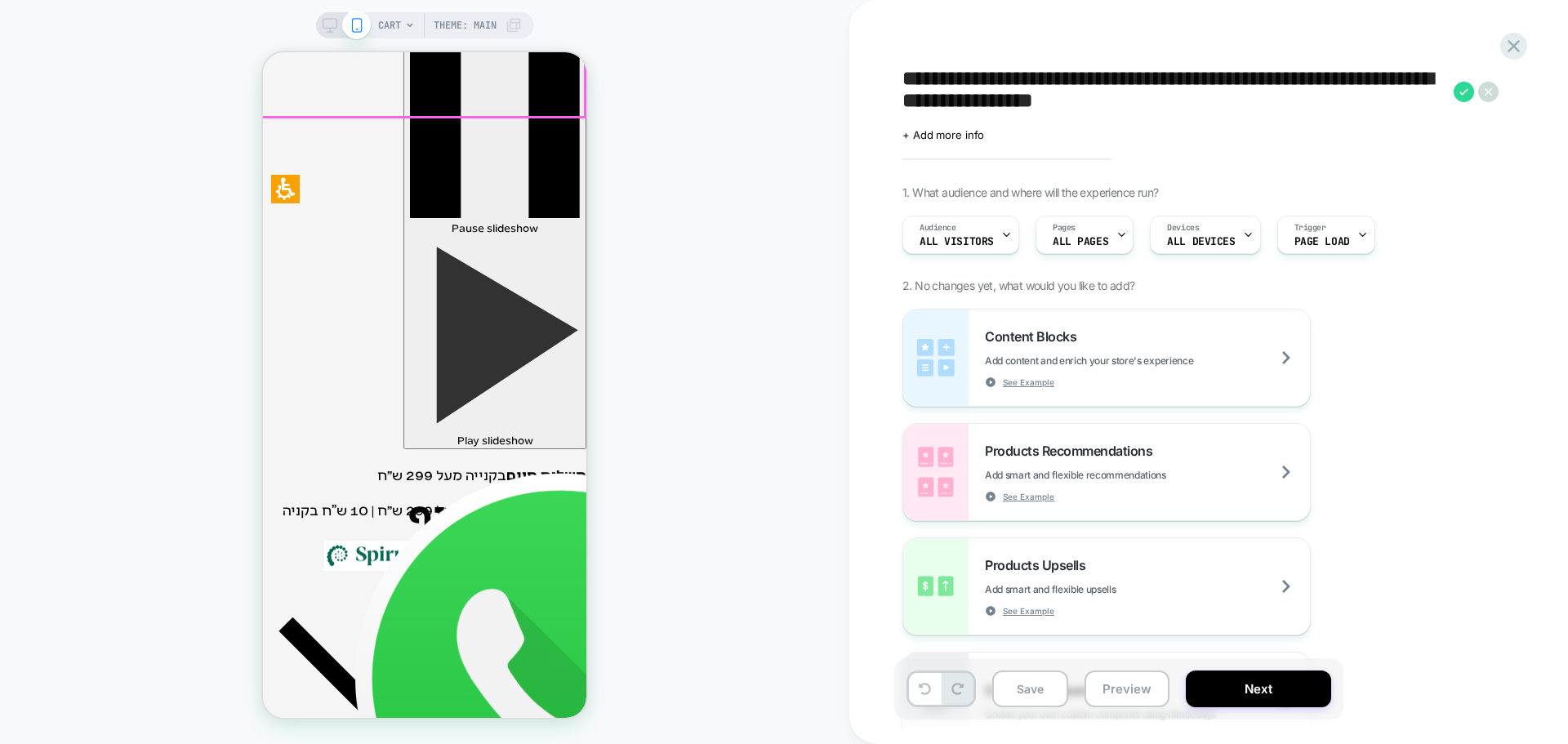
scroll to position [82, 0]
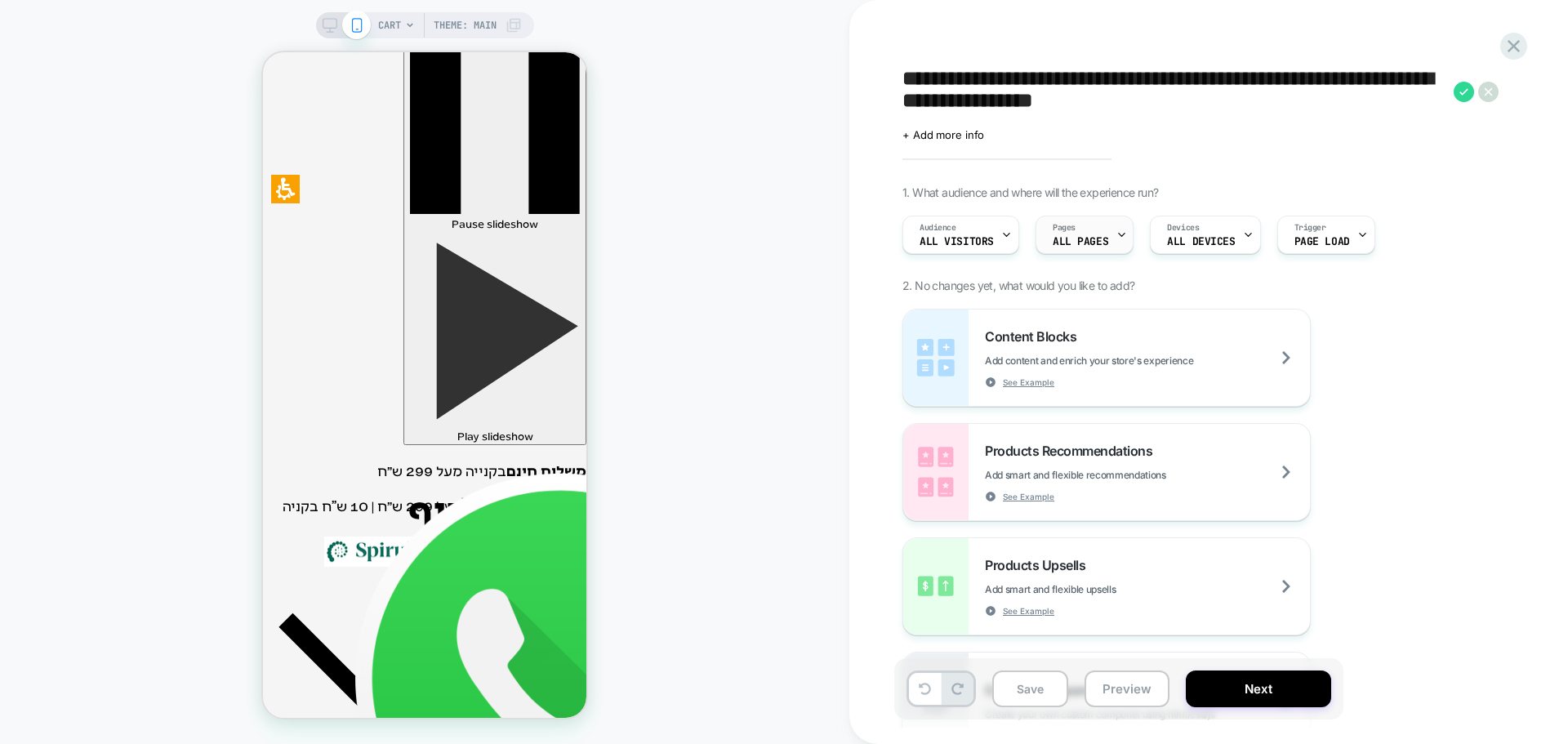
click at [1098, 234] on div "Pages ALL PAGES" at bounding box center [1080, 234] width 88 height 37
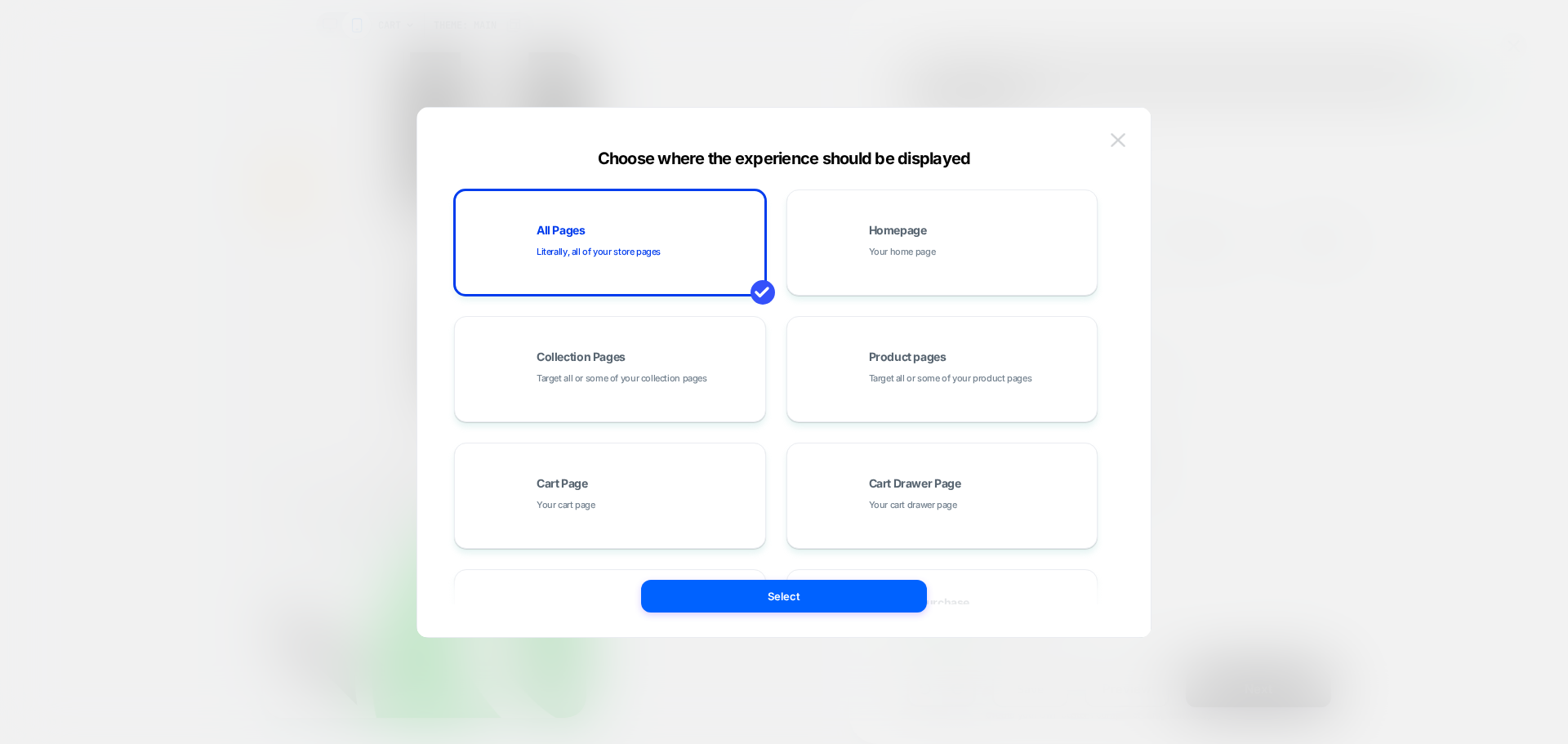
click at [1111, 131] on button at bounding box center [1118, 140] width 24 height 24
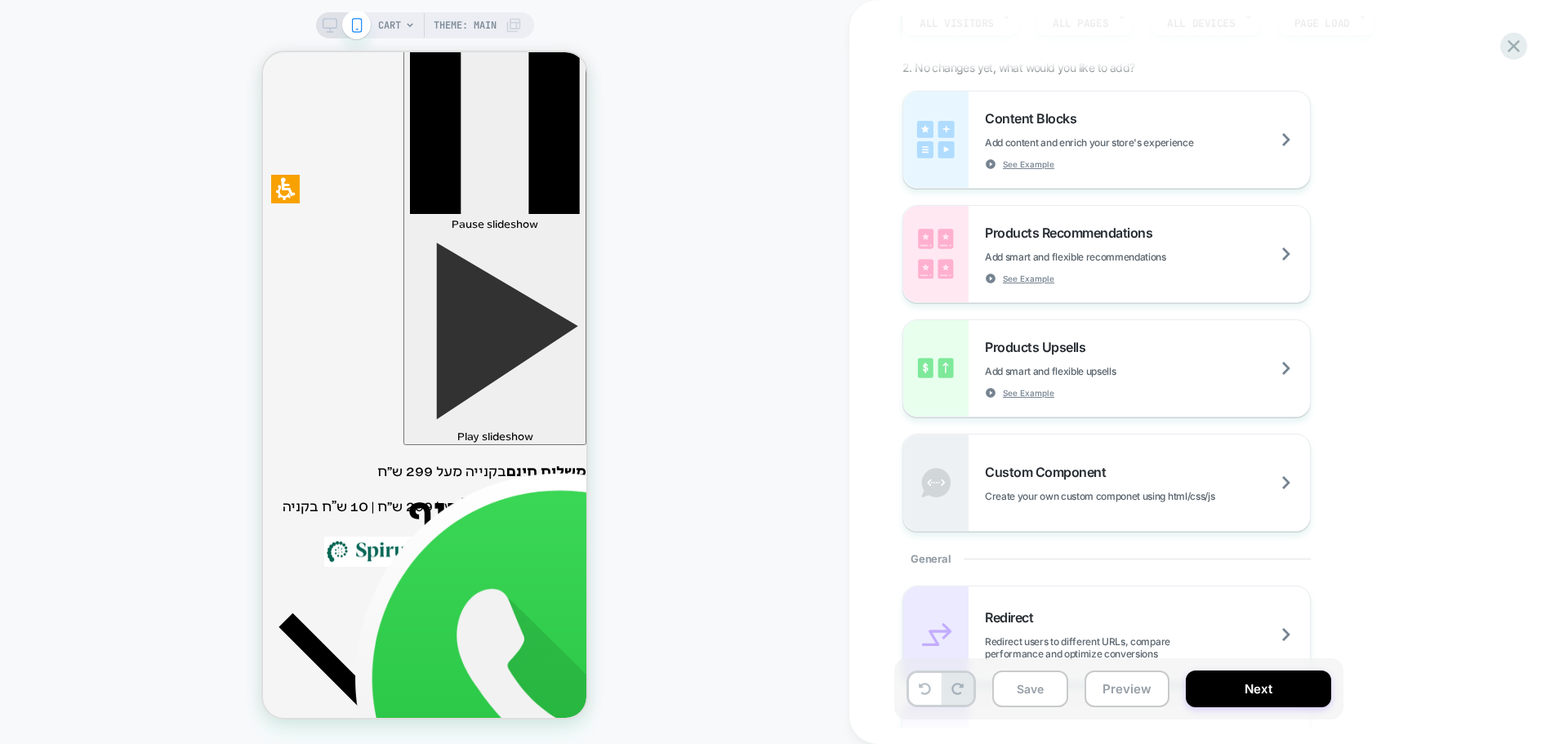
scroll to position [0, 0]
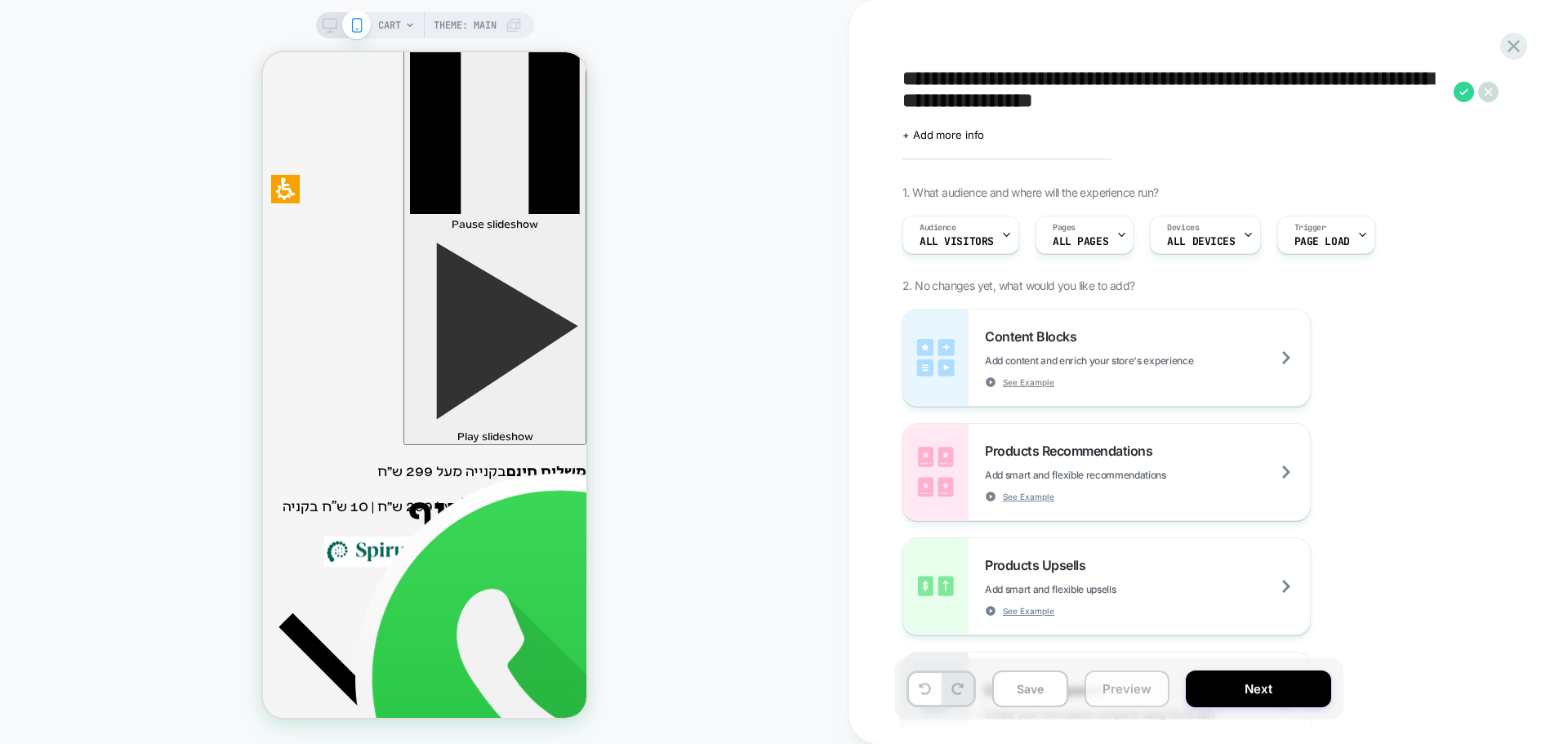
click at [1131, 686] on button "Preview" at bounding box center [1127, 689] width 85 height 37
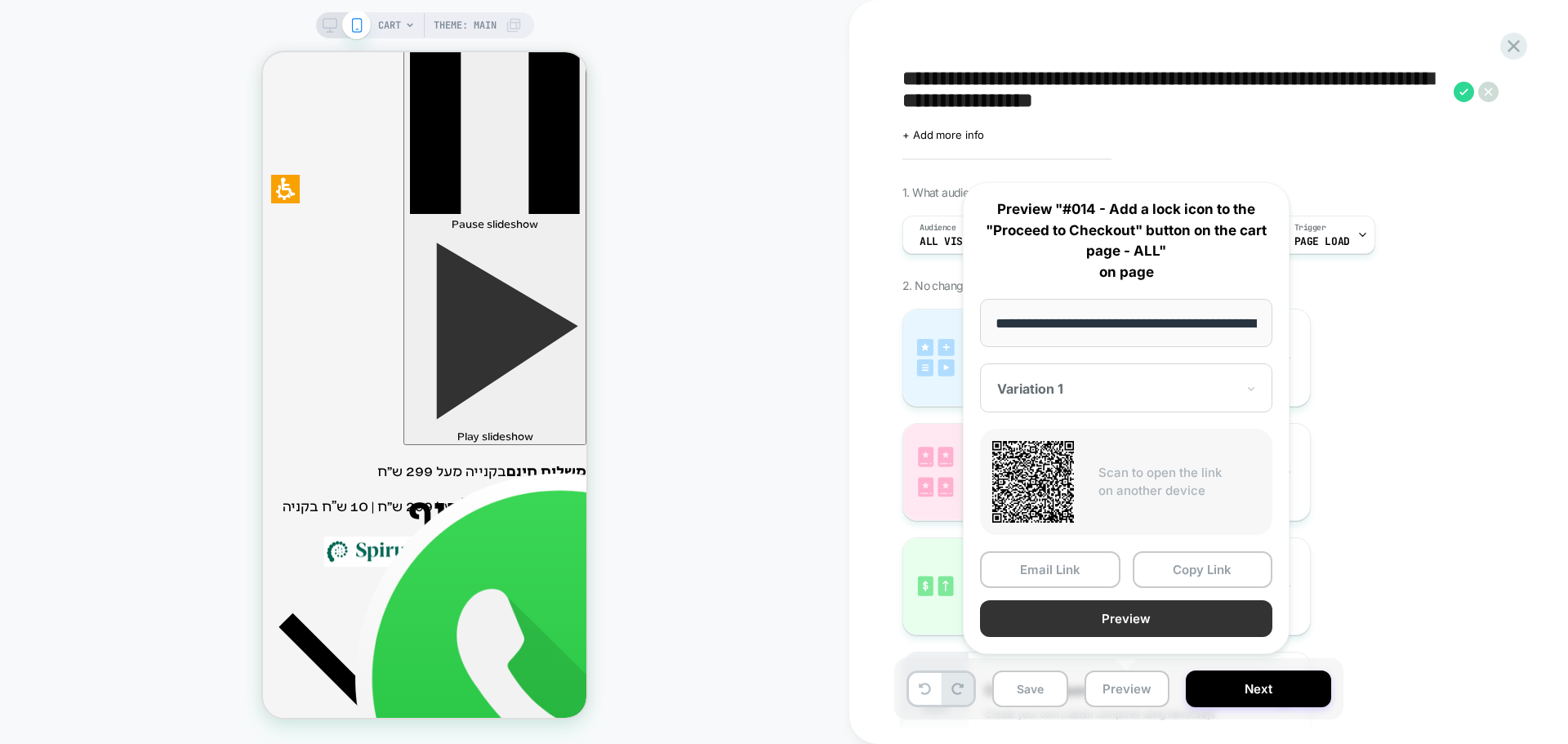
click at [1143, 631] on button "Preview" at bounding box center [1126, 619] width 293 height 37
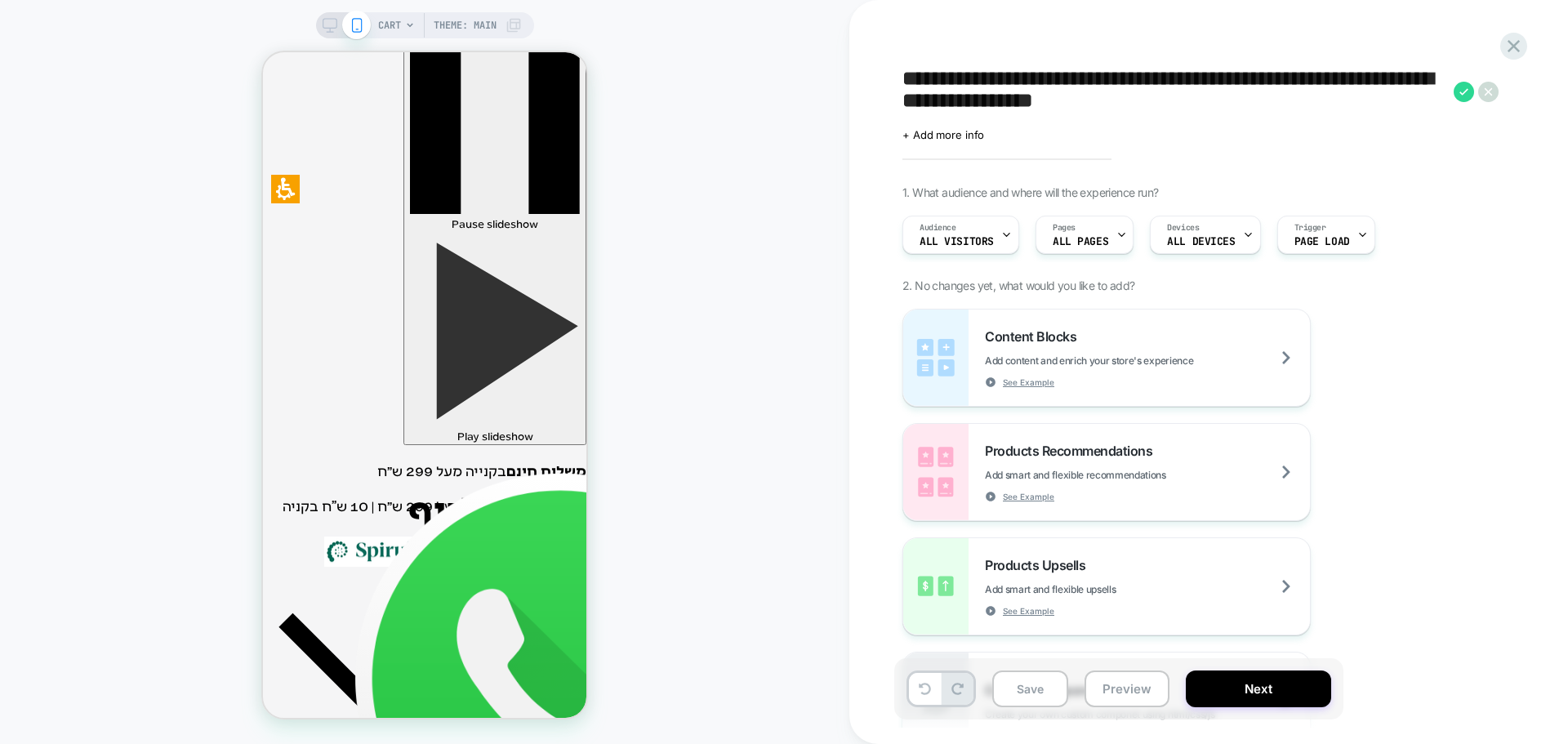
click at [1529, 39] on div "**********" at bounding box center [1209, 372] width 719 height 744
click at [1512, 43] on icon at bounding box center [1514, 46] width 22 height 22
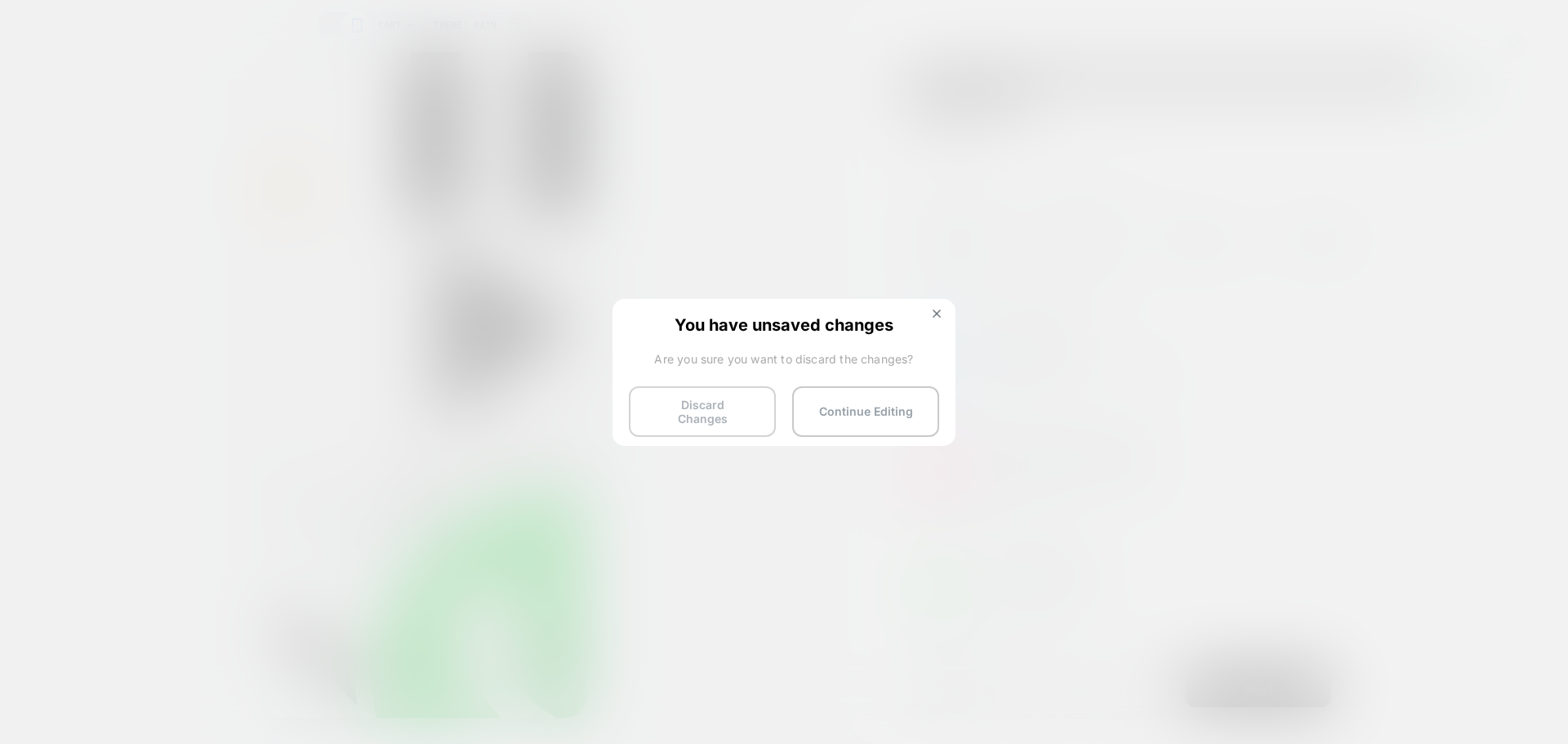
click at [727, 416] on button "Discard Changes" at bounding box center [702, 411] width 147 height 51
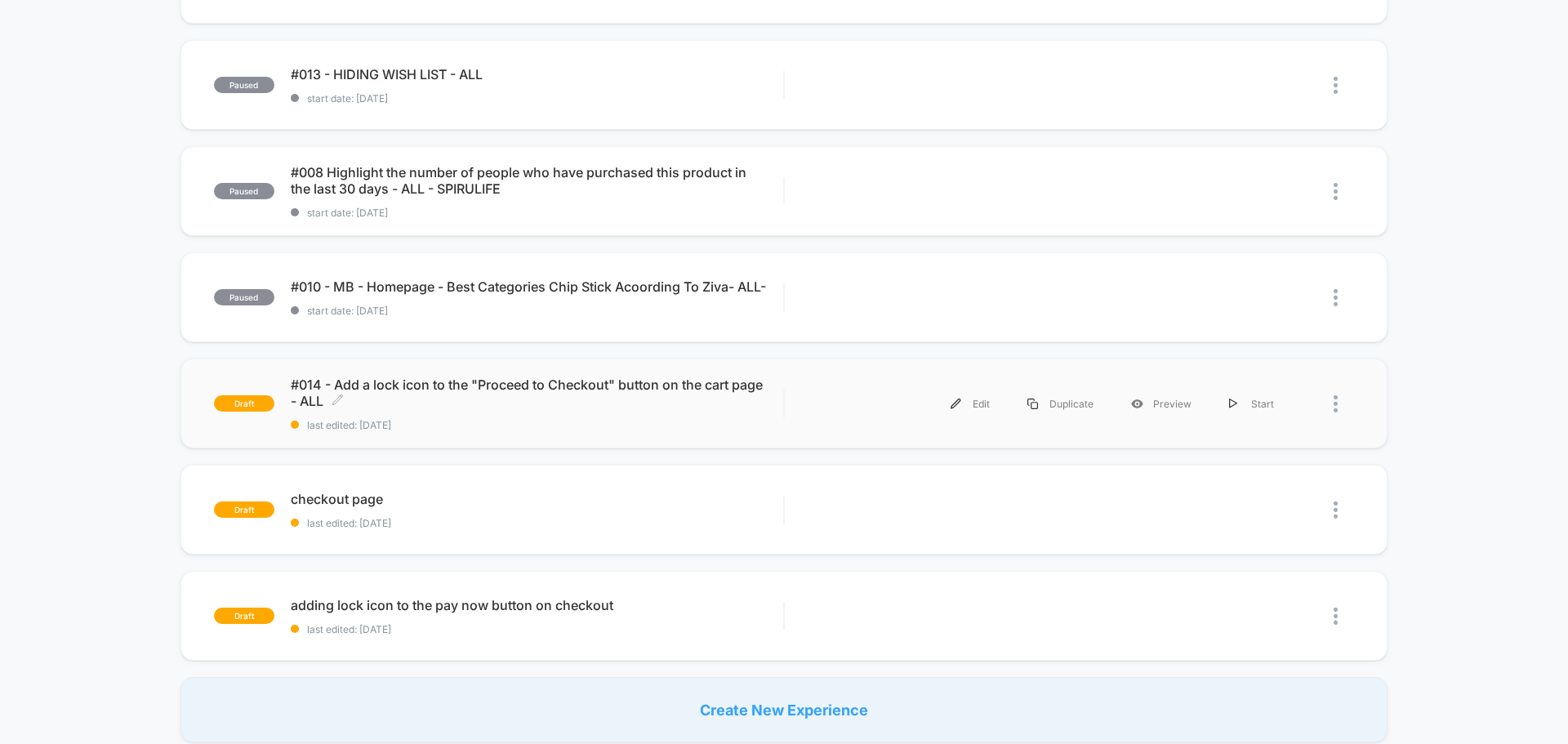
scroll to position [245, 0]
click at [535, 420] on span "last edited: [DATE]" at bounding box center [537, 424] width 492 height 13
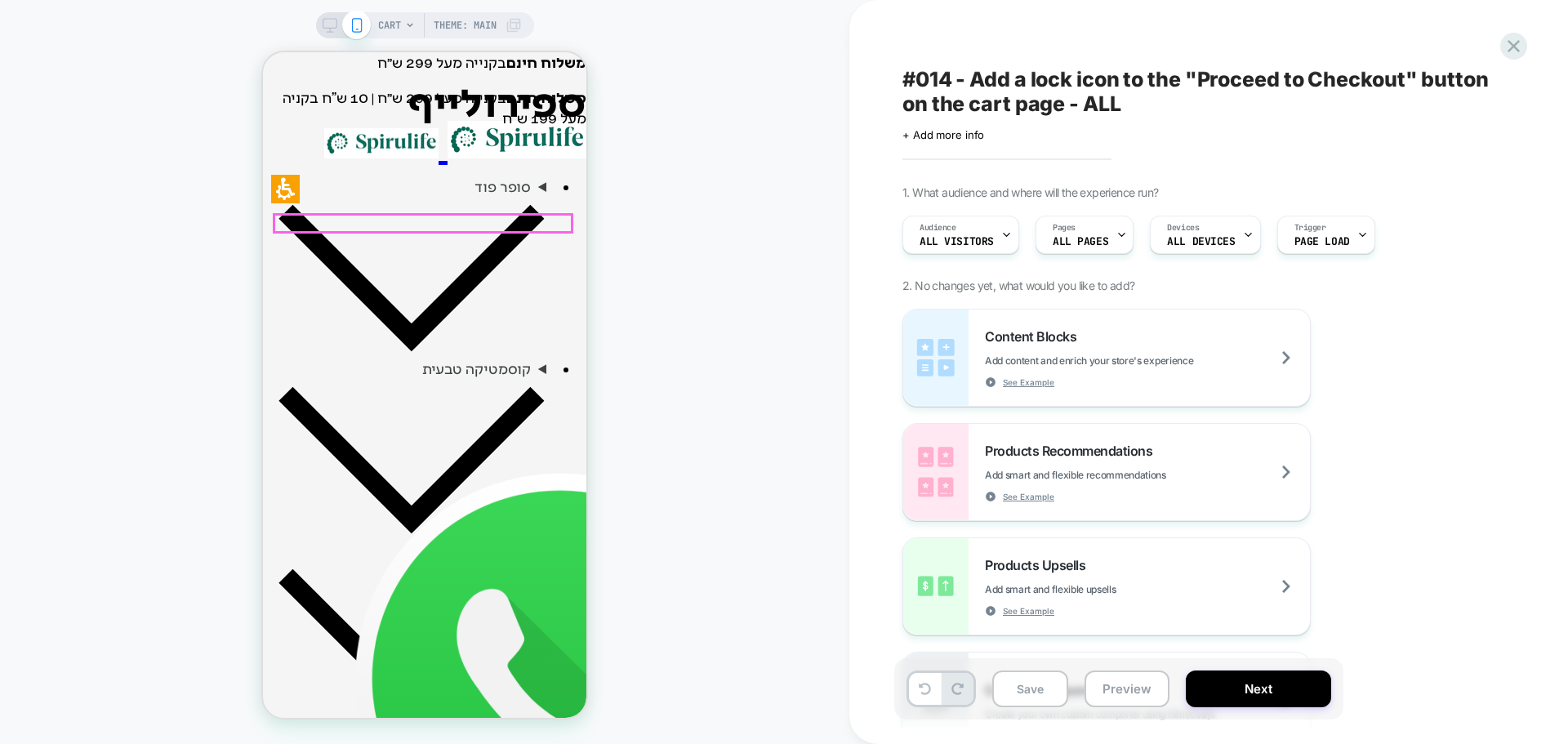
scroll to position [245, 0]
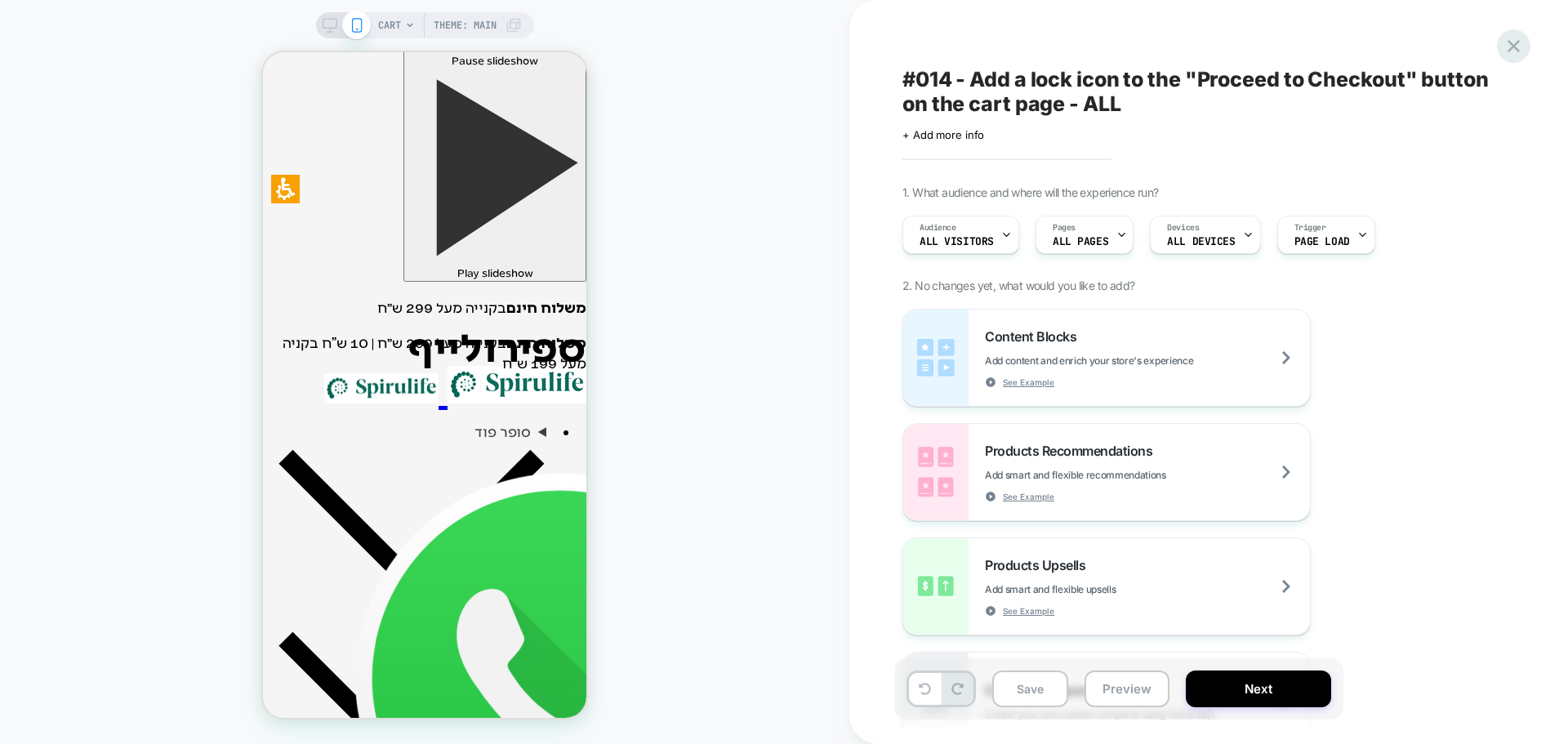
click at [1510, 48] on icon at bounding box center [1514, 46] width 22 height 22
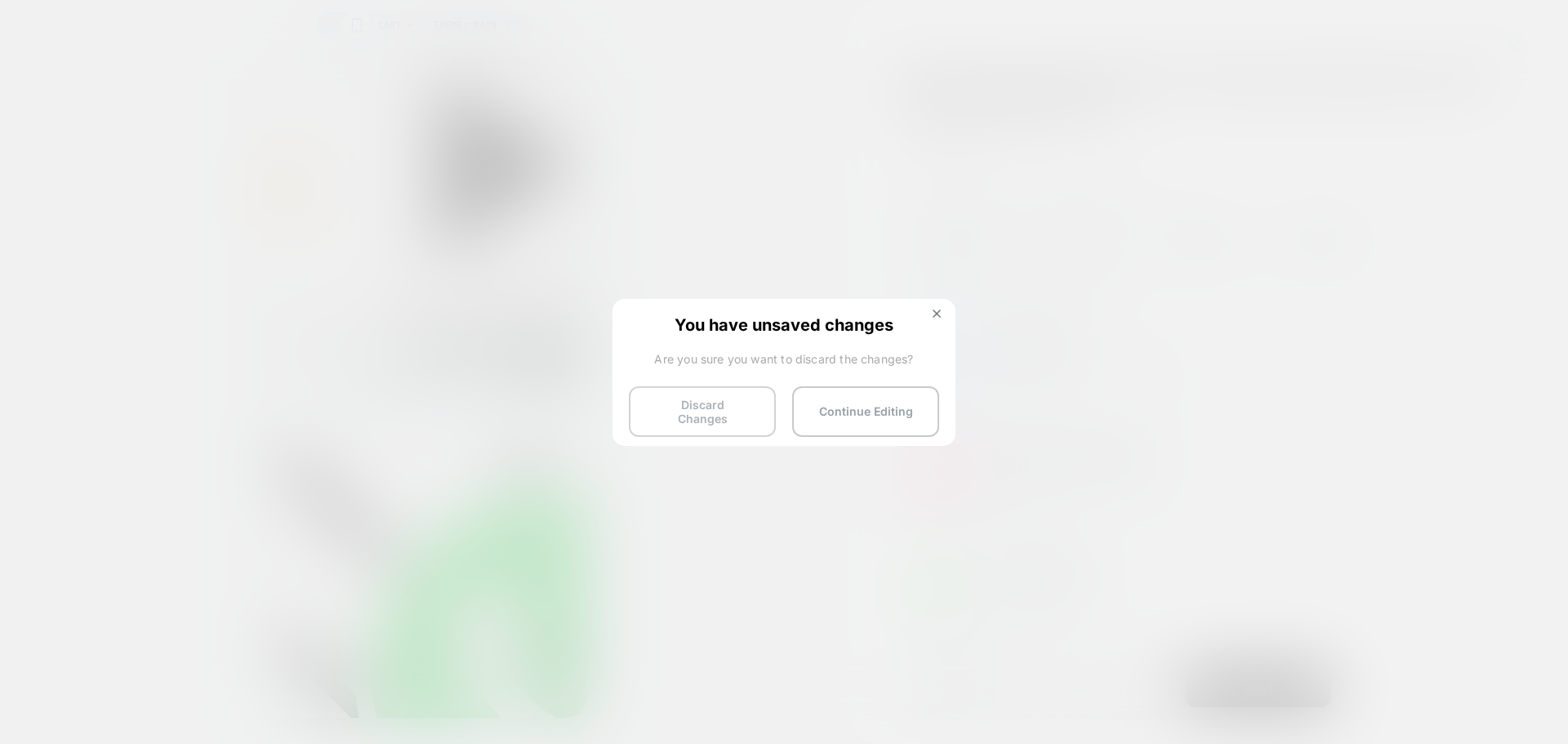
click at [693, 411] on button "Discard Changes" at bounding box center [702, 411] width 147 height 51
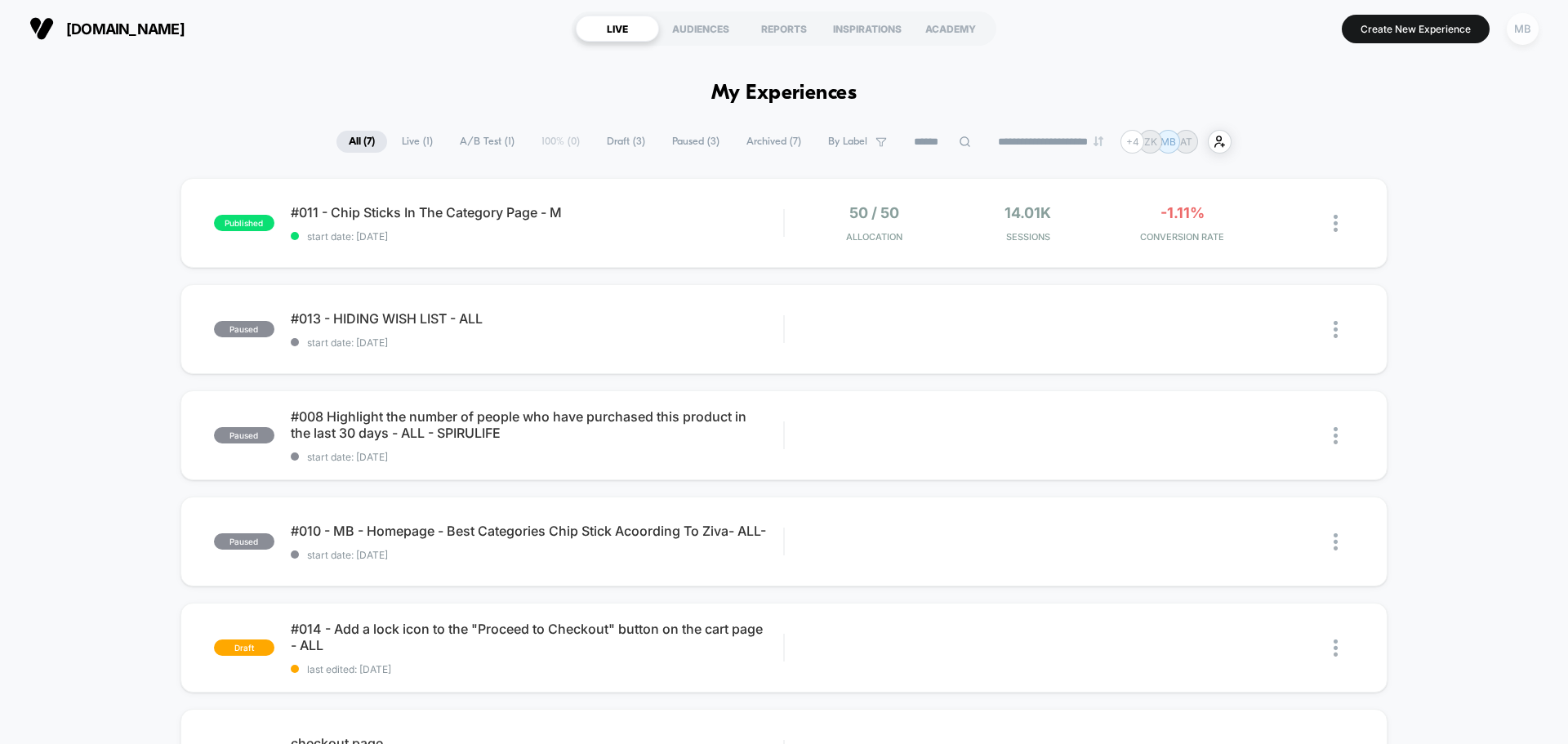
click at [1528, 28] on div "MB" at bounding box center [1522, 29] width 32 height 32
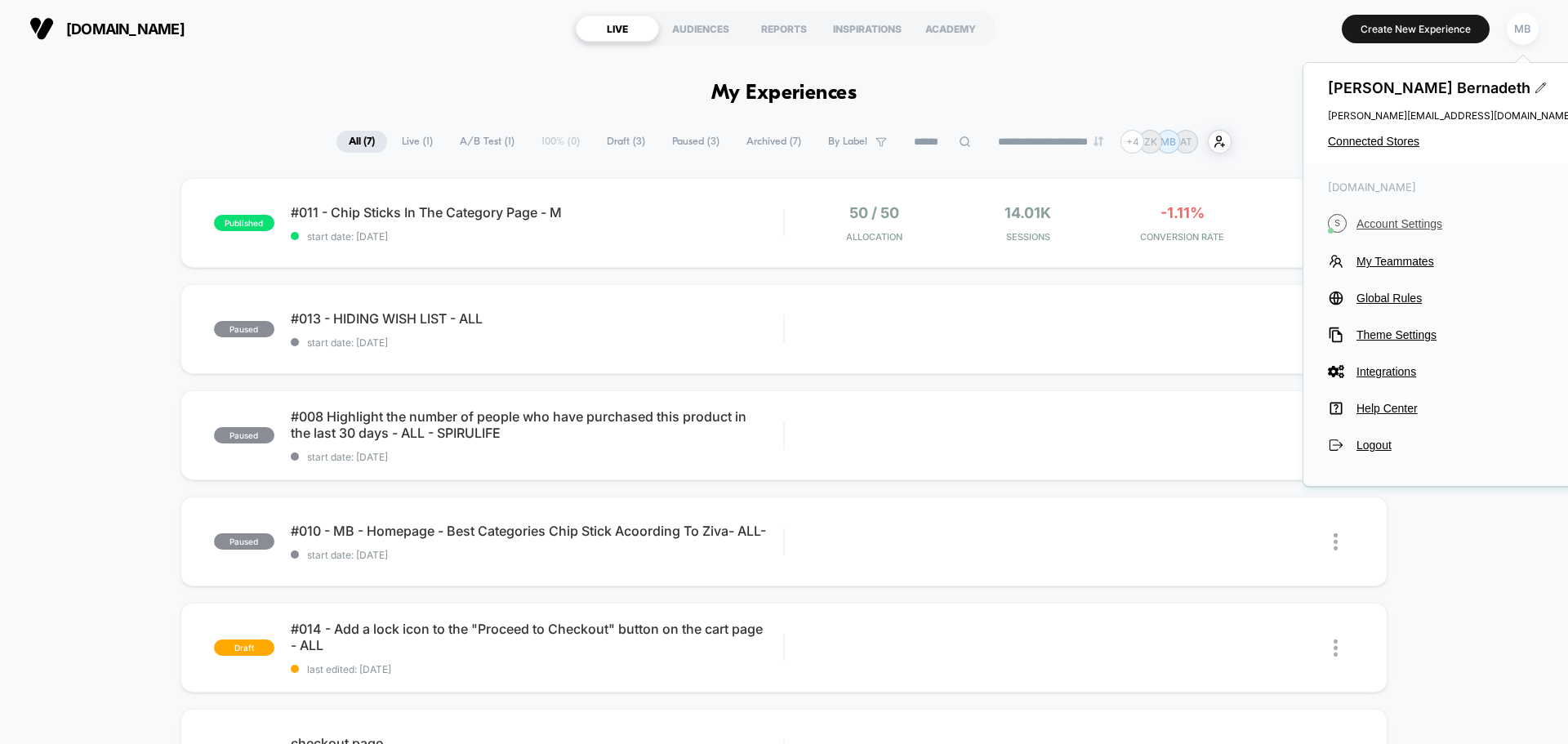
click at [1398, 219] on span "Account Settings" at bounding box center [1464, 224] width 216 height 13
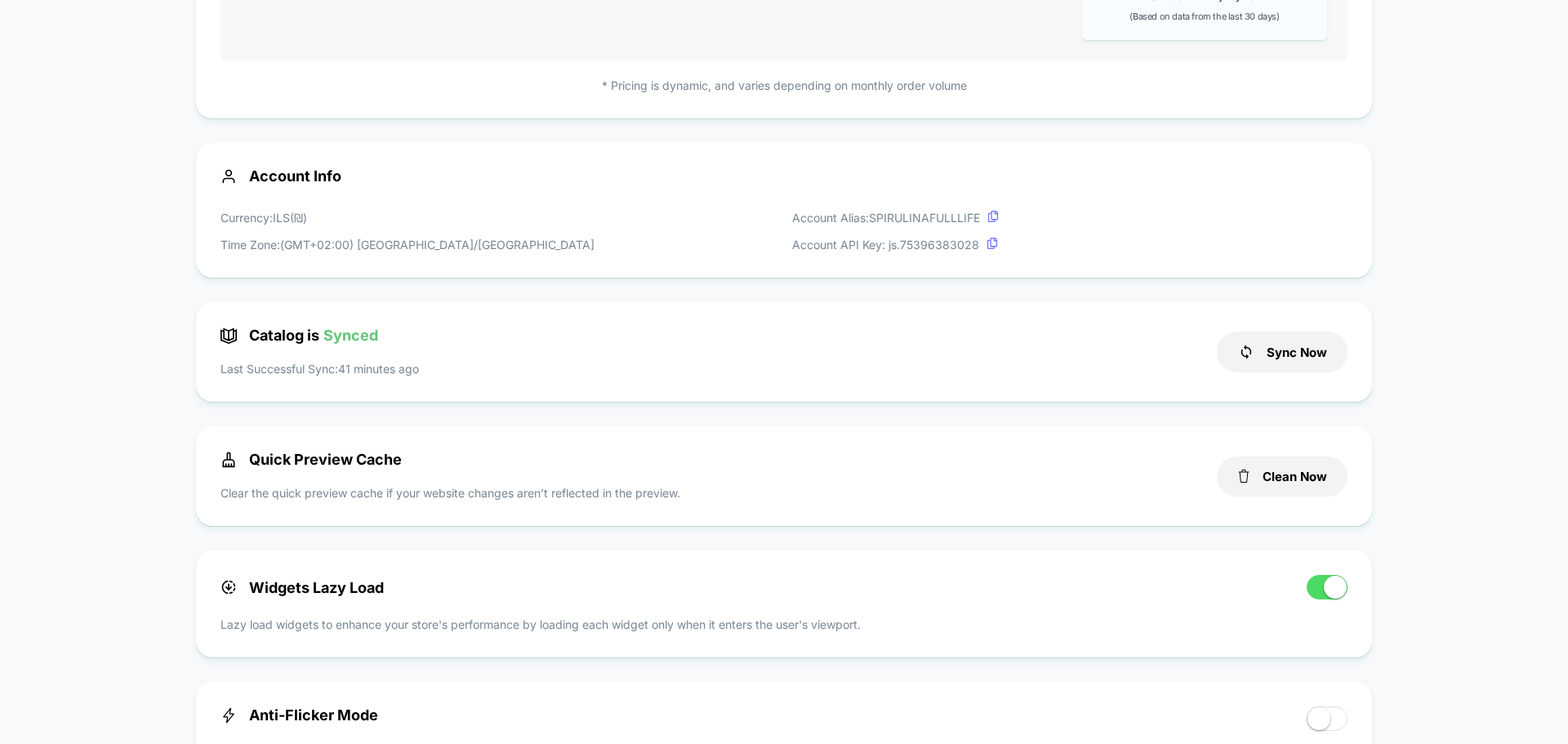
scroll to position [409, 0]
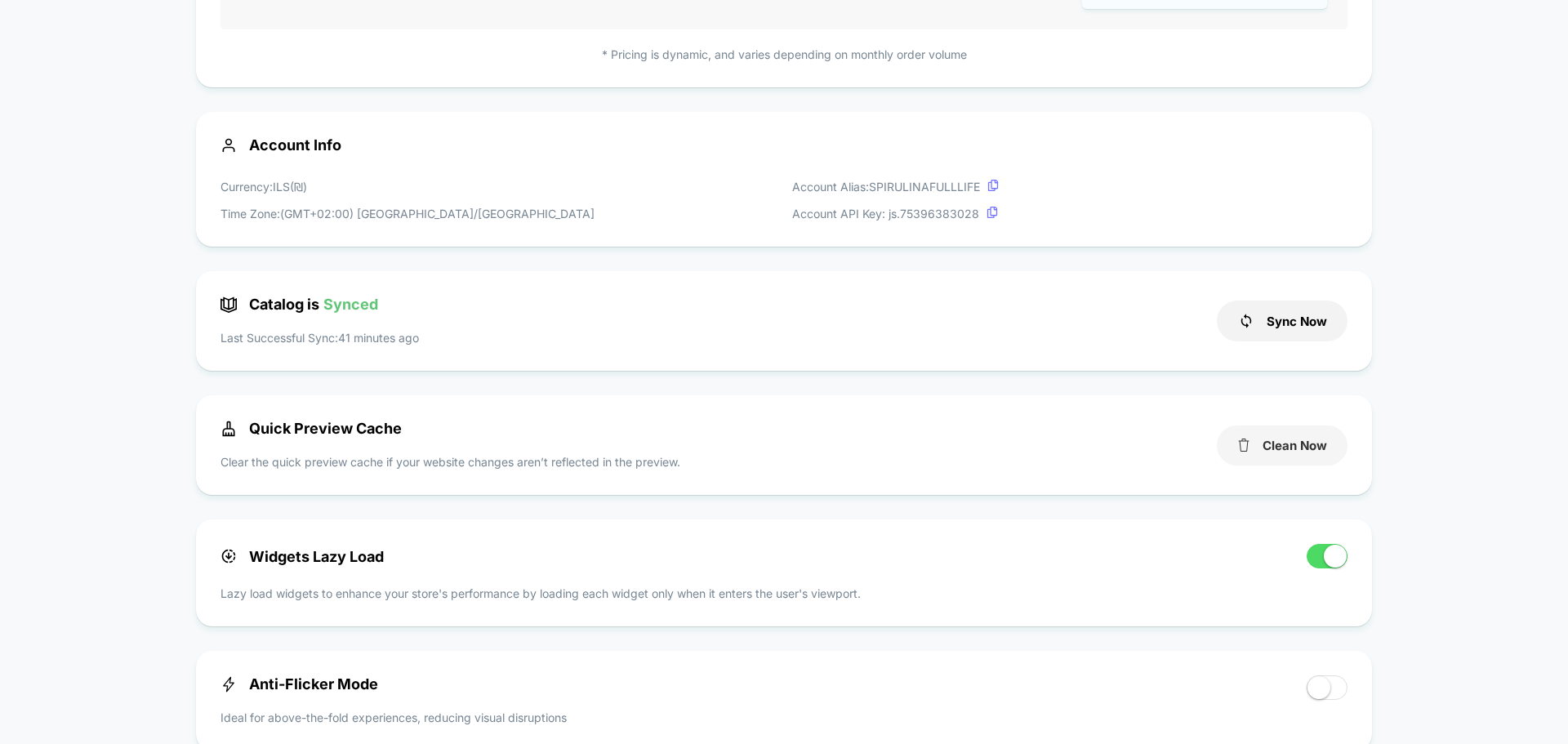
click at [1280, 445] on button "Clean Now" at bounding box center [1282, 445] width 131 height 40
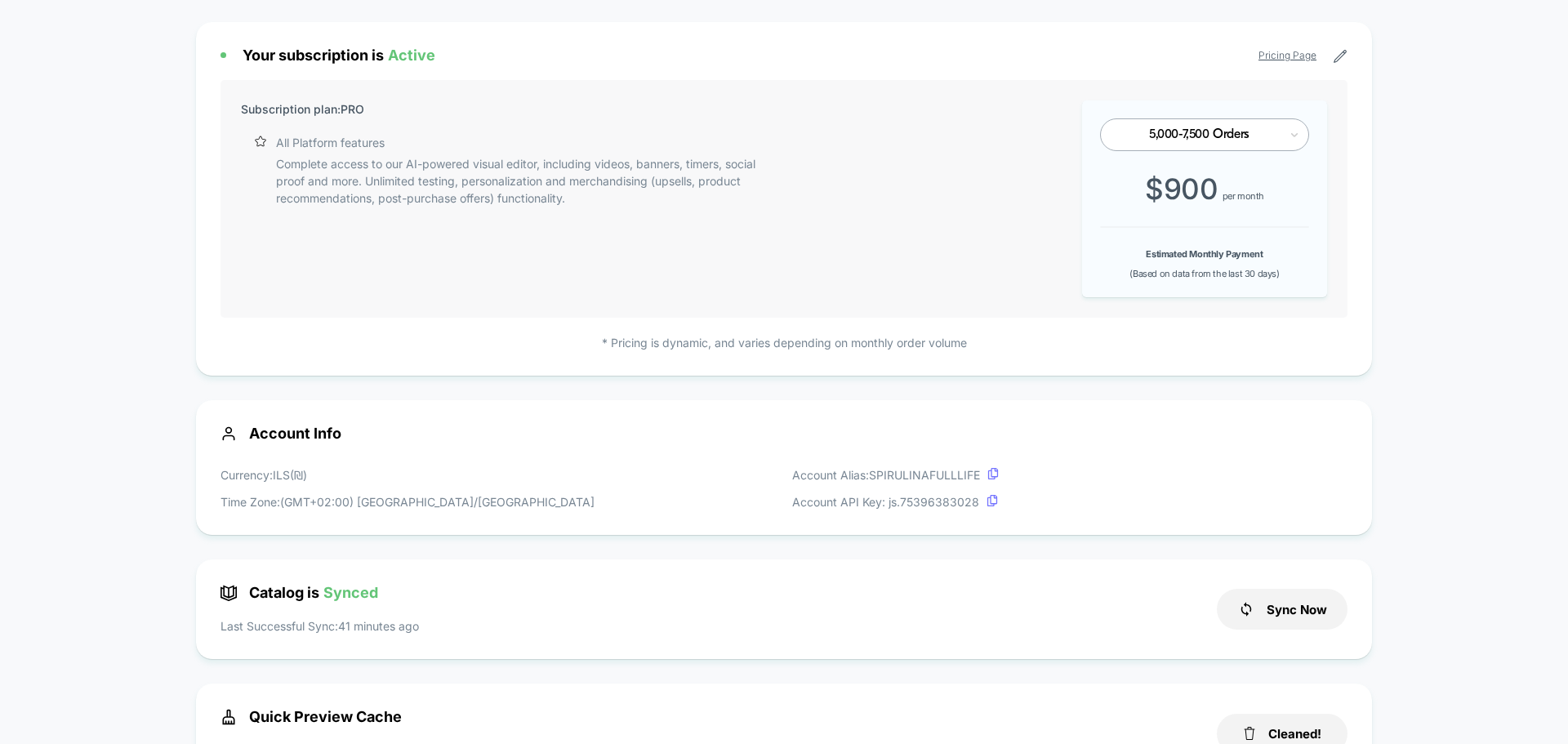
scroll to position [0, 0]
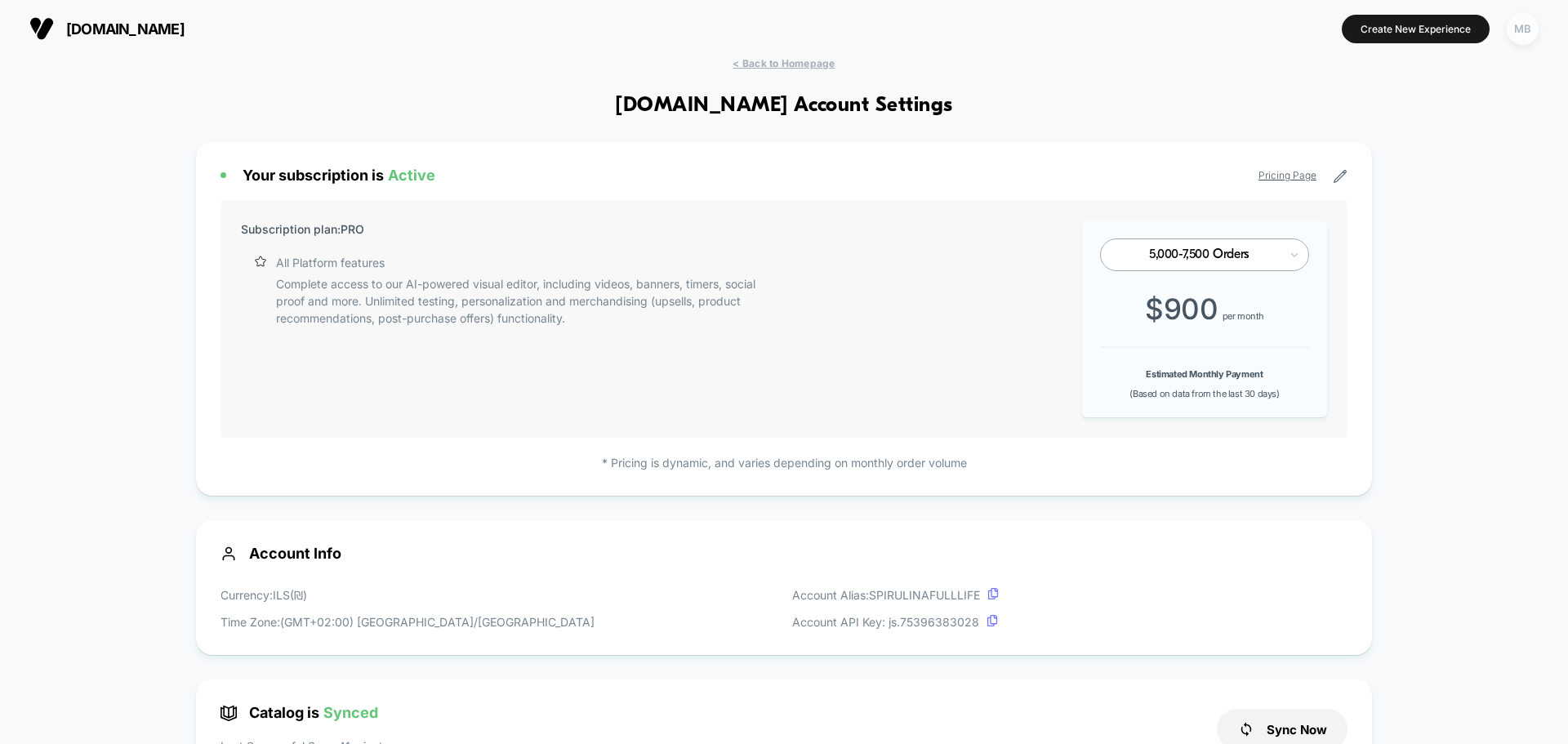
click at [1521, 37] on div "MB" at bounding box center [1522, 29] width 32 height 32
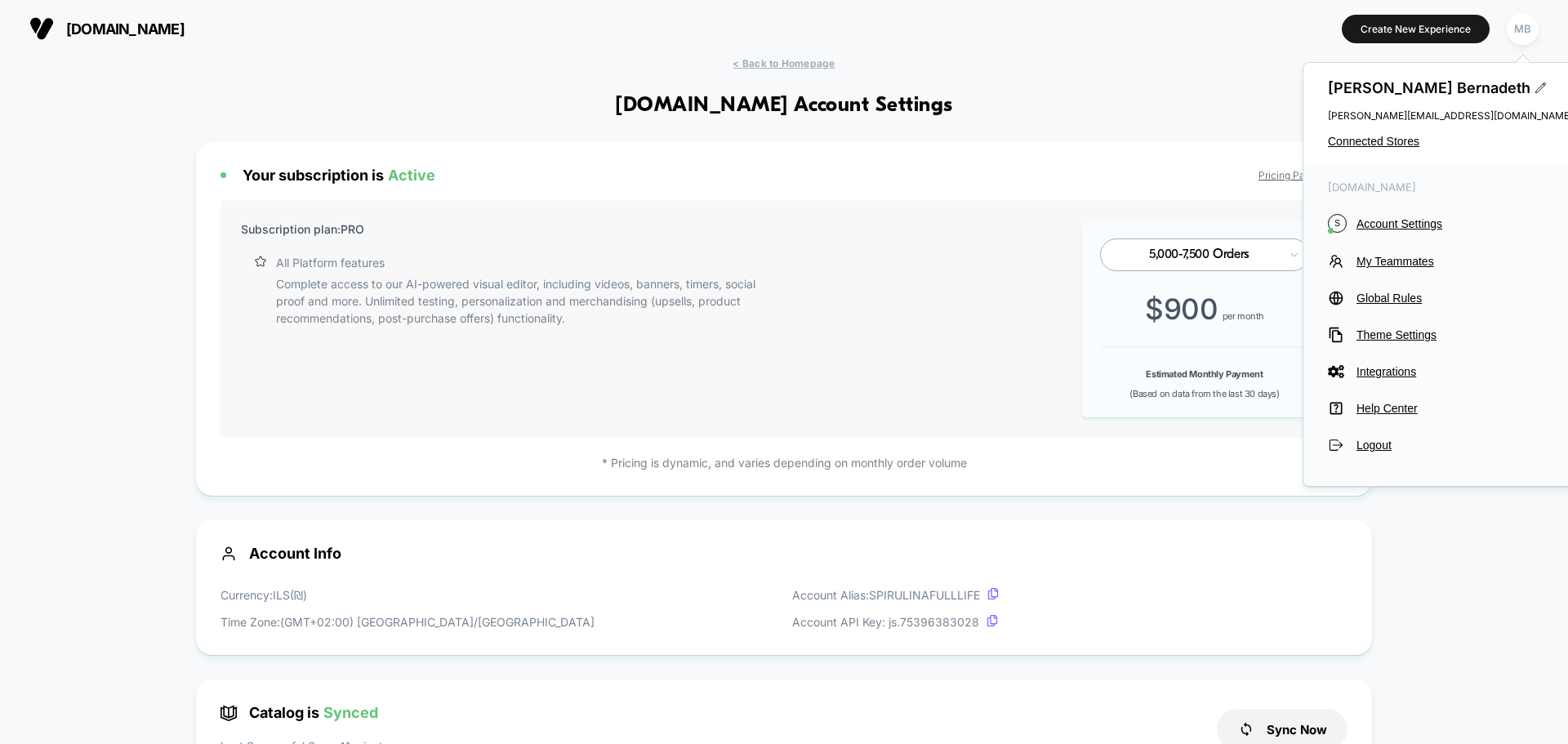
click at [786, 64] on span "< Back to Homepage" at bounding box center [783, 63] width 102 height 13
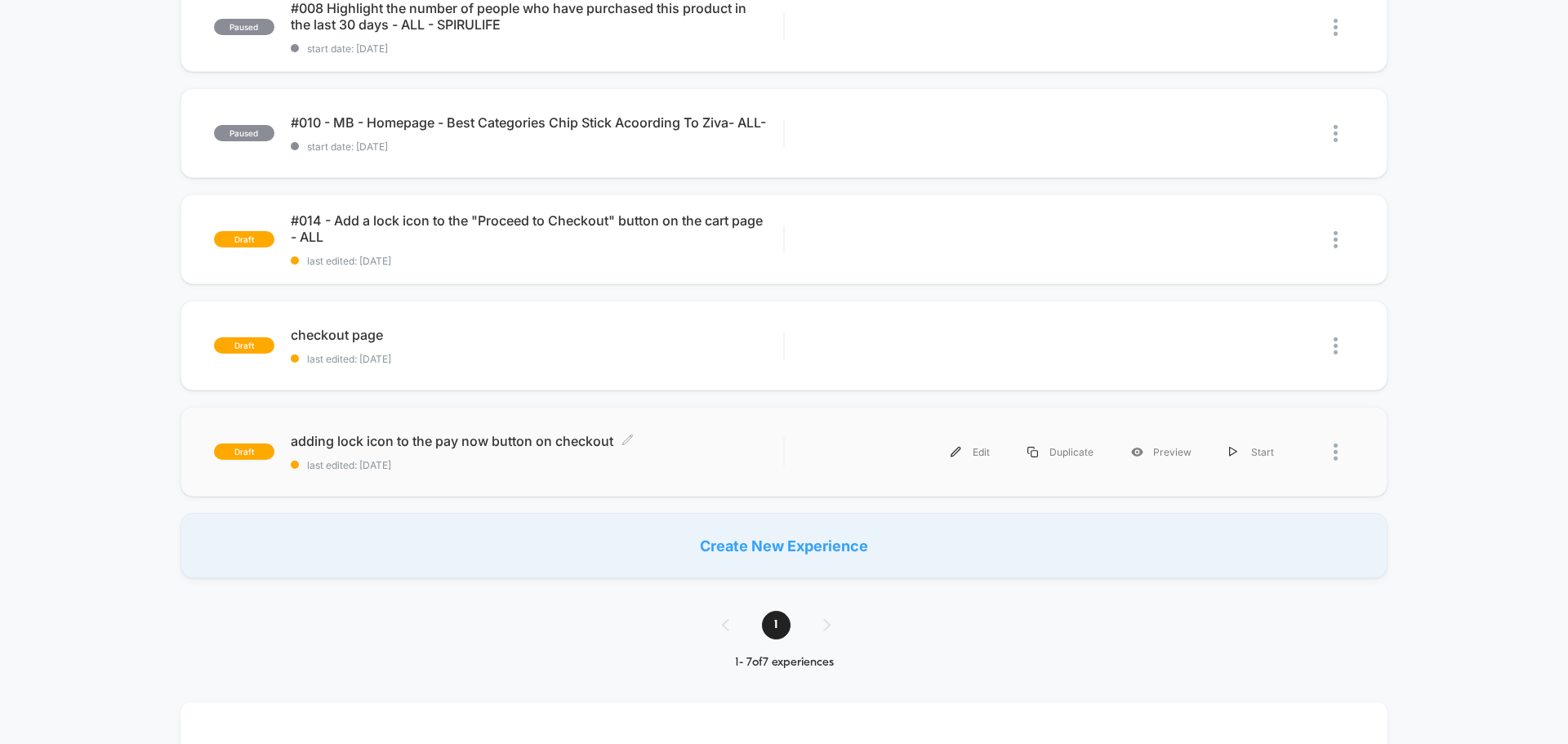
scroll to position [327, 0]
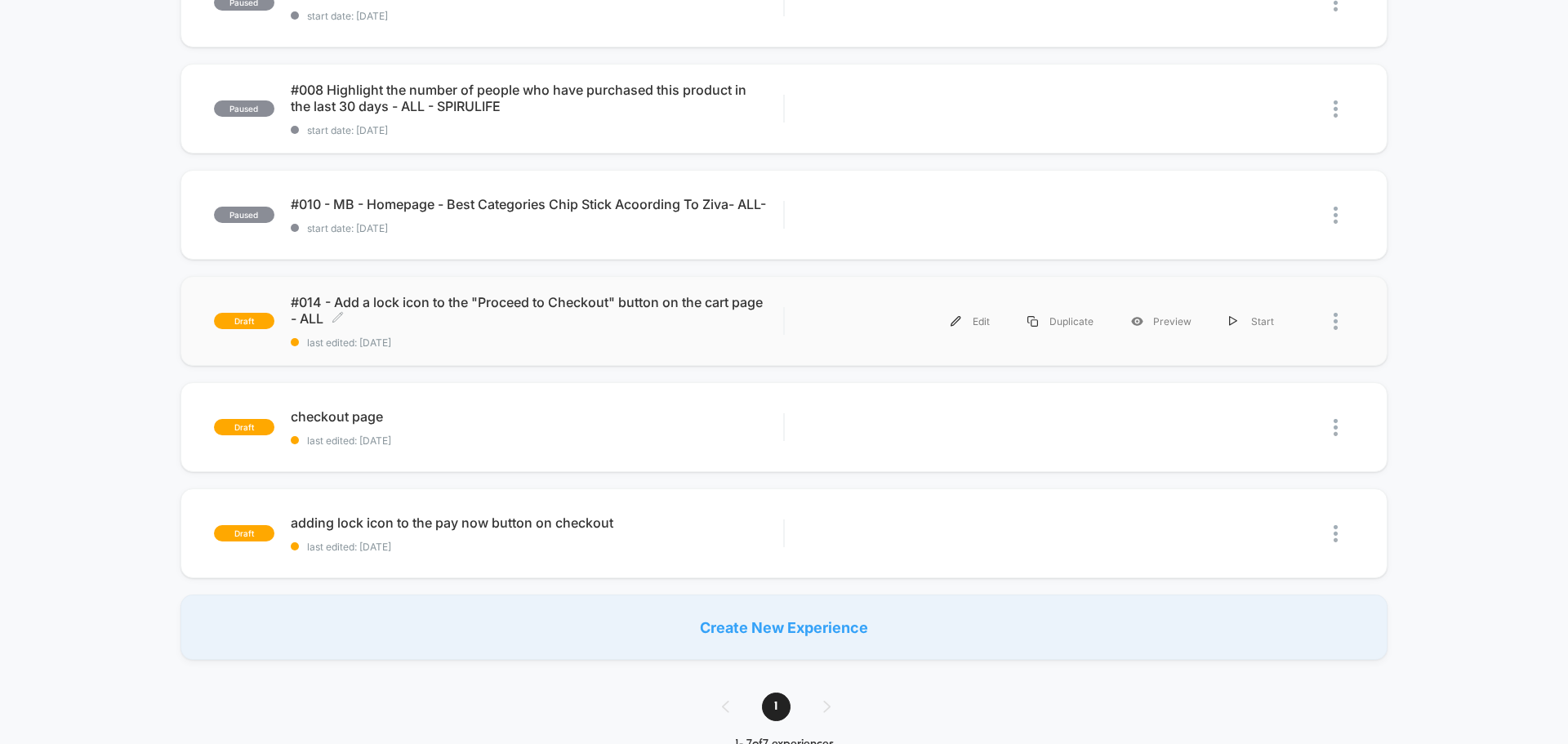
click at [486, 336] on span "last edited: [DATE]" at bounding box center [537, 342] width 492 height 13
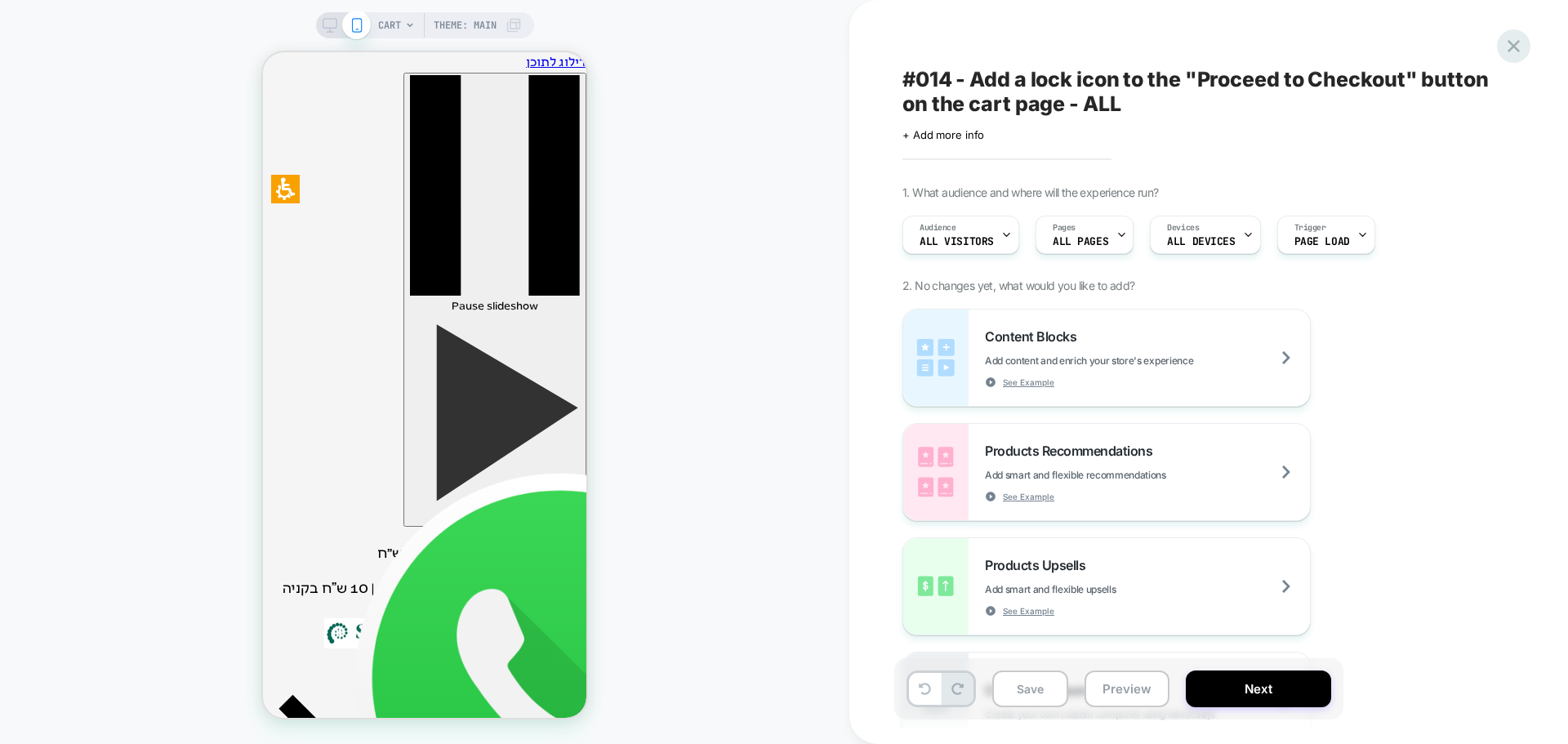
click at [1512, 48] on icon at bounding box center [1513, 46] width 13 height 13
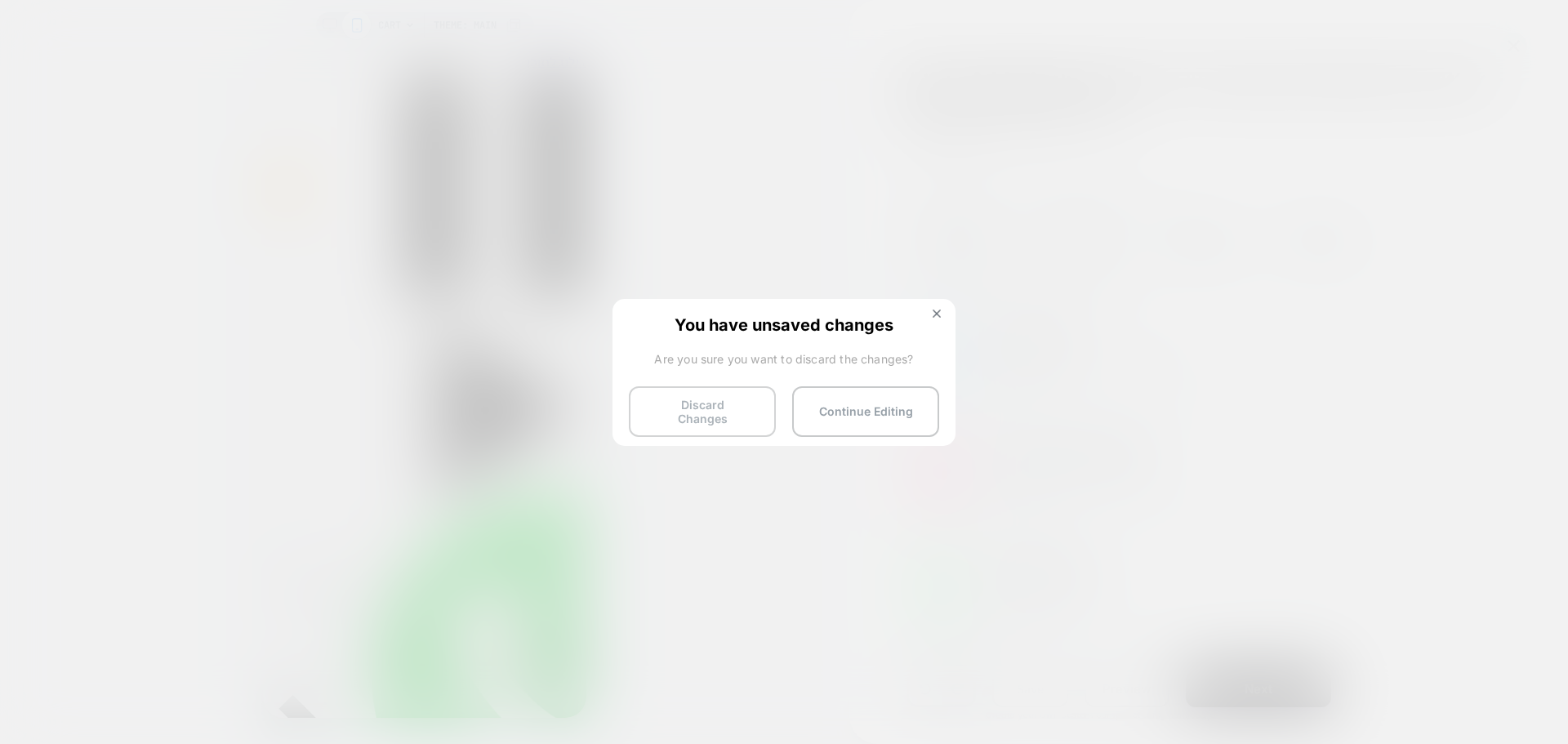
click at [714, 415] on button "Discard Changes" at bounding box center [702, 411] width 147 height 51
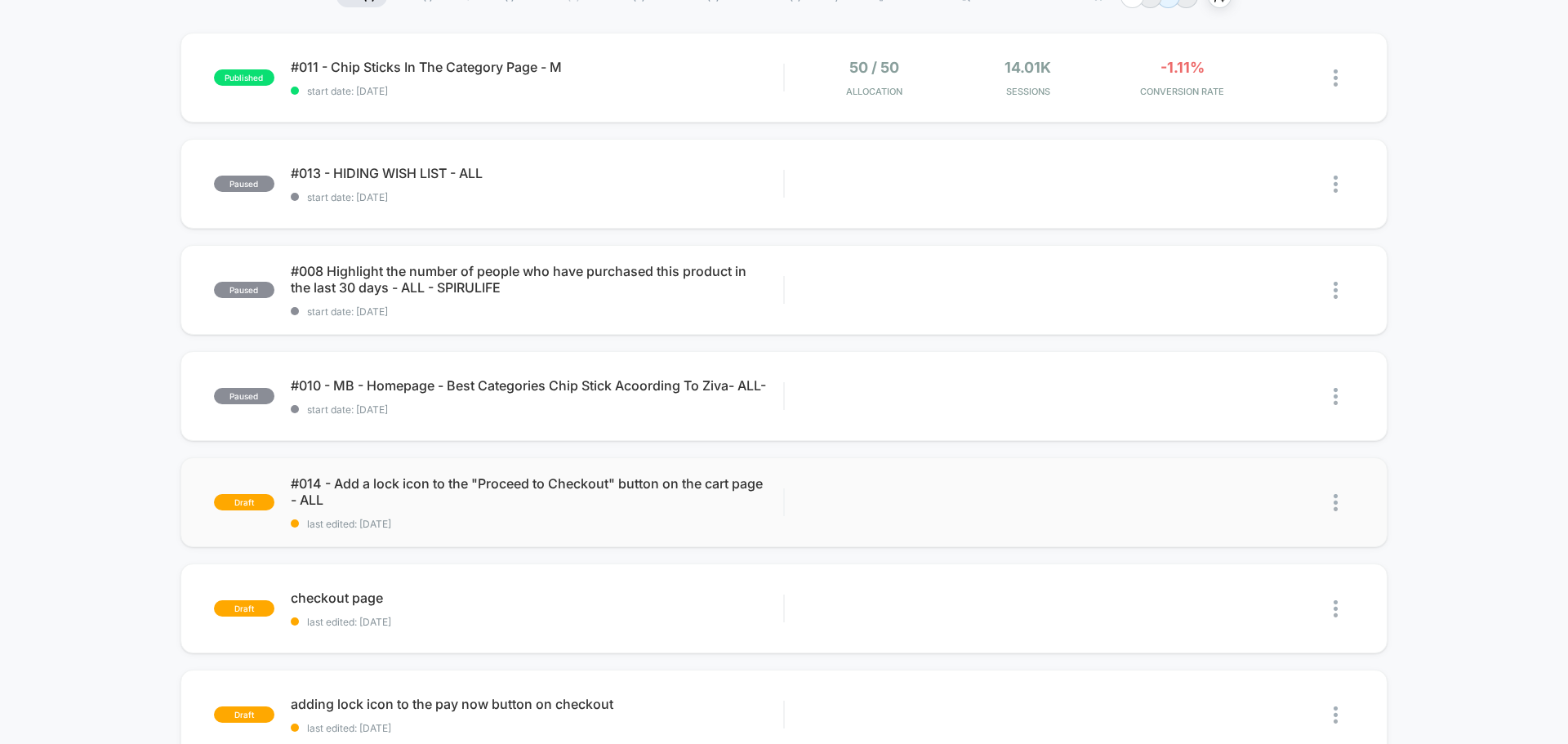
scroll to position [163, 0]
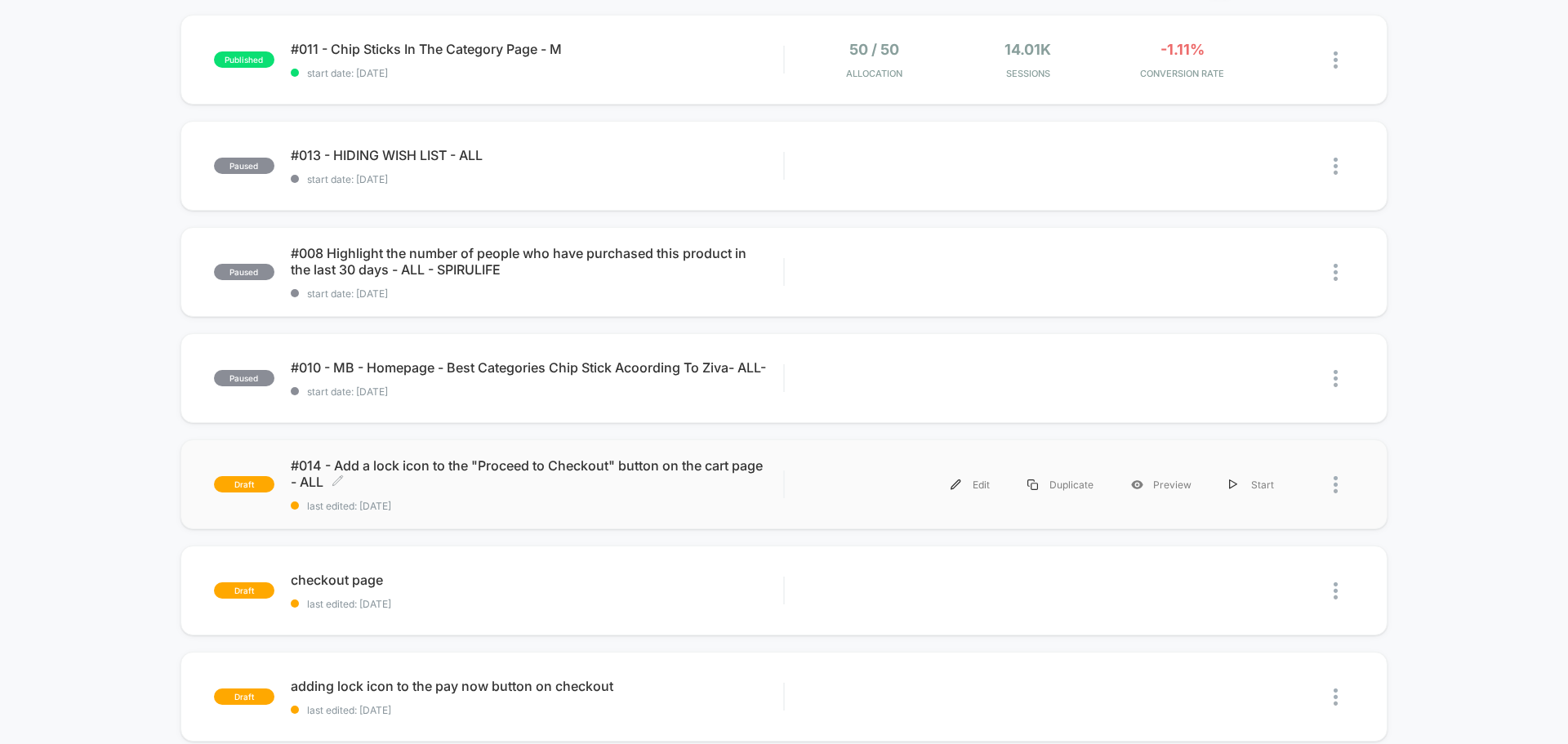
click at [443, 490] on div "#014 - Add a lock icon to the "Proceed to Checkout" button on the cart page - A…" at bounding box center [537, 485] width 492 height 55
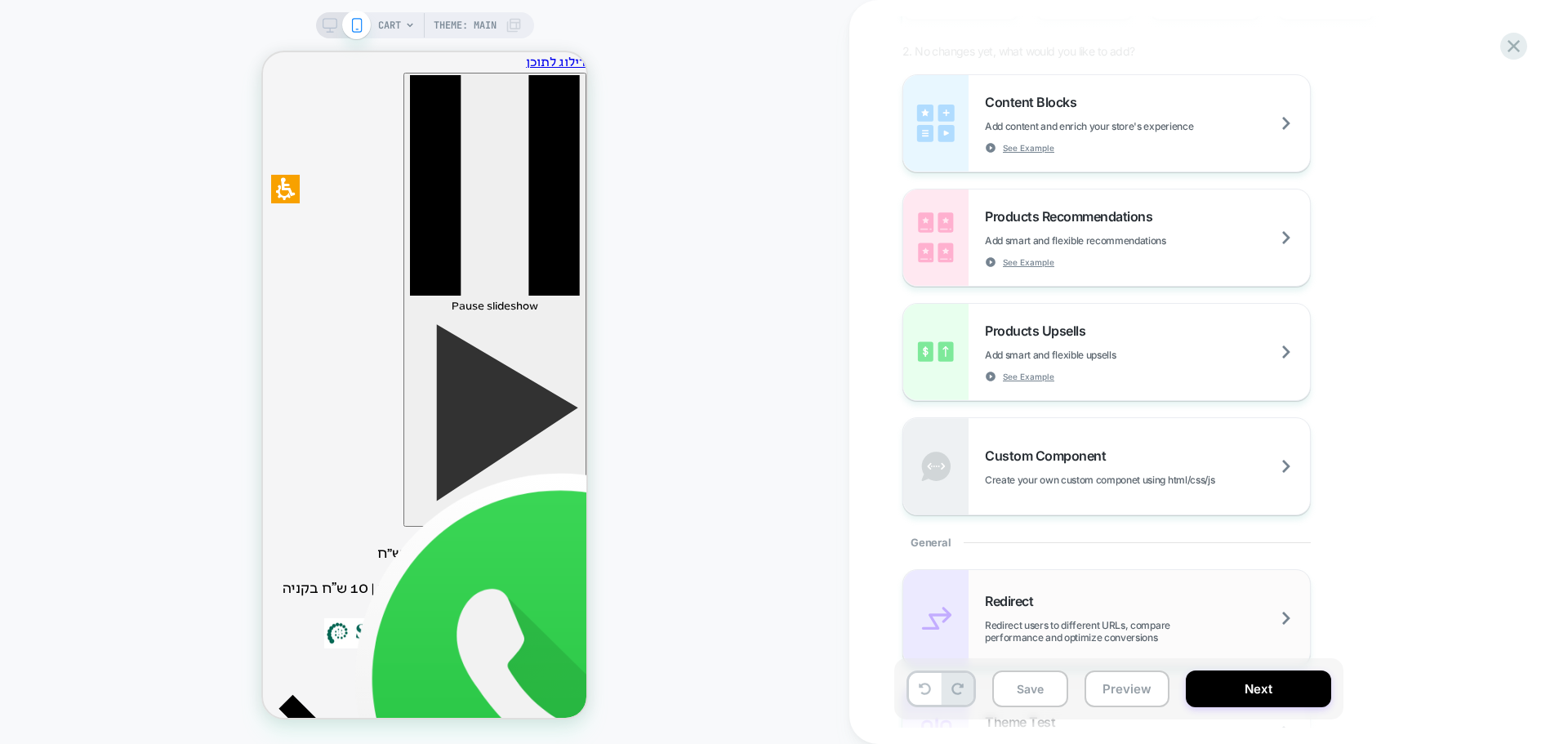
scroll to position [245, 0]
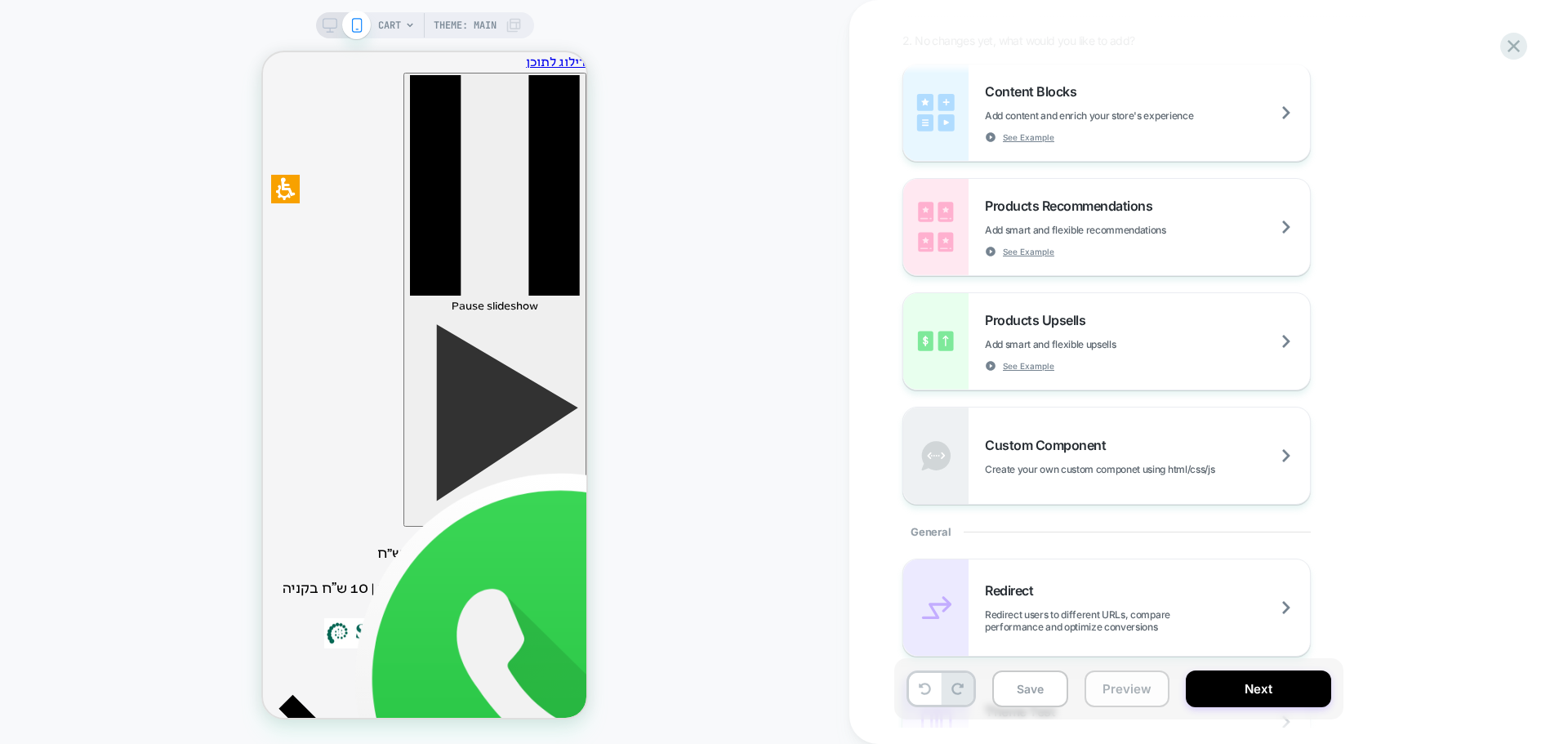
click at [1107, 689] on button "Preview" at bounding box center [1127, 689] width 85 height 37
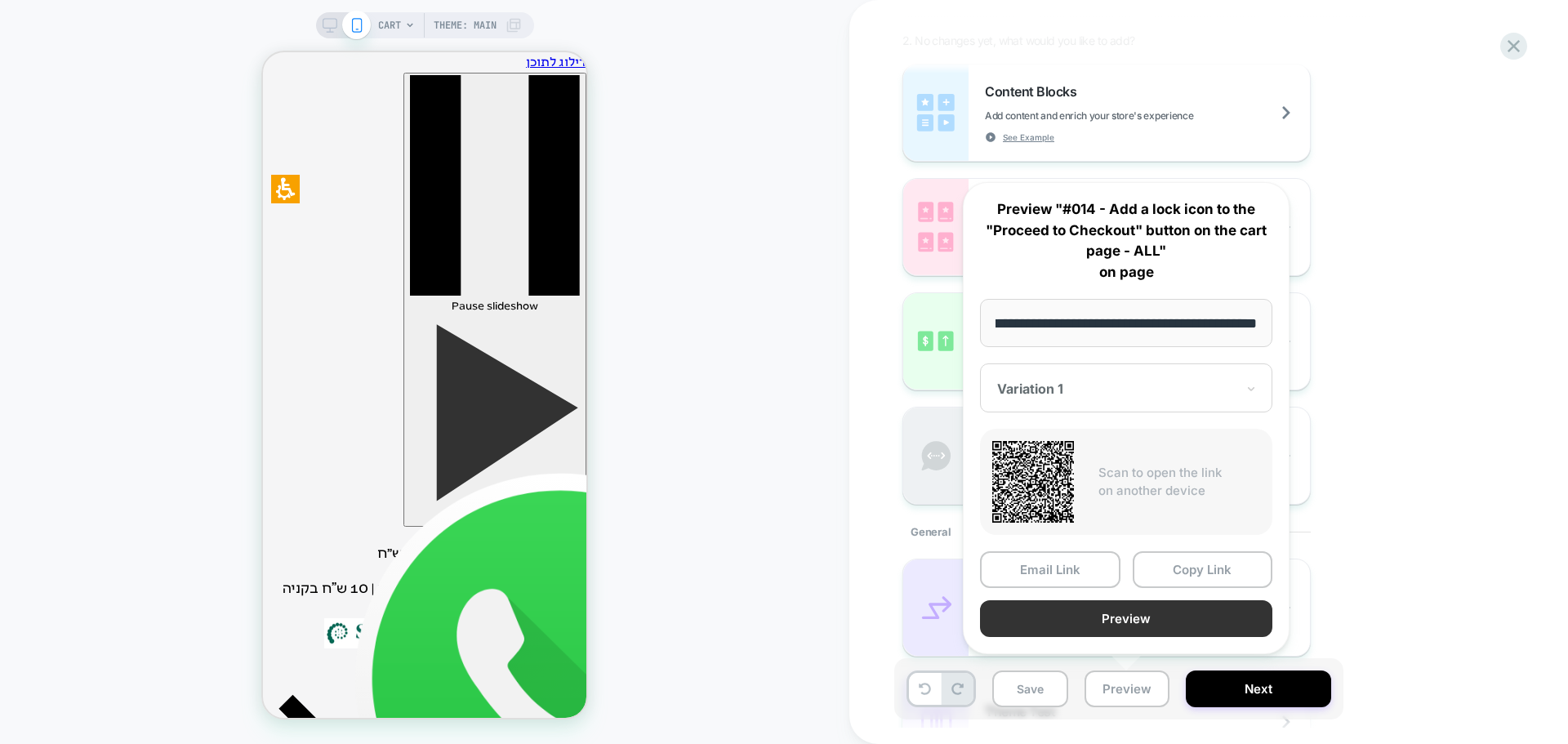
scroll to position [0, 0]
click at [1113, 616] on button "Preview" at bounding box center [1126, 619] width 293 height 37
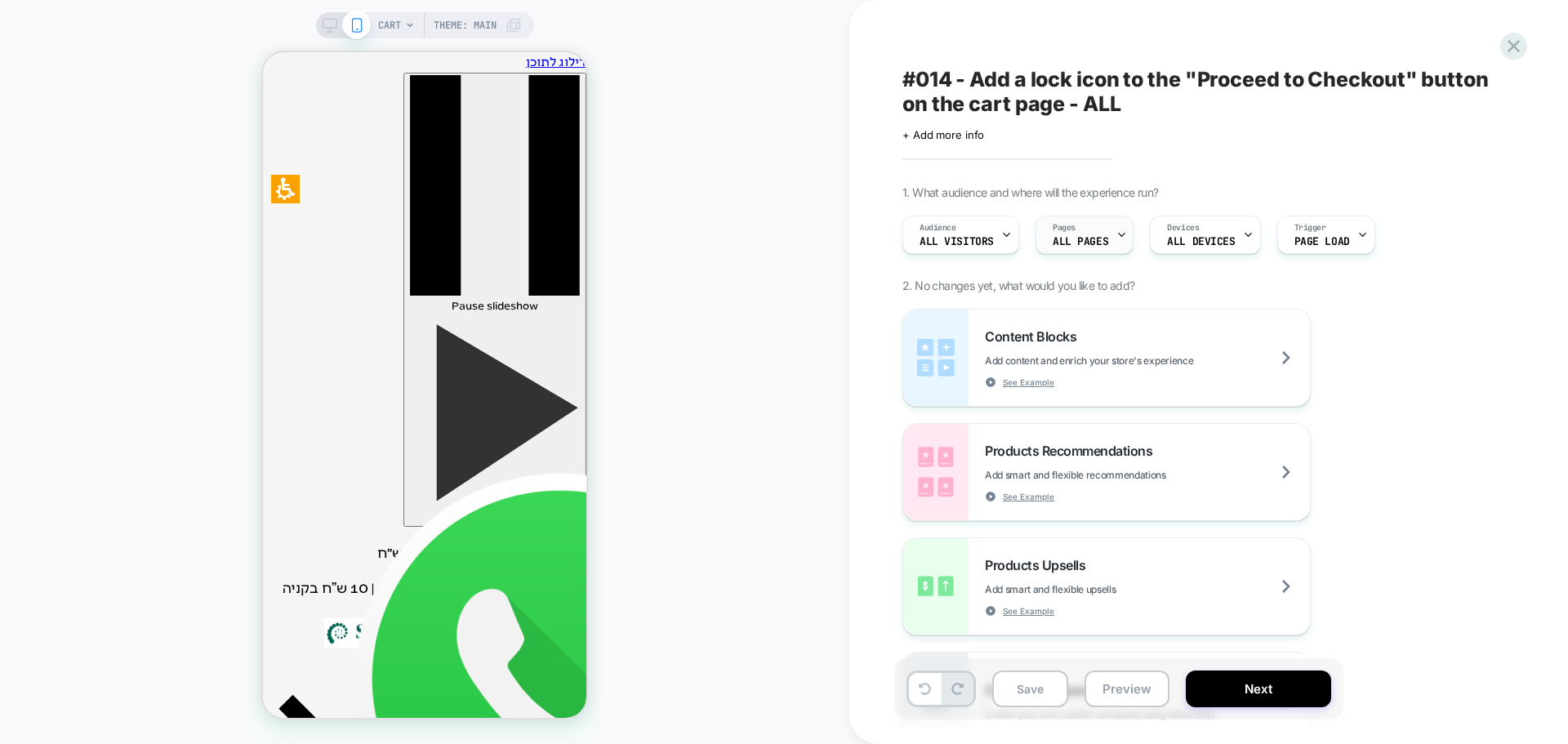
click at [1069, 239] on span "ALL PAGES" at bounding box center [1080, 242] width 56 height 12
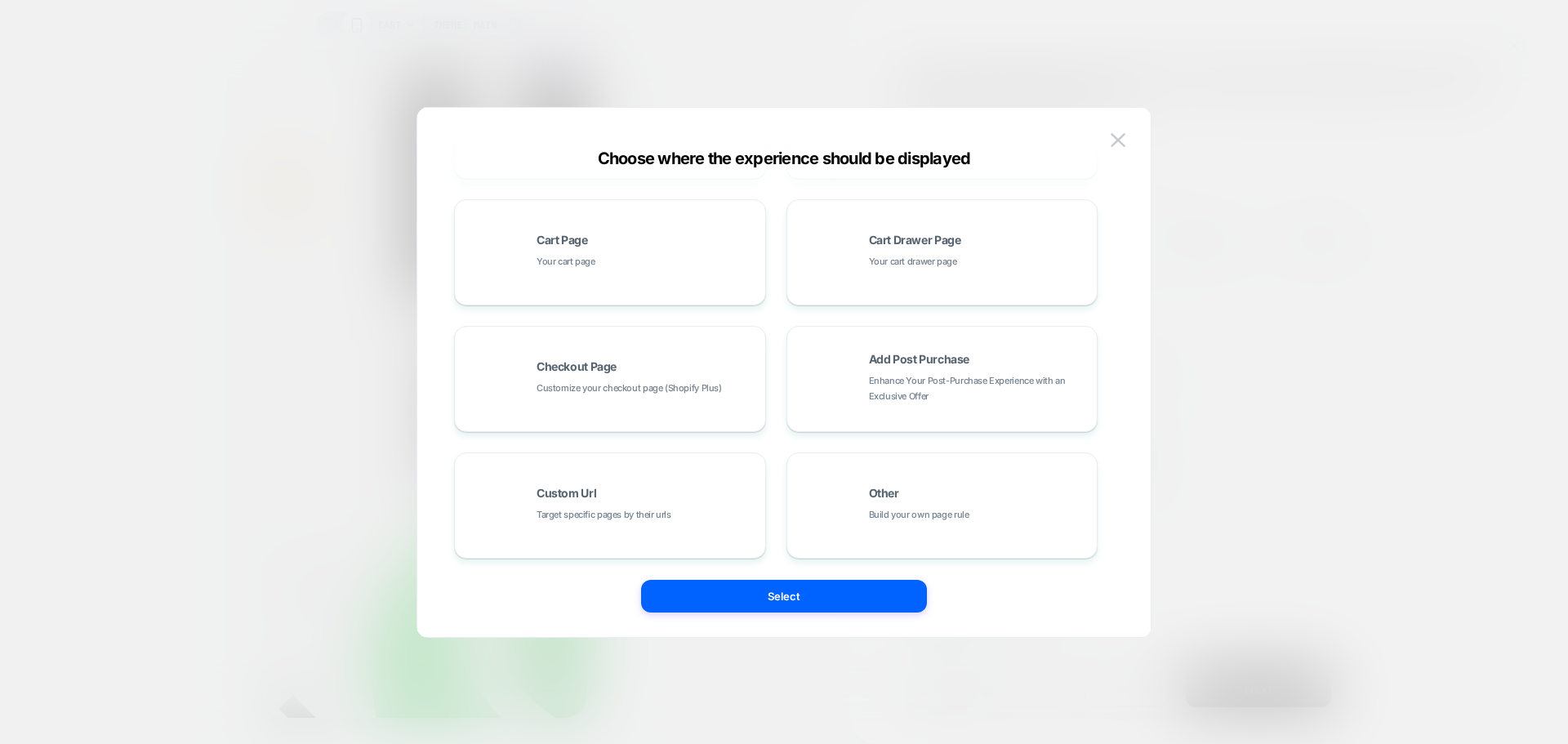
scroll to position [247, 0]
click at [1124, 137] on img at bounding box center [1118, 140] width 15 height 14
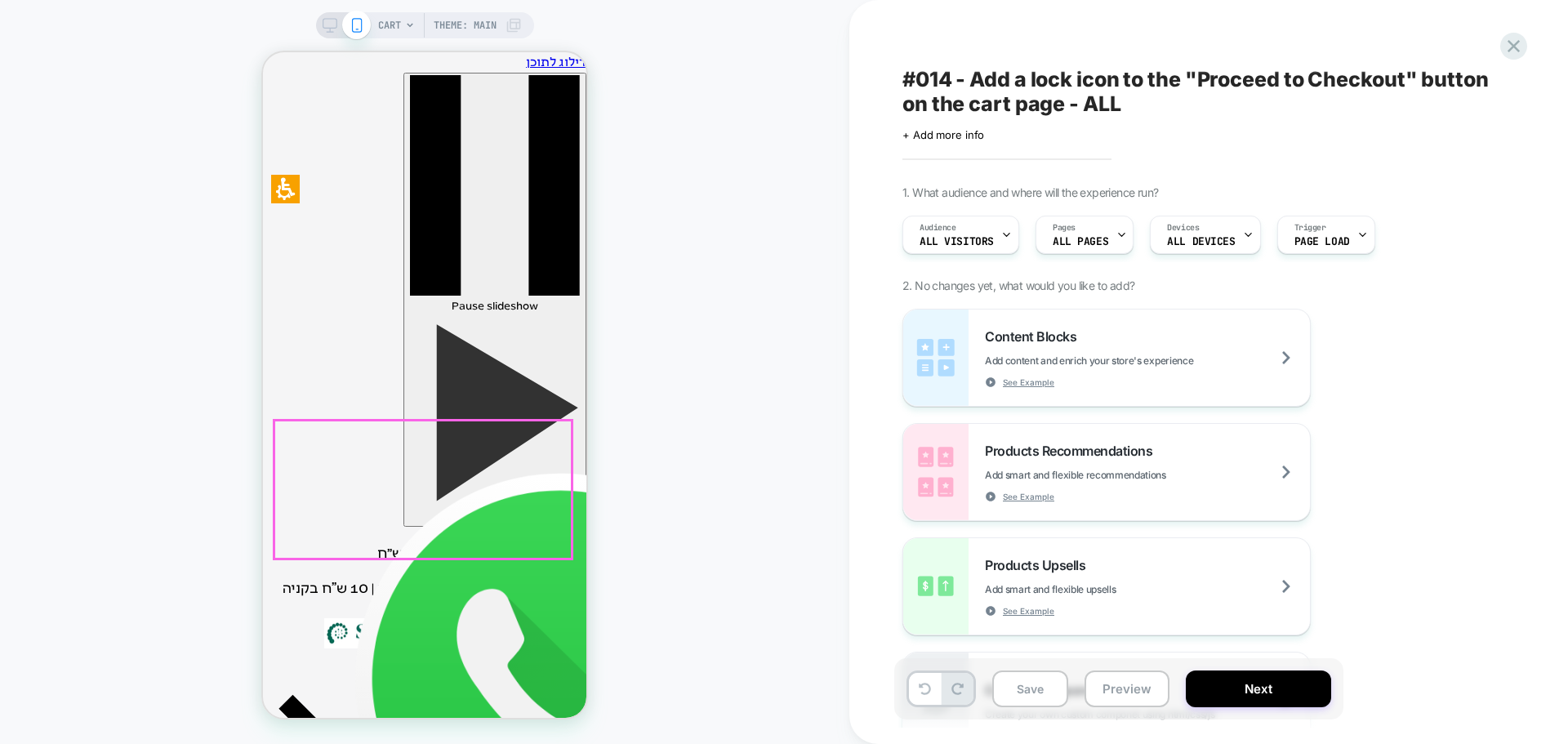
scroll to position [245, 0]
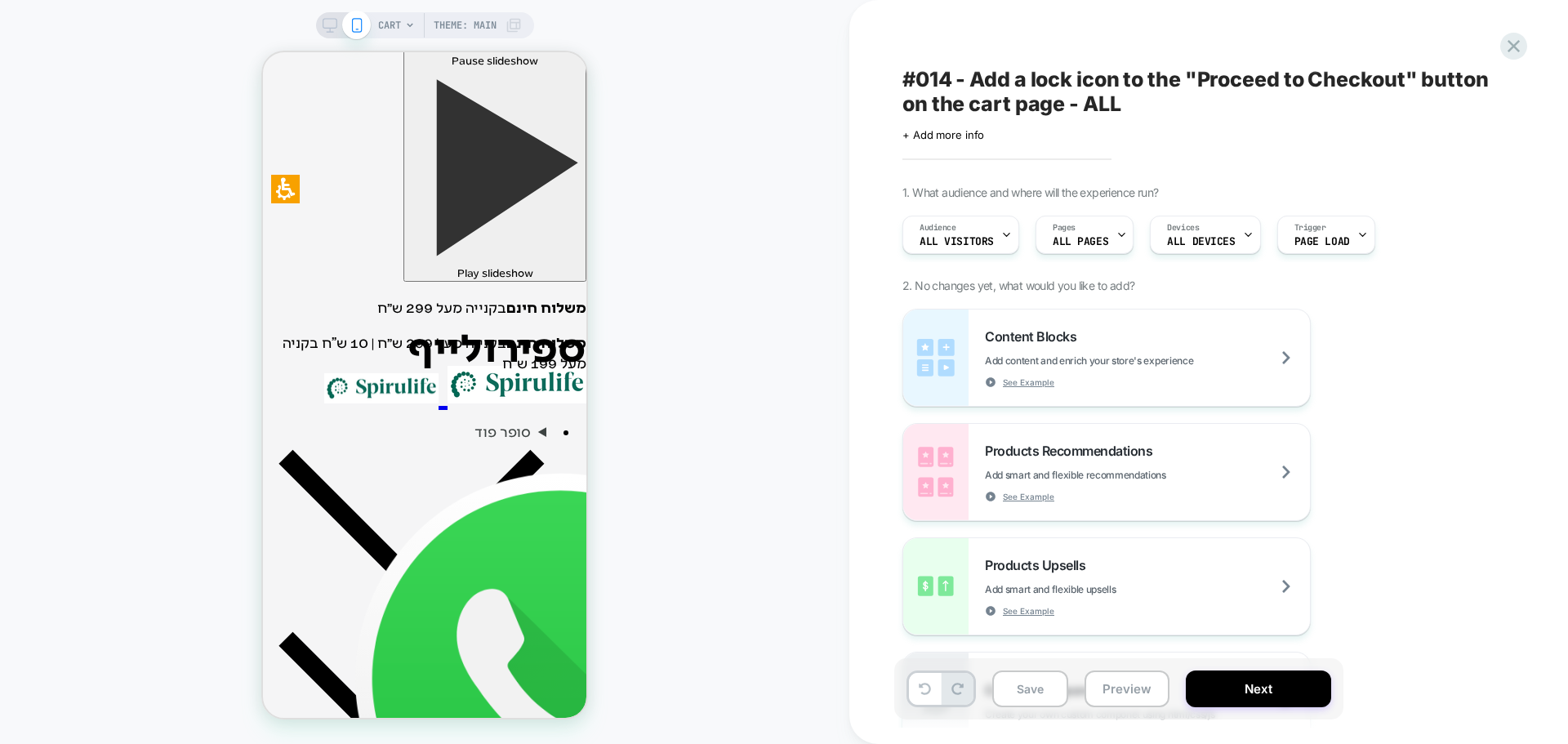
click at [968, 87] on span "#014 - Add a lock icon to the "Proceed to Checkout" button on the cart page - A…" at bounding box center [1200, 91] width 596 height 49
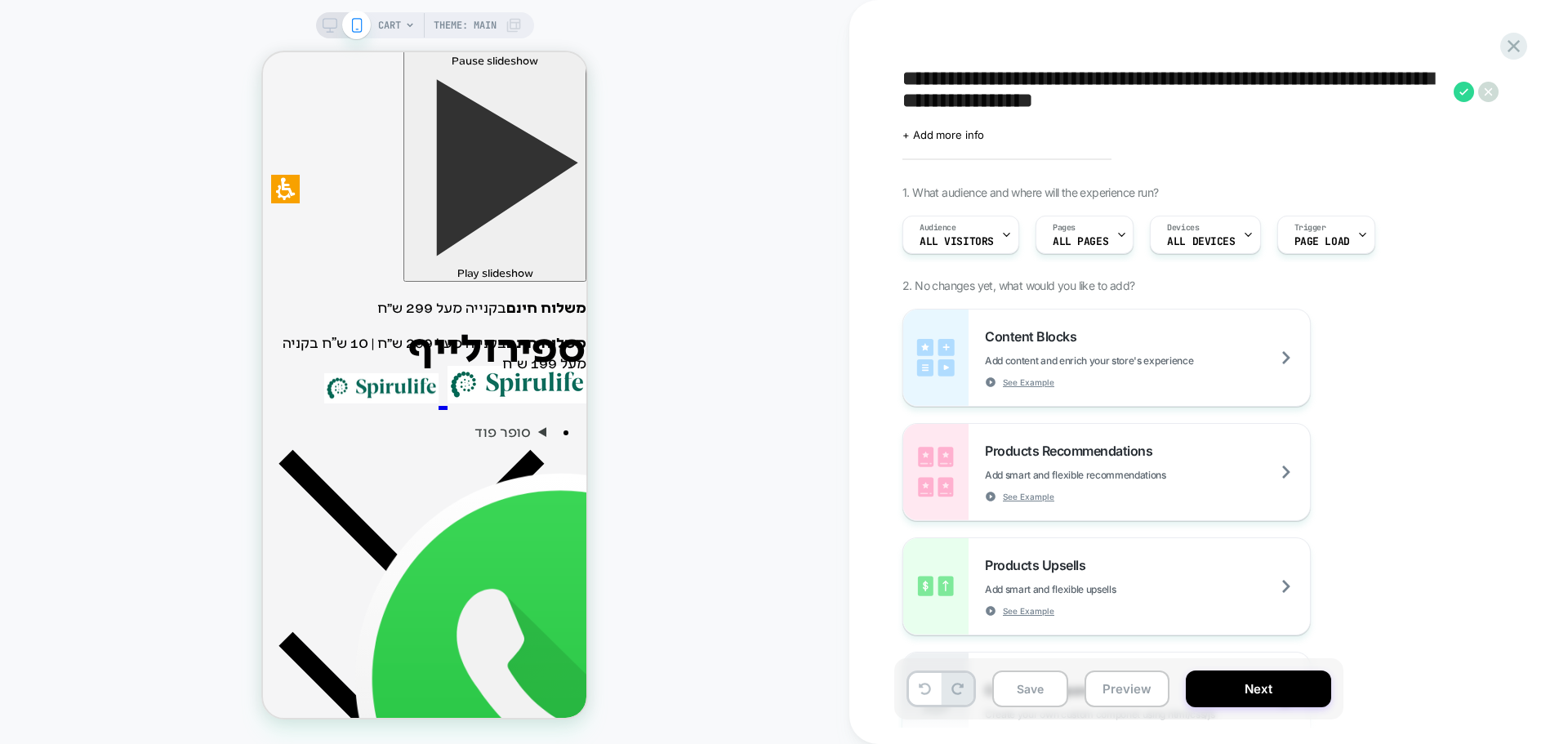
click at [949, 93] on textarea "**********" at bounding box center [1173, 91] width 543 height 49
click at [978, 86] on textarea "**********" at bounding box center [1173, 91] width 543 height 49
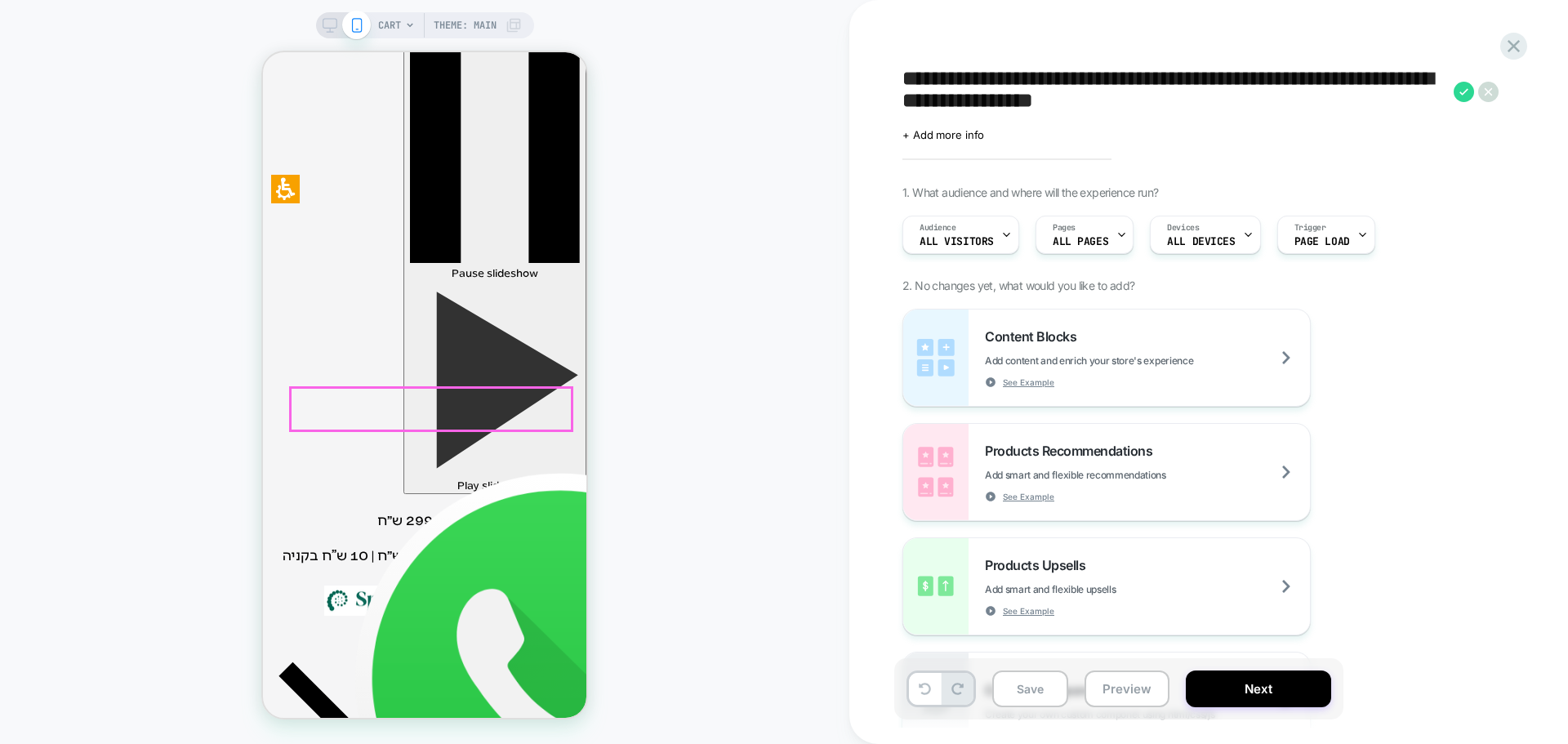
scroll to position [0, 0]
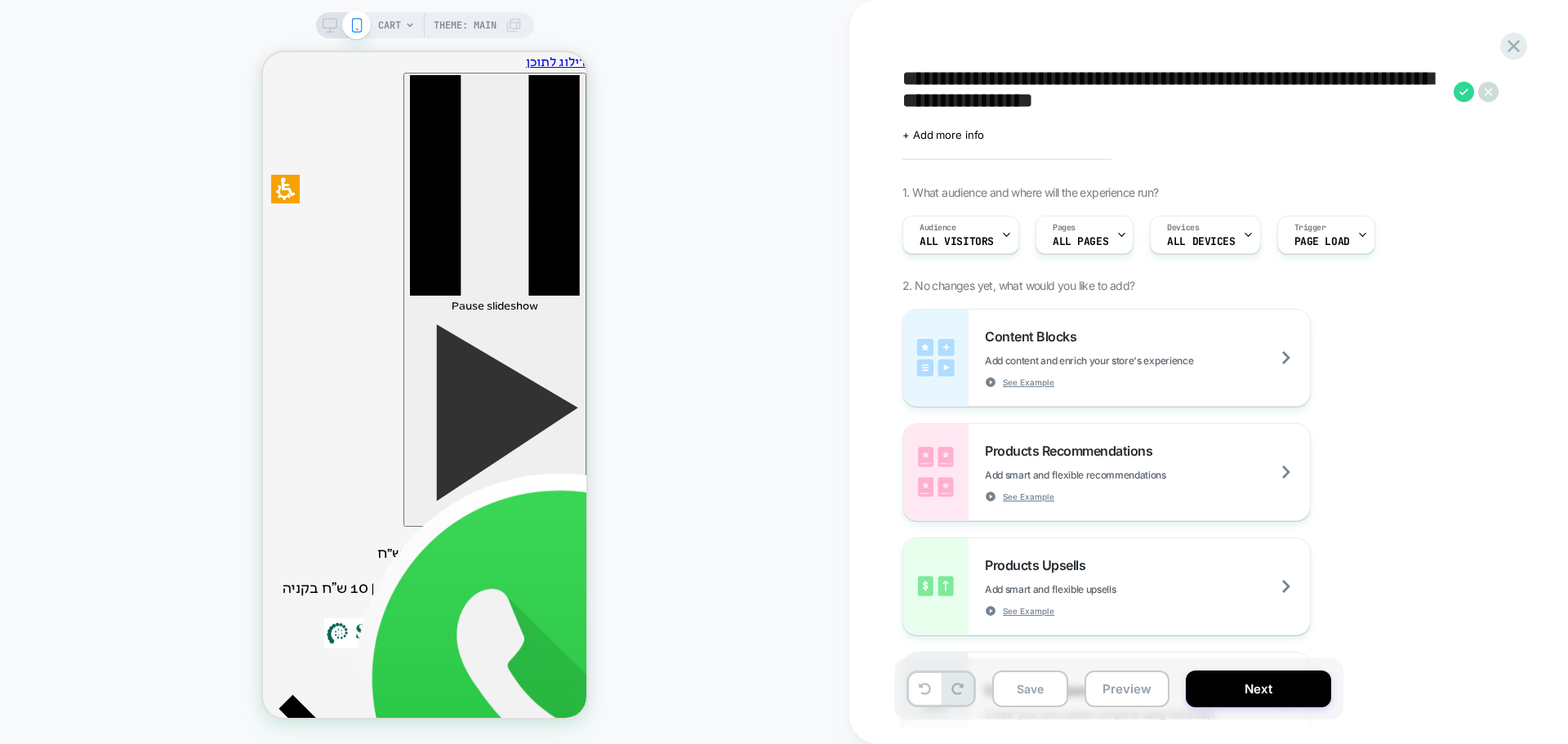
click at [164, 480] on div "CART Theme: MAIN" at bounding box center [425, 372] width 849 height 711
click at [462, 28] on span "Theme: MAIN" at bounding box center [465, 25] width 63 height 26
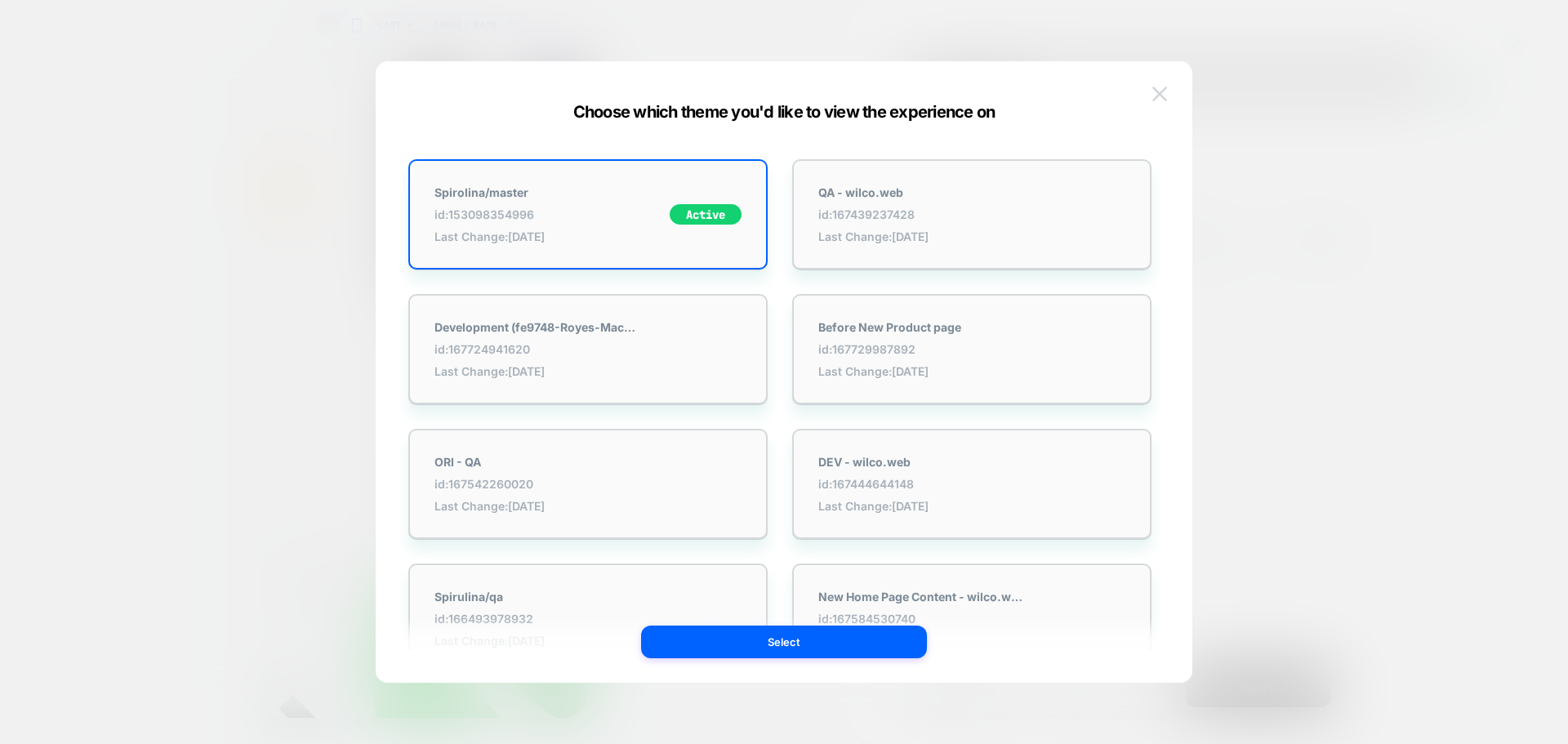
click at [1164, 92] on img at bounding box center [1160, 93] width 15 height 14
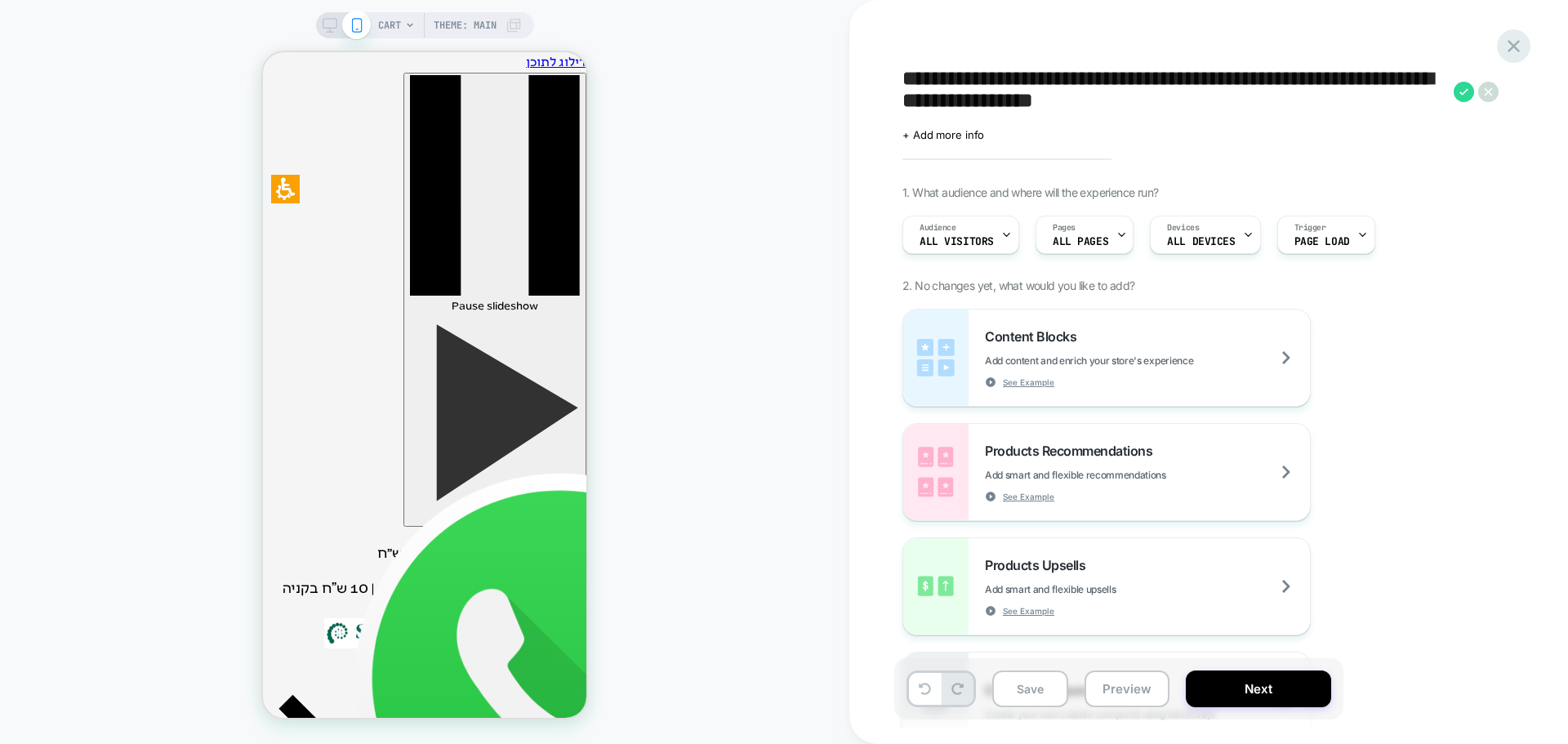
click at [1511, 43] on icon at bounding box center [1513, 46] width 13 height 13
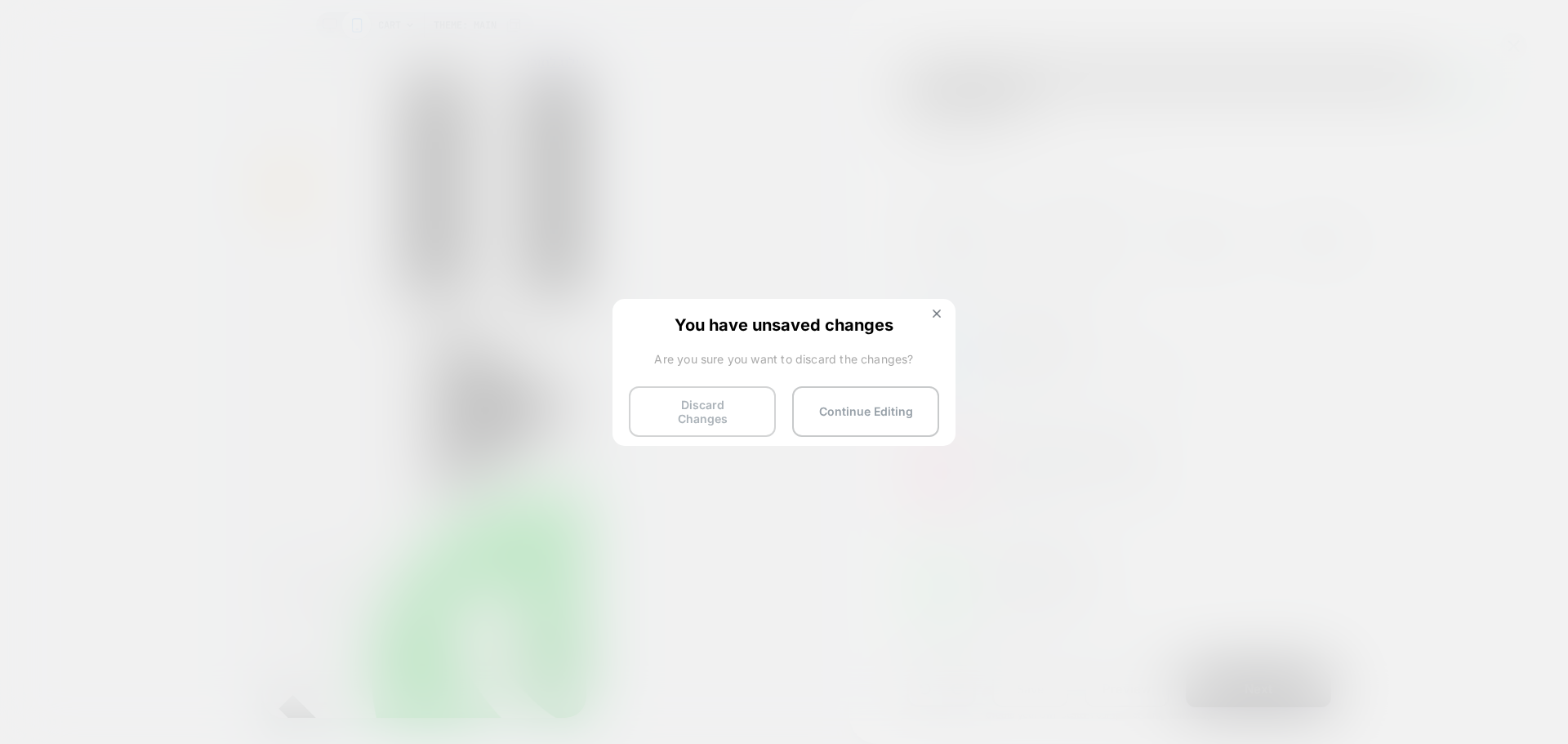
click at [725, 408] on button "Discard Changes" at bounding box center [702, 411] width 147 height 51
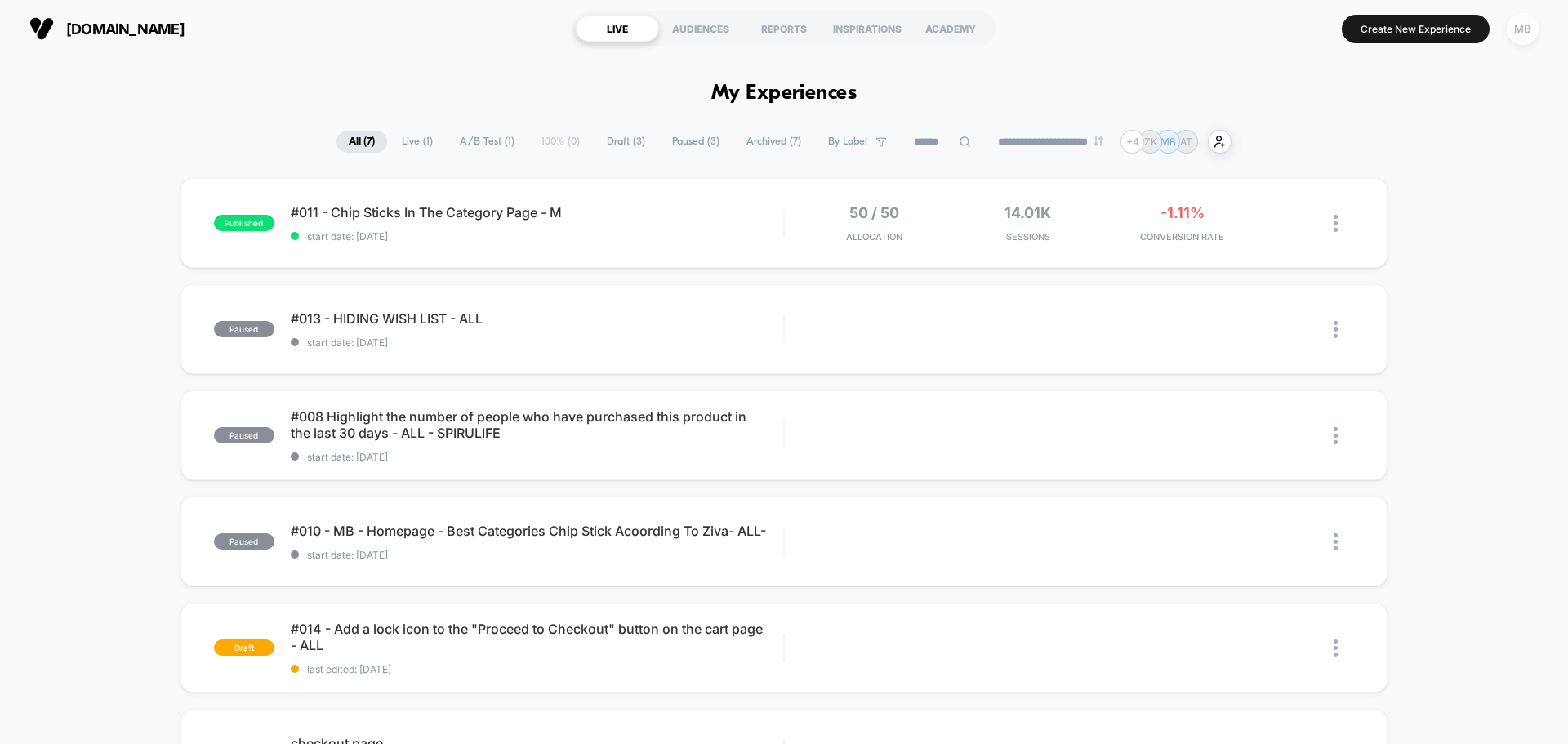
click at [1531, 22] on div "MB" at bounding box center [1522, 29] width 32 height 32
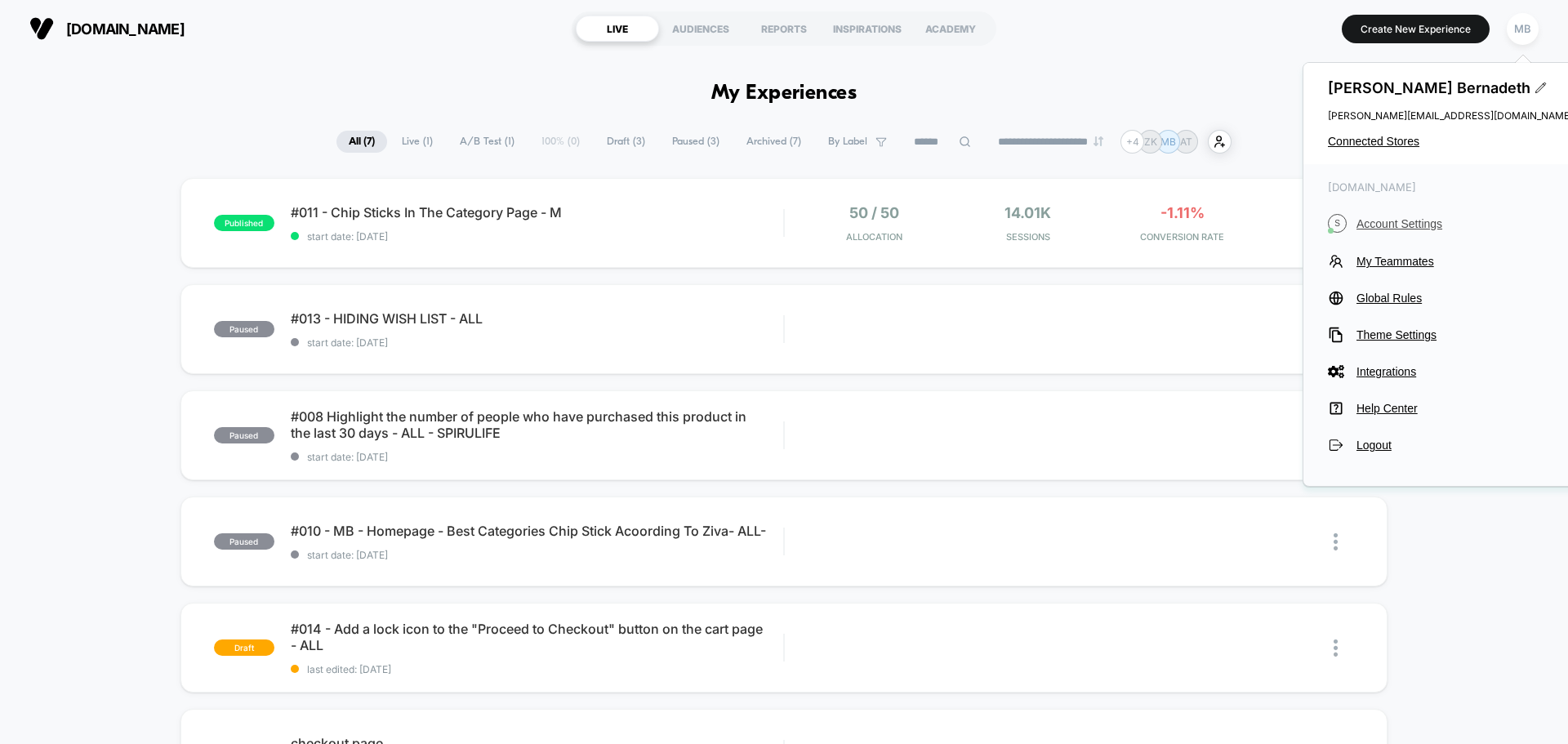
click at [1389, 224] on span "Account Settings" at bounding box center [1464, 224] width 216 height 13
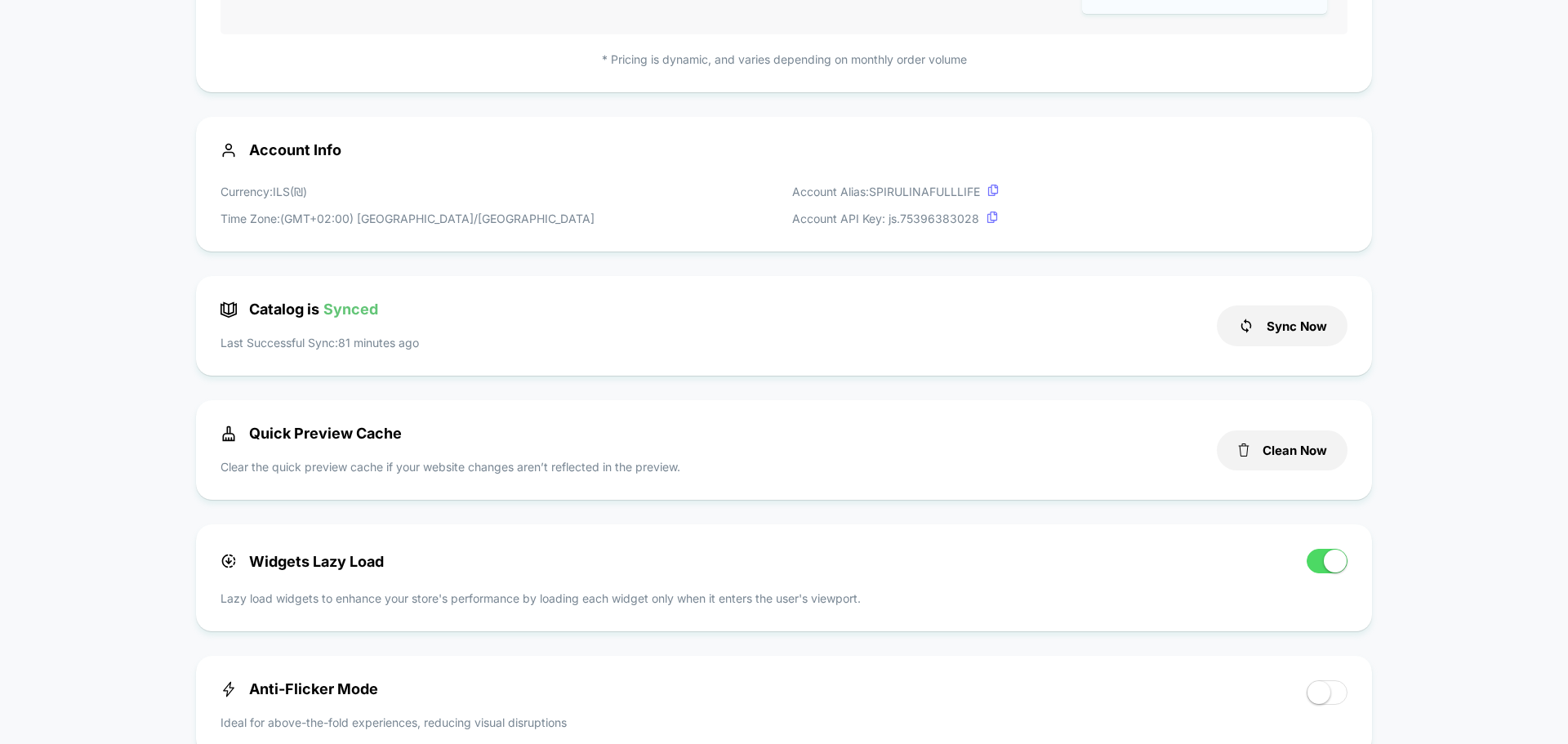
scroll to position [409, 0]
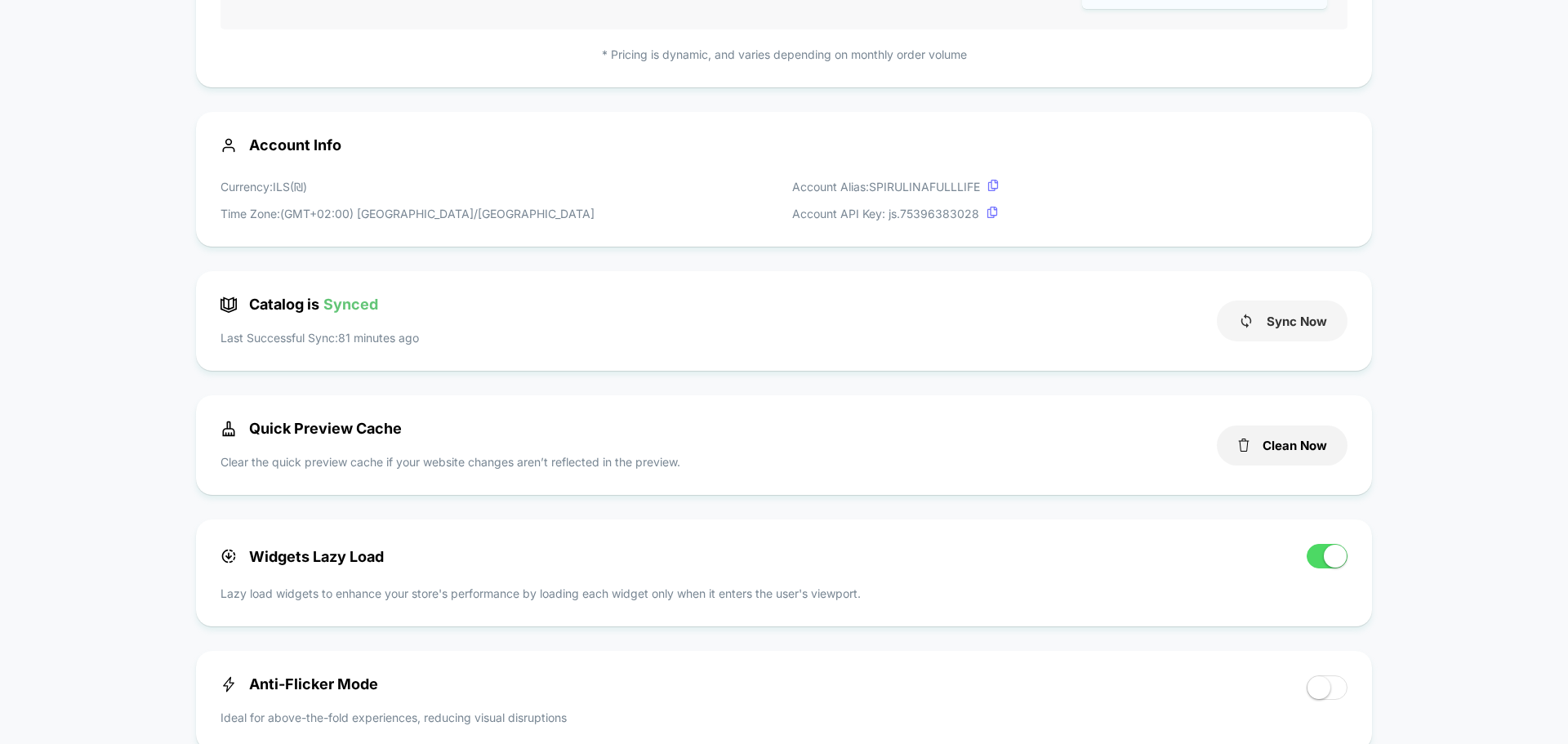
click at [1297, 328] on button "Sync Now" at bounding box center [1282, 320] width 131 height 41
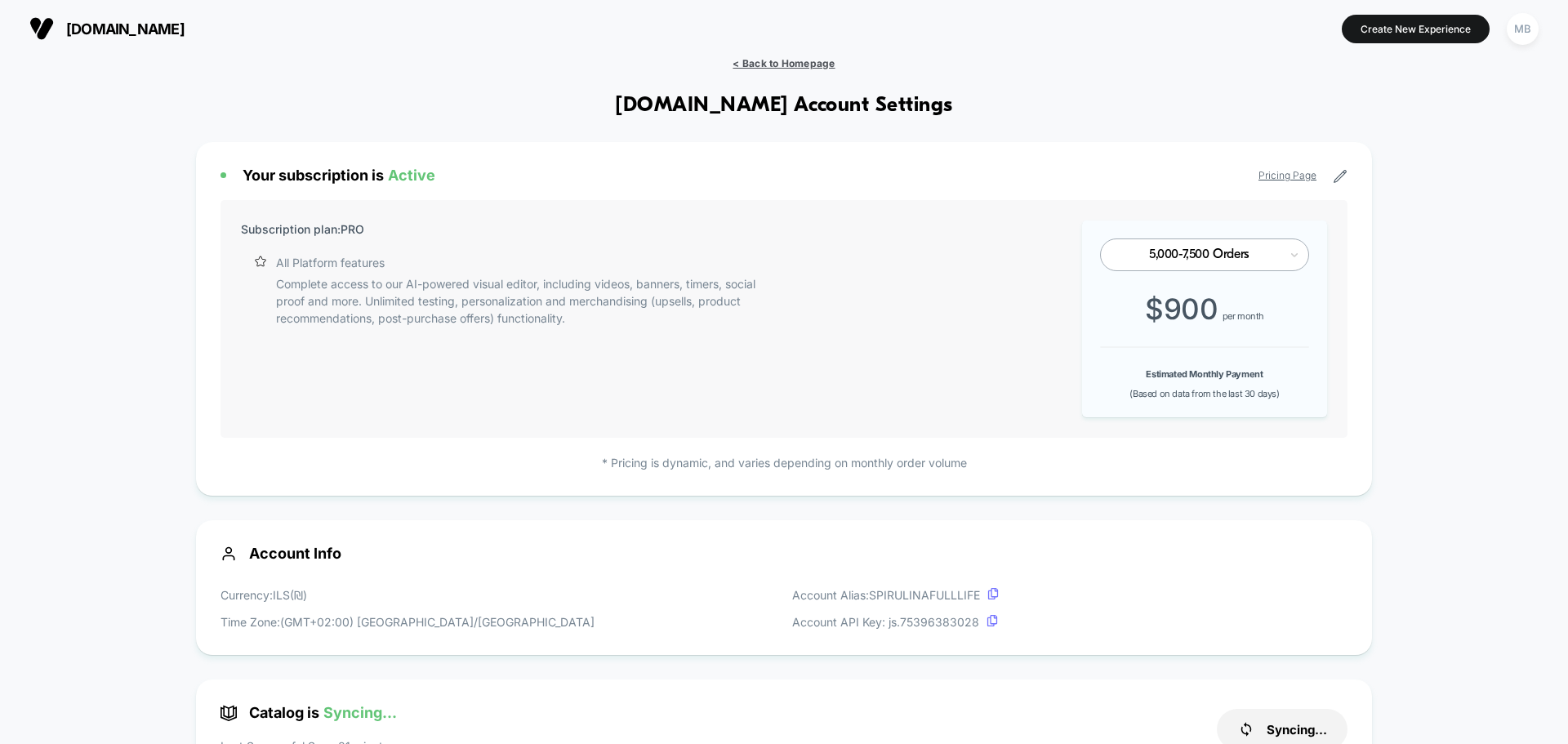
click at [807, 61] on span "< Back to Homepage" at bounding box center [783, 63] width 102 height 13
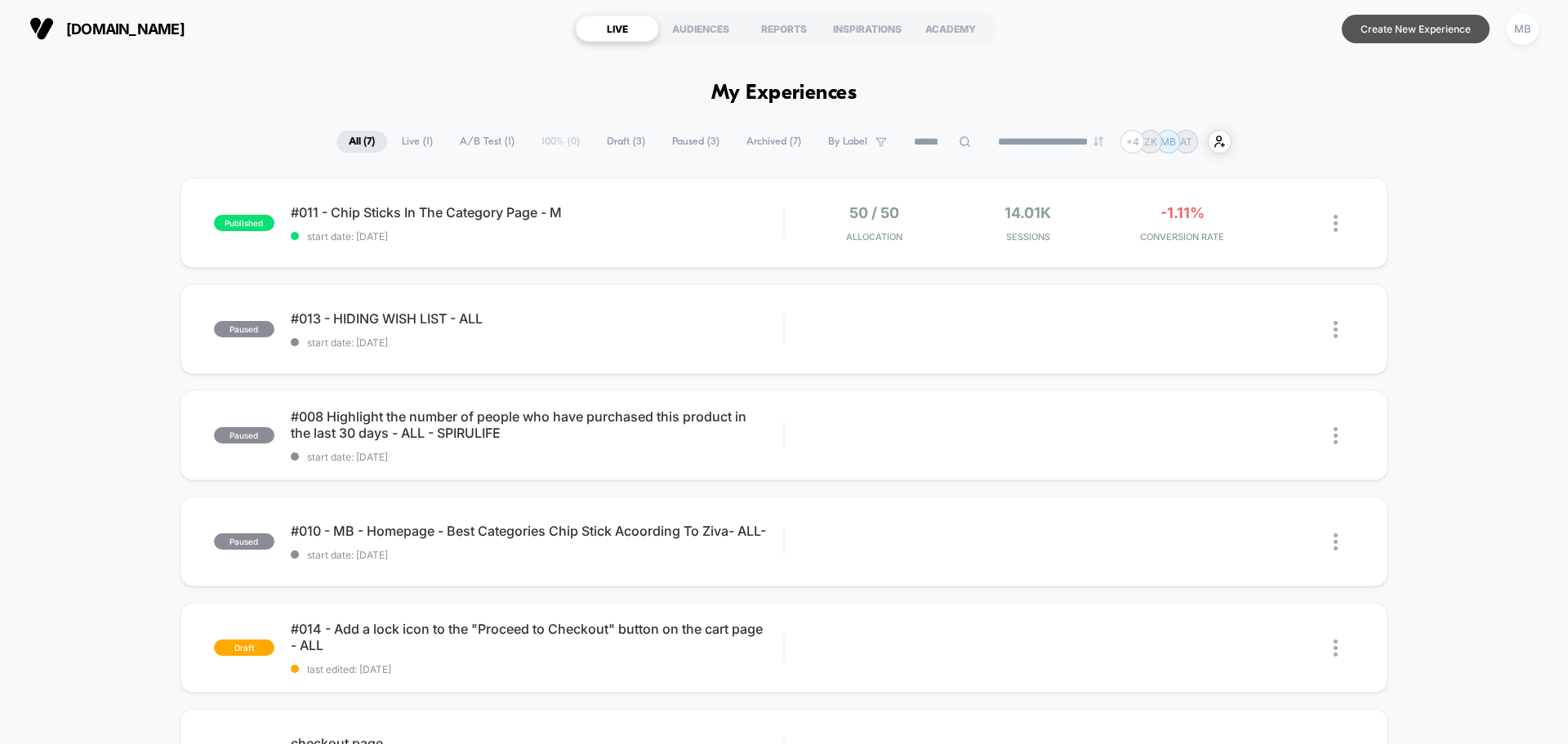
click at [1412, 42] on button "Create New Experience" at bounding box center [1415, 29] width 148 height 28
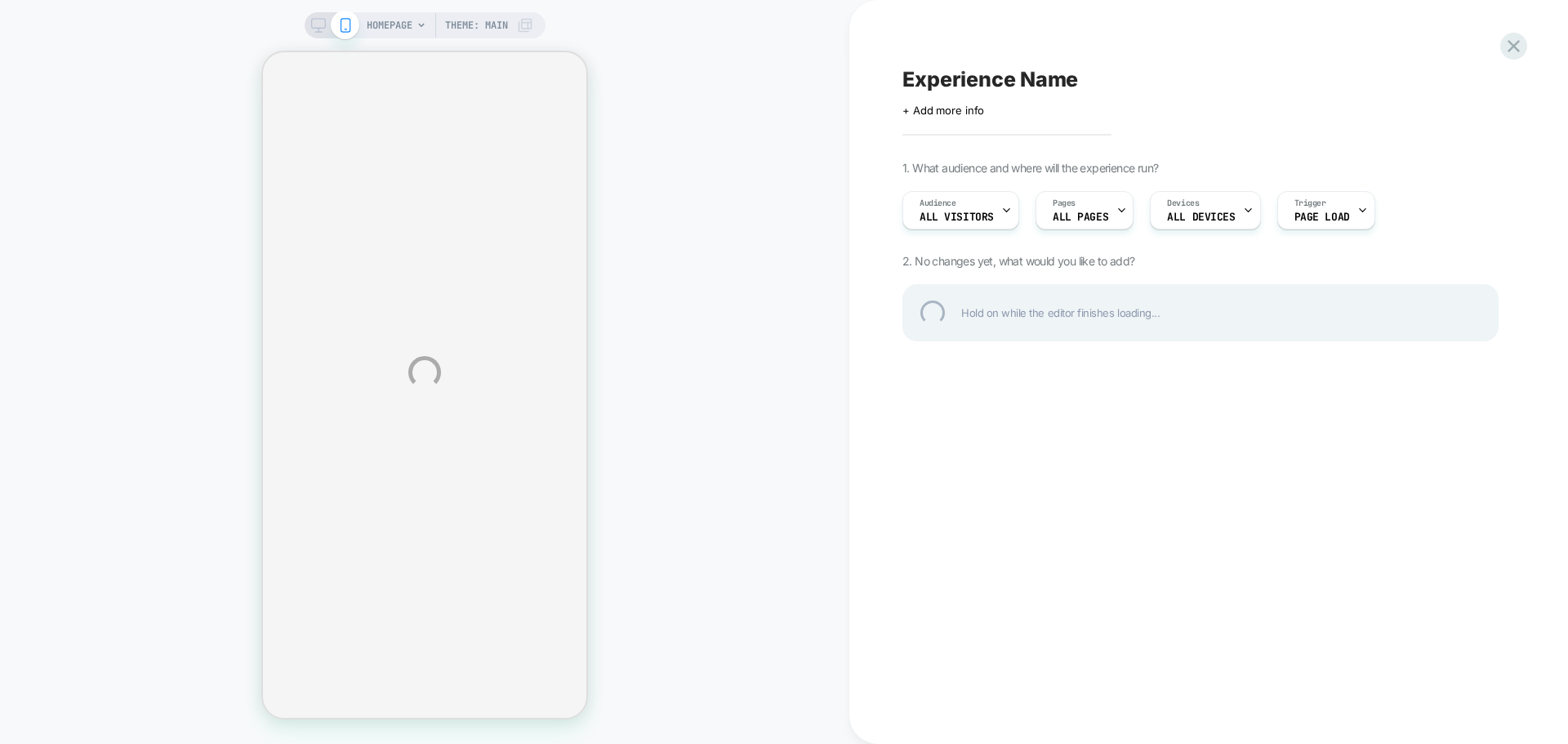
click at [1088, 217] on div "HOMEPAGE Theme: MAIN Experience Name Click to edit experience details + Add mor…" at bounding box center [784, 372] width 1568 height 744
select select "**********"
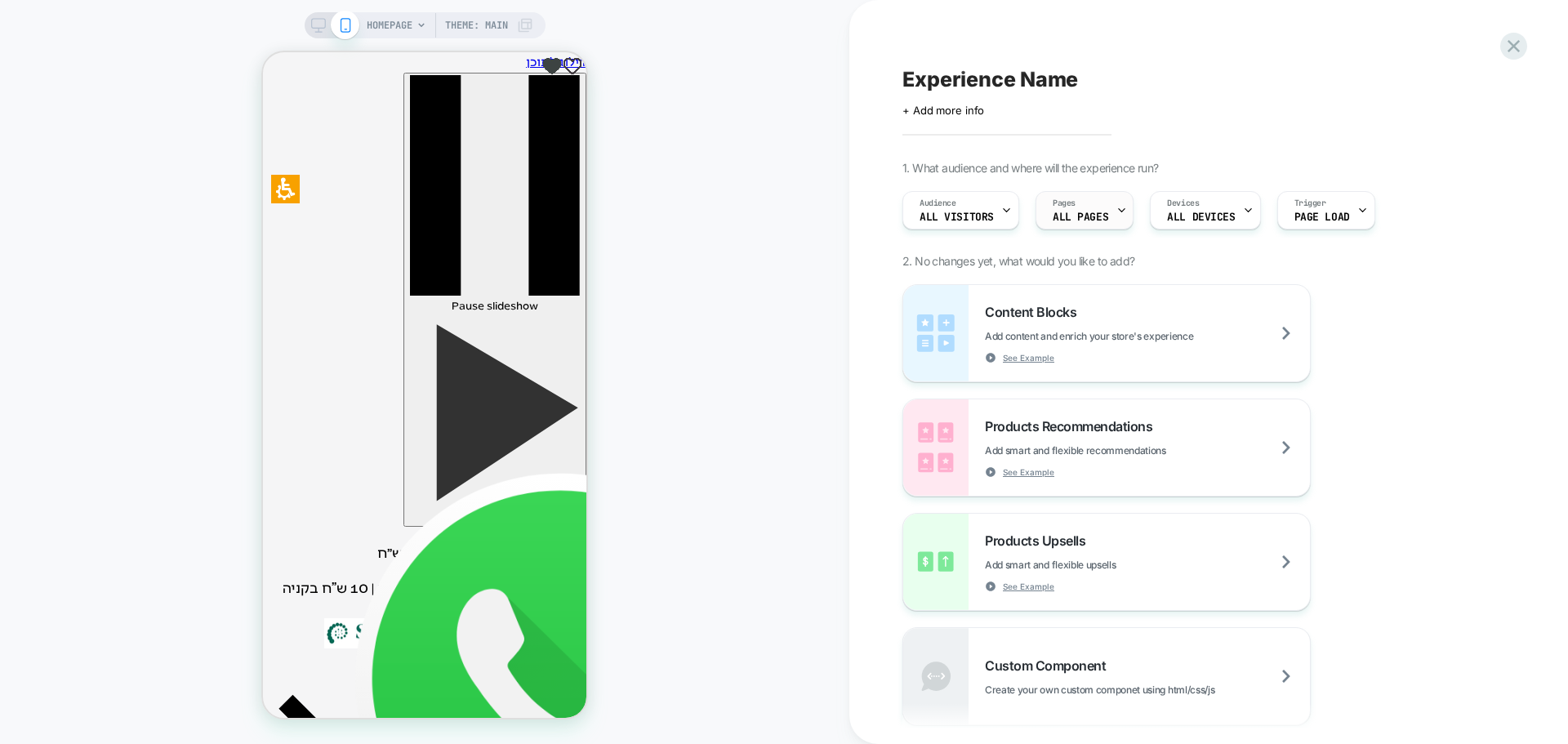
click at [1088, 221] on span "ALL PAGES" at bounding box center [1080, 218] width 56 height 12
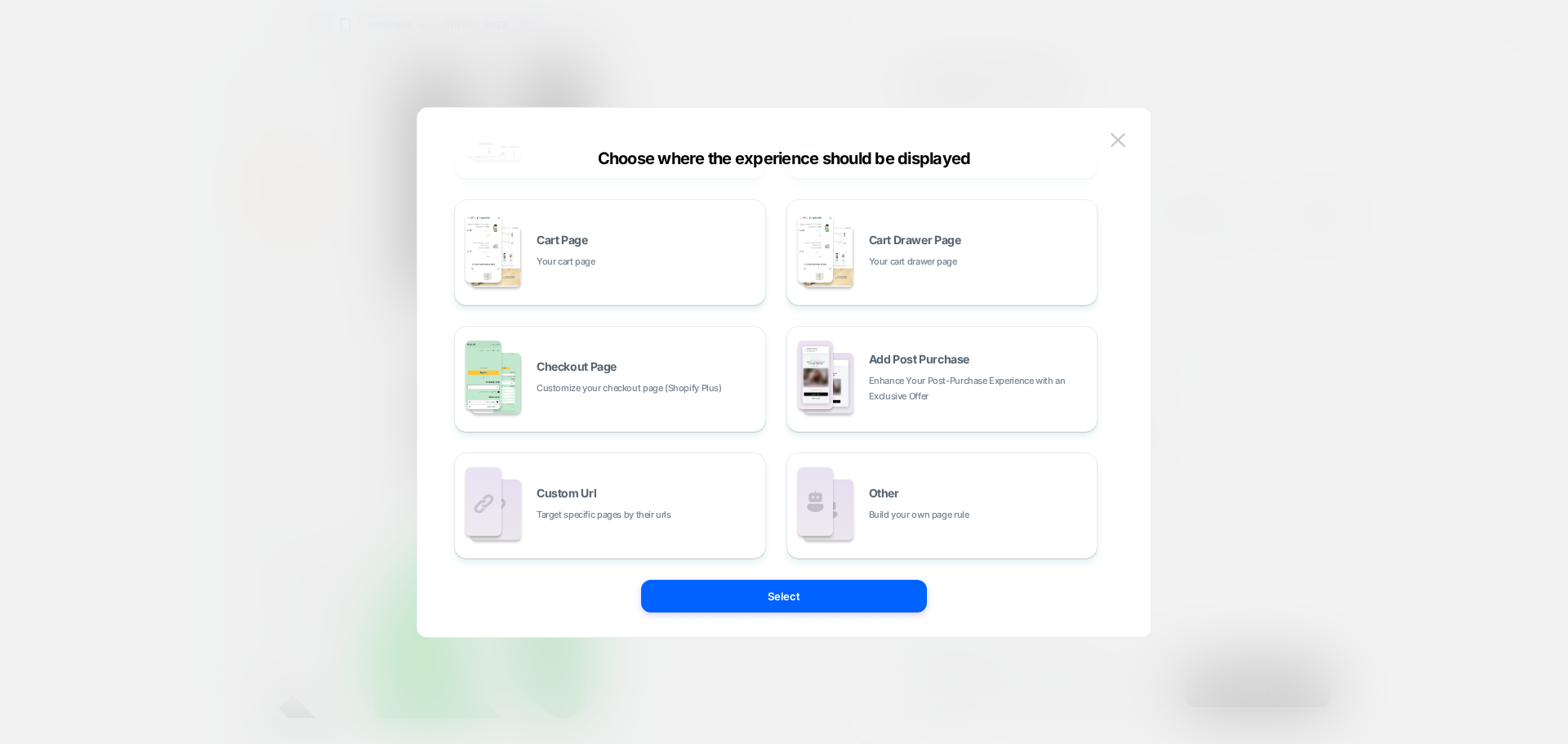
scroll to position [245, 0]
click at [614, 382] on span "Customize your checkout page (Shopify Plus)" at bounding box center [629, 386] width 185 height 16
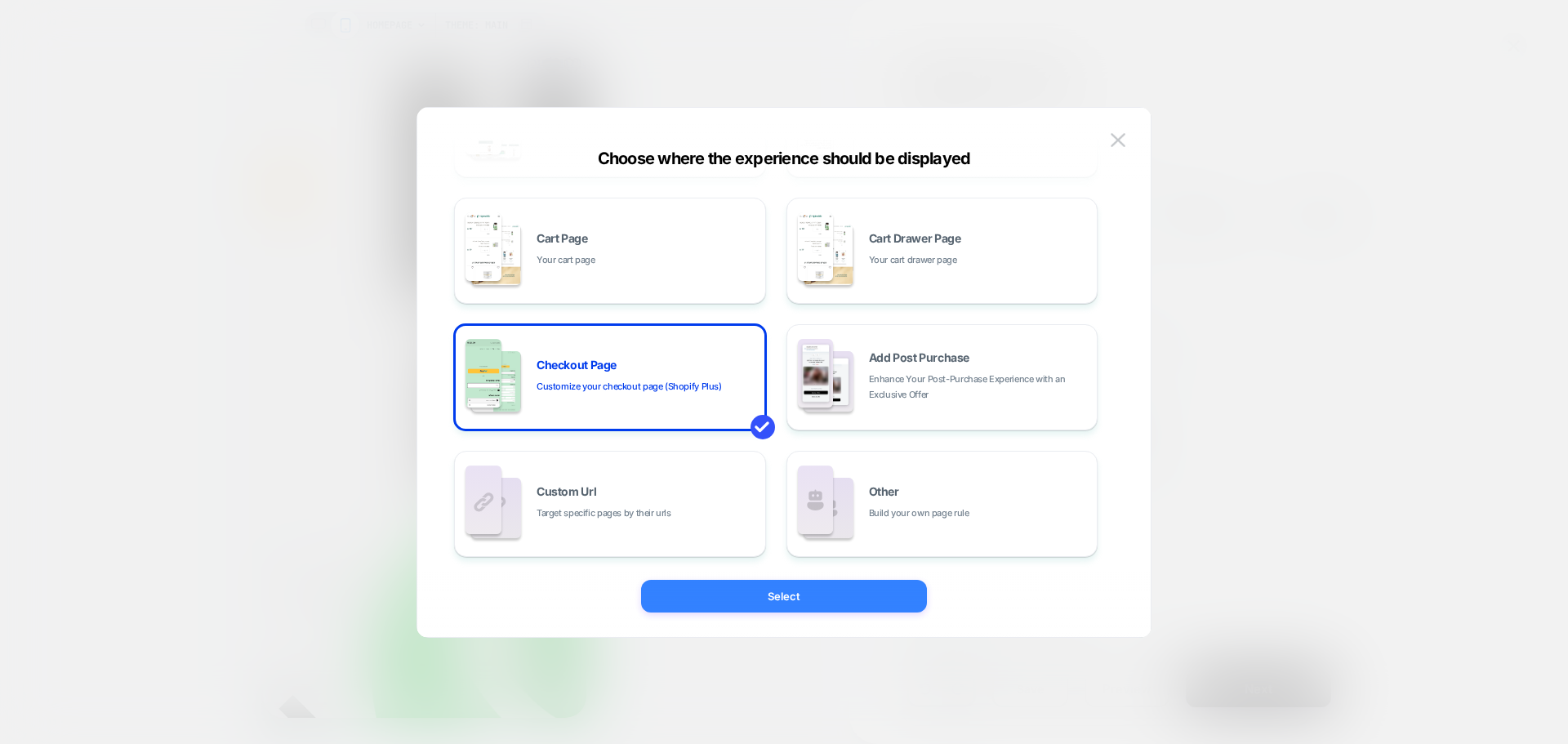
click at [800, 590] on button "Select" at bounding box center [784, 596] width 286 height 33
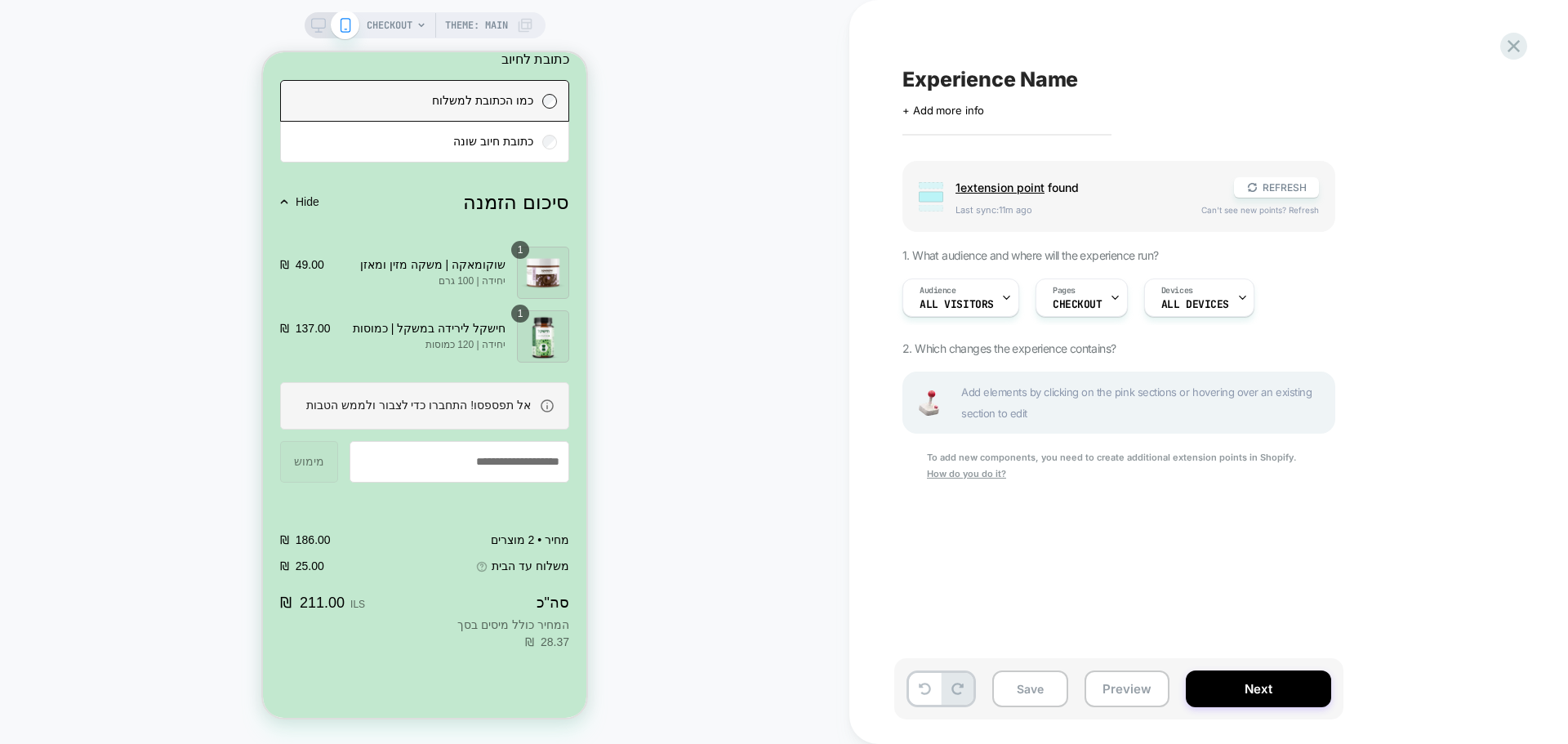
scroll to position [2194, 0]
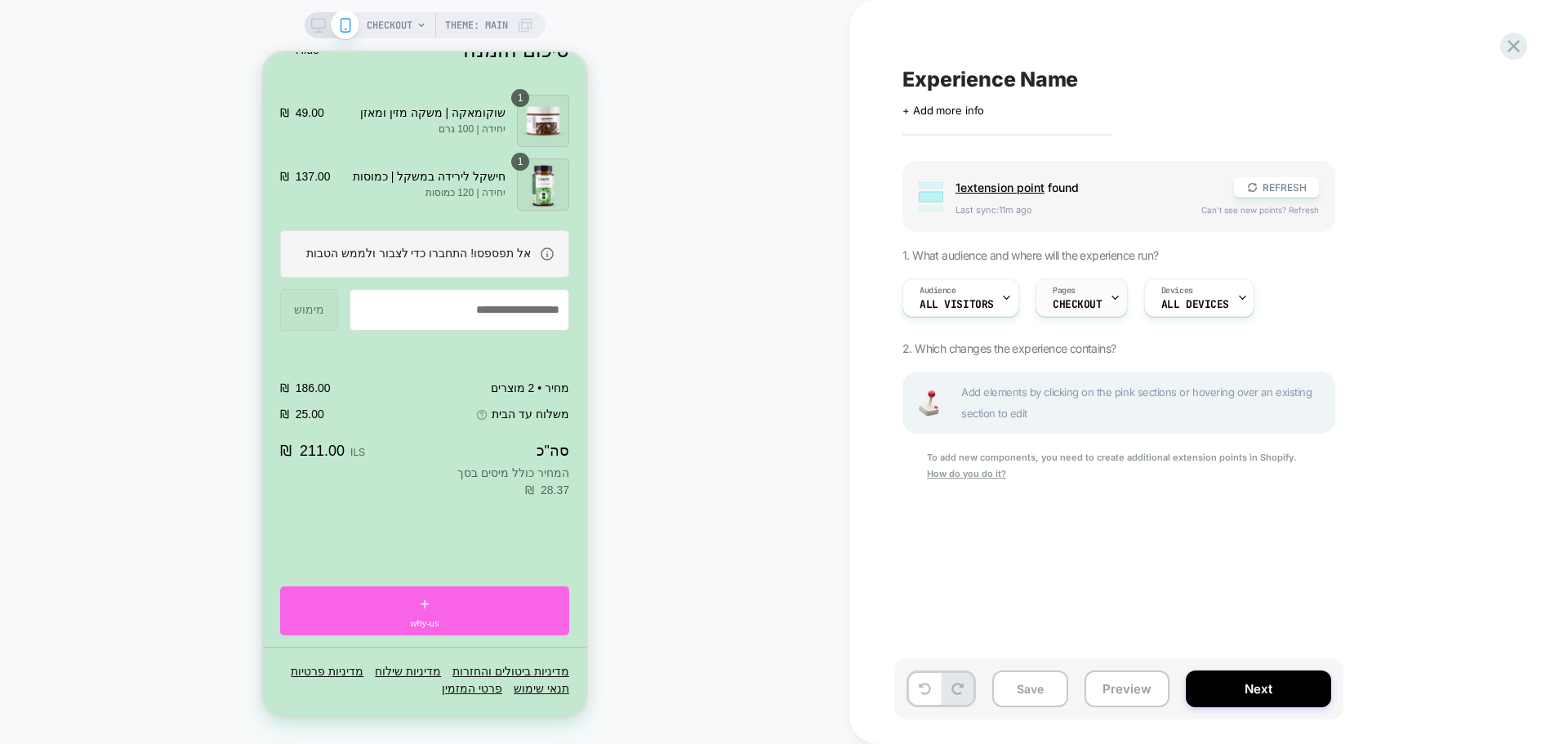
click at [1088, 298] on div "Pages CHECKOUT" at bounding box center [1077, 298] width 83 height 37
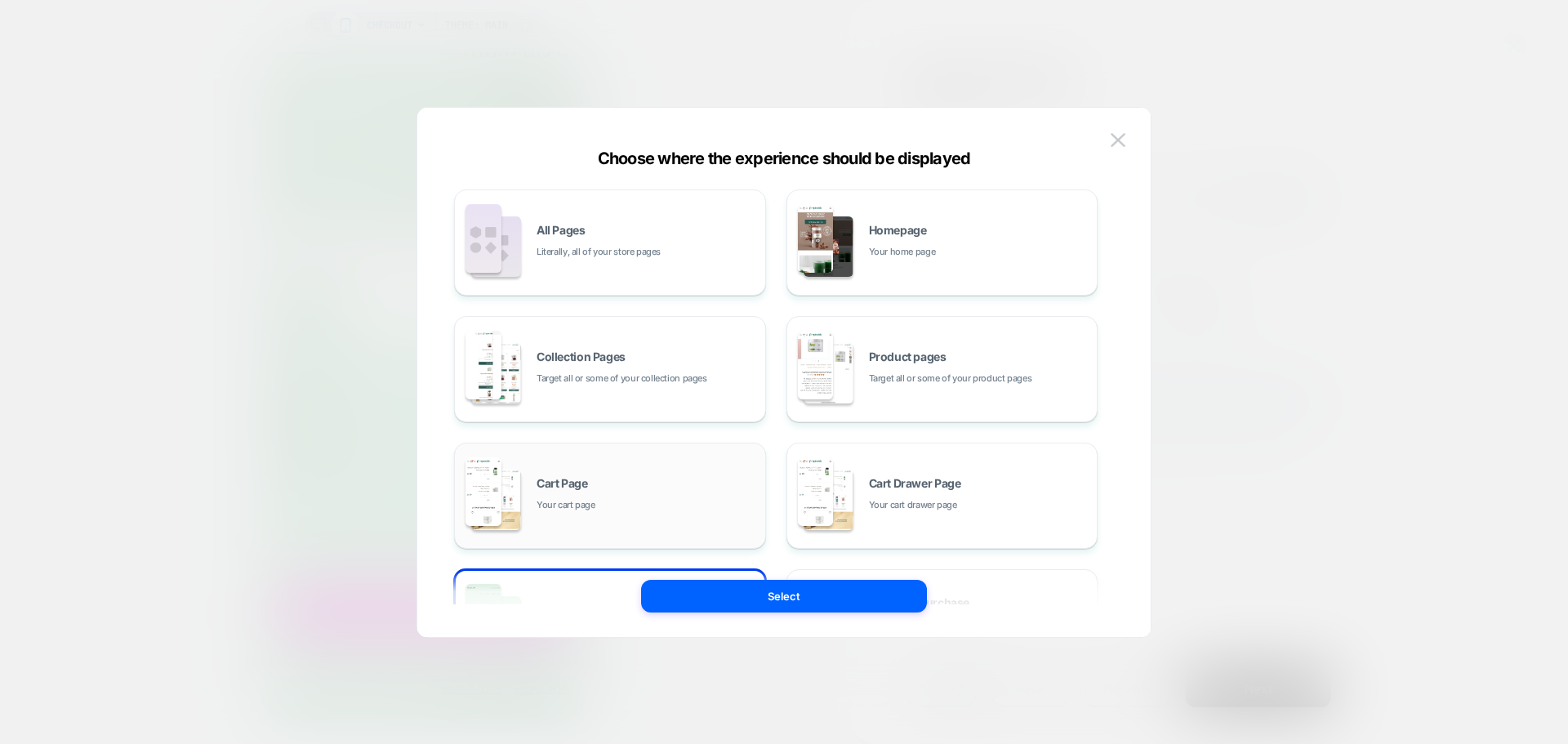
click at [592, 515] on div "Cart Page Your cart page" at bounding box center [610, 495] width 294 height 90
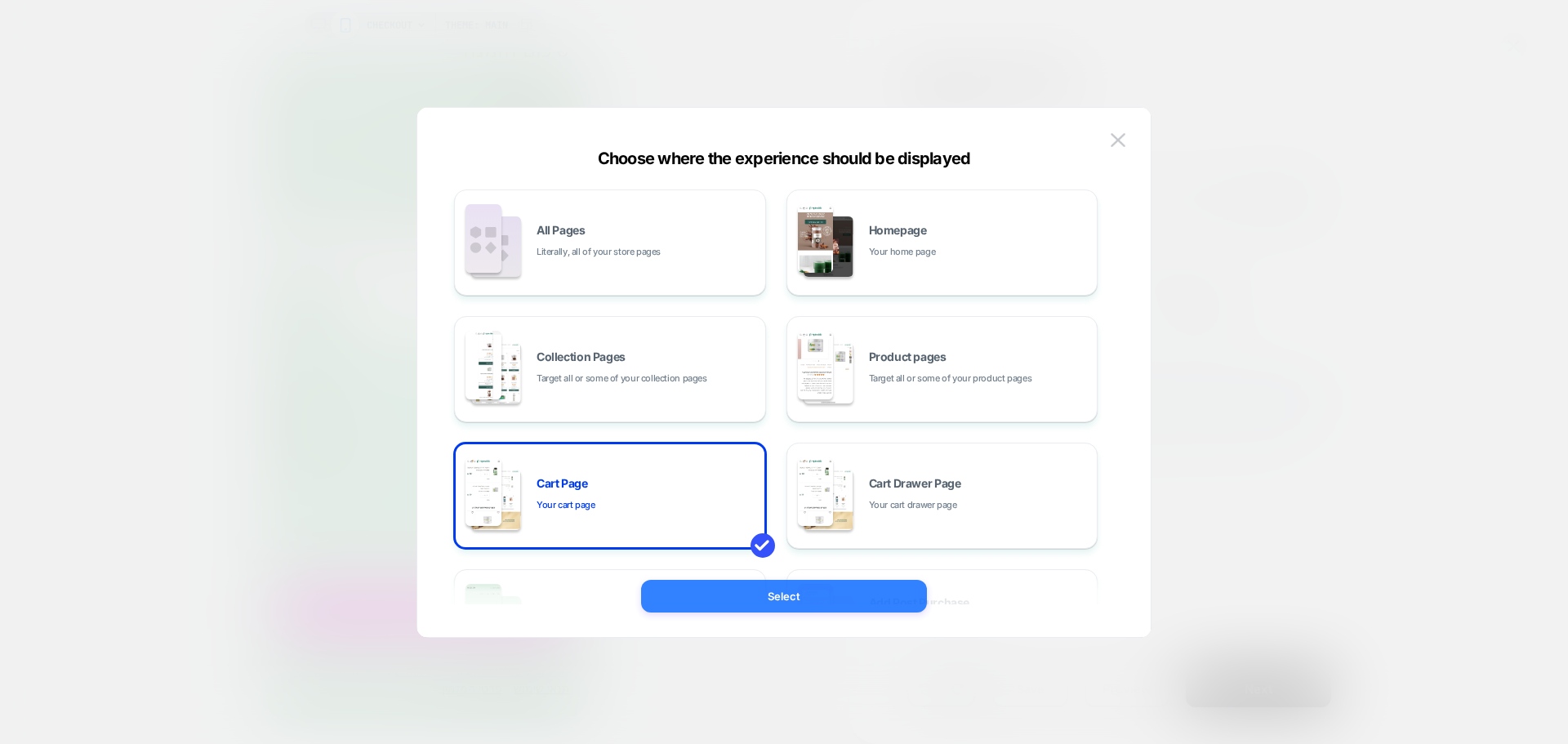
click at [714, 592] on button "Select" at bounding box center [784, 596] width 286 height 33
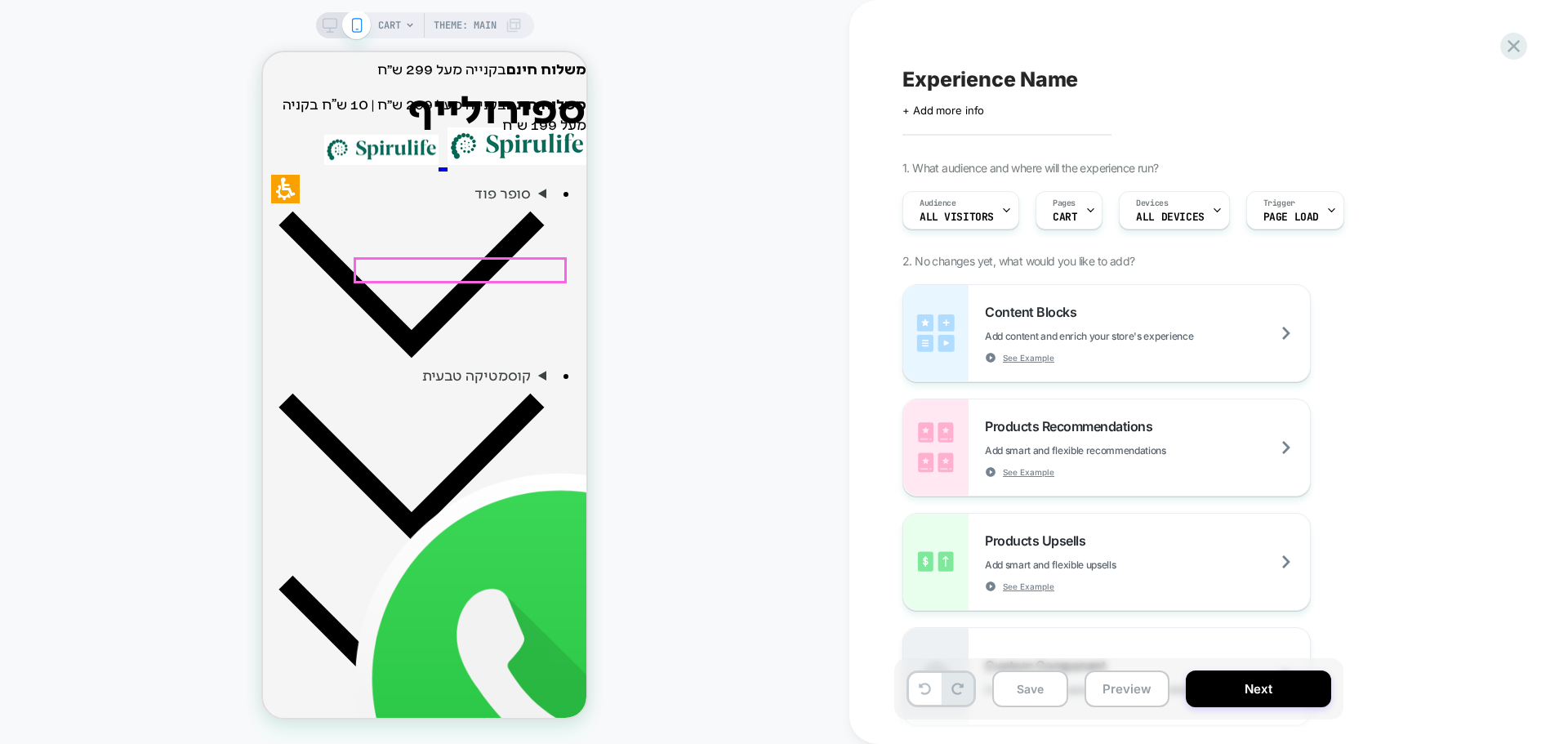
scroll to position [490, 0]
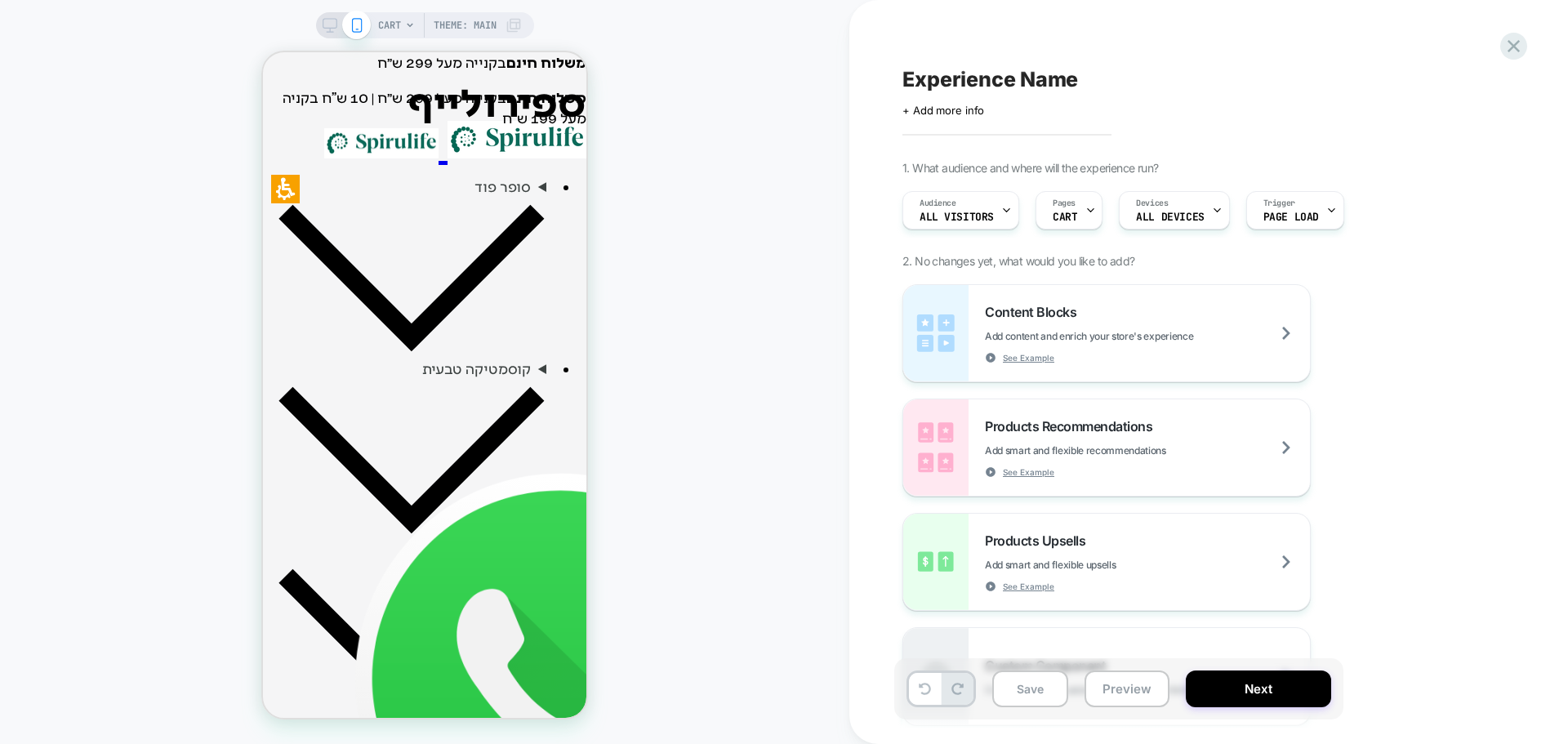
click at [465, 22] on span "Theme: MAIN" at bounding box center [465, 25] width 63 height 26
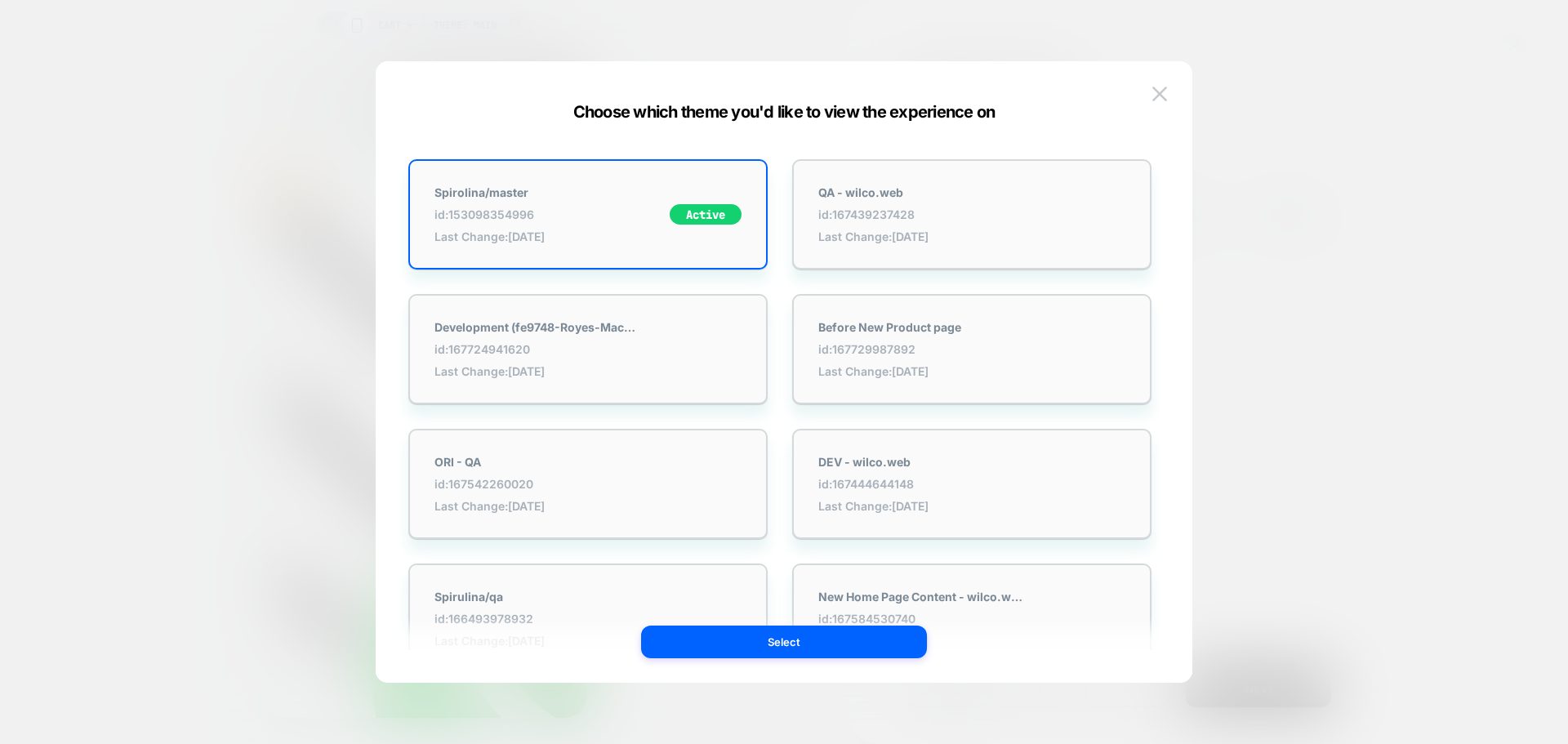
click at [1153, 89] on img at bounding box center [1160, 93] width 15 height 14
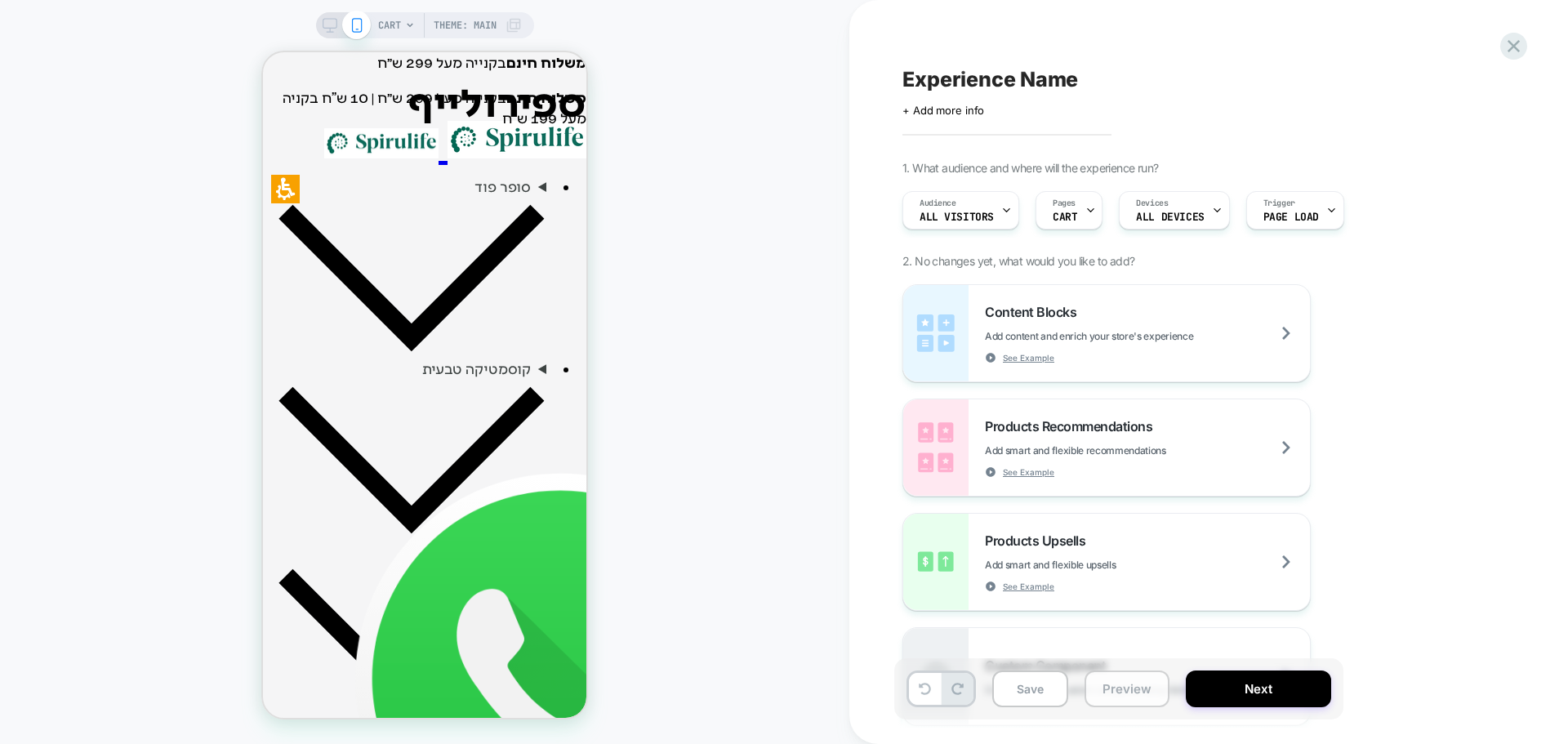
click at [1135, 696] on button "Preview" at bounding box center [1127, 689] width 85 height 37
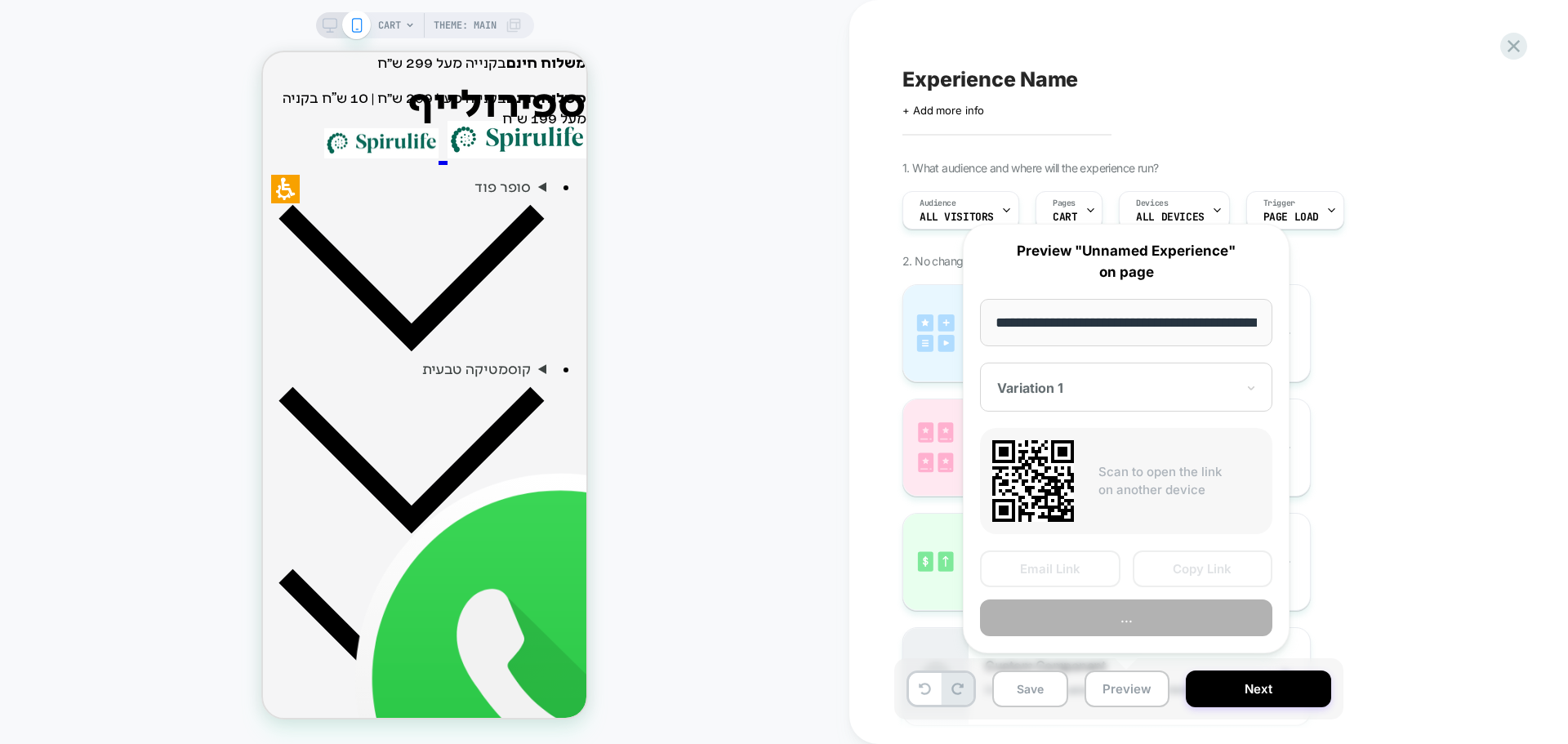
scroll to position [0, 33]
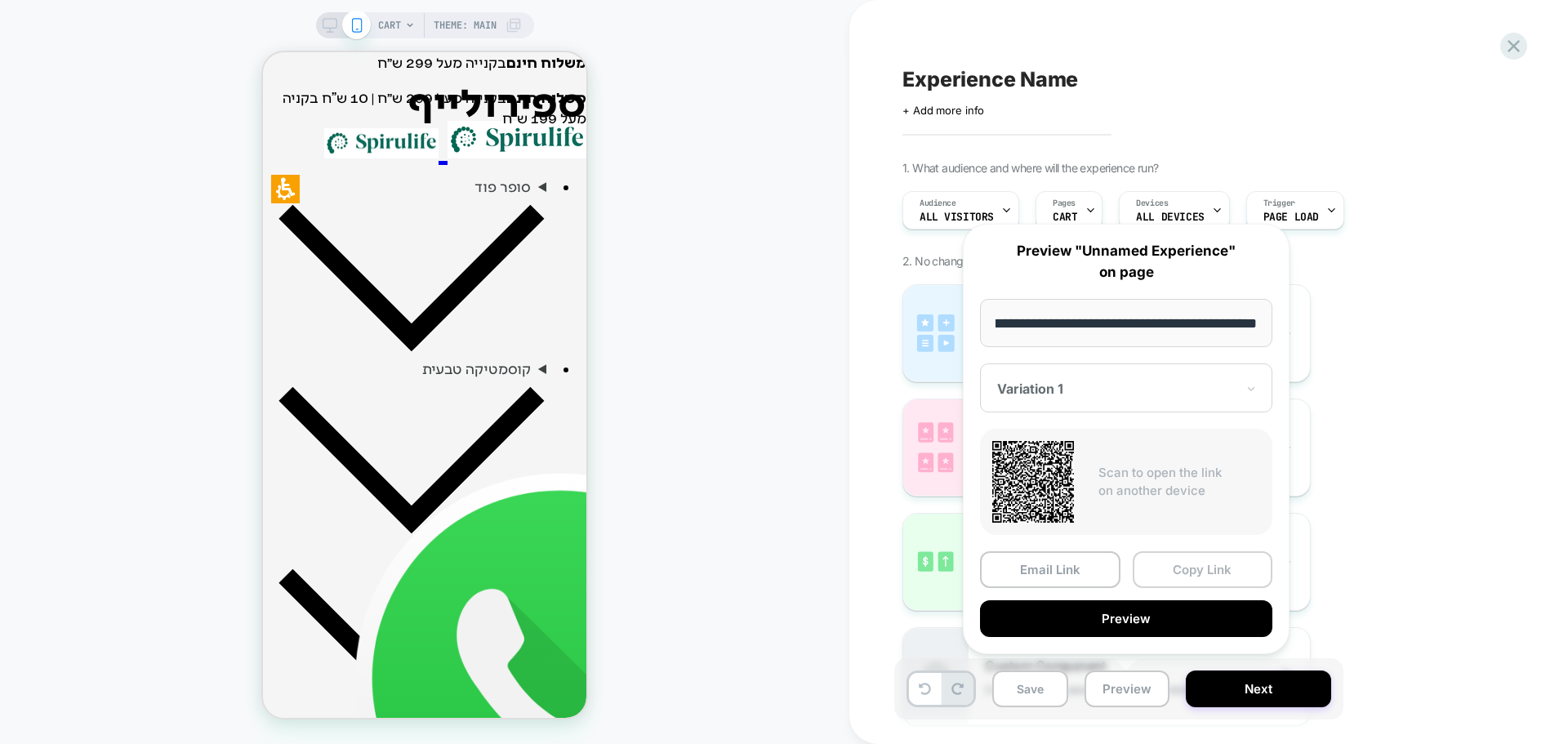
click at [1193, 571] on button "Copy Link" at bounding box center [1203, 570] width 140 height 37
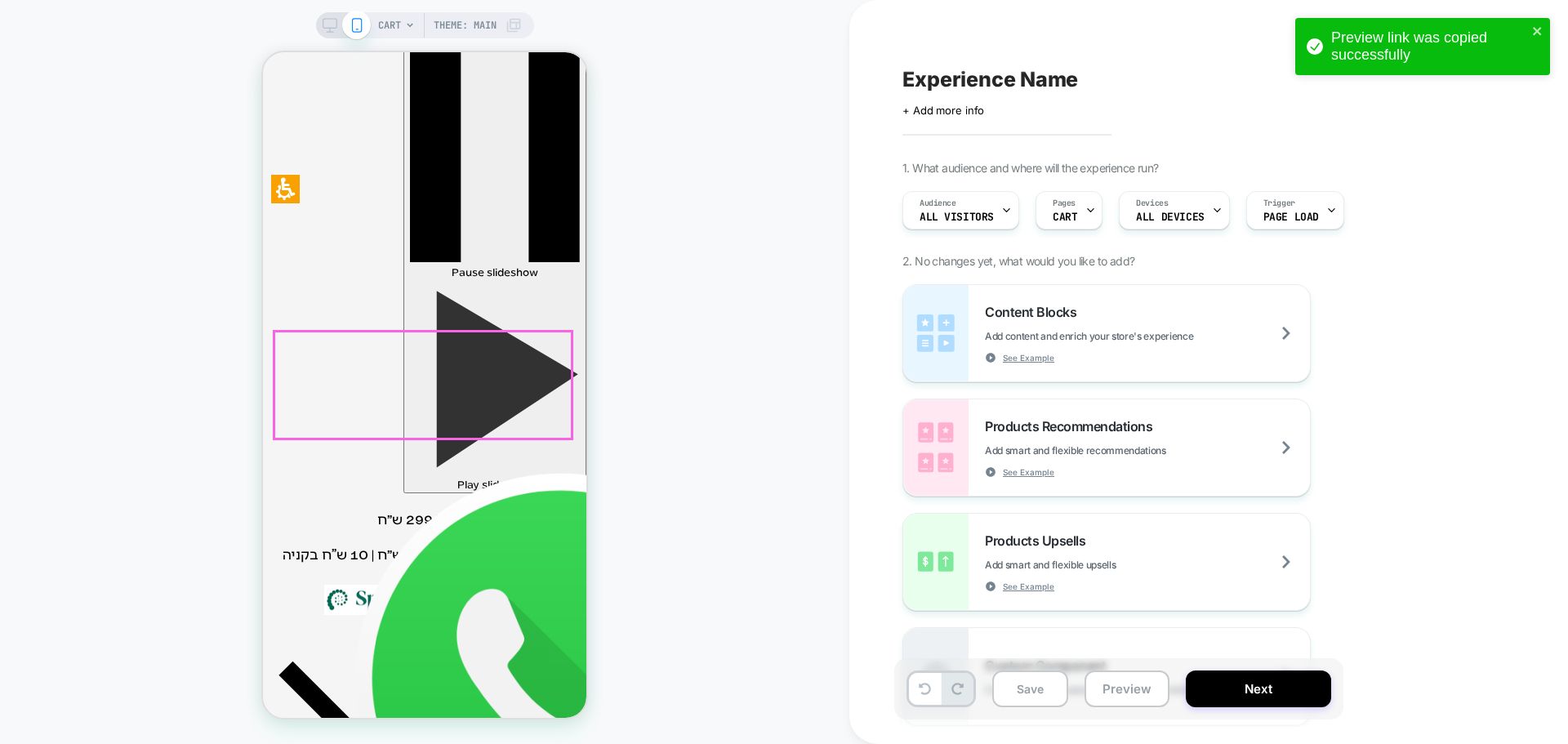
scroll to position [0, 0]
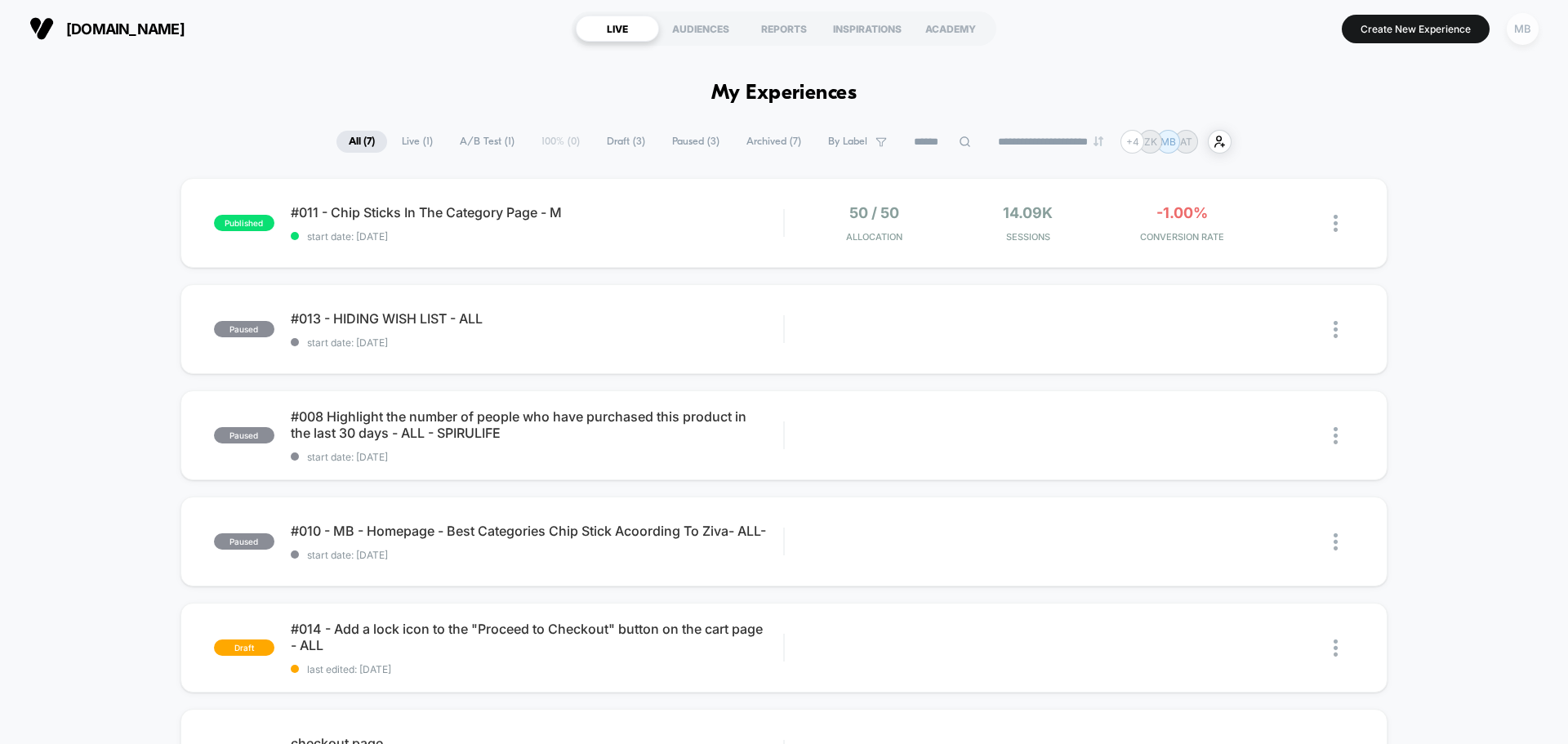
click at [1530, 35] on div "MB" at bounding box center [1522, 29] width 32 height 32
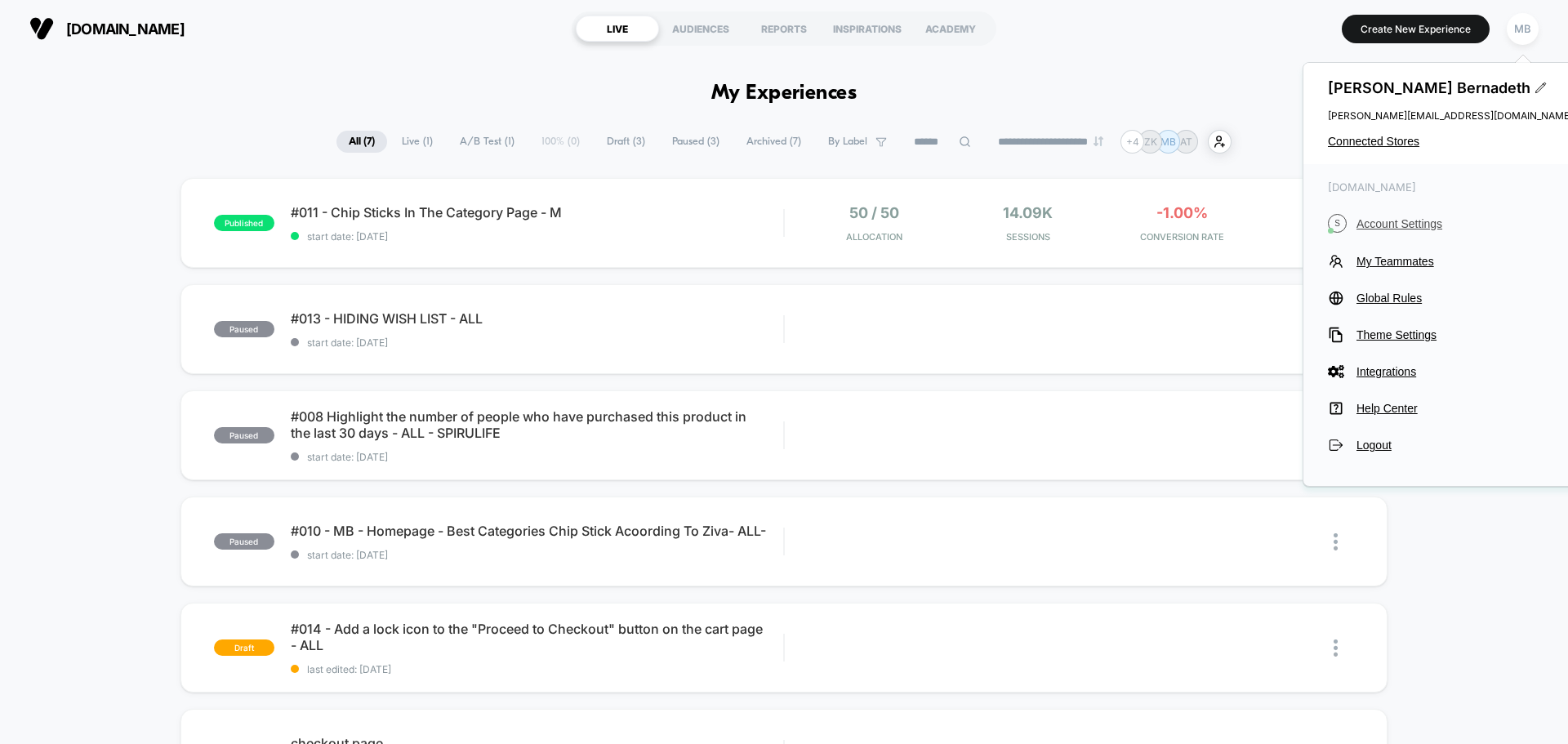
click at [1397, 221] on span "Account Settings" at bounding box center [1464, 224] width 216 height 13
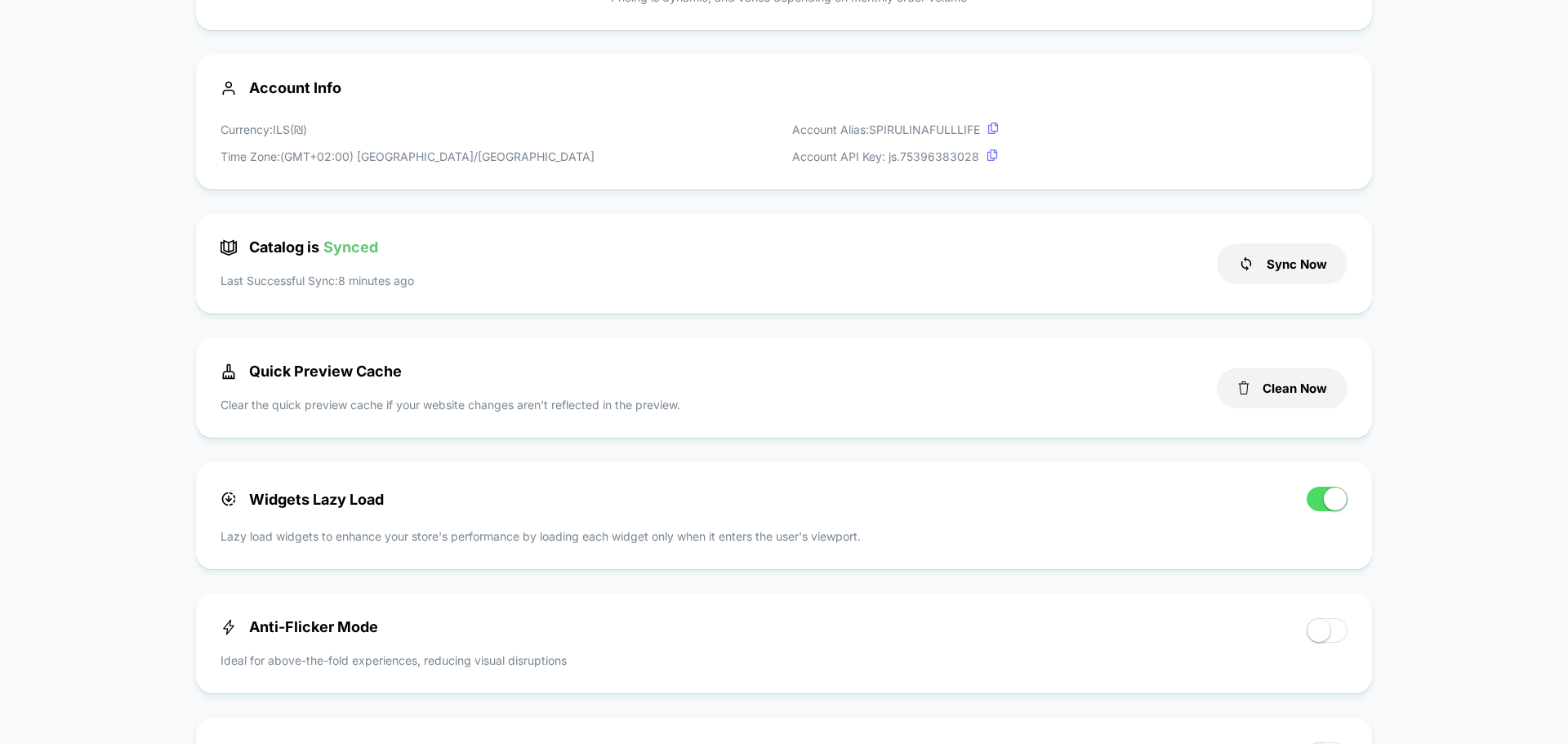
scroll to position [490, 0]
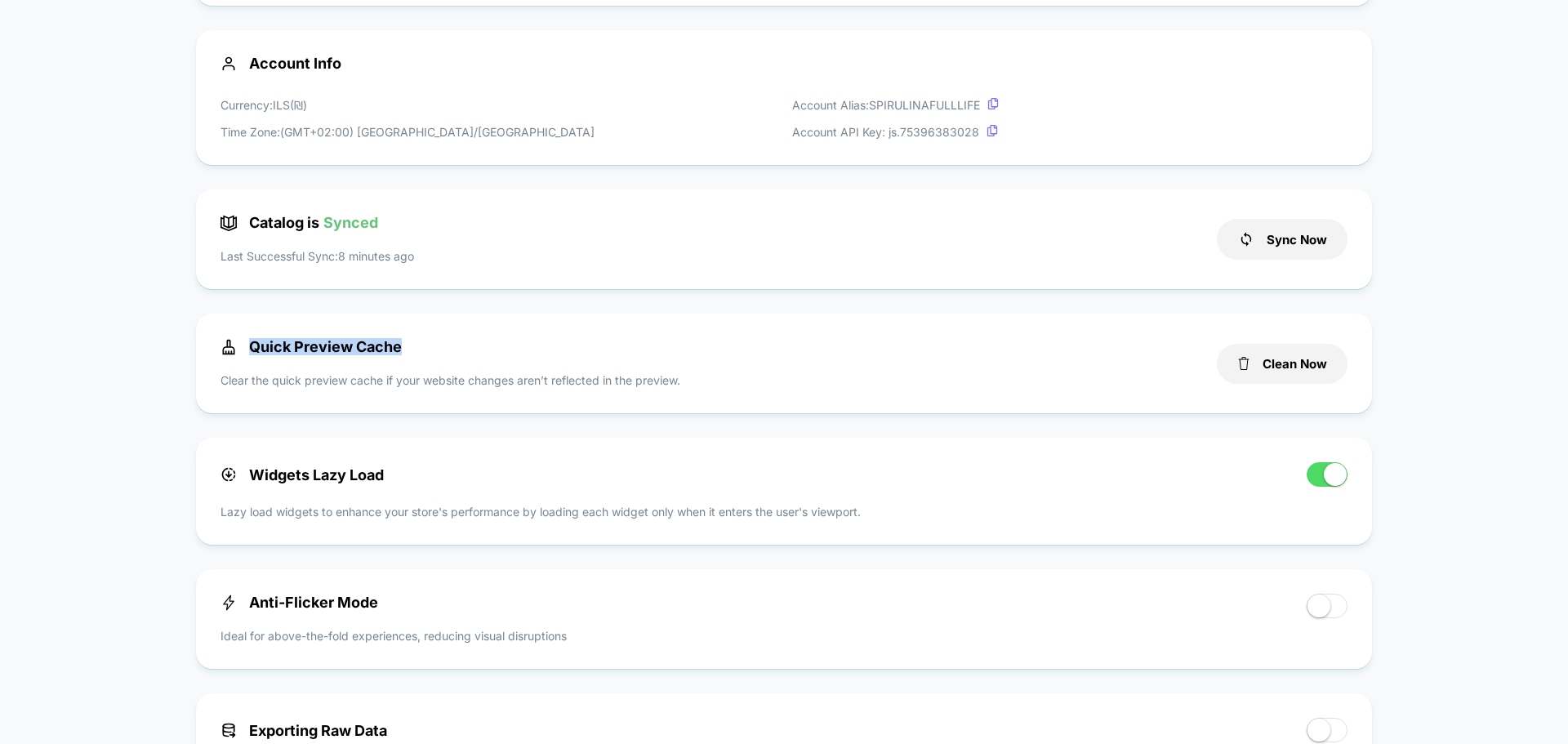
drag, startPoint x: 416, startPoint y: 353, endPoint x: 249, endPoint y: 352, distance: 167.0
click at [249, 352] on div "Quick Preview Cache Clear the quick preview cache if your website changes aren’…" at bounding box center [710, 363] width 980 height 51
copy span "Quick Preview Cache"
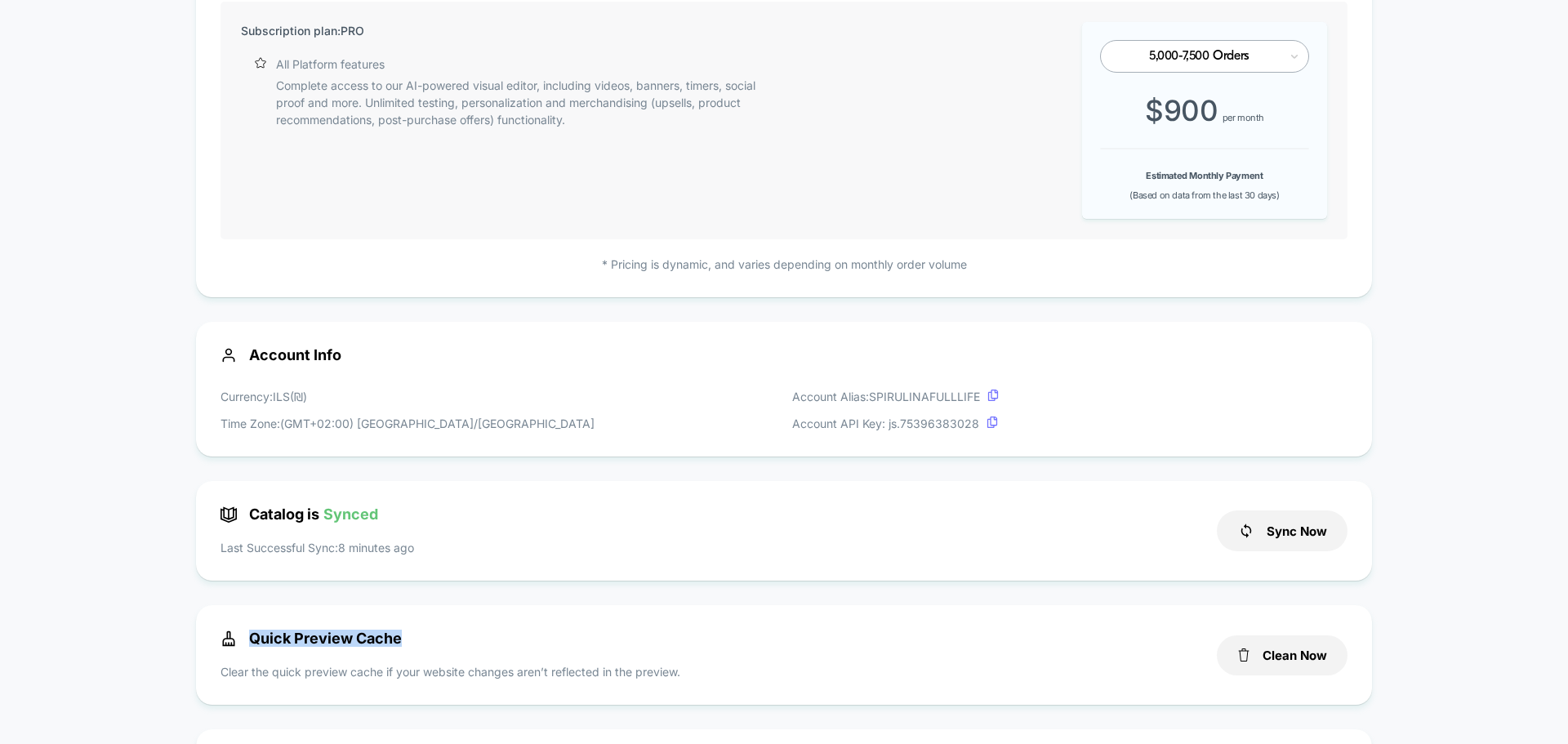
scroll to position [0, 0]
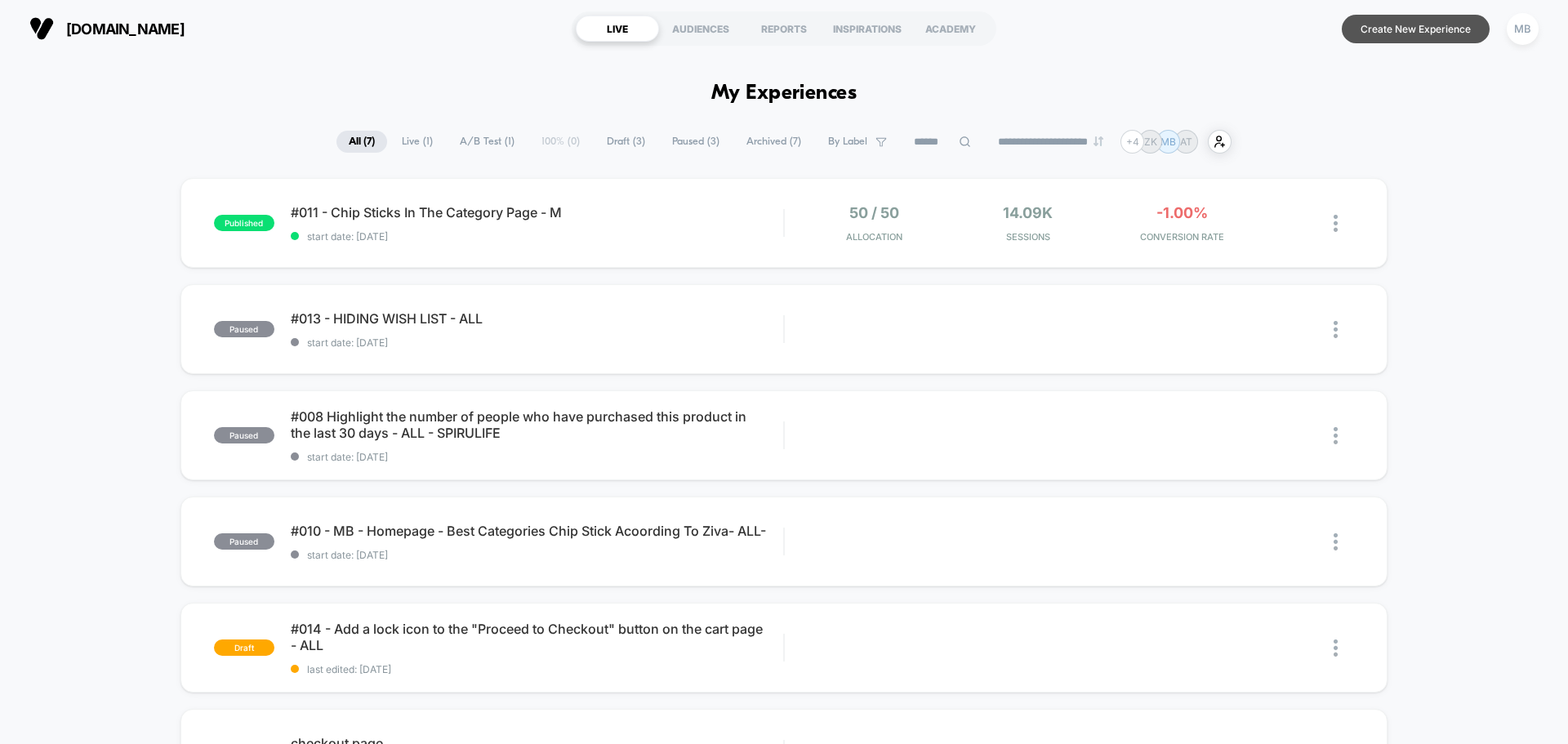
click at [1430, 34] on button "Create New Experience" at bounding box center [1415, 29] width 148 height 28
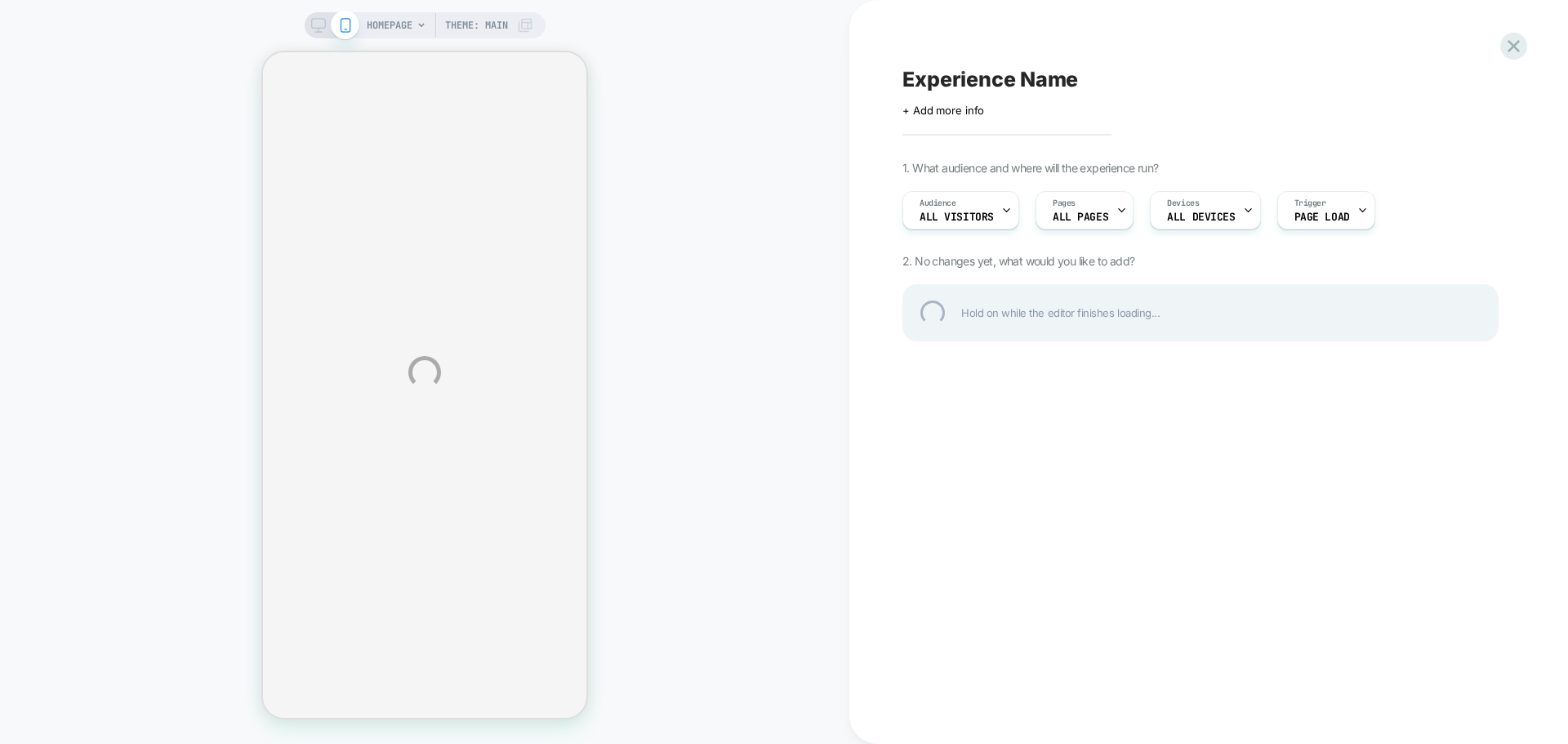
select select "**********"
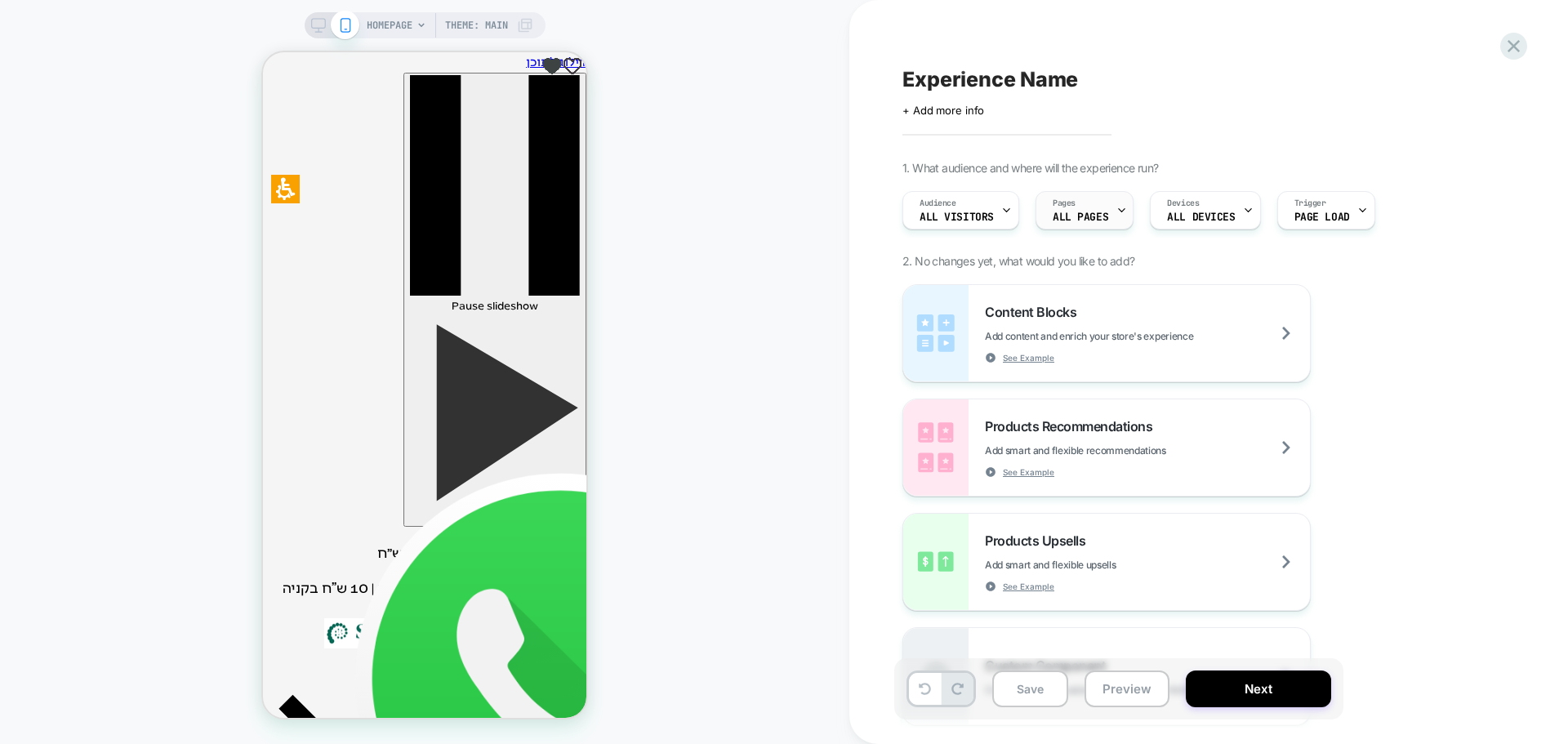
click at [1083, 222] on span "ALL PAGES" at bounding box center [1080, 218] width 56 height 12
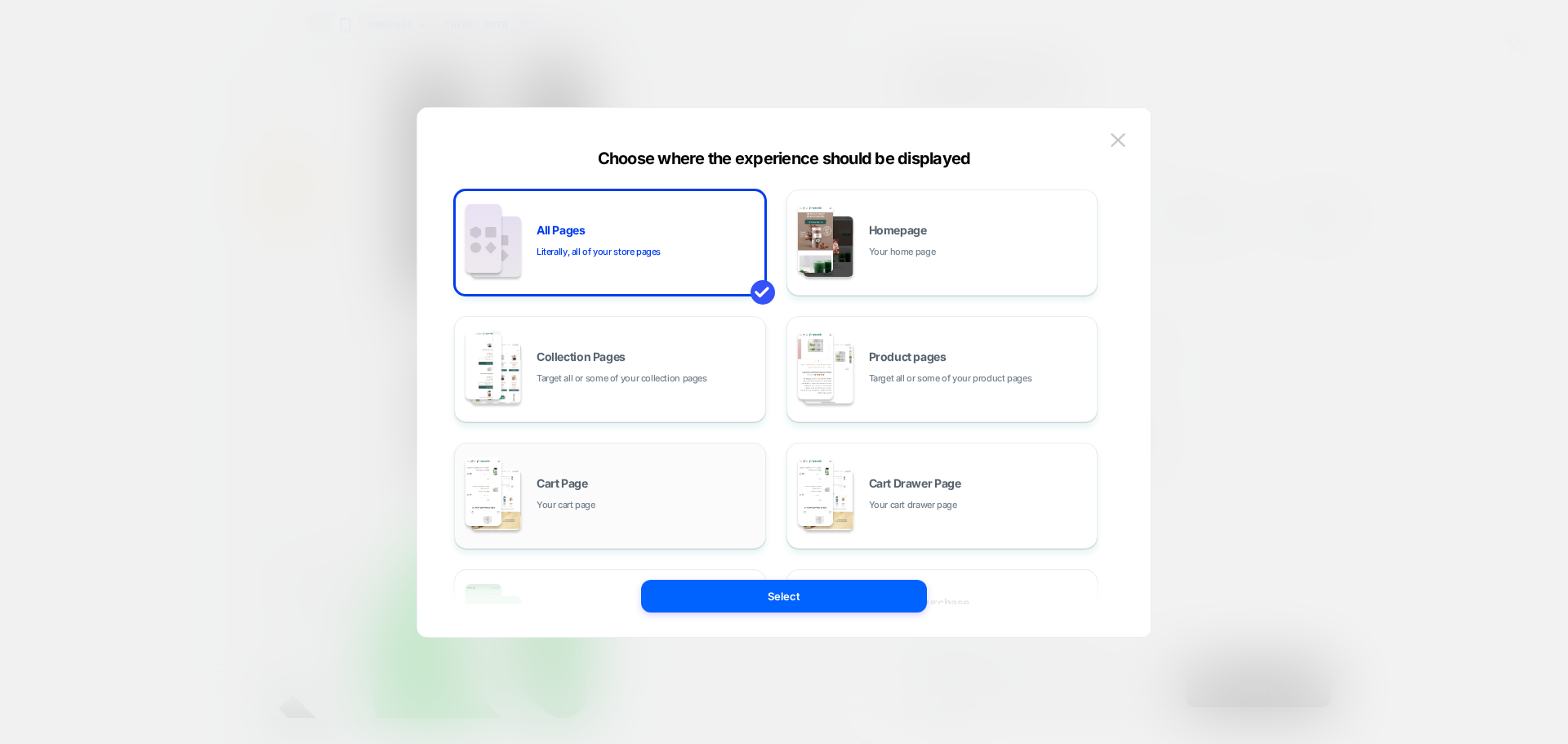
click at [582, 496] on div "Cart Page Your cart page" at bounding box center [646, 495] width 220 height 35
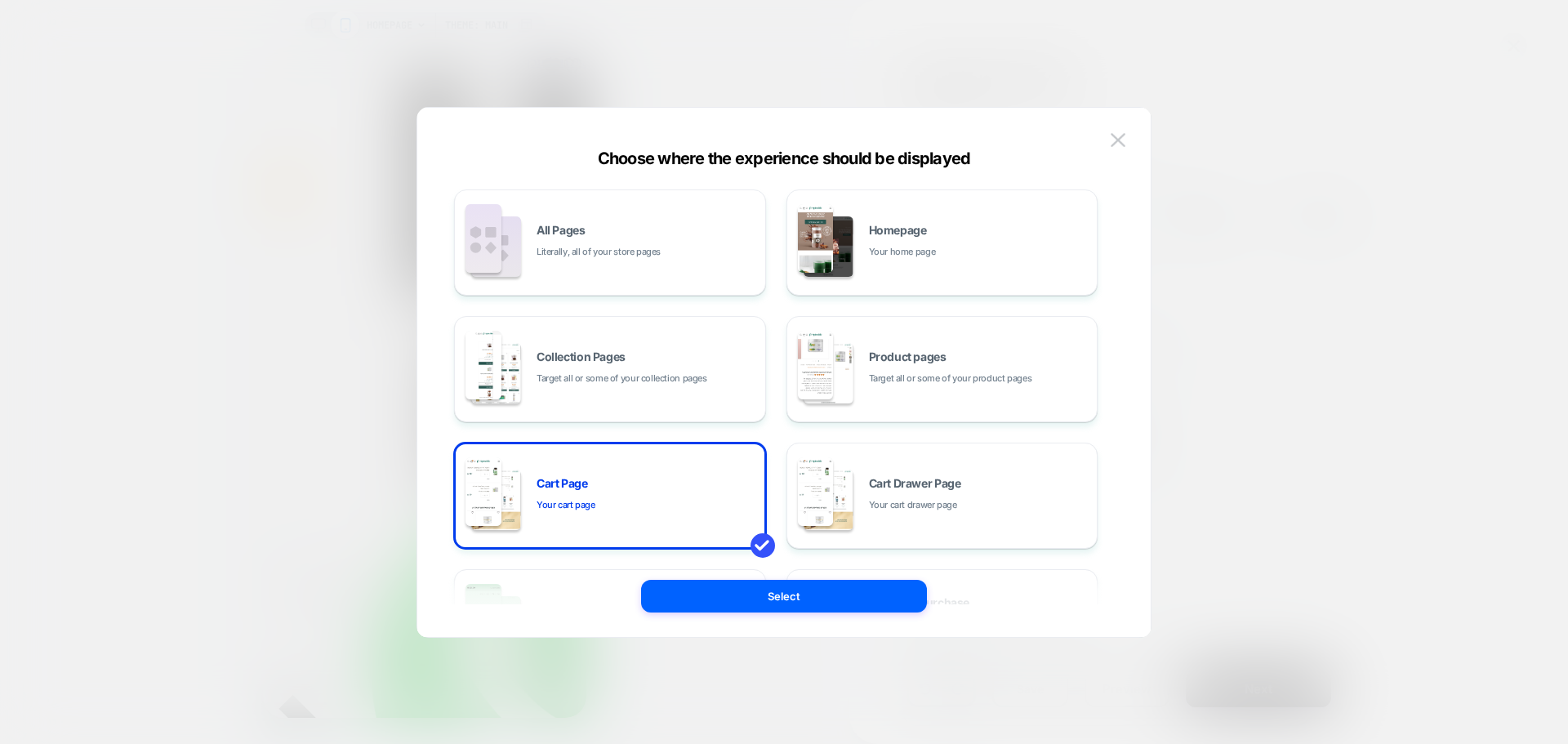
click at [745, 601] on button "Select" at bounding box center [784, 596] width 286 height 33
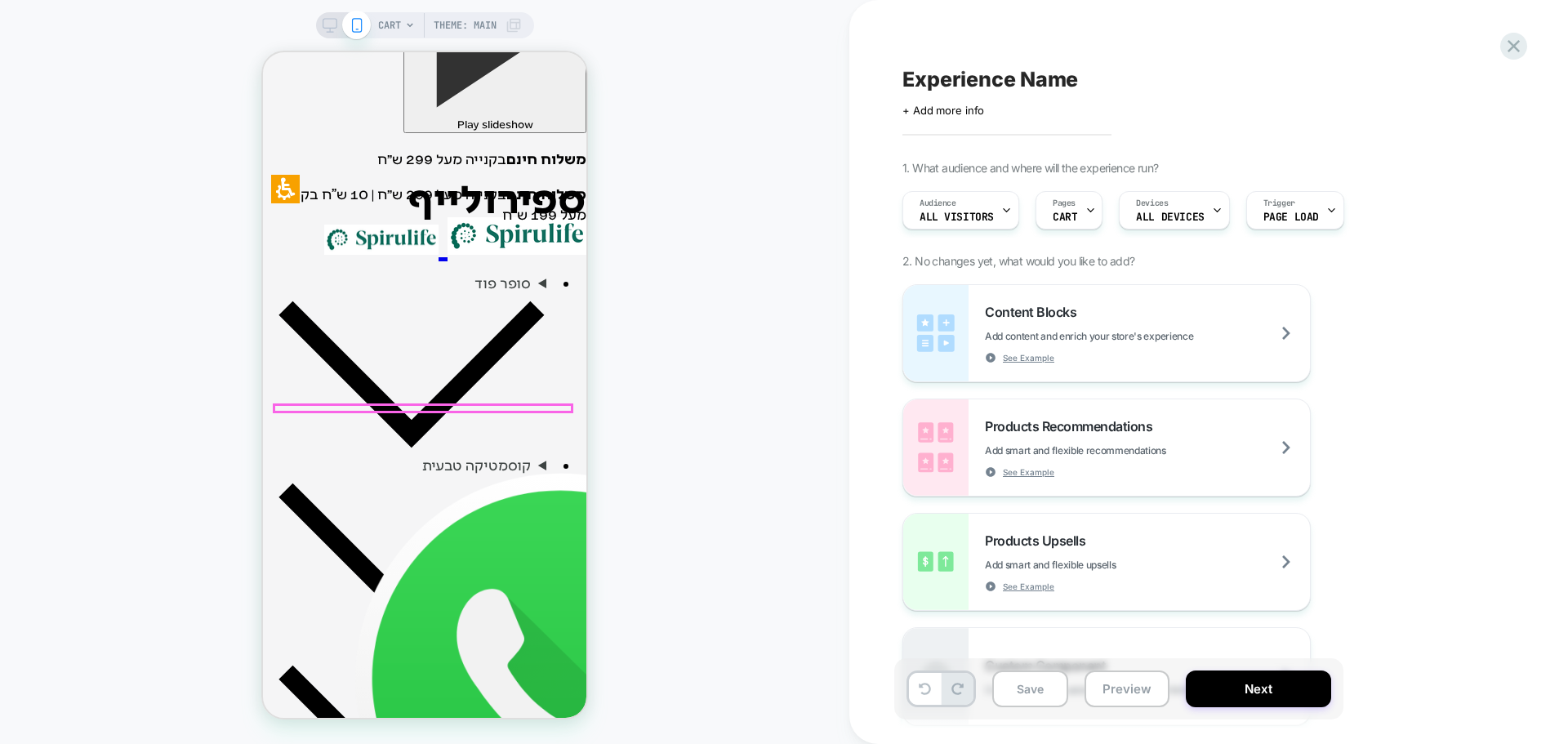
scroll to position [409, 0]
